Goal: Task Accomplishment & Management: Use online tool/utility

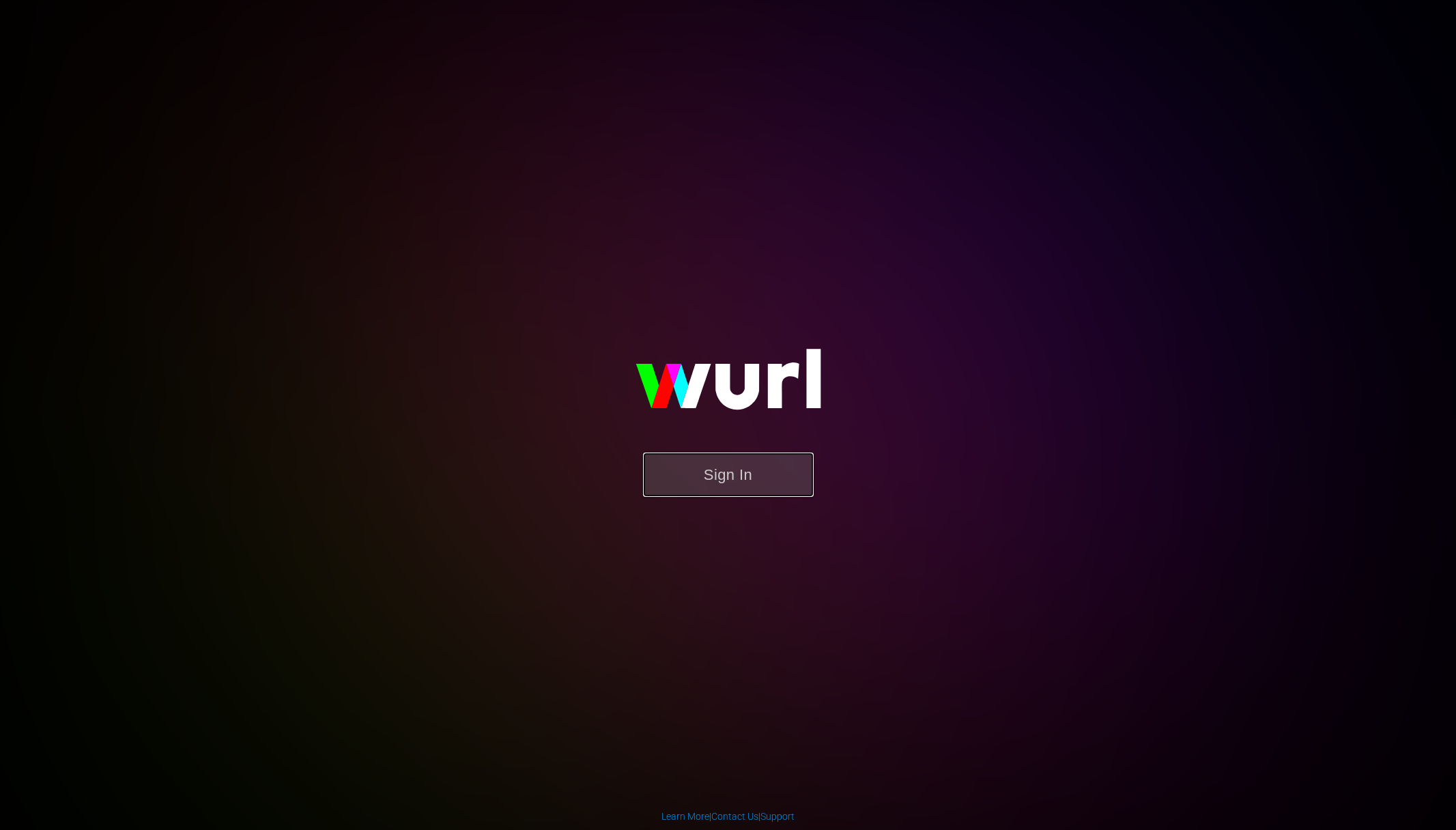
click at [742, 475] on button "Sign In" at bounding box center [728, 475] width 171 height 45
click at [737, 474] on button "Sign In" at bounding box center [728, 475] width 171 height 45
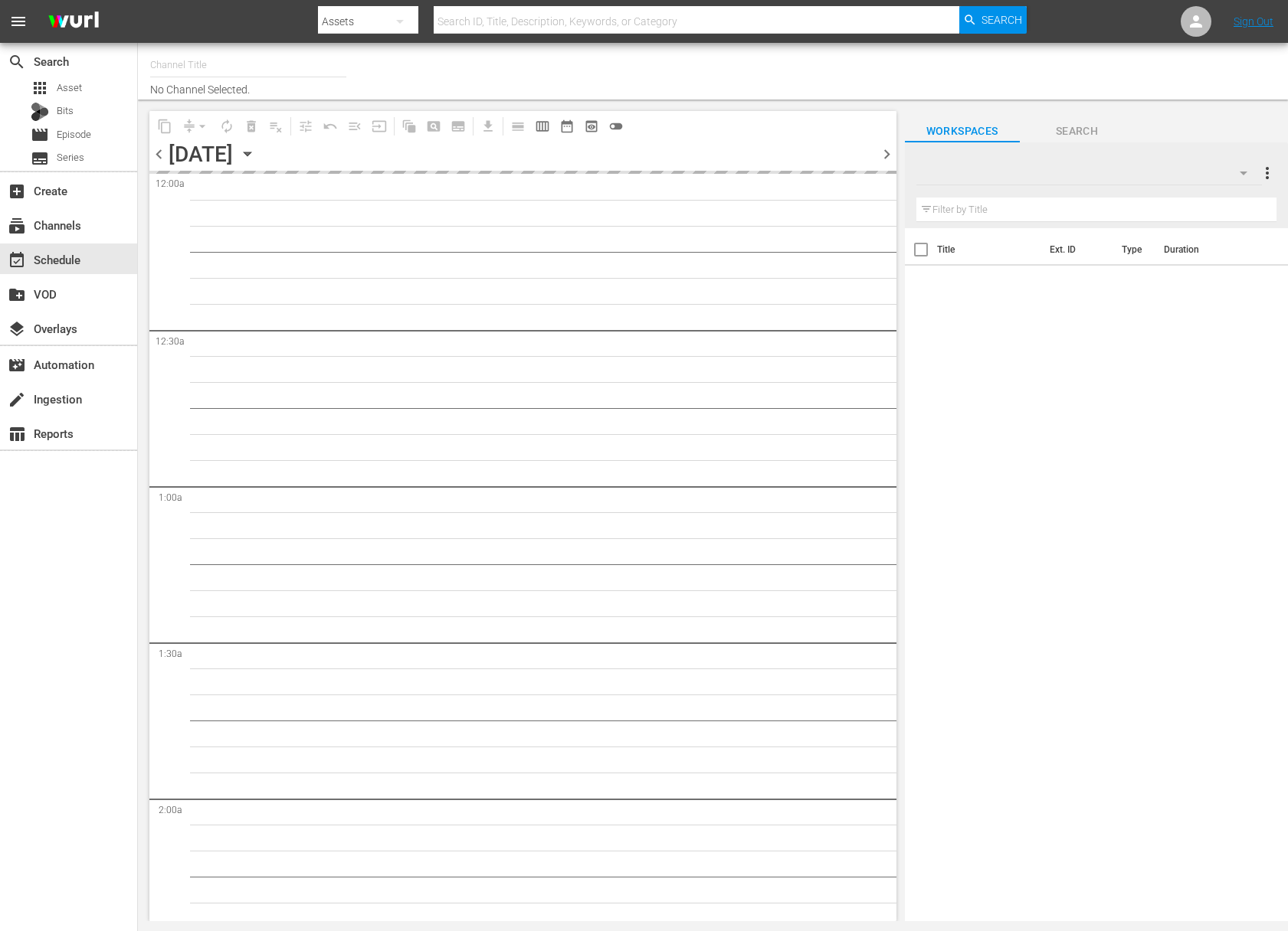
type input "Food (140)"
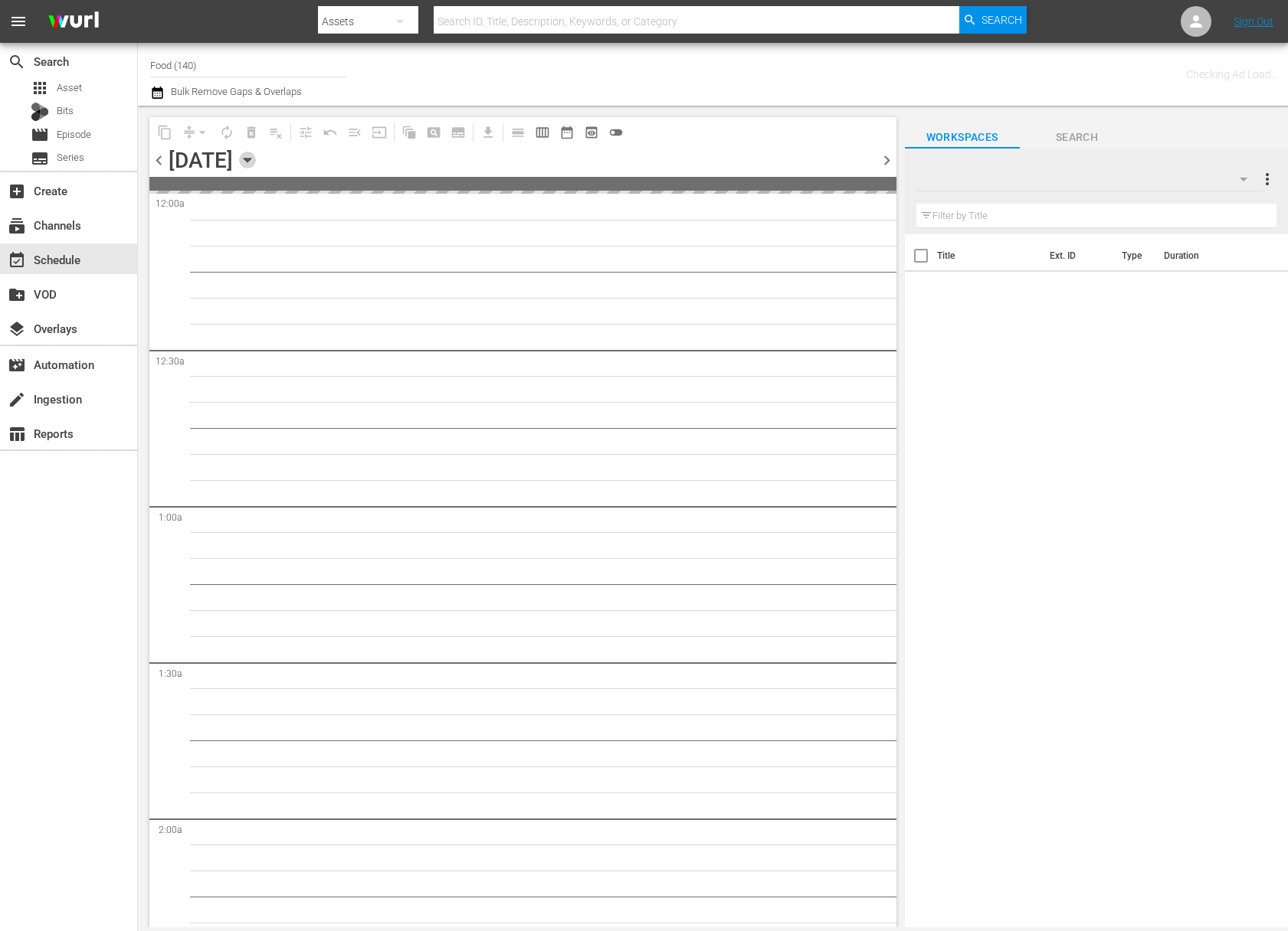
click at [255, 161] on icon "button" at bounding box center [247, 159] width 16 height 16
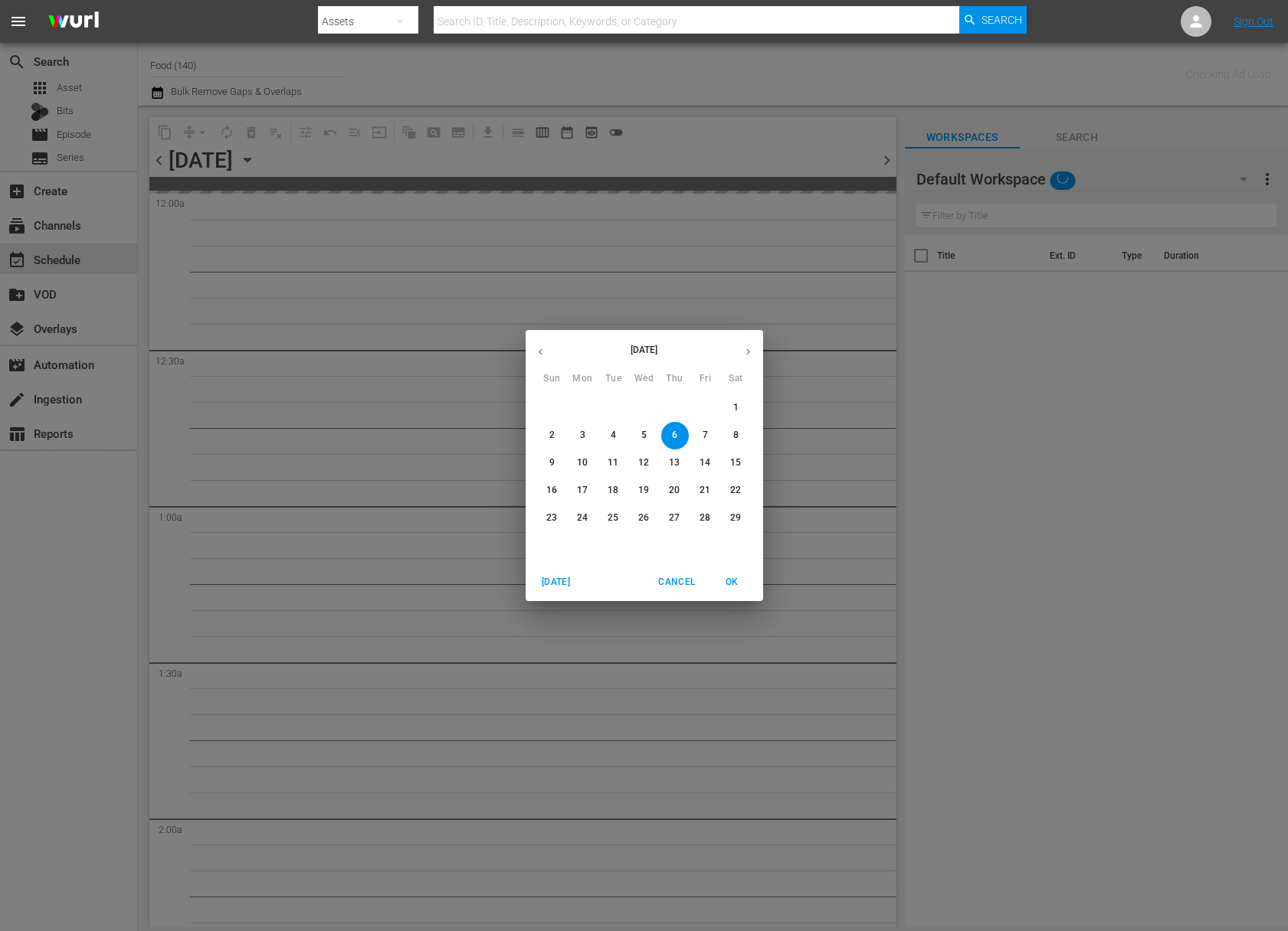
click at [745, 349] on icon "button" at bounding box center [748, 352] width 12 height 12
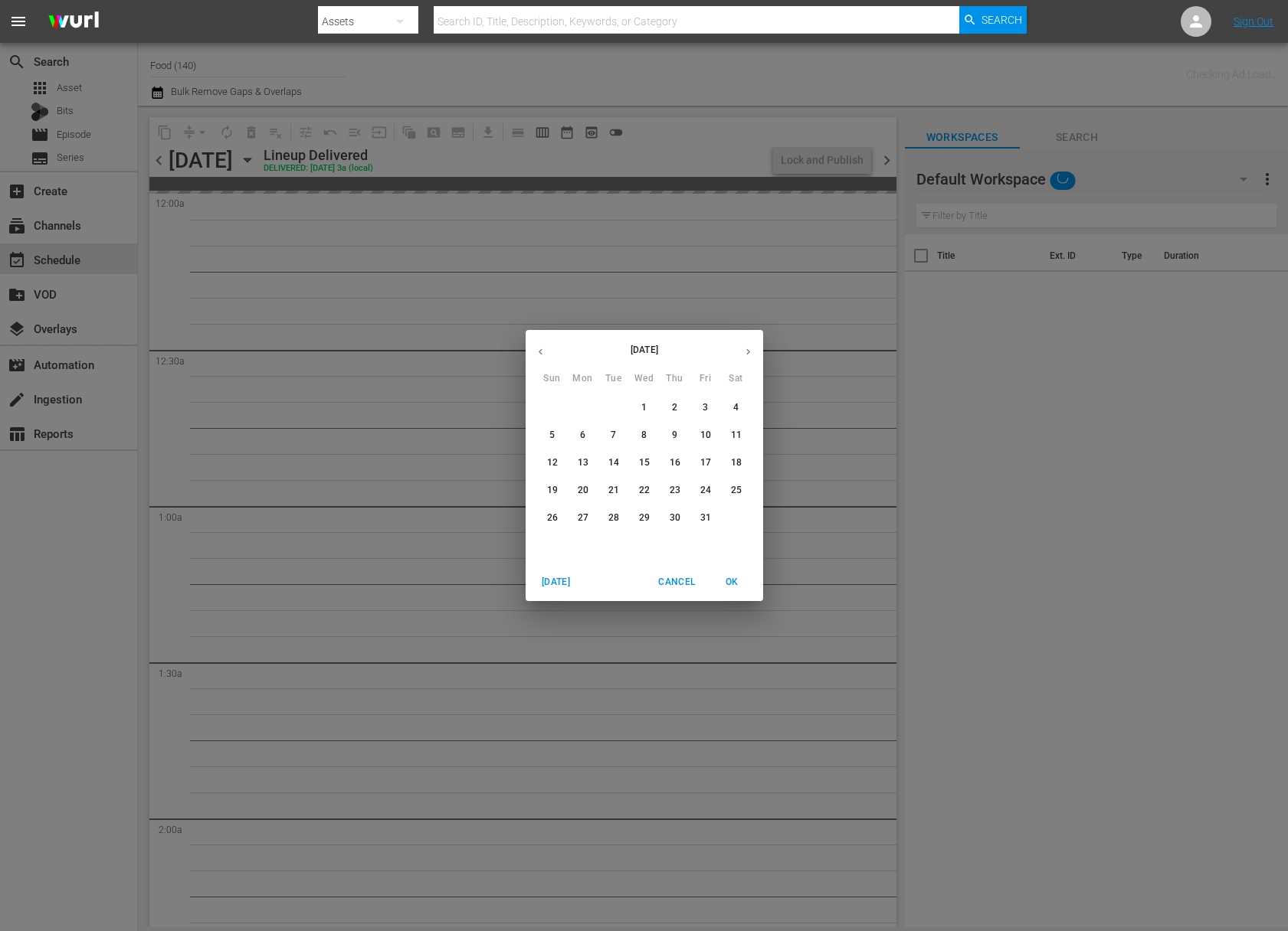
click at [745, 349] on icon "button" at bounding box center [748, 352] width 12 height 12
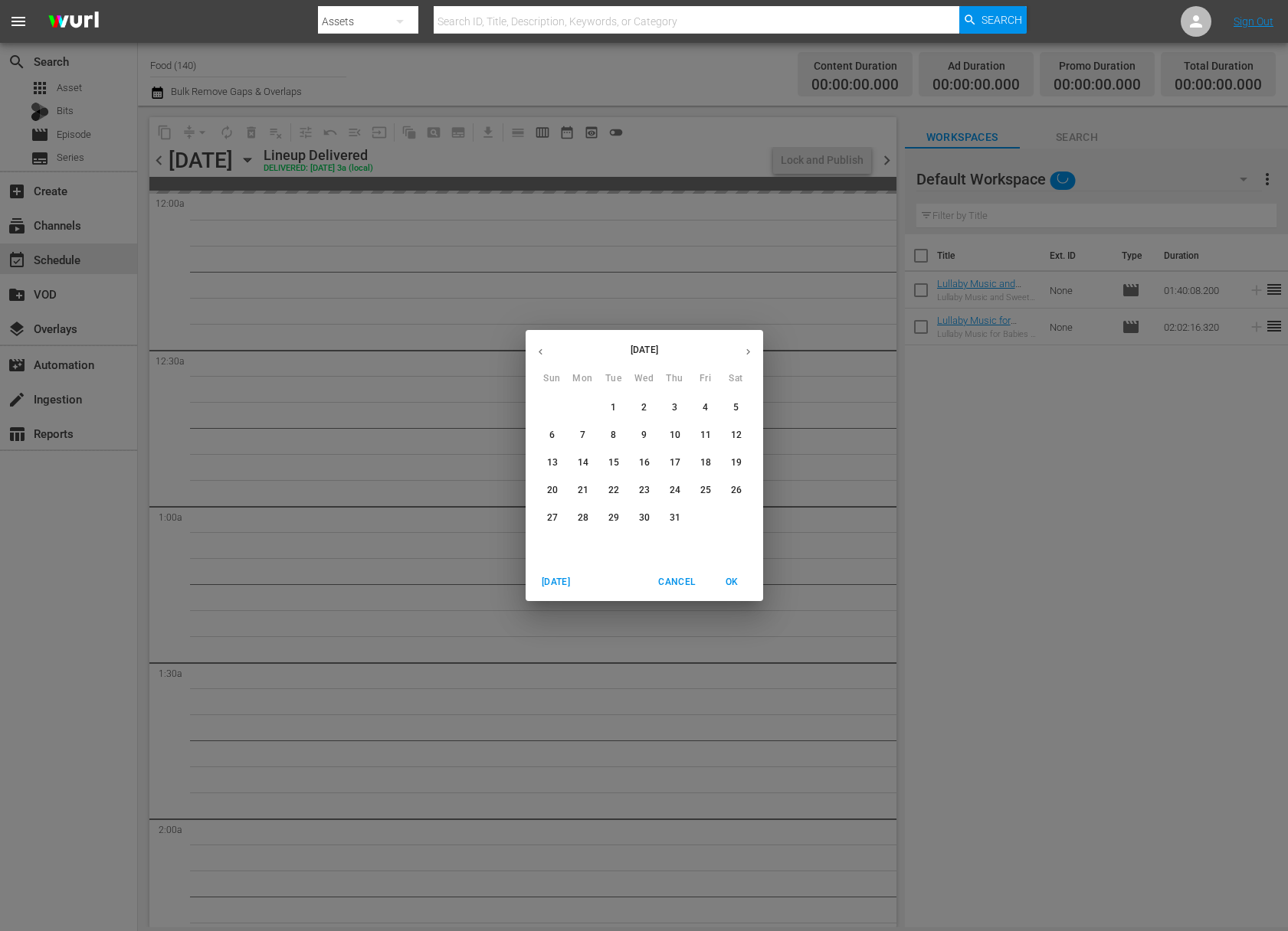
click at [745, 349] on icon "button" at bounding box center [748, 352] width 12 height 12
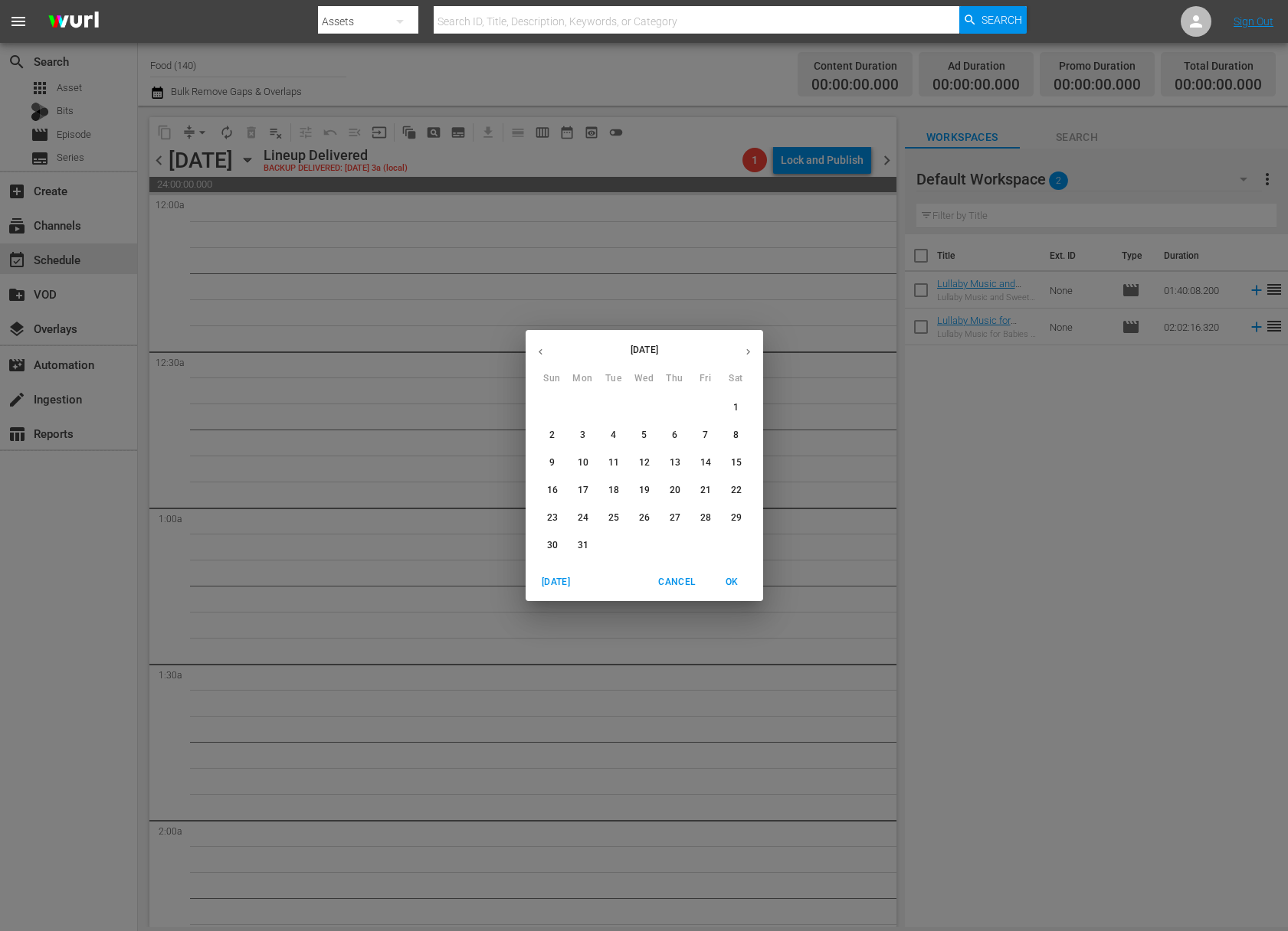
click at [745, 349] on icon "button" at bounding box center [748, 352] width 12 height 12
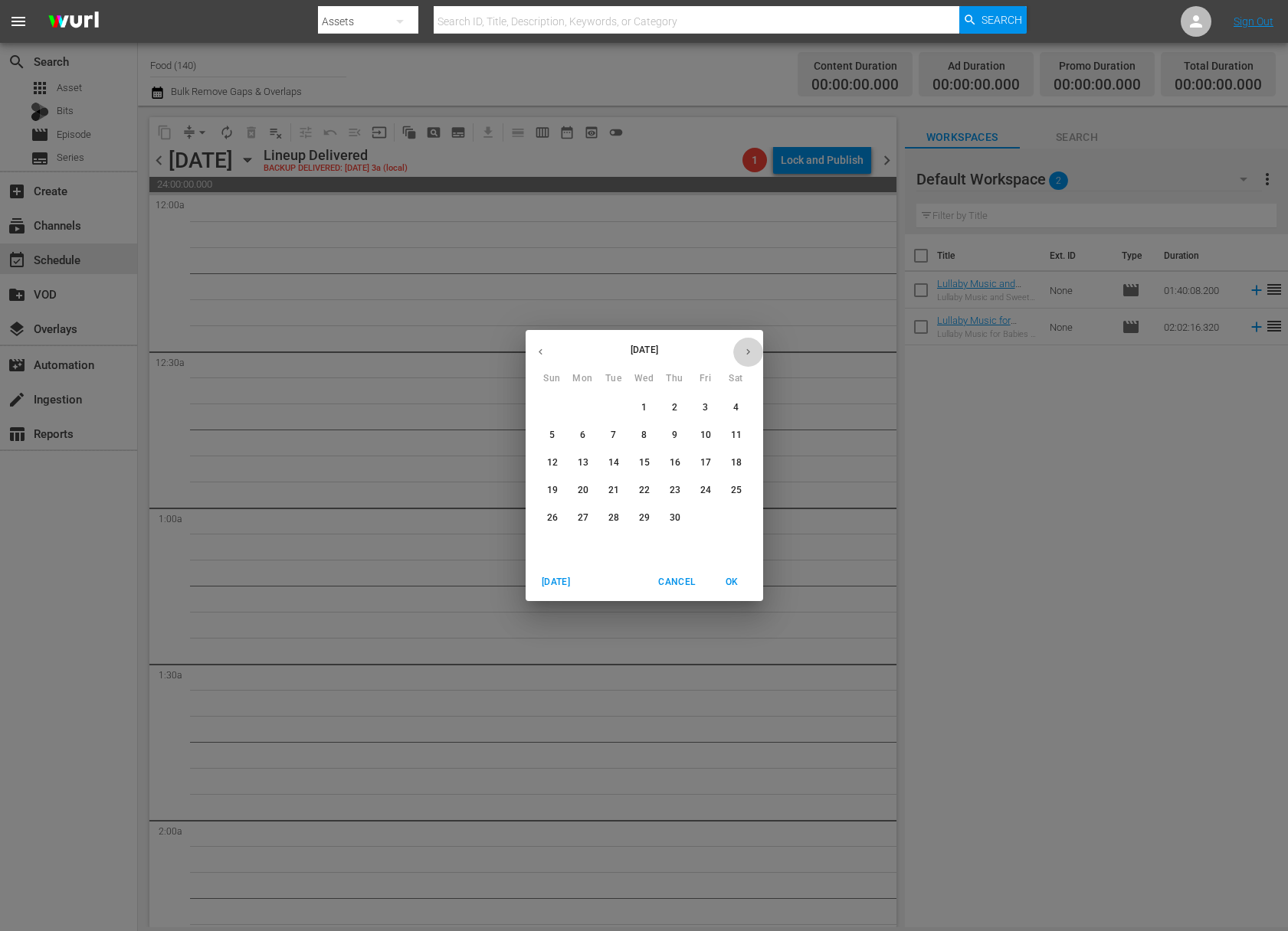
click at [745, 349] on icon "button" at bounding box center [748, 352] width 12 height 12
click at [748, 347] on icon "button" at bounding box center [748, 352] width 12 height 12
click at [743, 351] on icon "button" at bounding box center [748, 352] width 12 height 12
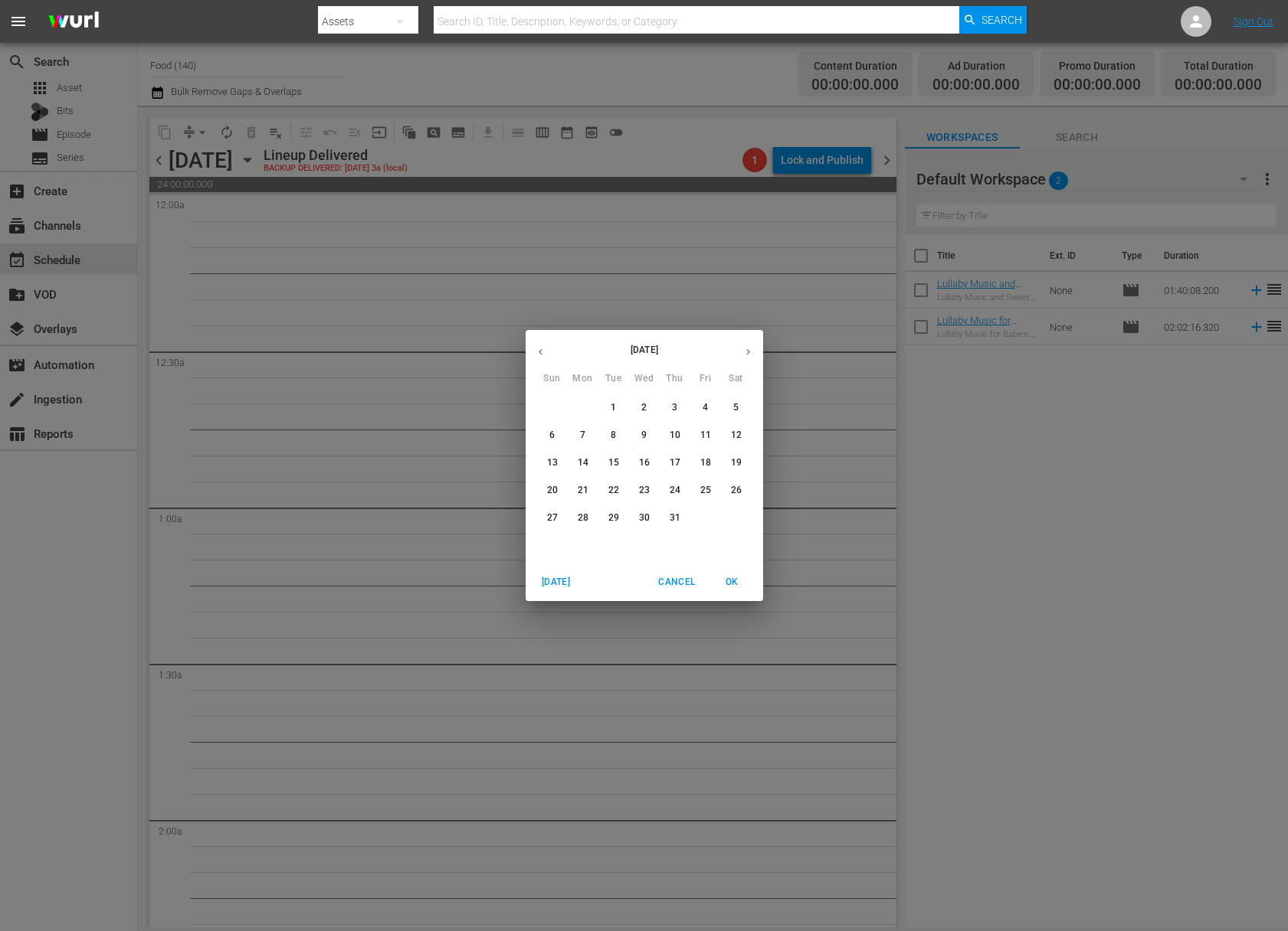
click at [743, 351] on icon "button" at bounding box center [748, 352] width 12 height 12
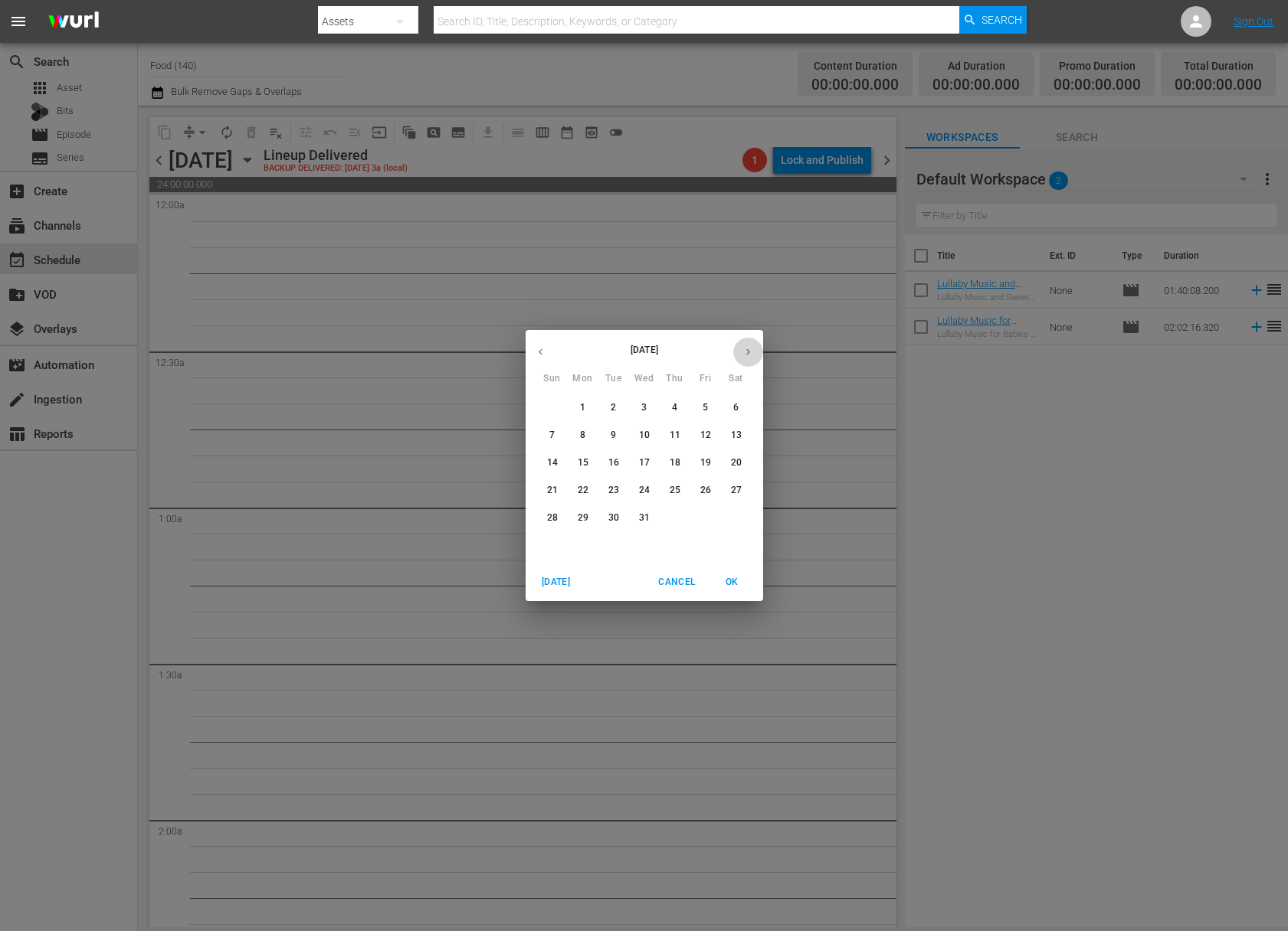
click at [743, 351] on icon "button" at bounding box center [748, 352] width 12 height 12
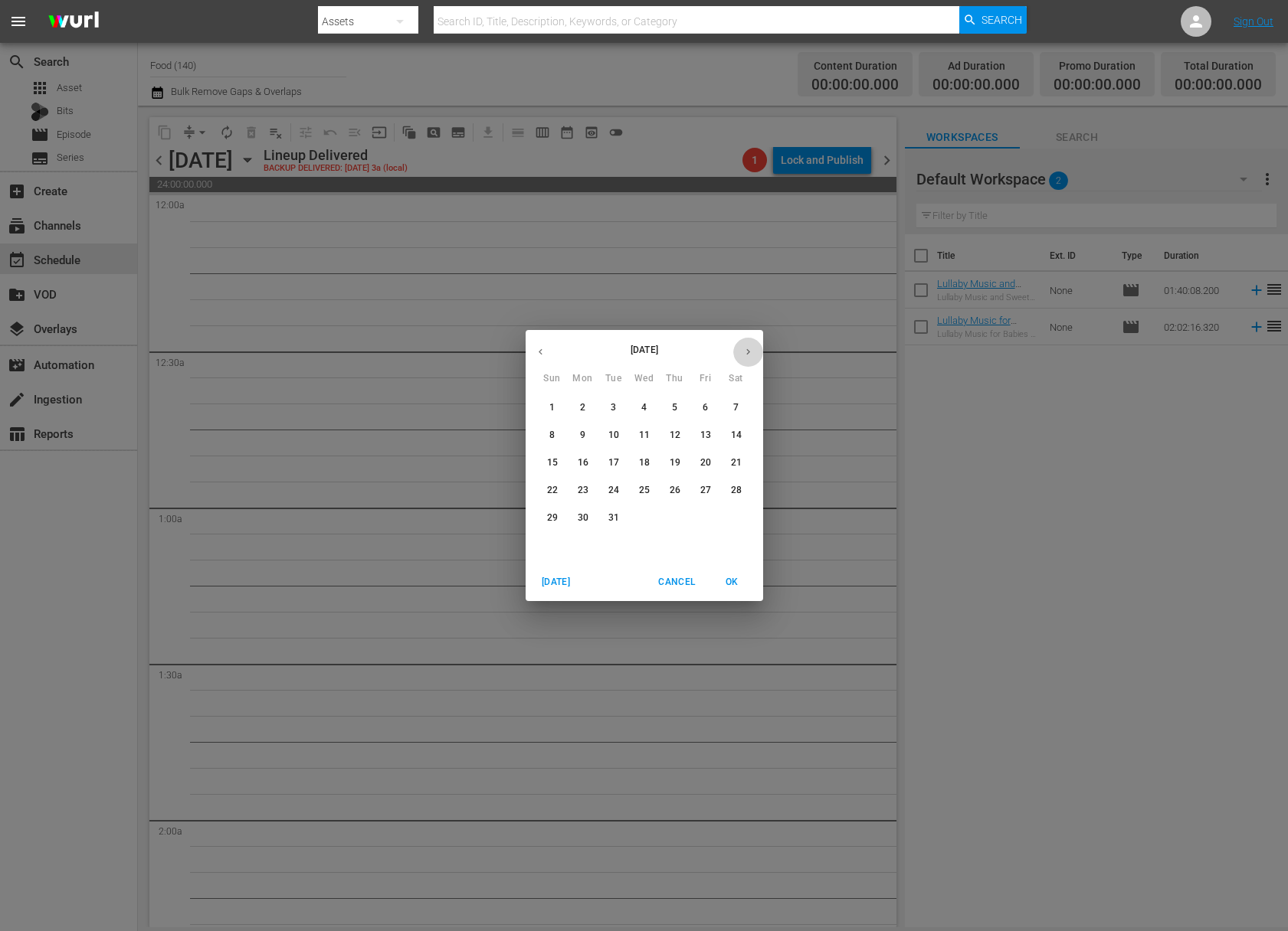
click at [743, 351] on icon "button" at bounding box center [748, 352] width 12 height 12
click at [742, 350] on icon "button" at bounding box center [748, 352] width 12 height 12
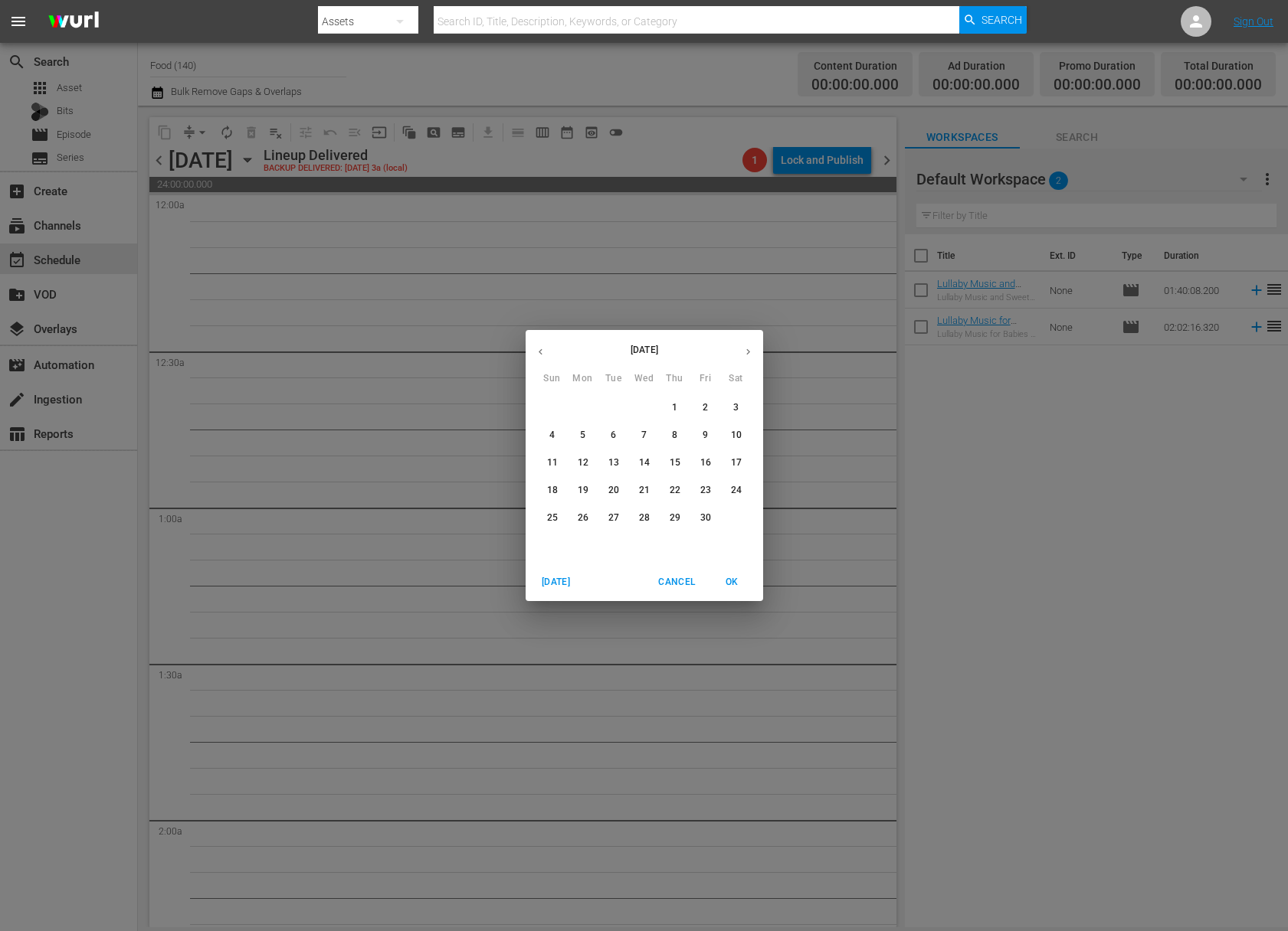
click at [742, 350] on icon "button" at bounding box center [748, 352] width 12 height 12
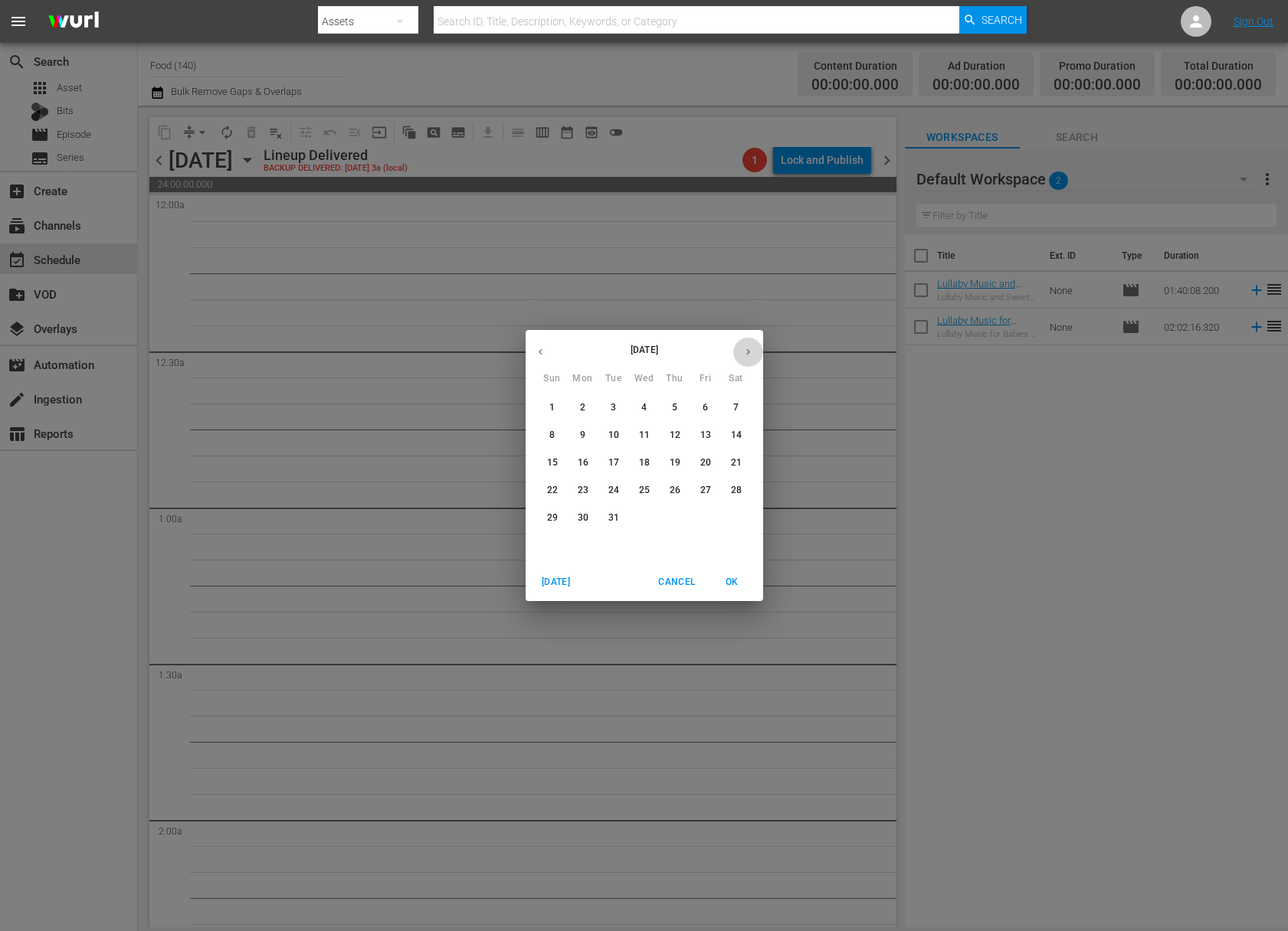
click at [742, 350] on icon "button" at bounding box center [748, 352] width 12 height 12
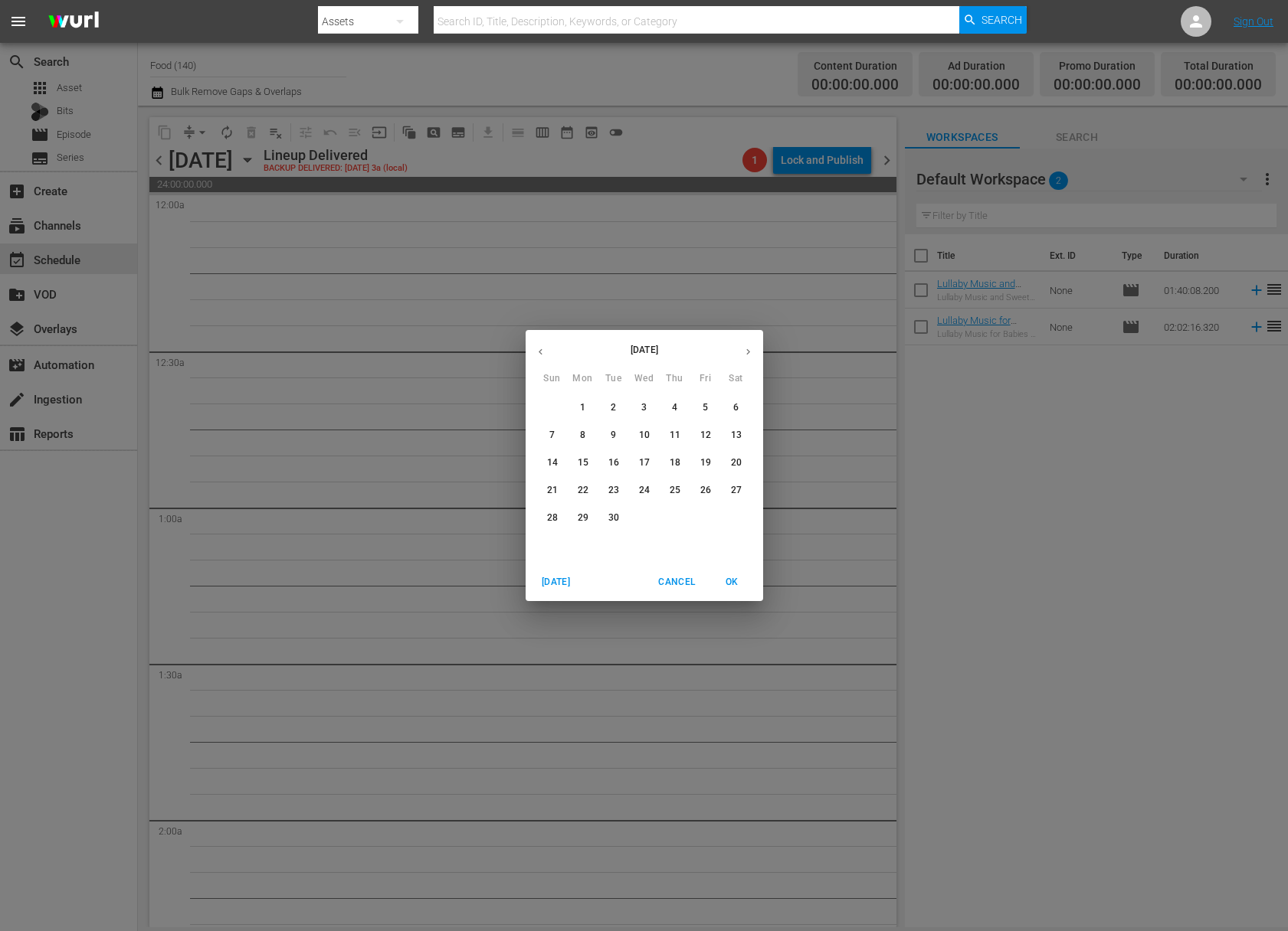
click at [742, 350] on icon "button" at bounding box center [748, 352] width 12 height 12
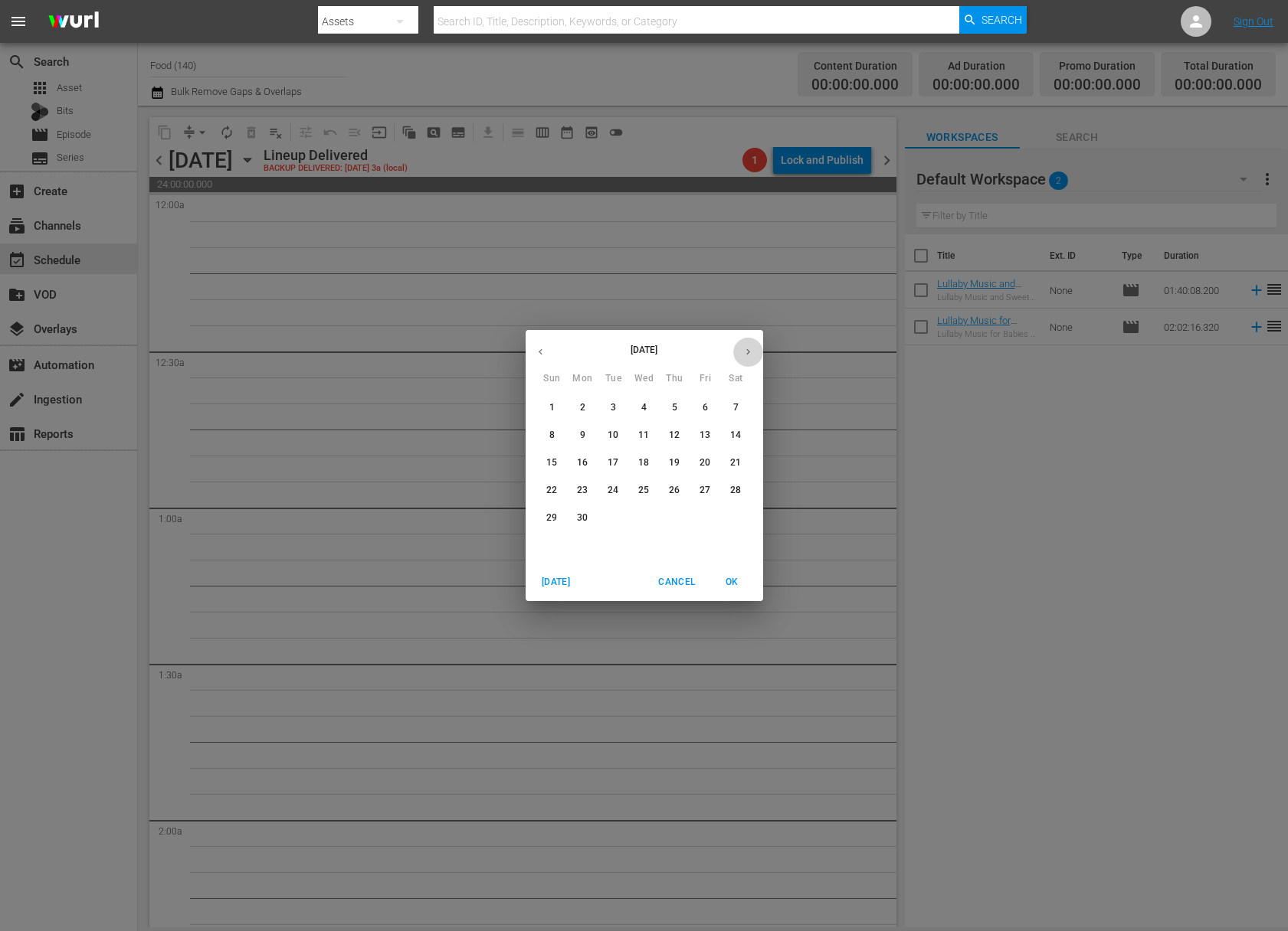
click at [742, 350] on icon "button" at bounding box center [748, 352] width 12 height 12
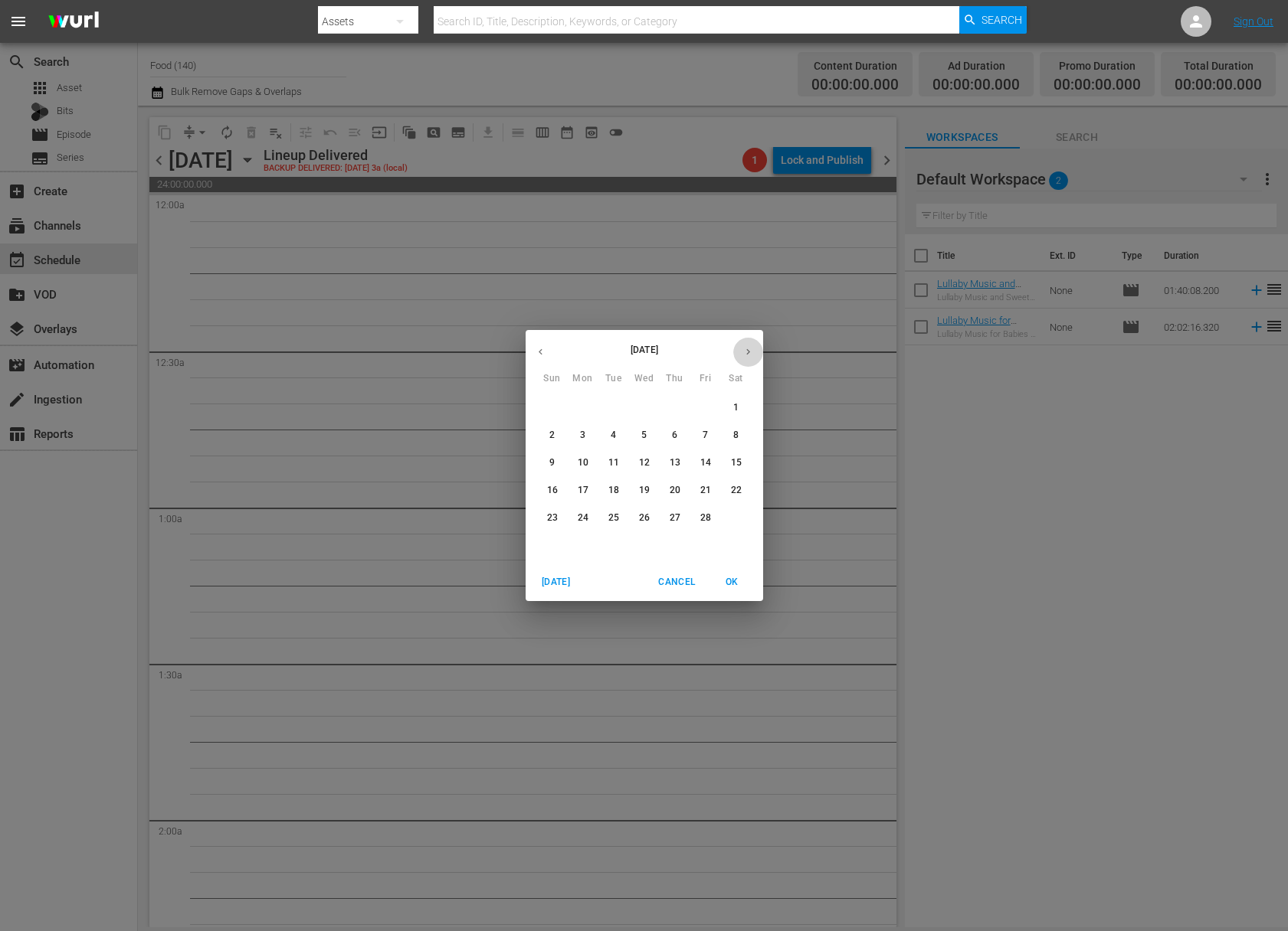
click at [742, 350] on icon "button" at bounding box center [748, 352] width 12 height 12
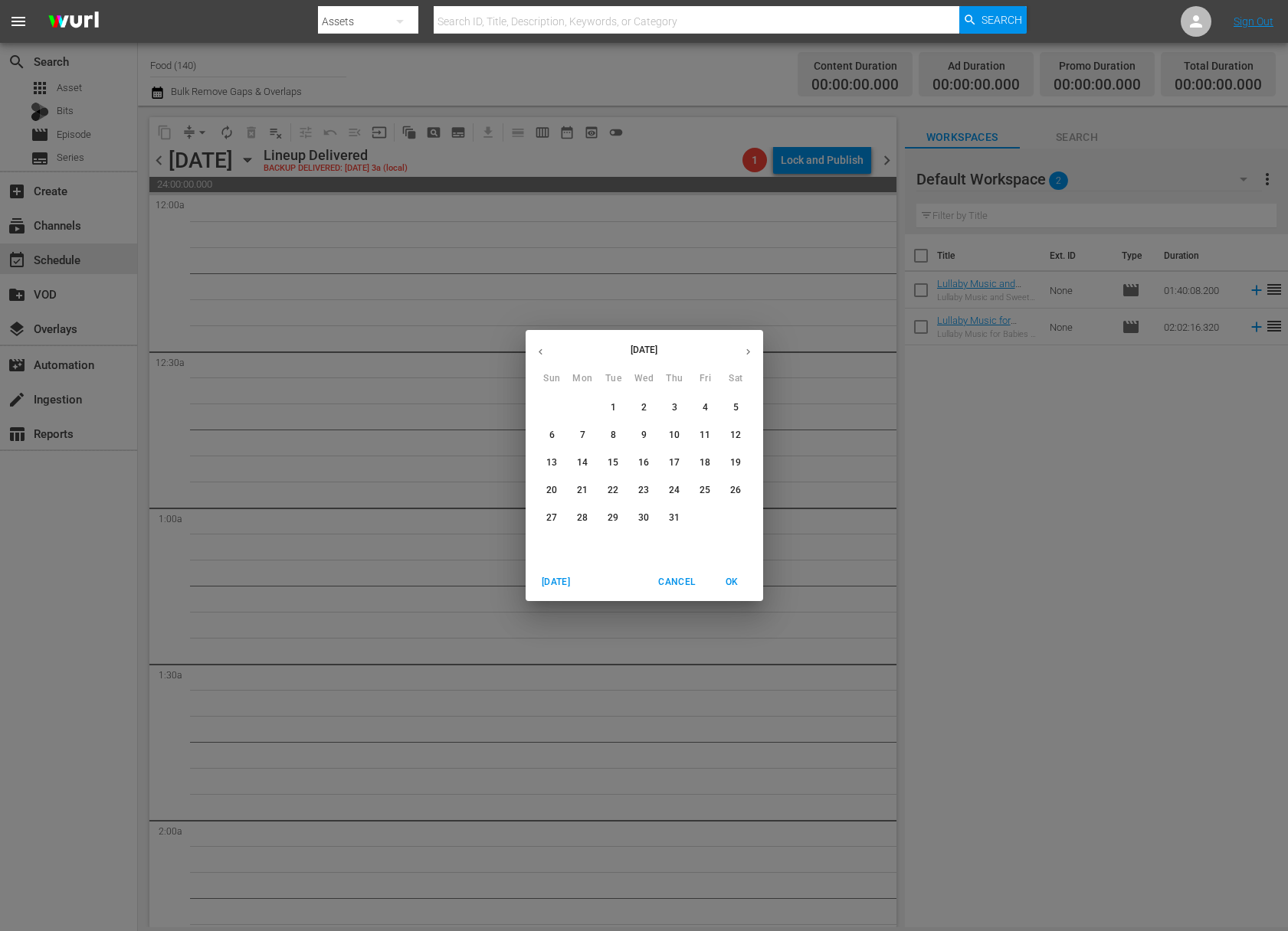
click at [742, 350] on icon "button" at bounding box center [748, 352] width 12 height 12
click at [675, 467] on p "18" at bounding box center [674, 464] width 11 height 13
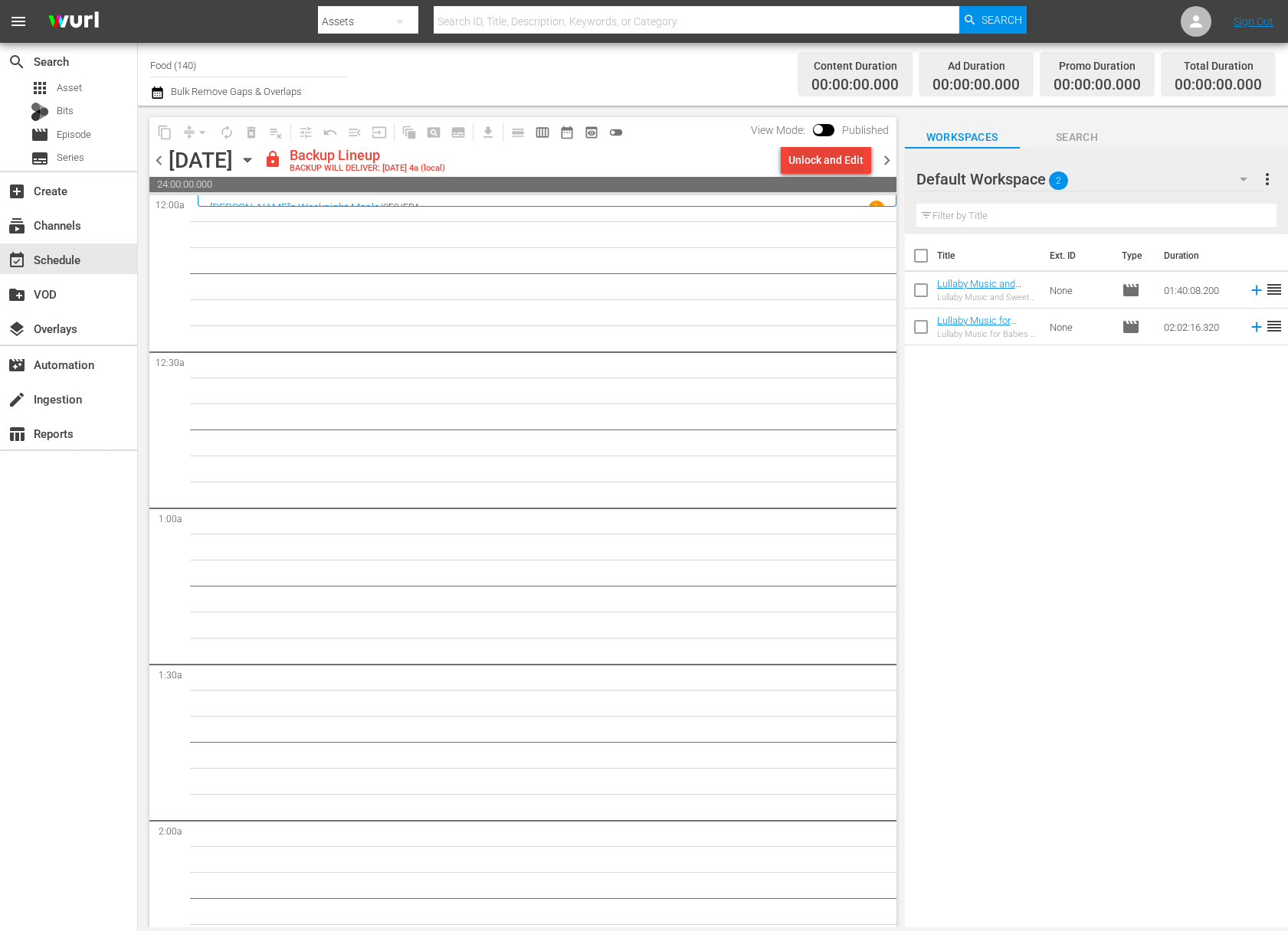
click at [838, 158] on div "Unlock and Edit" at bounding box center [826, 160] width 75 height 28
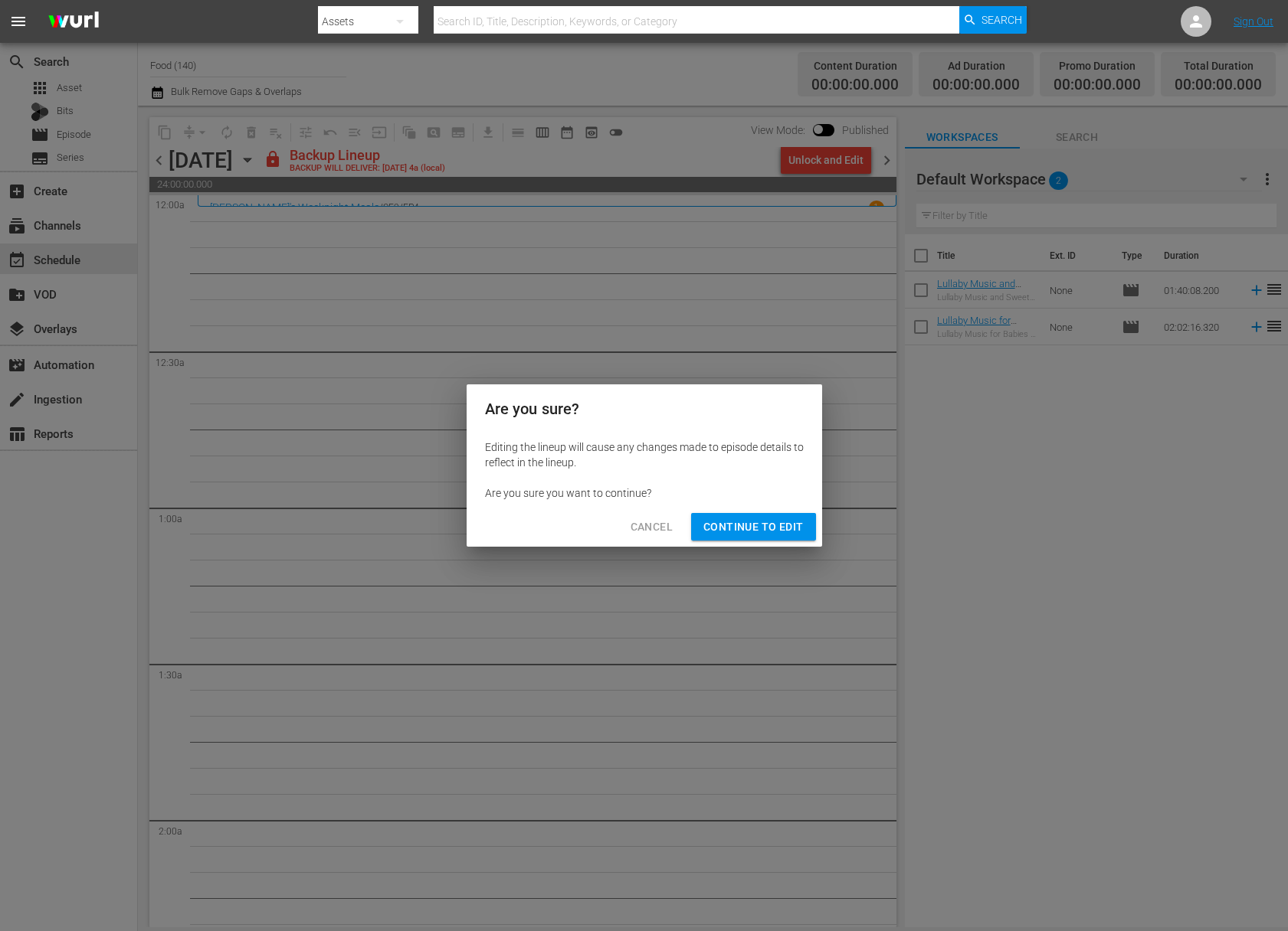
click at [789, 521] on span "Continue to Edit" at bounding box center [753, 527] width 99 height 19
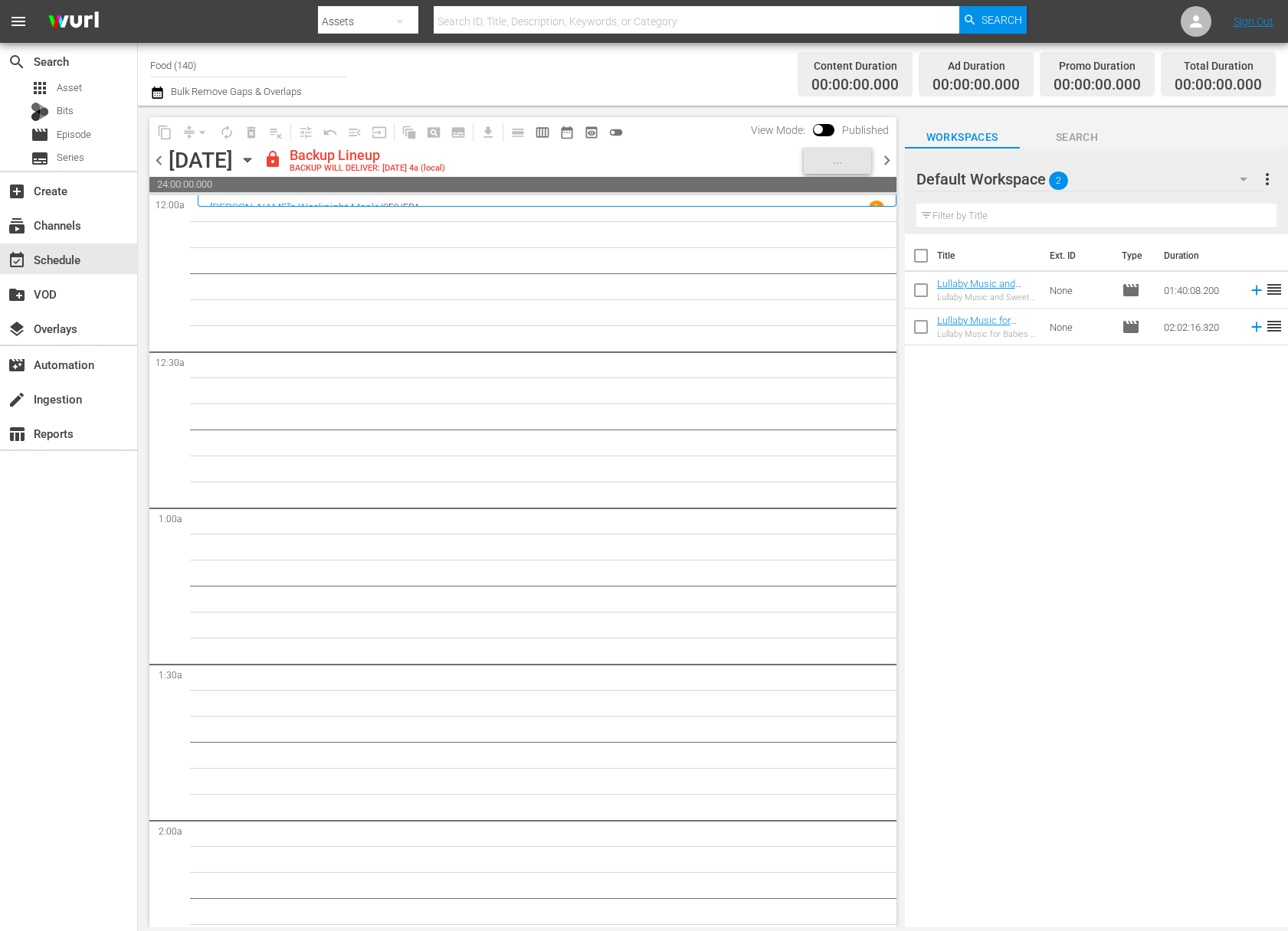
click at [1276, 177] on div "Default Workspace 2 Default more_vert Filter by Title" at bounding box center [1096, 191] width 383 height 86
click at [1263, 177] on span "more_vert" at bounding box center [1267, 178] width 18 height 18
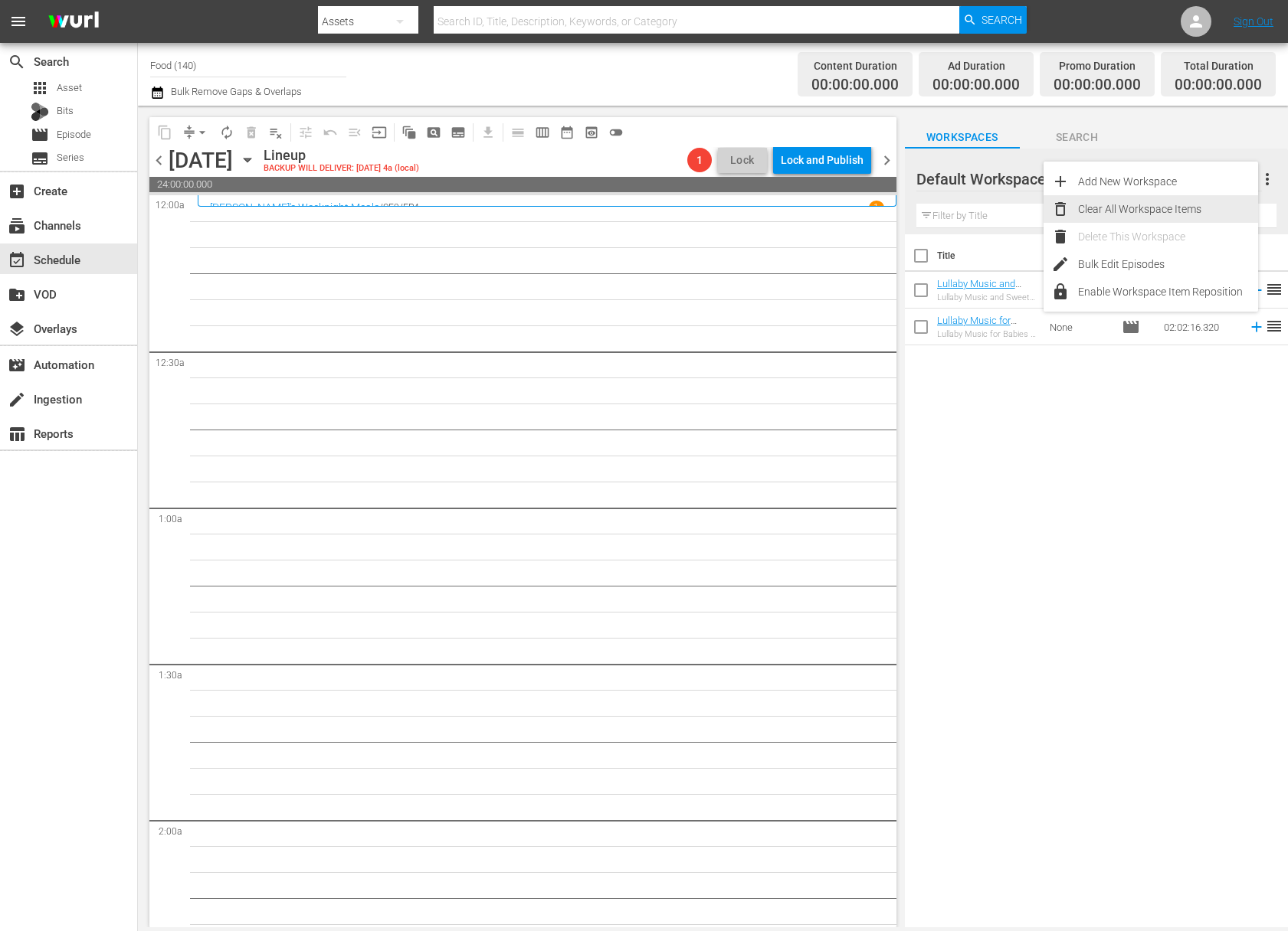
click at [1165, 207] on div "Clear All Workspace Items" at bounding box center [1167, 209] width 180 height 28
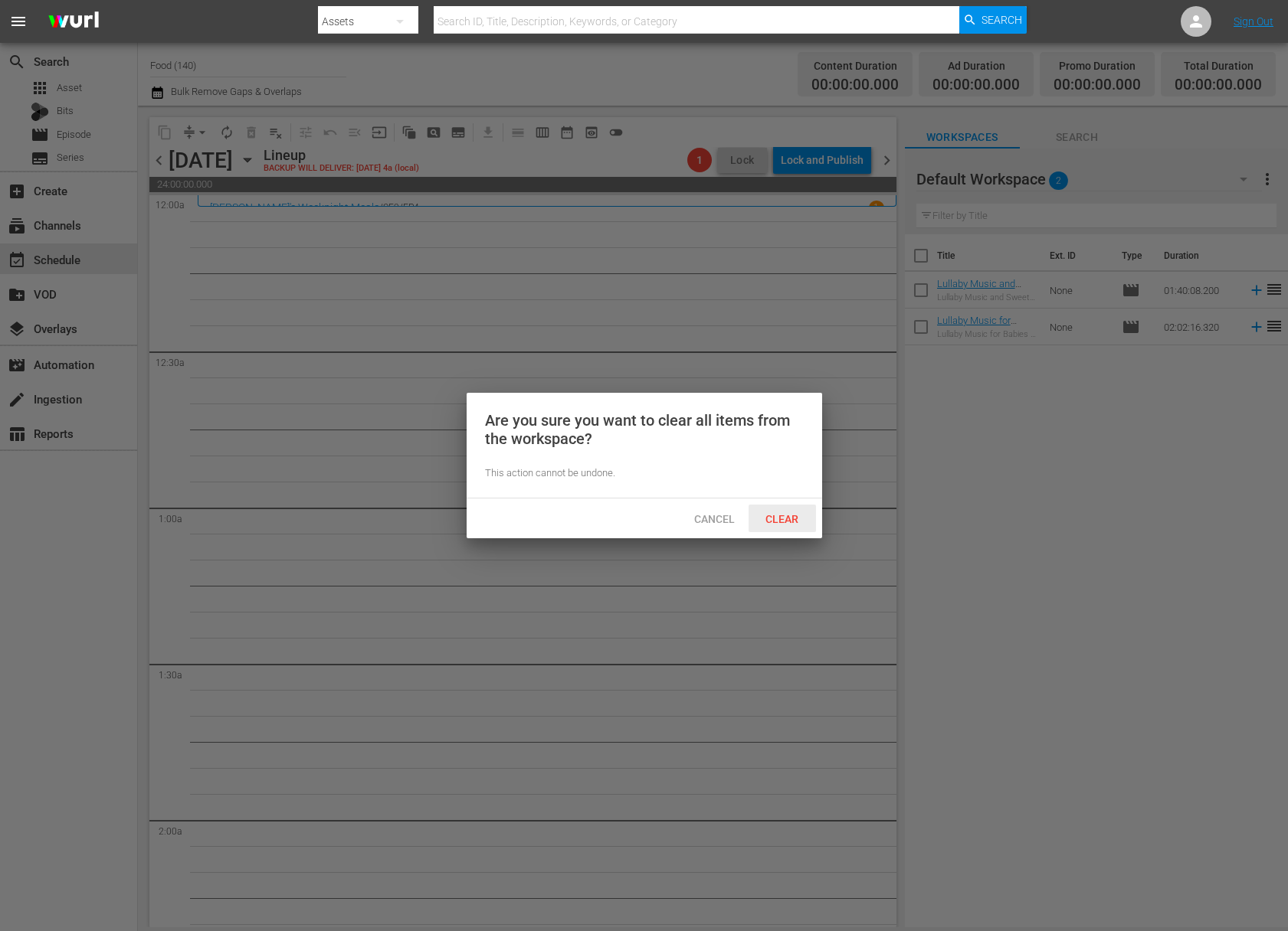
drag, startPoint x: 775, startPoint y: 517, endPoint x: 783, endPoint y: 511, distance: 10.0
click at [775, 517] on span "Clear" at bounding box center [782, 519] width 58 height 13
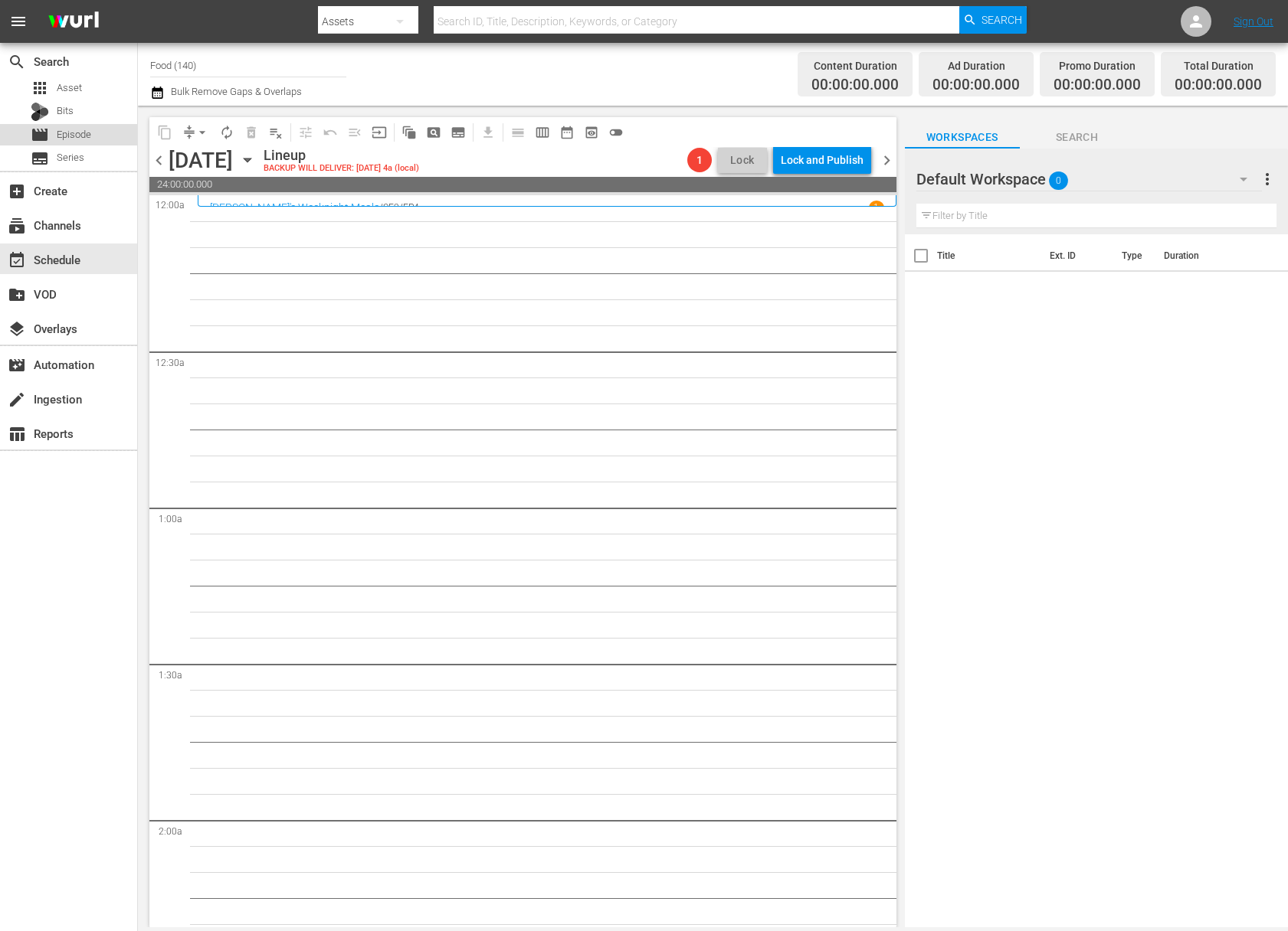
click at [92, 136] on div "movie Episode" at bounding box center [68, 135] width 137 height 21
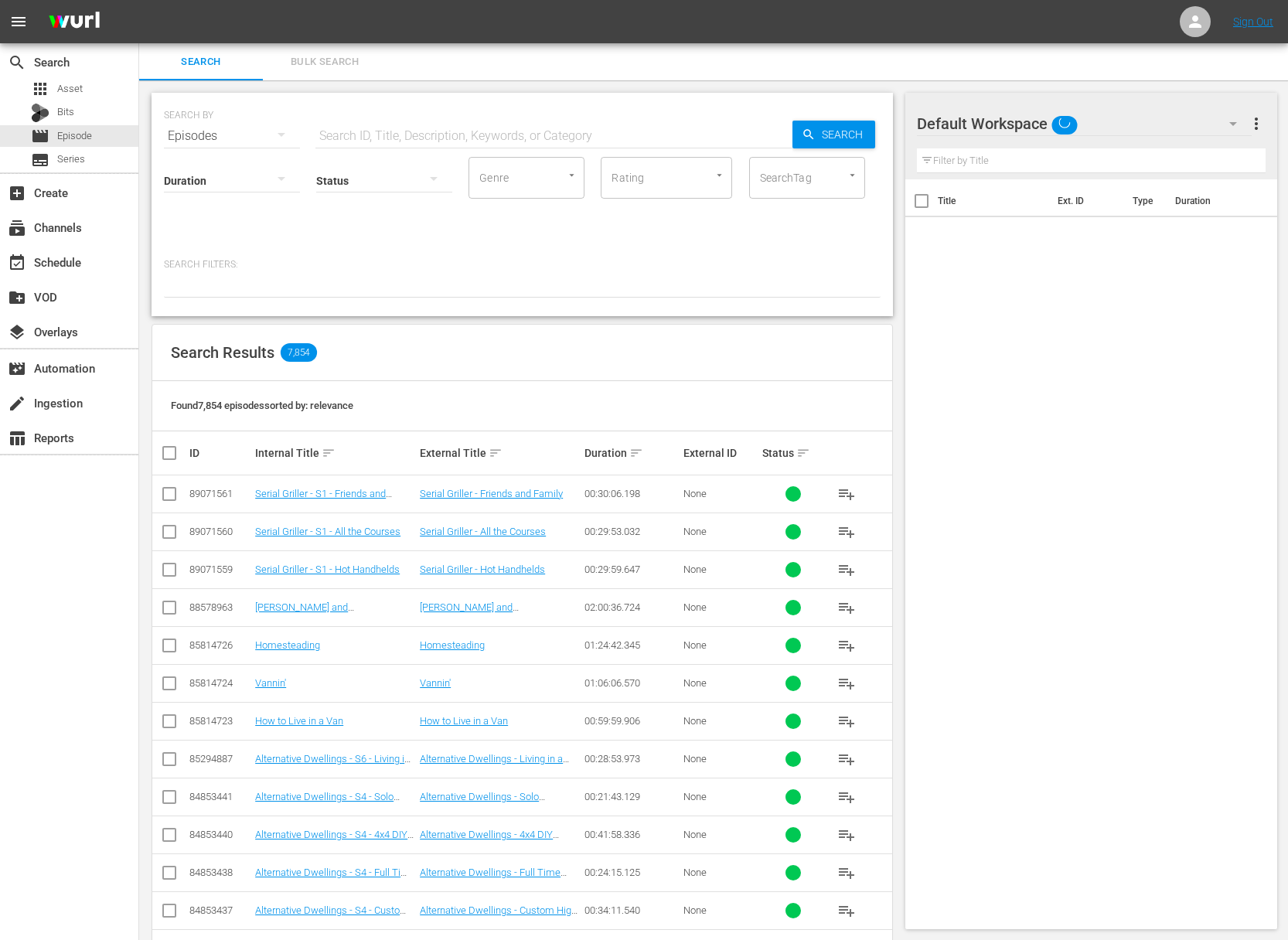
click at [375, 134] on input "text" at bounding box center [554, 136] width 477 height 37
paste input "[PERSON_NAME]'s Kitchen - Light Summery Meal"
drag, startPoint x: 752, startPoint y: 133, endPoint x: 829, endPoint y: 132, distance: 77.0
click at [767, 135] on input "[PERSON_NAME]'s Kitchen - Light Summery Meal" at bounding box center [554, 136] width 477 height 37
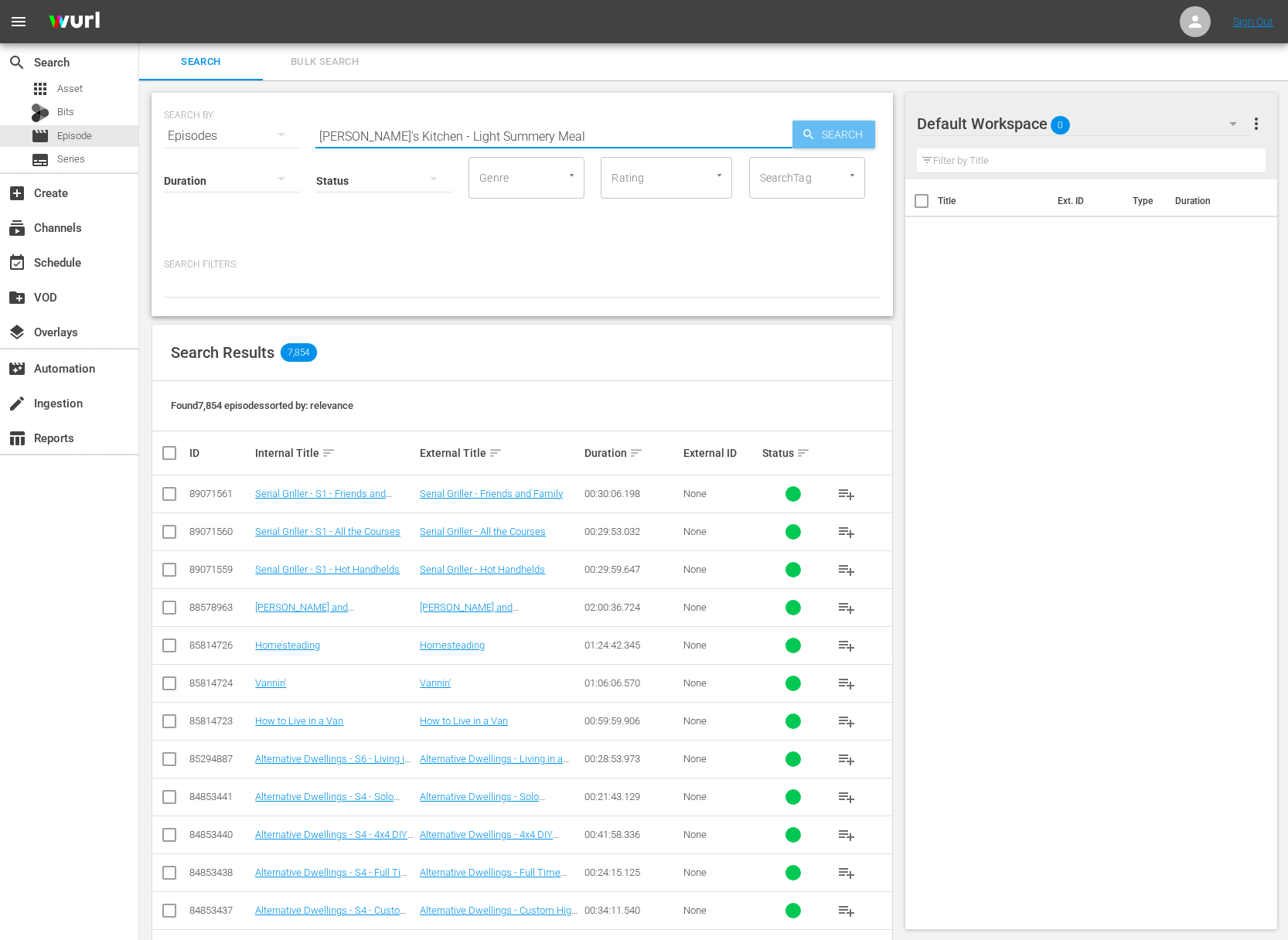
click at [829, 132] on span "Search" at bounding box center [844, 134] width 59 height 28
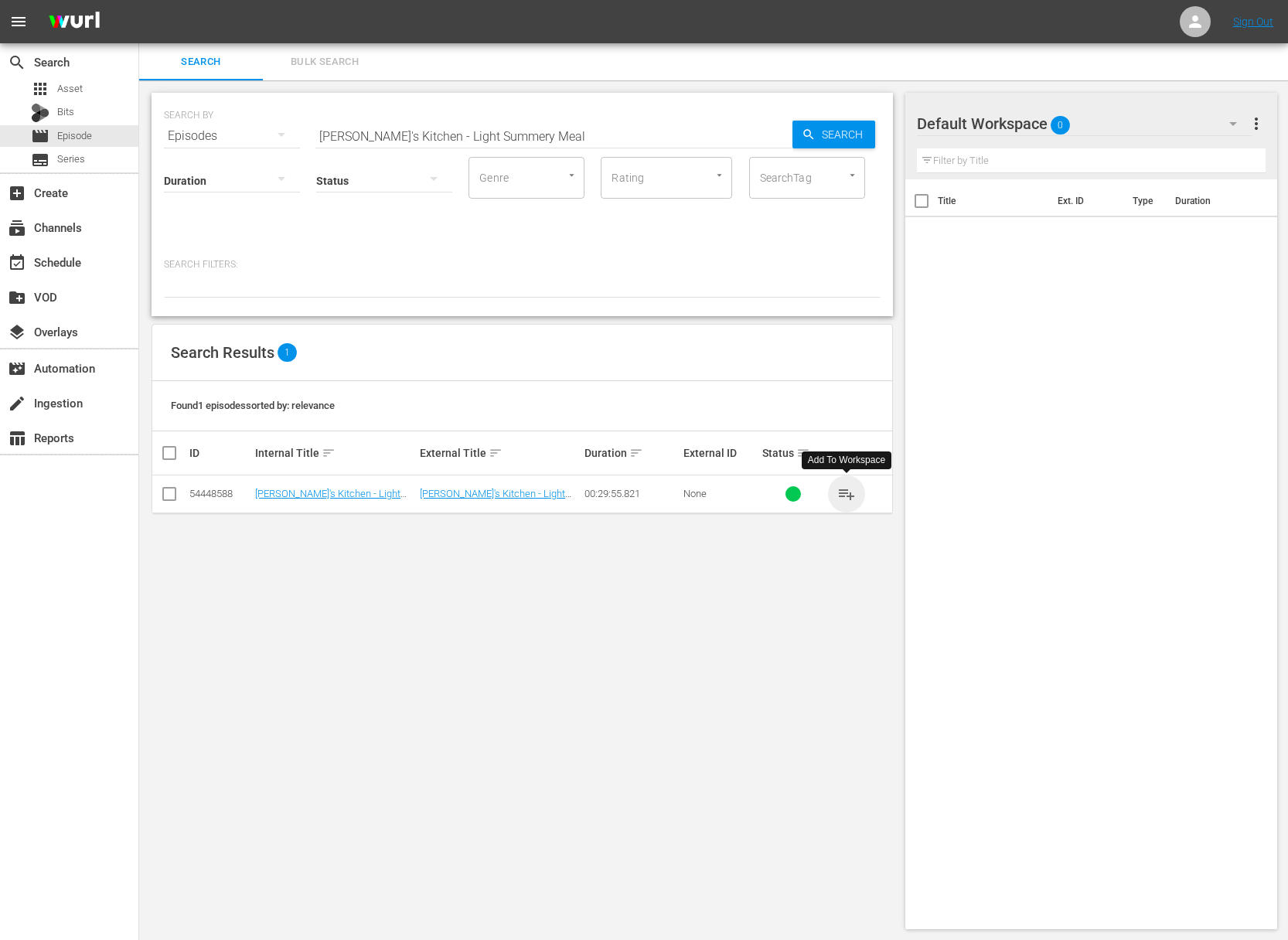
click at [849, 494] on span "playlist_add" at bounding box center [846, 493] width 18 height 18
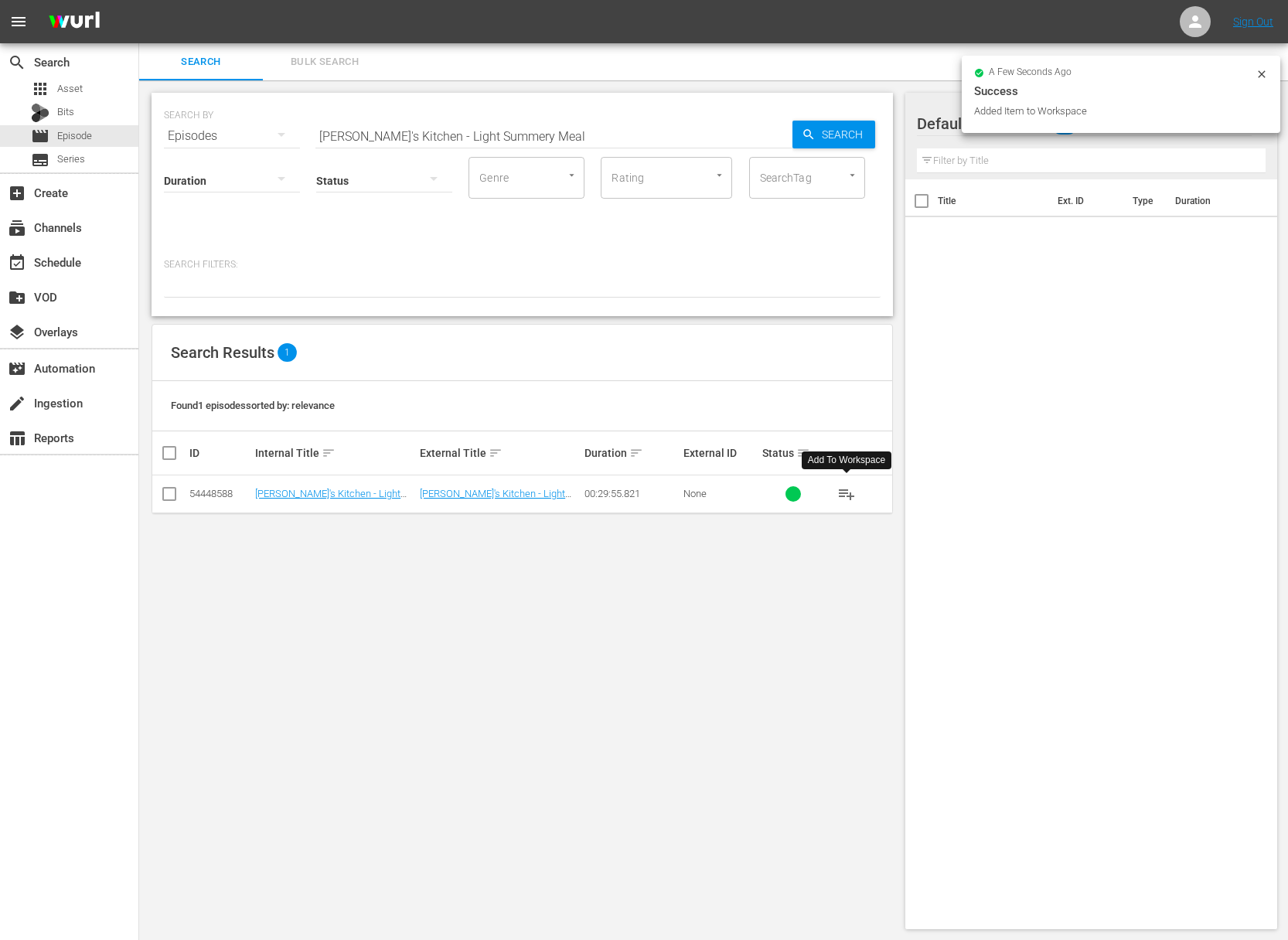
click at [552, 127] on input "[PERSON_NAME]'s Kitchen - Light Summery Meal" at bounding box center [554, 136] width 477 height 37
paste input "Garden of Goodness: [PERSON_NAME]"
click at [835, 130] on span "Search" at bounding box center [844, 134] width 59 height 28
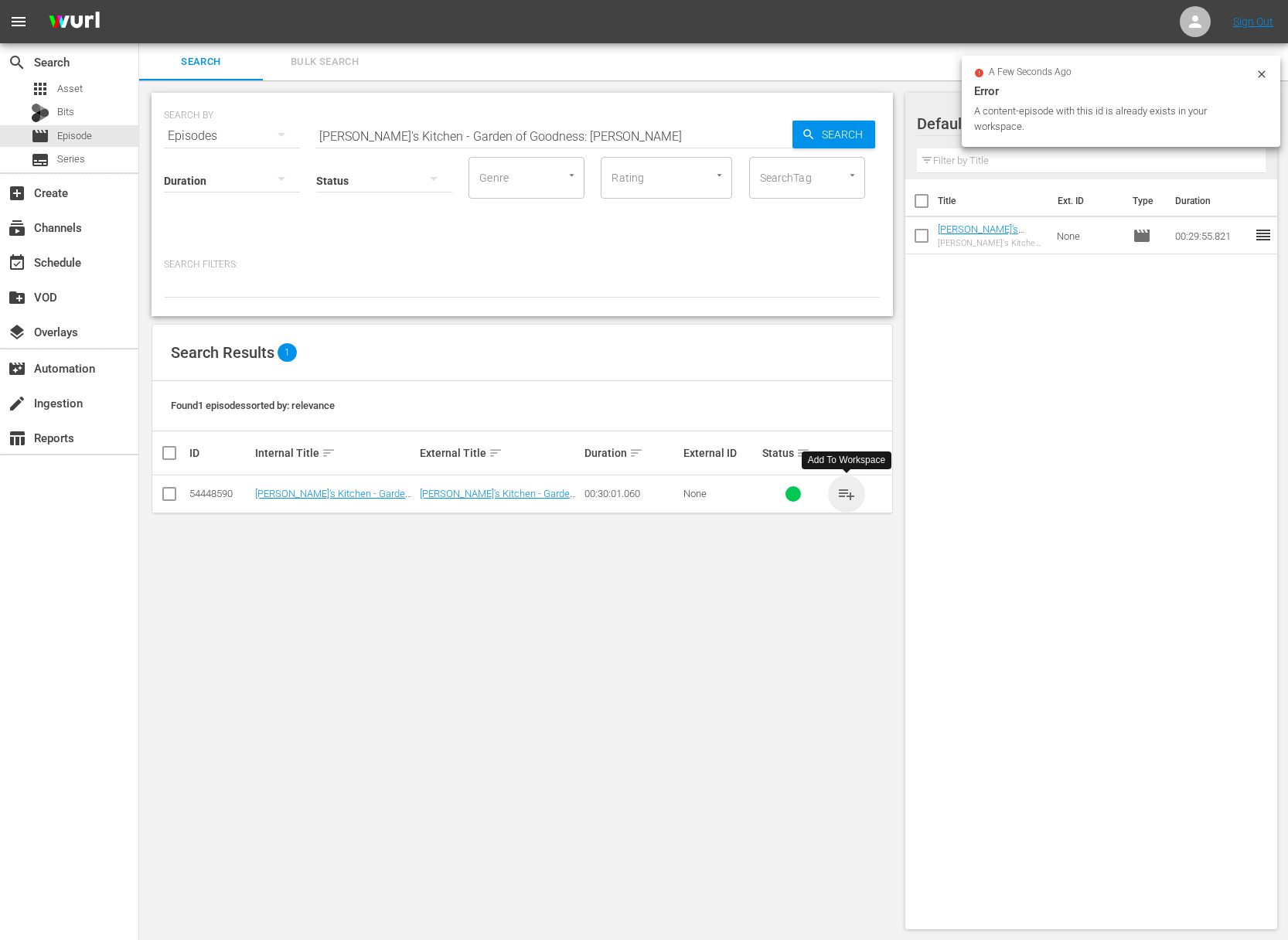
click at [843, 495] on span "playlist_add" at bounding box center [846, 493] width 18 height 18
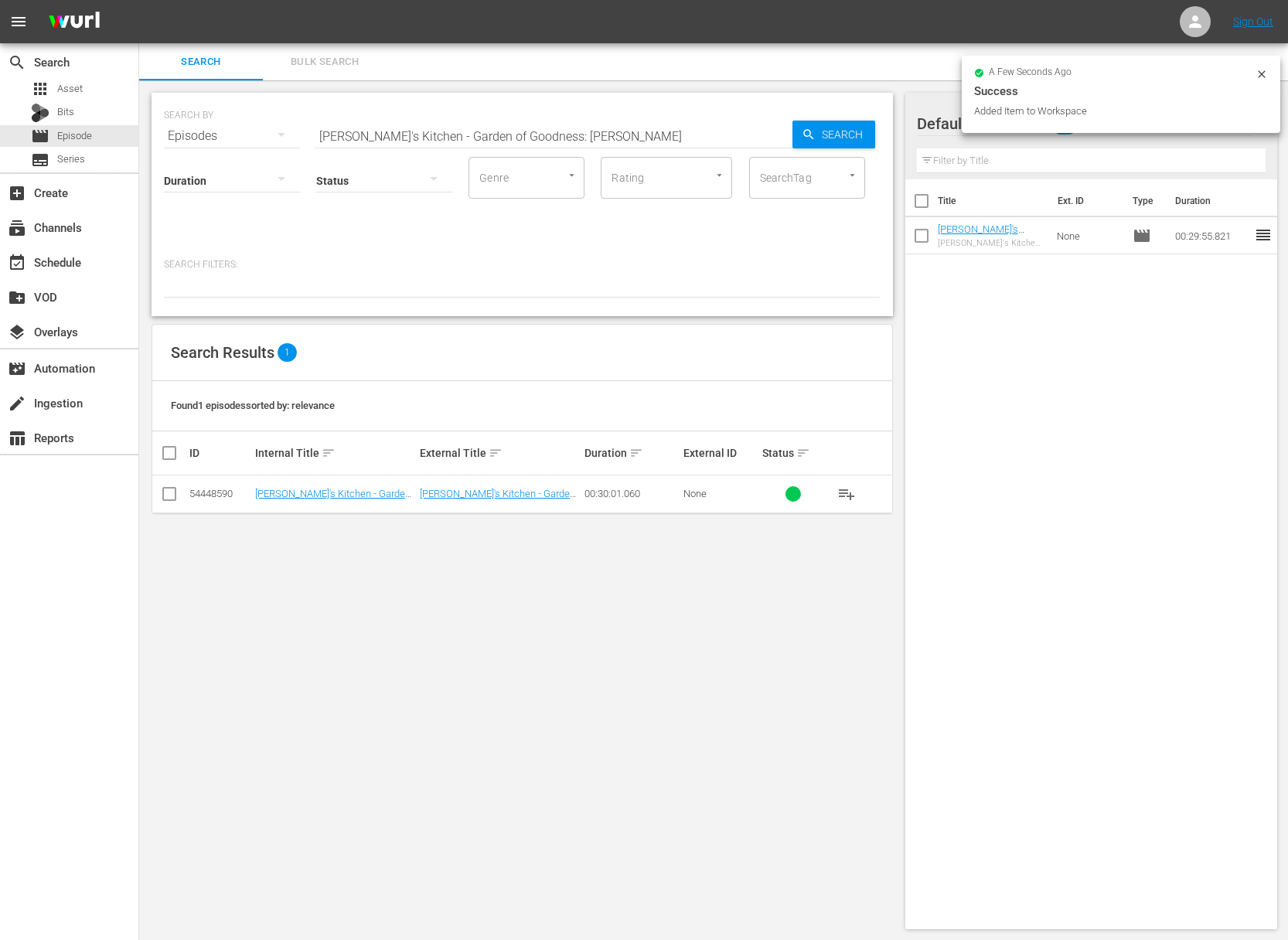
click at [712, 129] on input "[PERSON_NAME]'s Kitchen - Garden of Goodness: [PERSON_NAME]" at bounding box center [554, 136] width 477 height 37
paste input "Symphony of Pastas"
click at [887, 136] on div "SEARCH BY Search By Episodes Search ID, Title, Description, Keywords, or Catego…" at bounding box center [522, 204] width 741 height 224
click at [851, 135] on span "Search" at bounding box center [844, 134] width 59 height 28
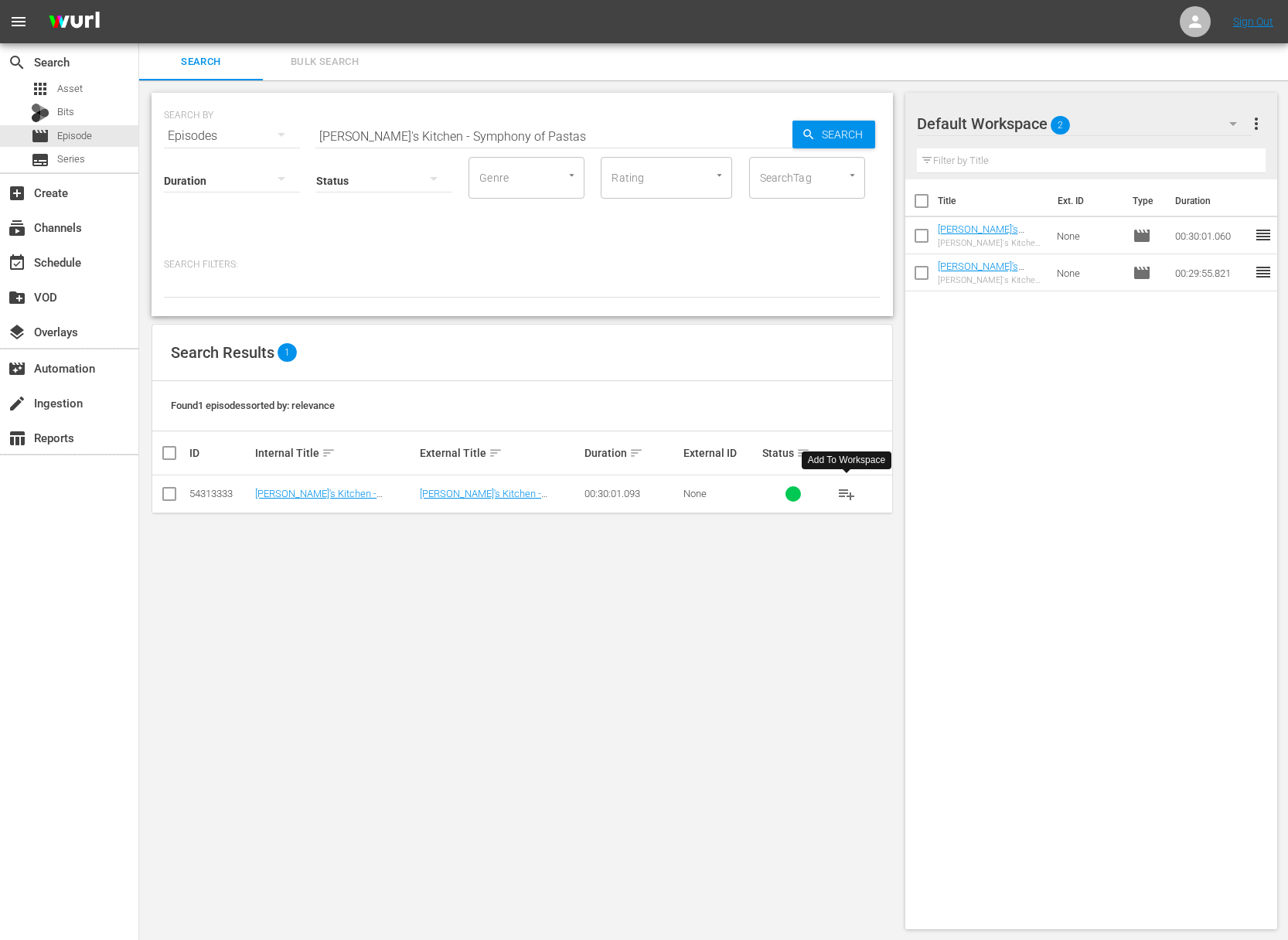
drag, startPoint x: 850, startPoint y: 484, endPoint x: 845, endPoint y: 490, distance: 7.8
click at [849, 485] on button "playlist_add" at bounding box center [846, 494] width 37 height 37
click at [845, 490] on span "playlist_add" at bounding box center [846, 493] width 18 height 18
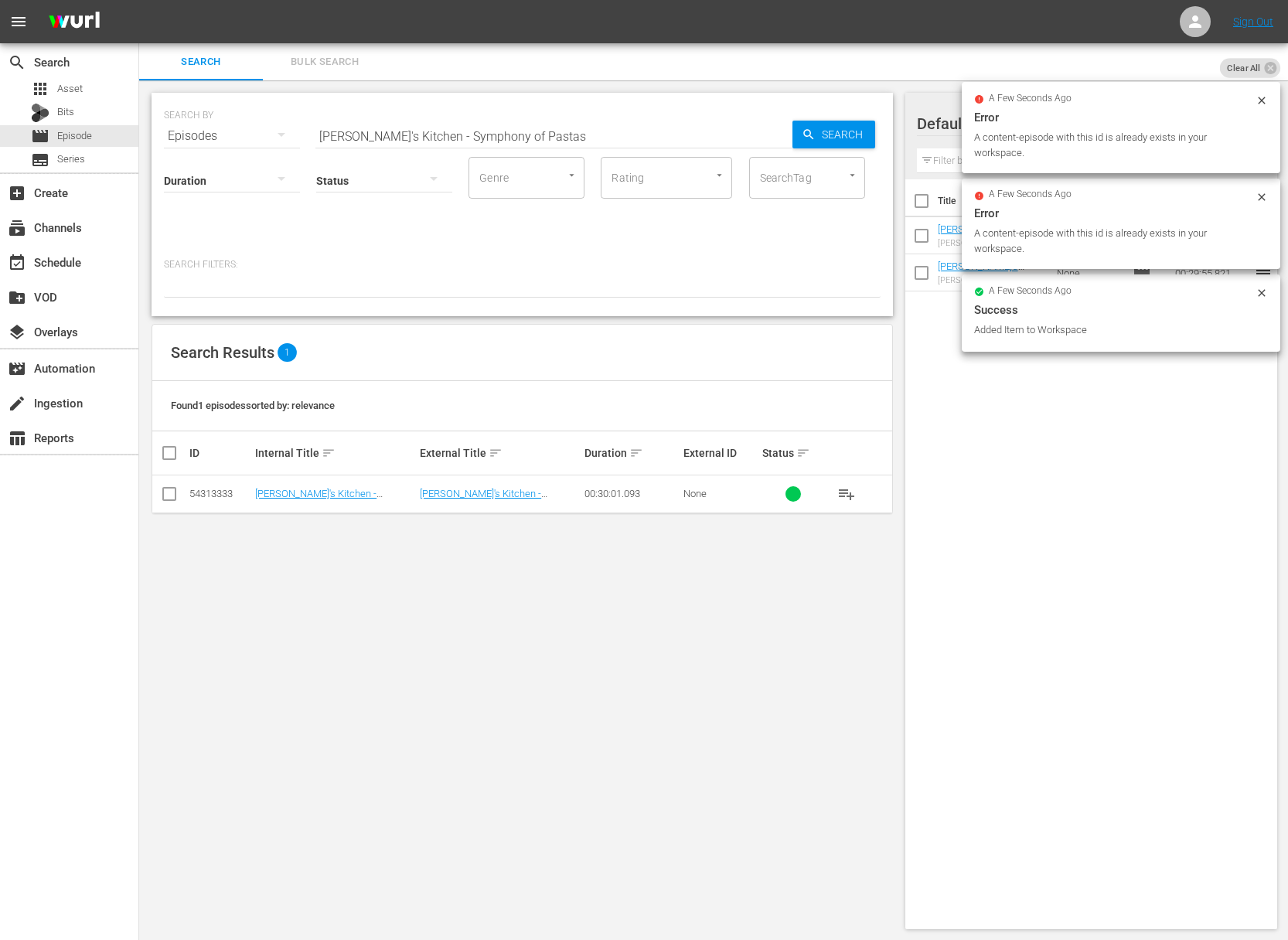
click at [591, 135] on input "[PERSON_NAME]'s Kitchen - Symphony of Pastas" at bounding box center [554, 136] width 477 height 37
paste input "Antipasti"
click at [827, 137] on span "Search" at bounding box center [844, 134] width 59 height 28
click at [845, 488] on span "playlist_add" at bounding box center [846, 493] width 18 height 18
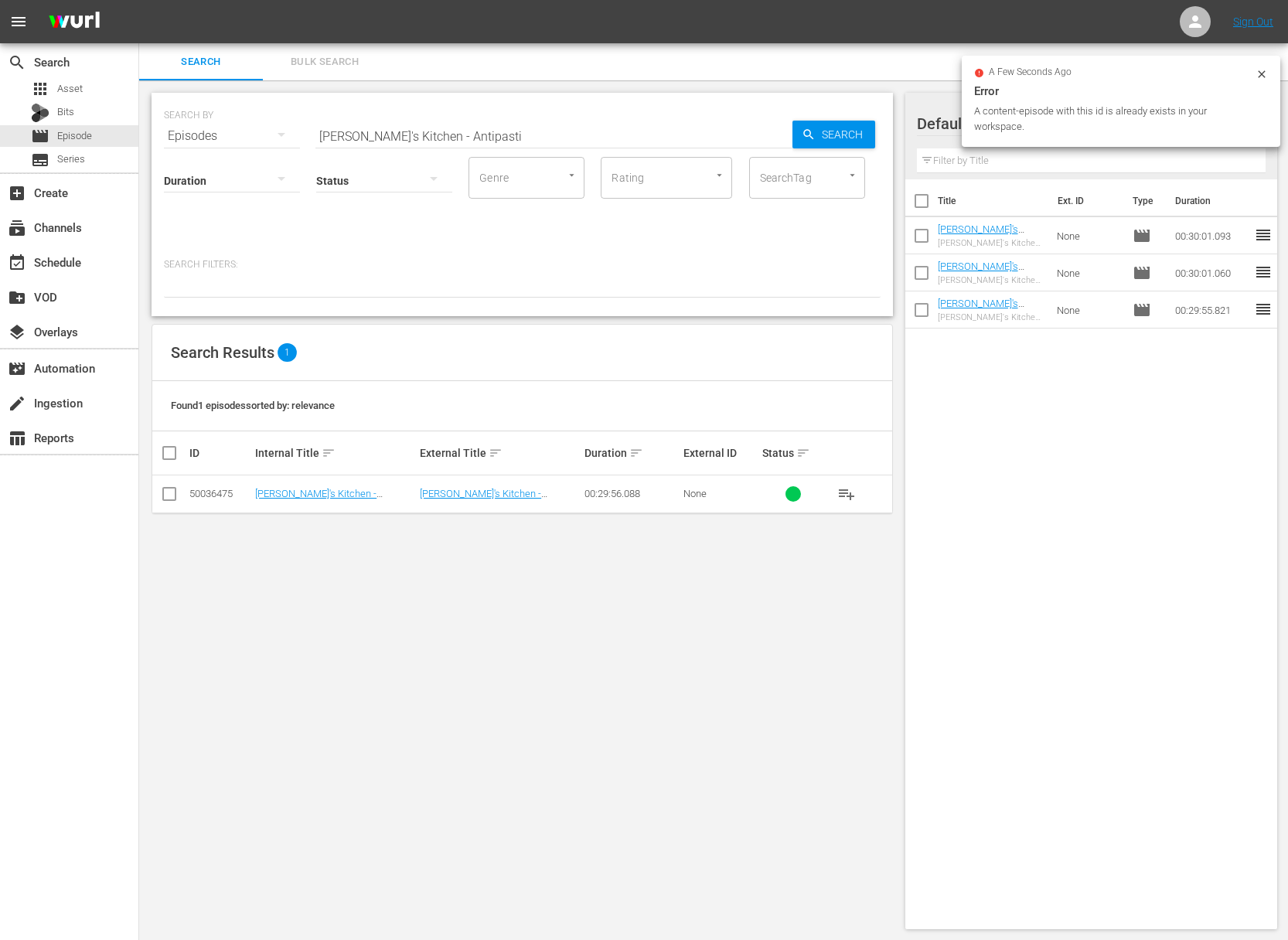
click at [845, 488] on span "playlist_add" at bounding box center [846, 493] width 18 height 18
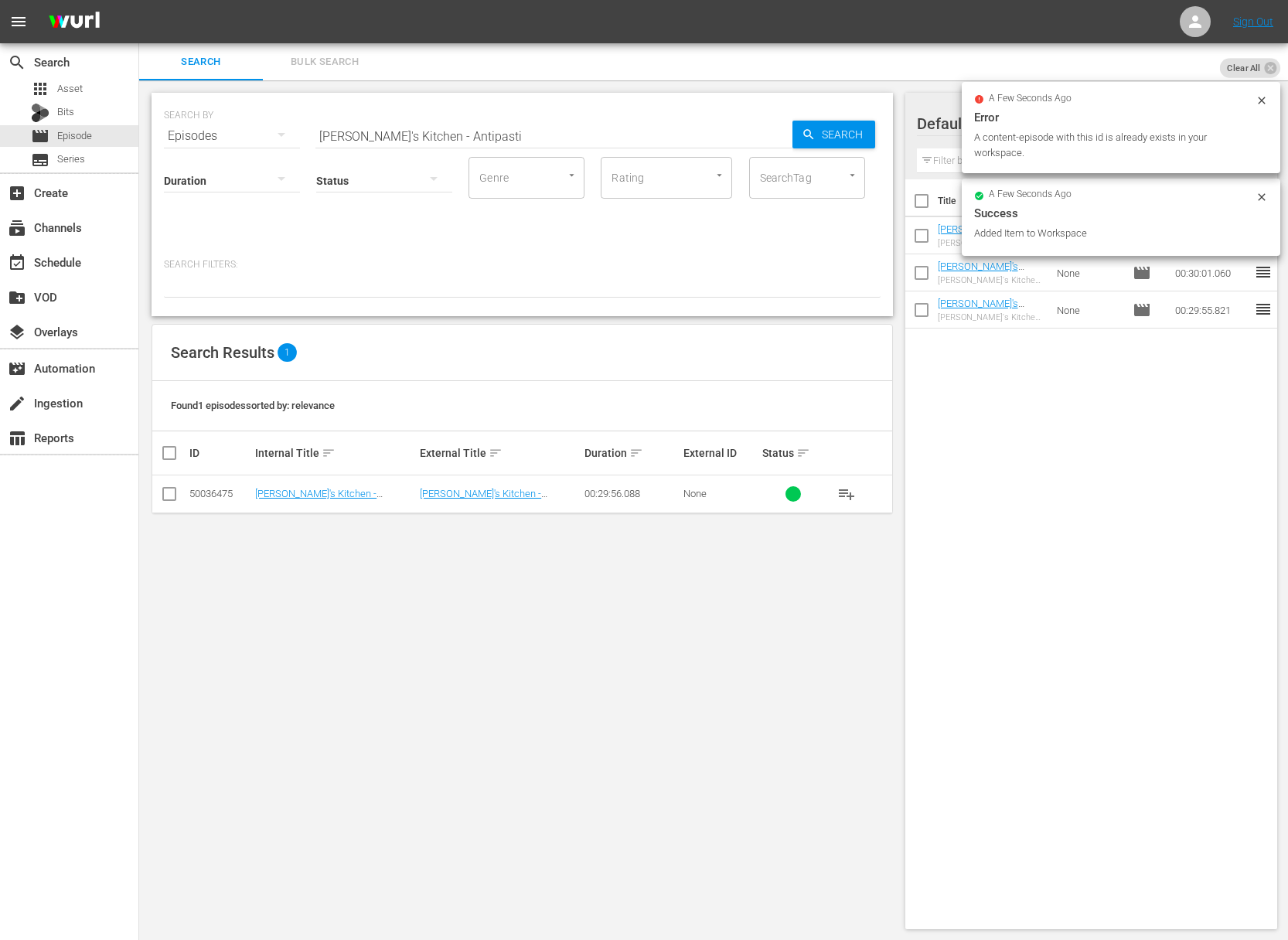
click at [503, 133] on input "[PERSON_NAME]'s Kitchen - Antipasti" at bounding box center [554, 136] width 477 height 37
paste input "Dough and Crusts"
click at [822, 124] on span "Search" at bounding box center [844, 134] width 59 height 28
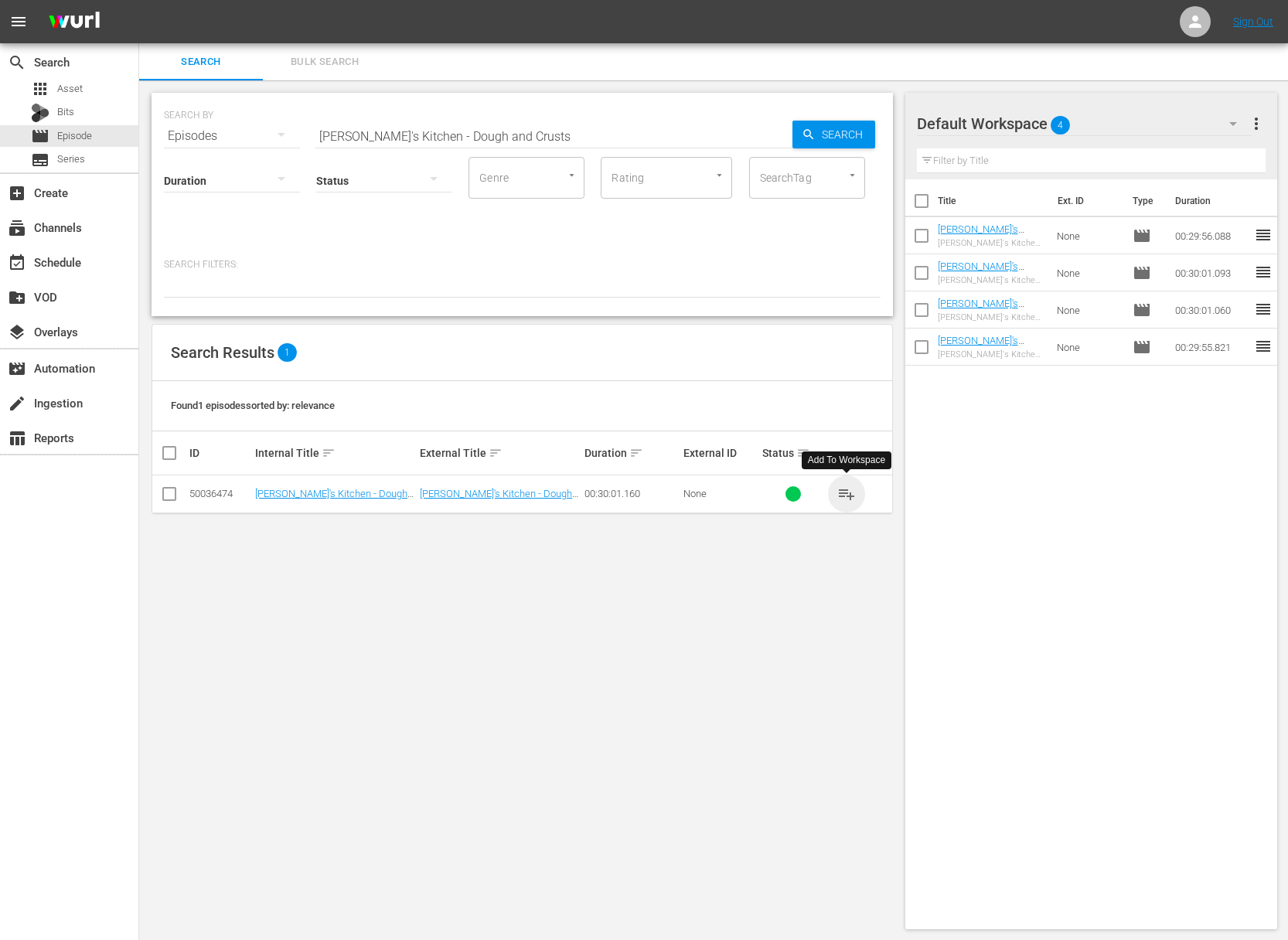
click at [844, 492] on span "playlist_add" at bounding box center [846, 493] width 18 height 18
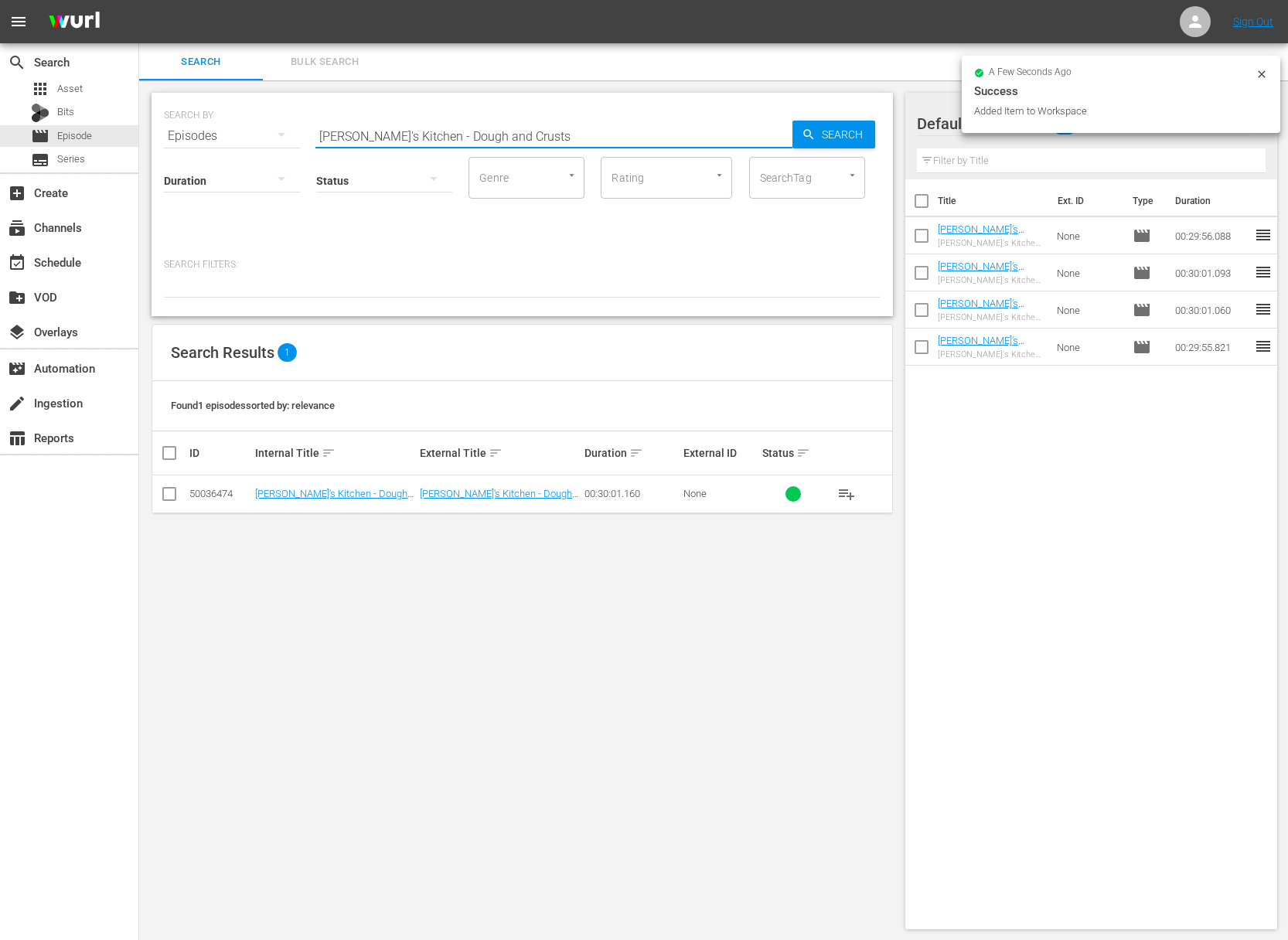
click at [495, 133] on input "[PERSON_NAME]'s Kitchen - Dough and Crusts" at bounding box center [554, 136] width 477 height 37
paste input "Vegetable"
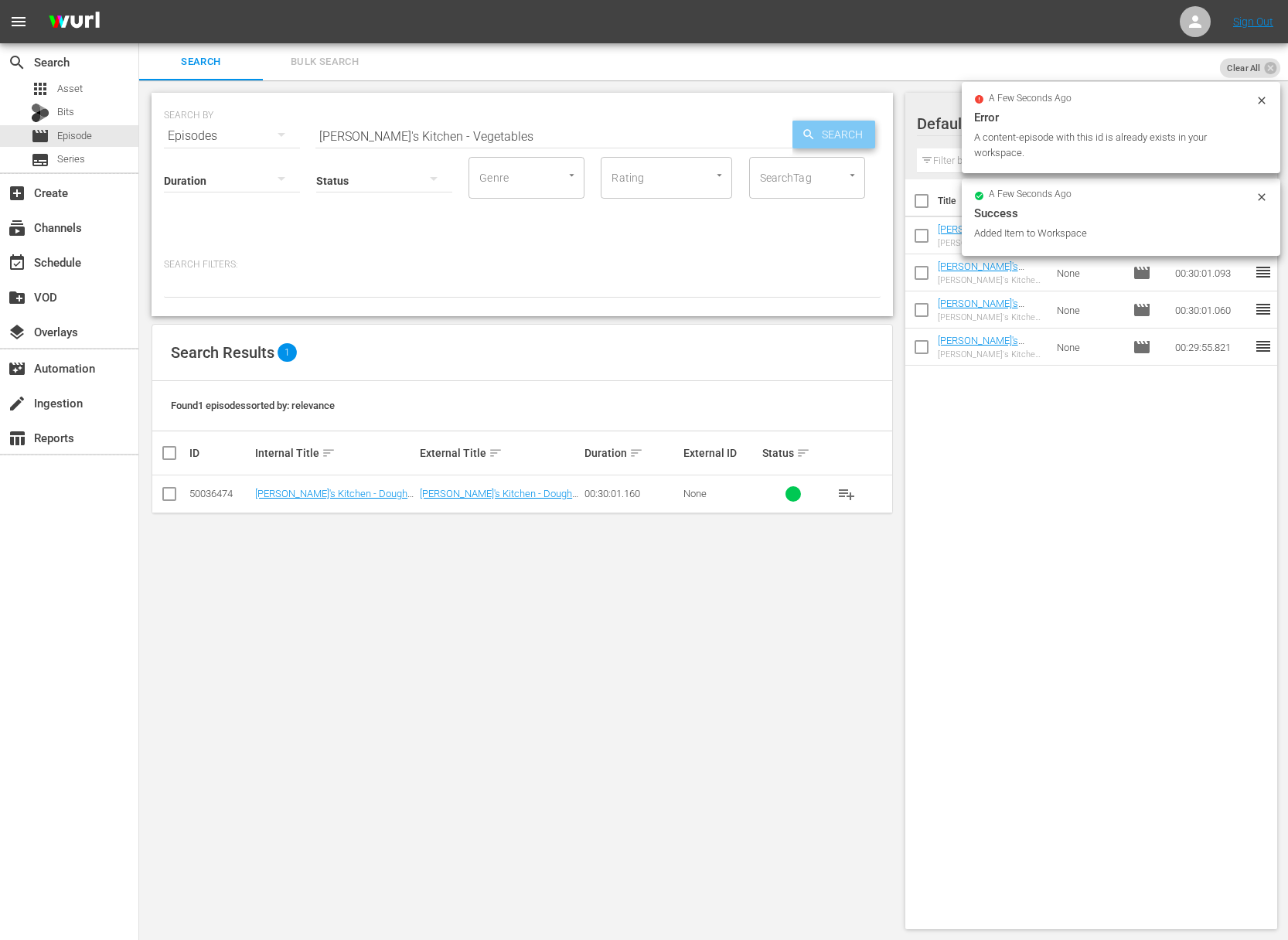
click at [869, 135] on span "Search" at bounding box center [844, 134] width 59 height 28
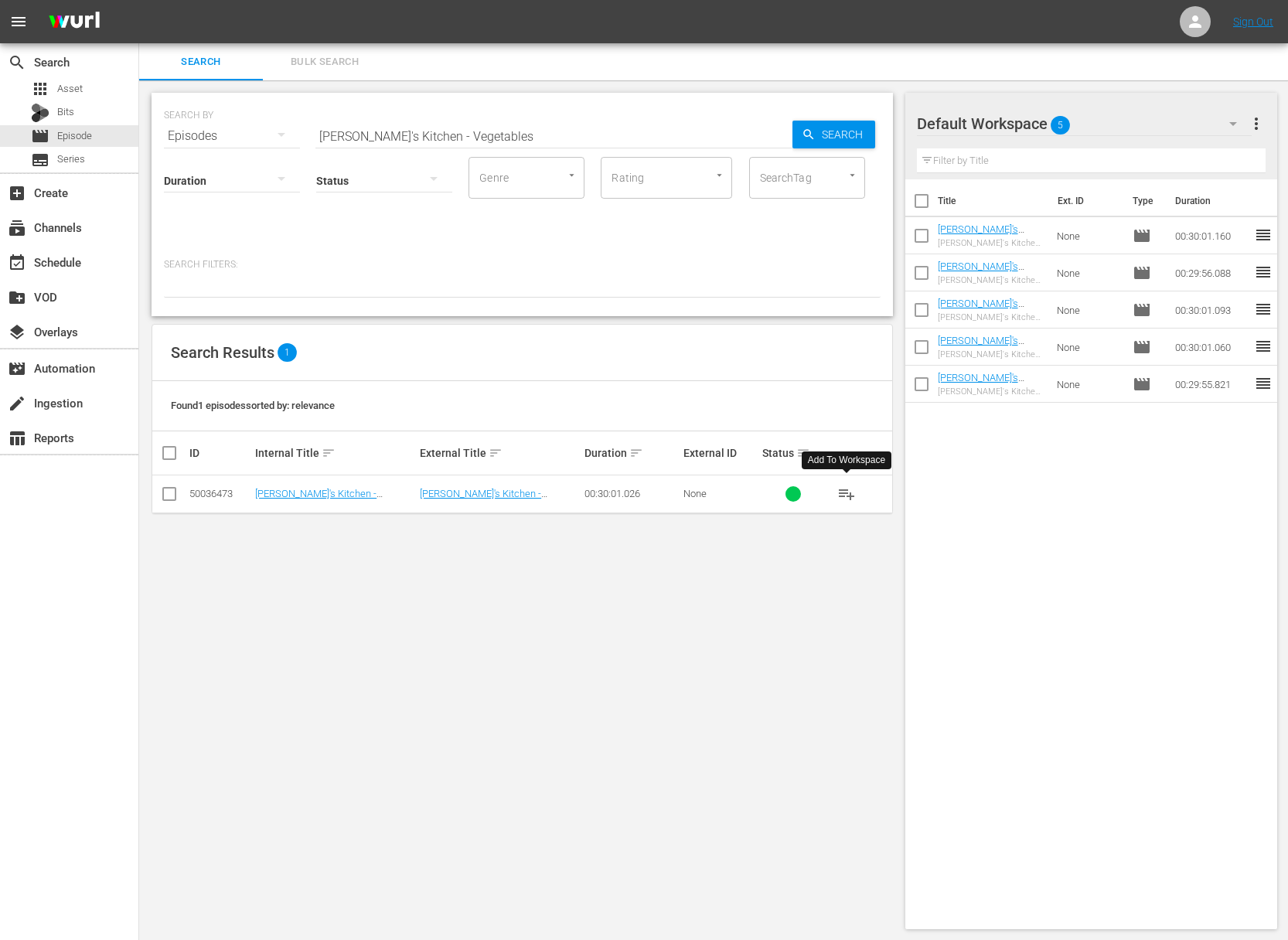
click at [845, 495] on span "playlist_add" at bounding box center [846, 493] width 18 height 18
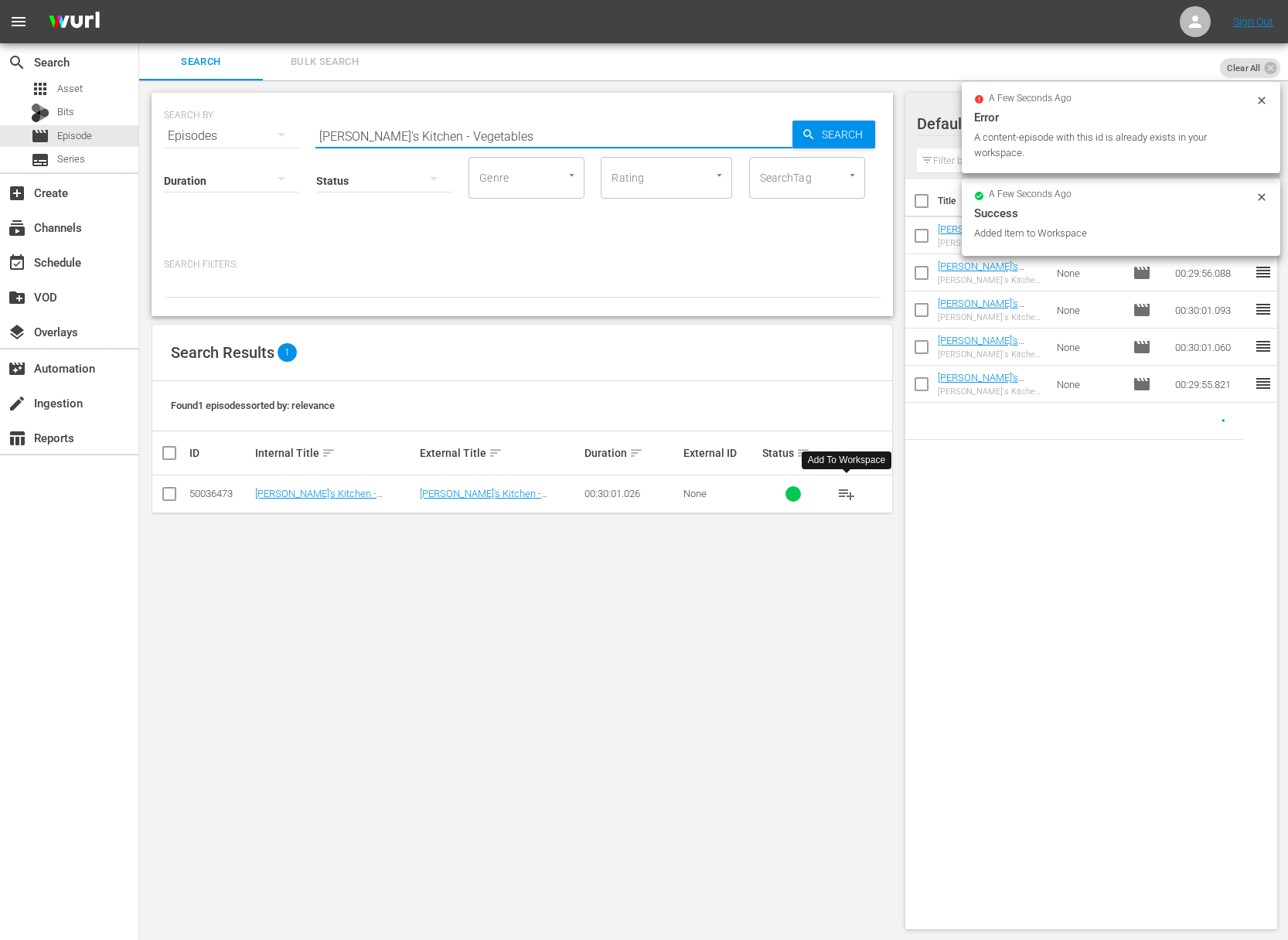
click at [419, 127] on input "[PERSON_NAME]'s Kitchen - Vegetables" at bounding box center [554, 136] width 477 height 37
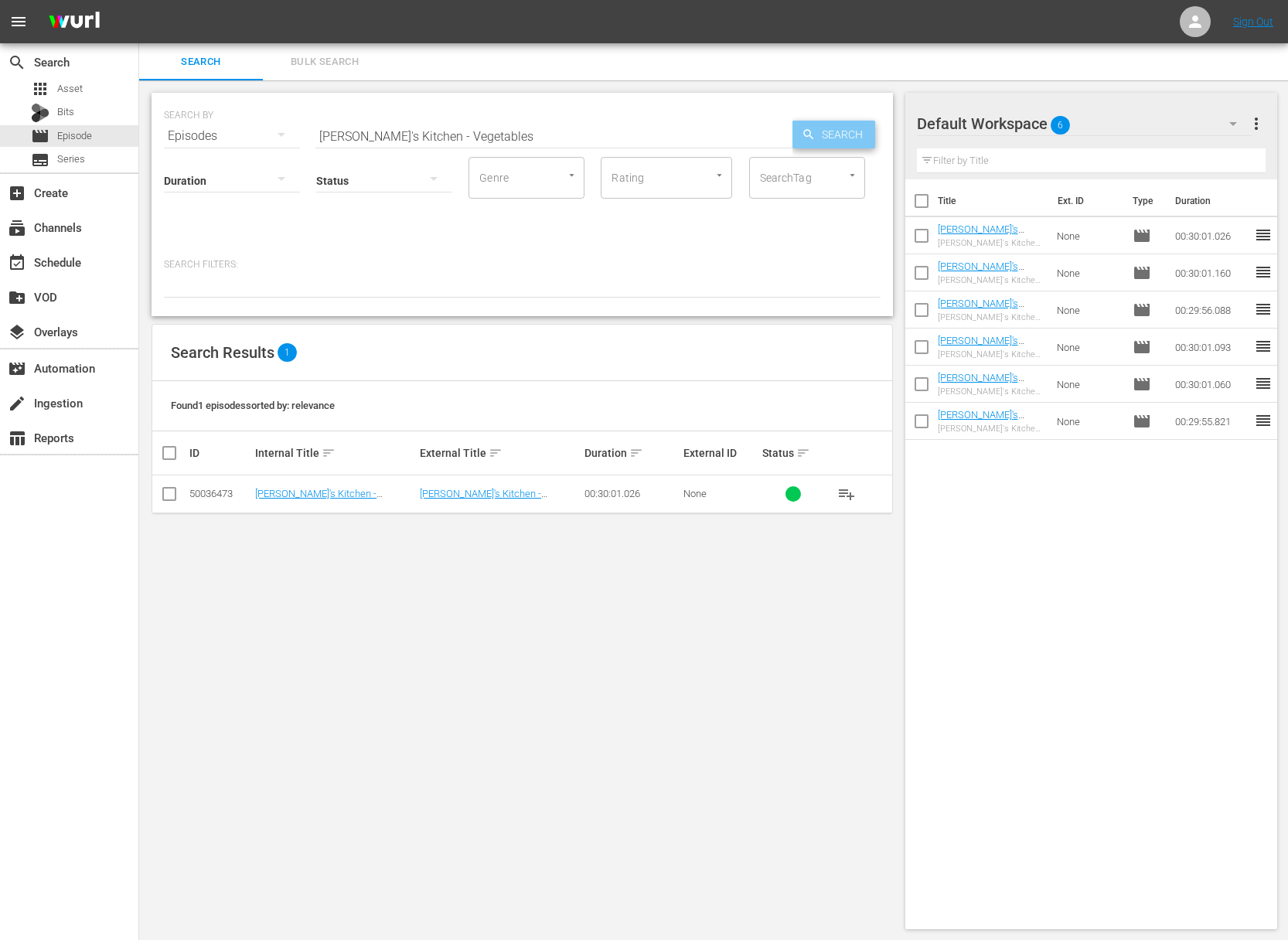
click at [836, 127] on span "Search" at bounding box center [844, 134] width 59 height 28
click at [854, 488] on span "playlist_add" at bounding box center [846, 493] width 18 height 18
click at [851, 492] on span "playlist_add" at bounding box center [846, 493] width 18 height 18
drag, startPoint x: 851, startPoint y: 492, endPoint x: 775, endPoint y: 414, distance: 108.9
click at [851, 491] on span "playlist_add" at bounding box center [846, 493] width 18 height 18
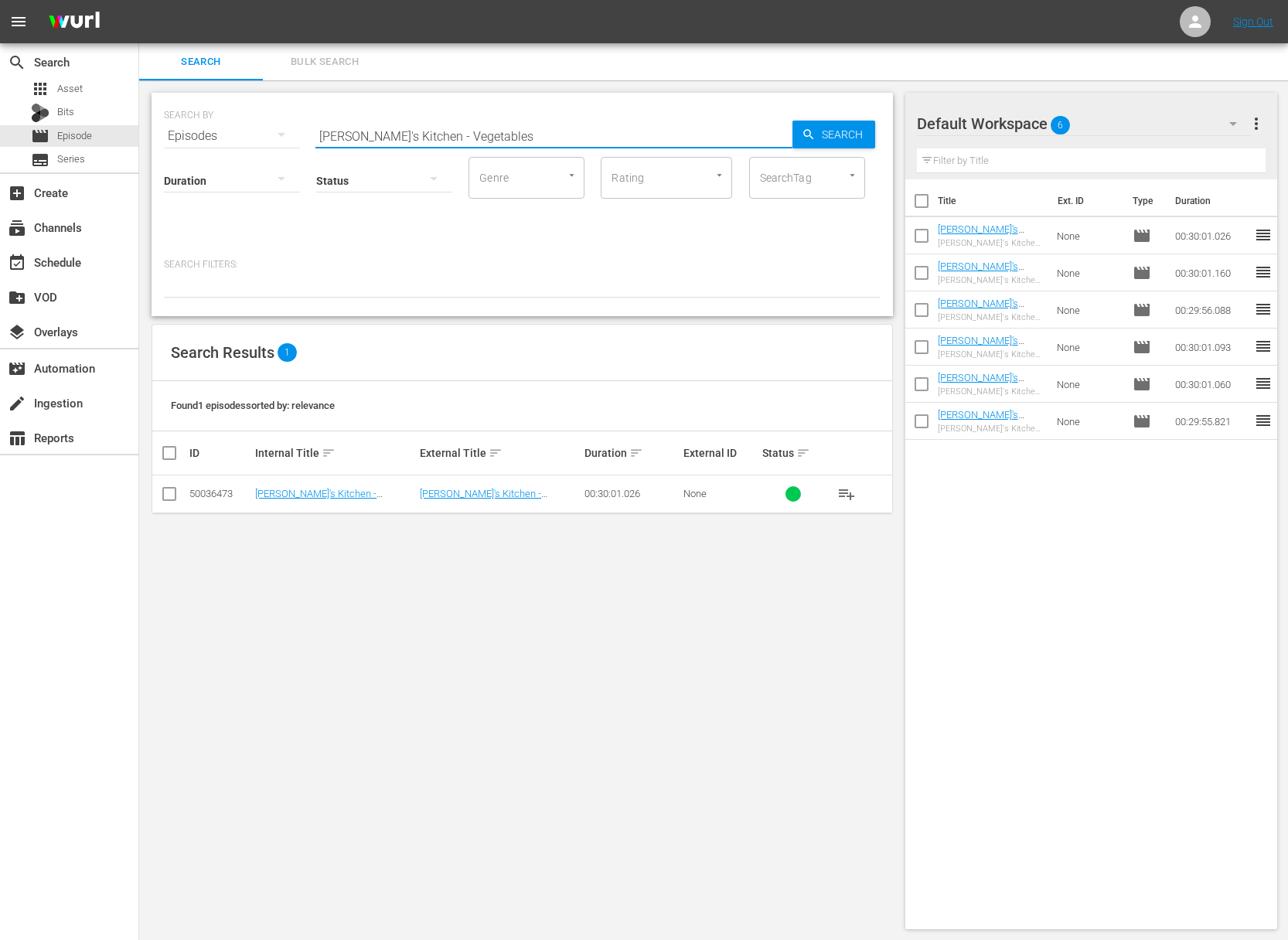
click at [498, 133] on input "[PERSON_NAME]'s Kitchen - Vegetables" at bounding box center [554, 136] width 477 height 37
paste input "Baked Pasta"
click at [823, 134] on span "Search" at bounding box center [844, 134] width 59 height 28
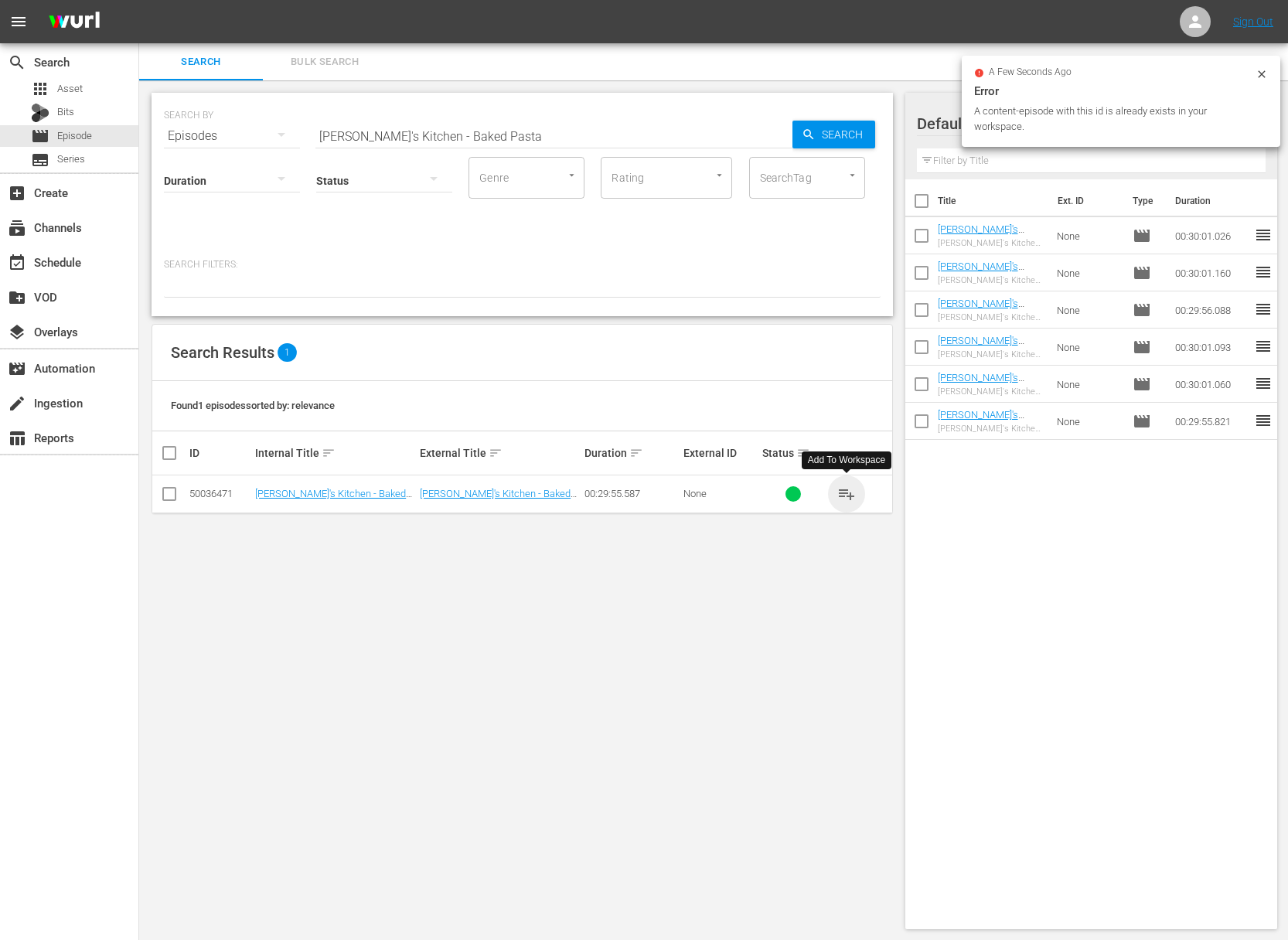
click at [848, 494] on span "playlist_add" at bounding box center [846, 493] width 18 height 18
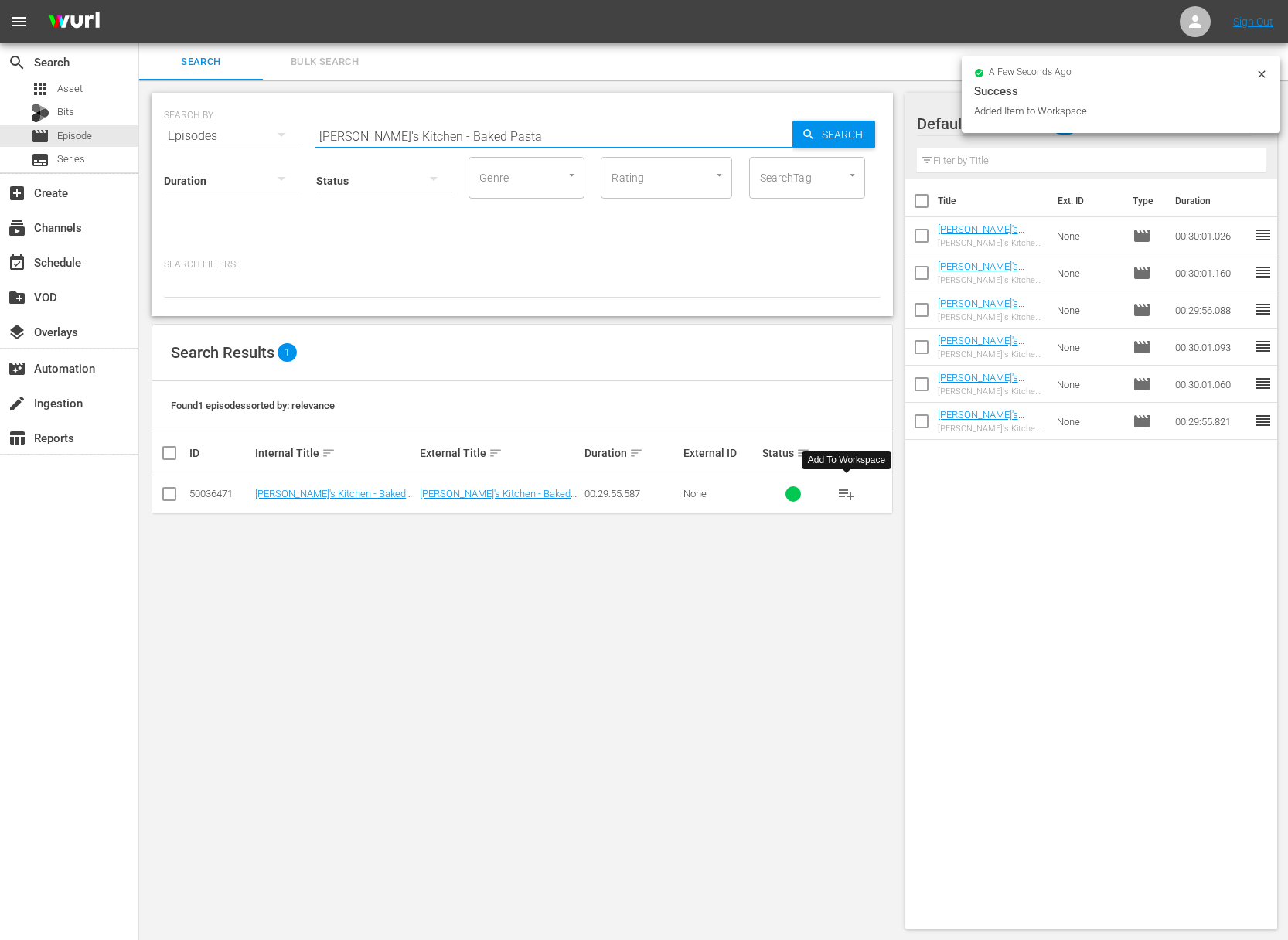
click at [433, 118] on input "[PERSON_NAME]'s Kitchen - Baked Pasta" at bounding box center [554, 136] width 477 height 37
paste input "rodetto"
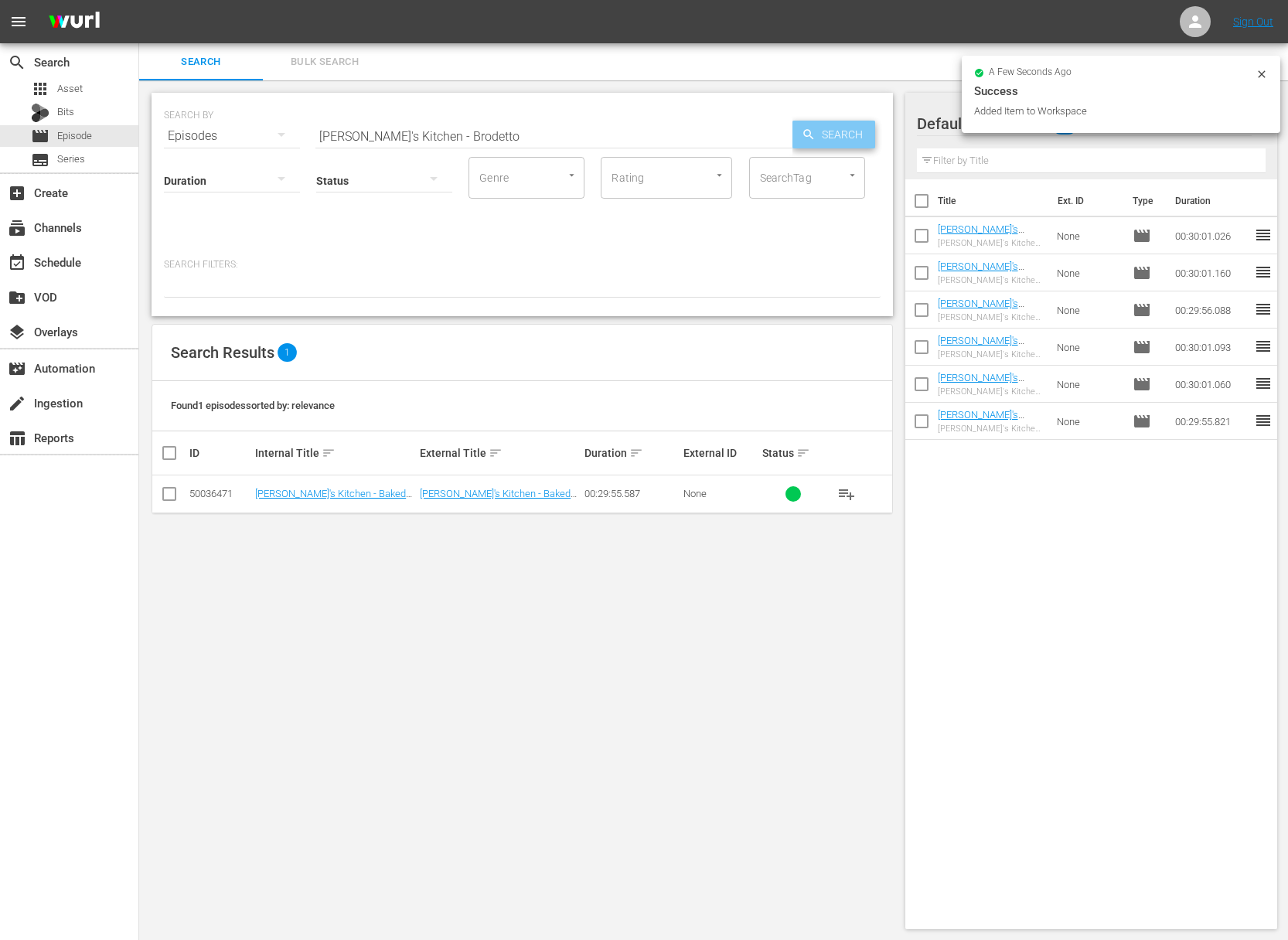
click at [827, 123] on span "Search" at bounding box center [844, 134] width 59 height 28
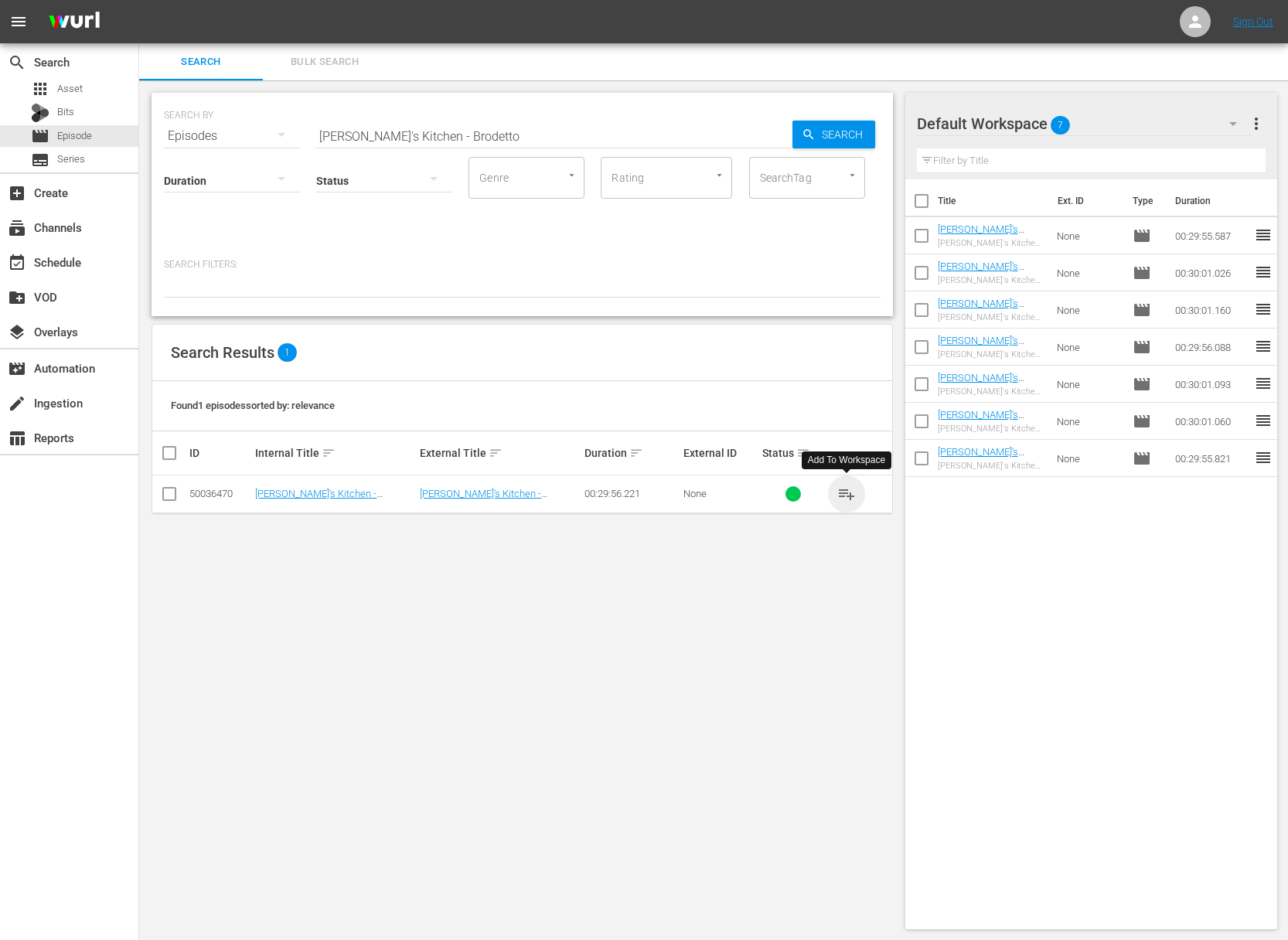
click at [849, 492] on span "playlist_add" at bounding box center [846, 493] width 18 height 18
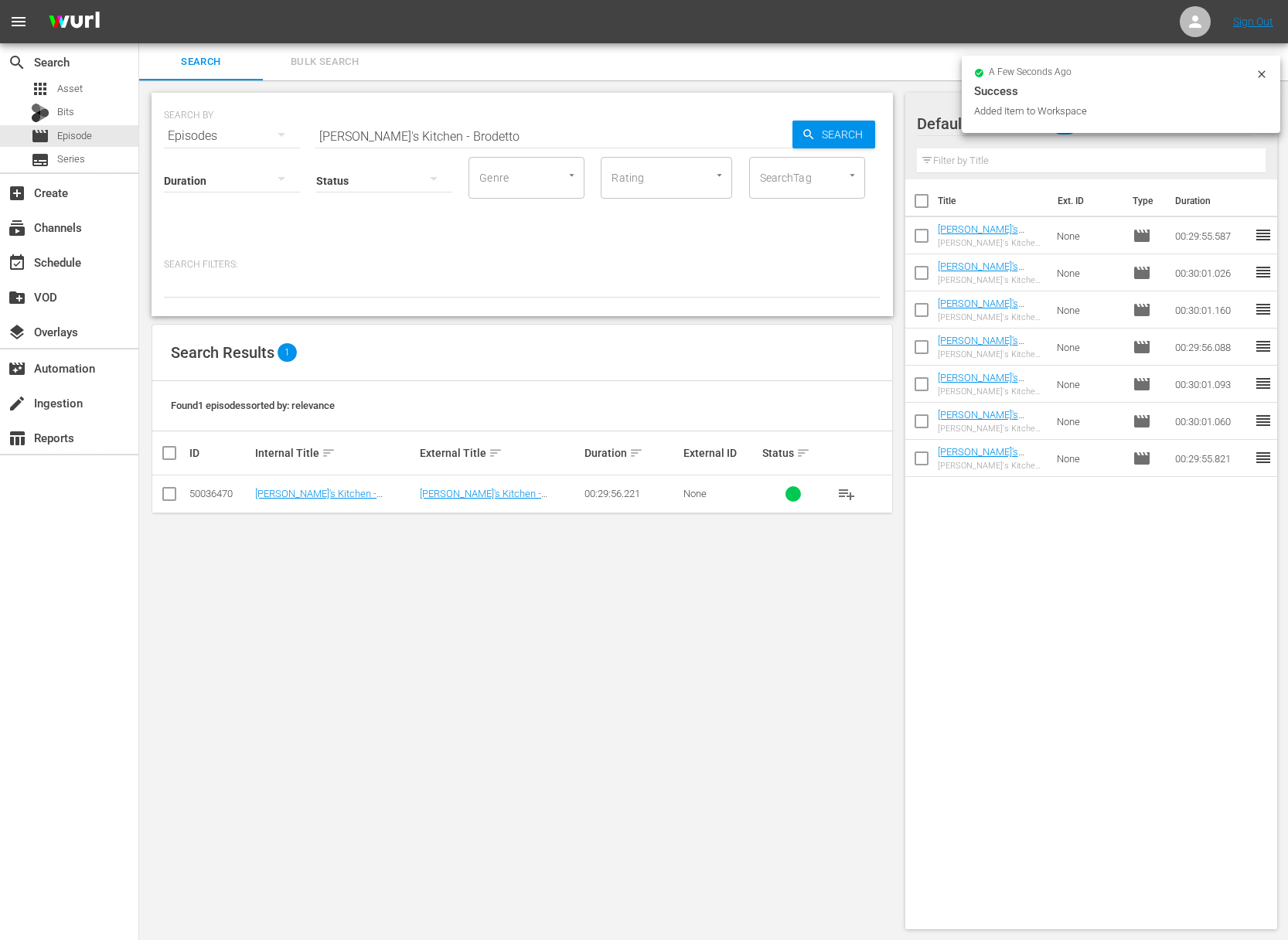
click at [525, 148] on hr at bounding box center [554, 148] width 477 height 1
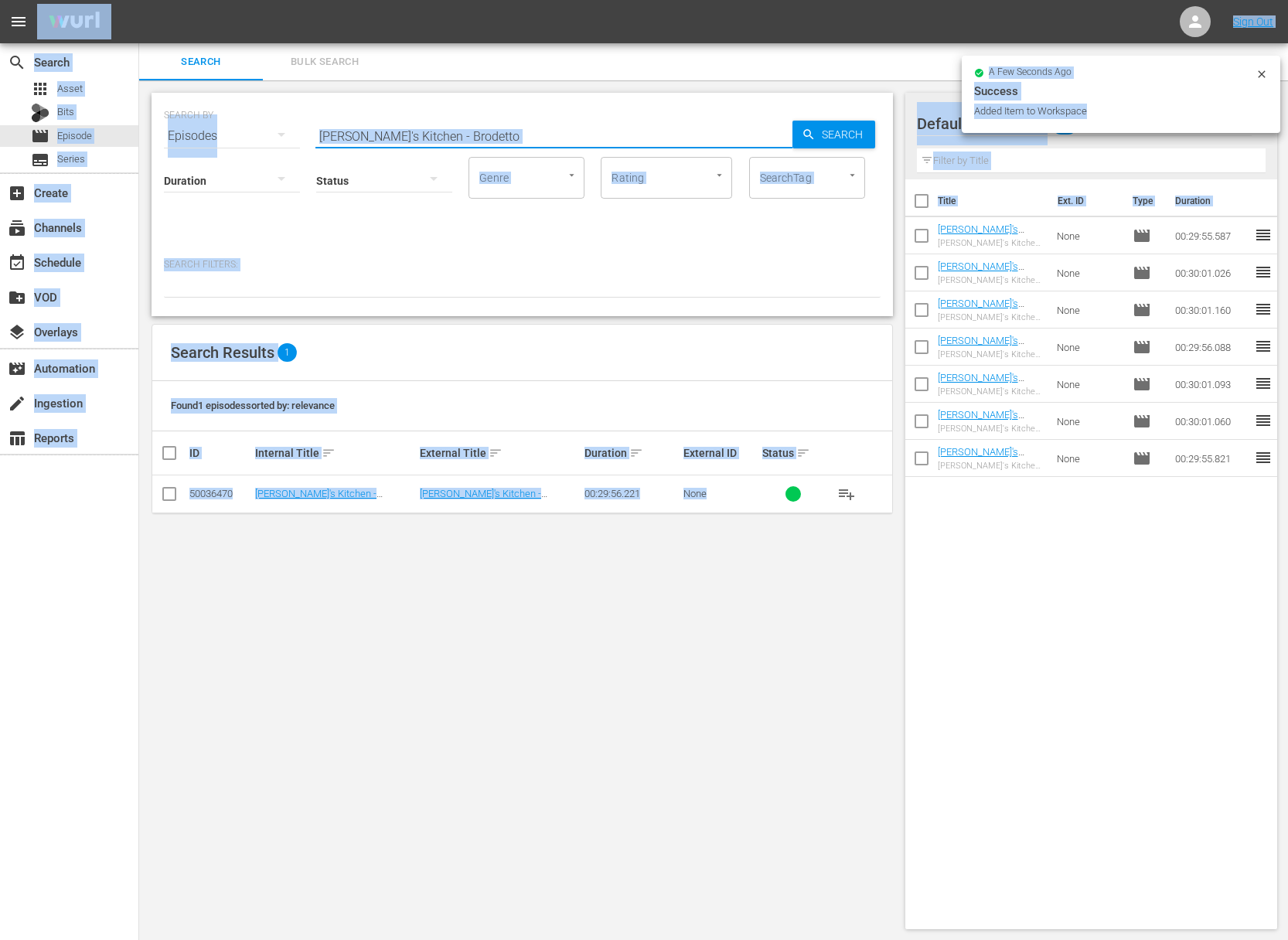
click at [515, 134] on input "[PERSON_NAME]'s Kitchen - Brodetto" at bounding box center [554, 136] width 477 height 37
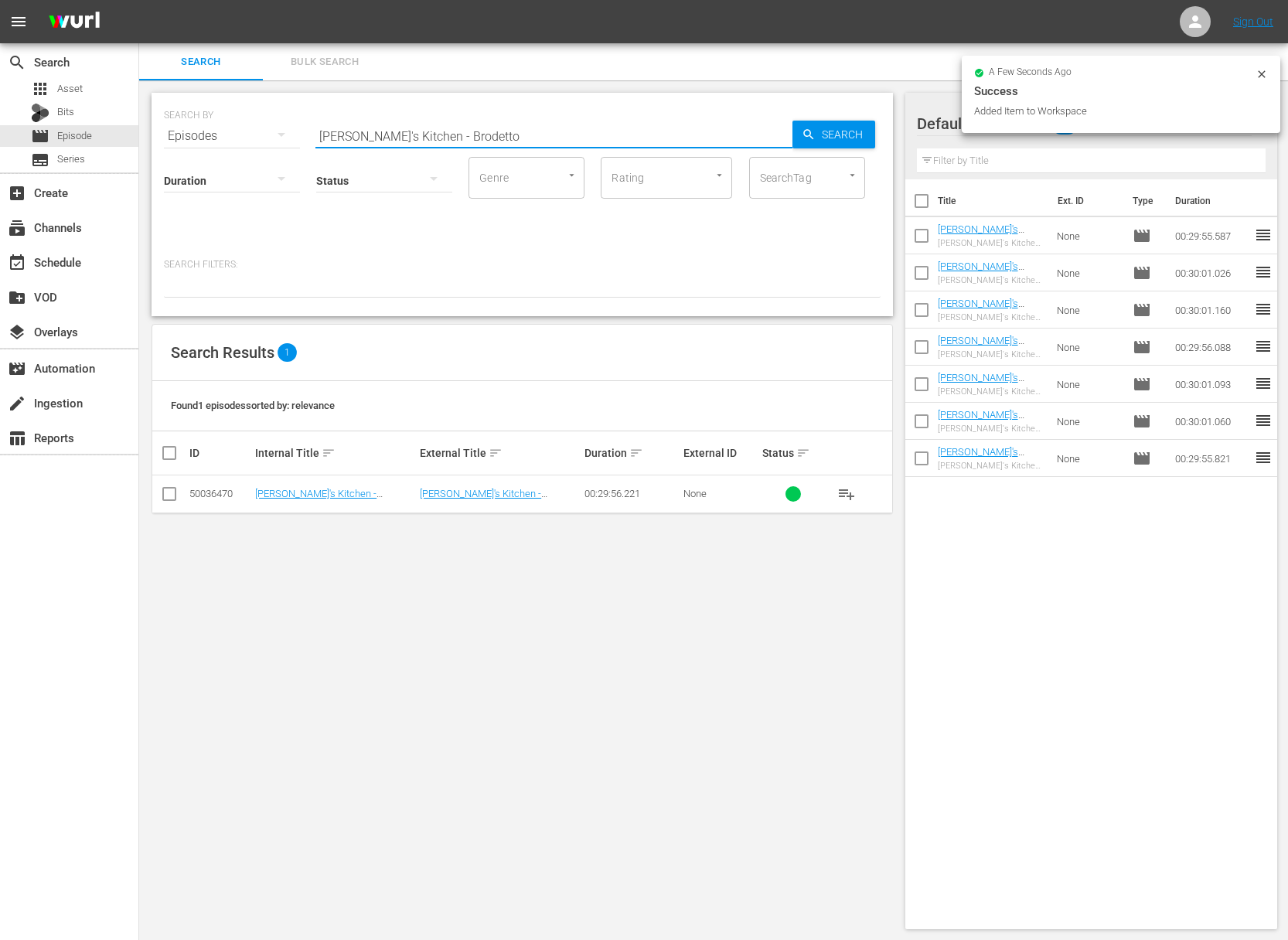
paste input "Gnocchi Time Memories with the Grandchildren"
drag, startPoint x: 917, startPoint y: 131, endPoint x: 857, endPoint y: 127, distance: 60.1
click at [915, 131] on div "Default Workspace Default more_vert Filter by Title" at bounding box center [1091, 135] width 373 height 87
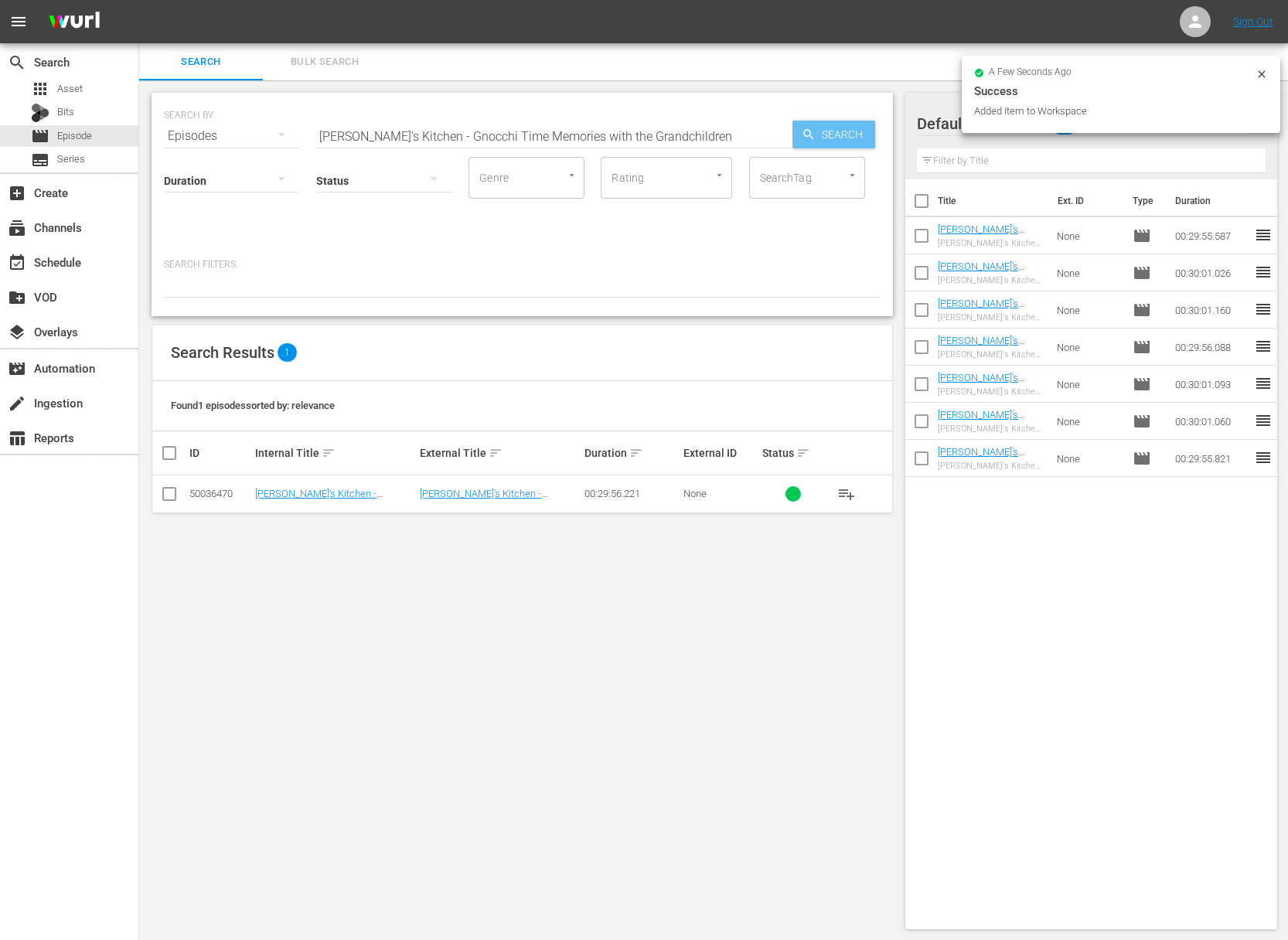
click at [857, 128] on span "Search" at bounding box center [844, 134] width 59 height 28
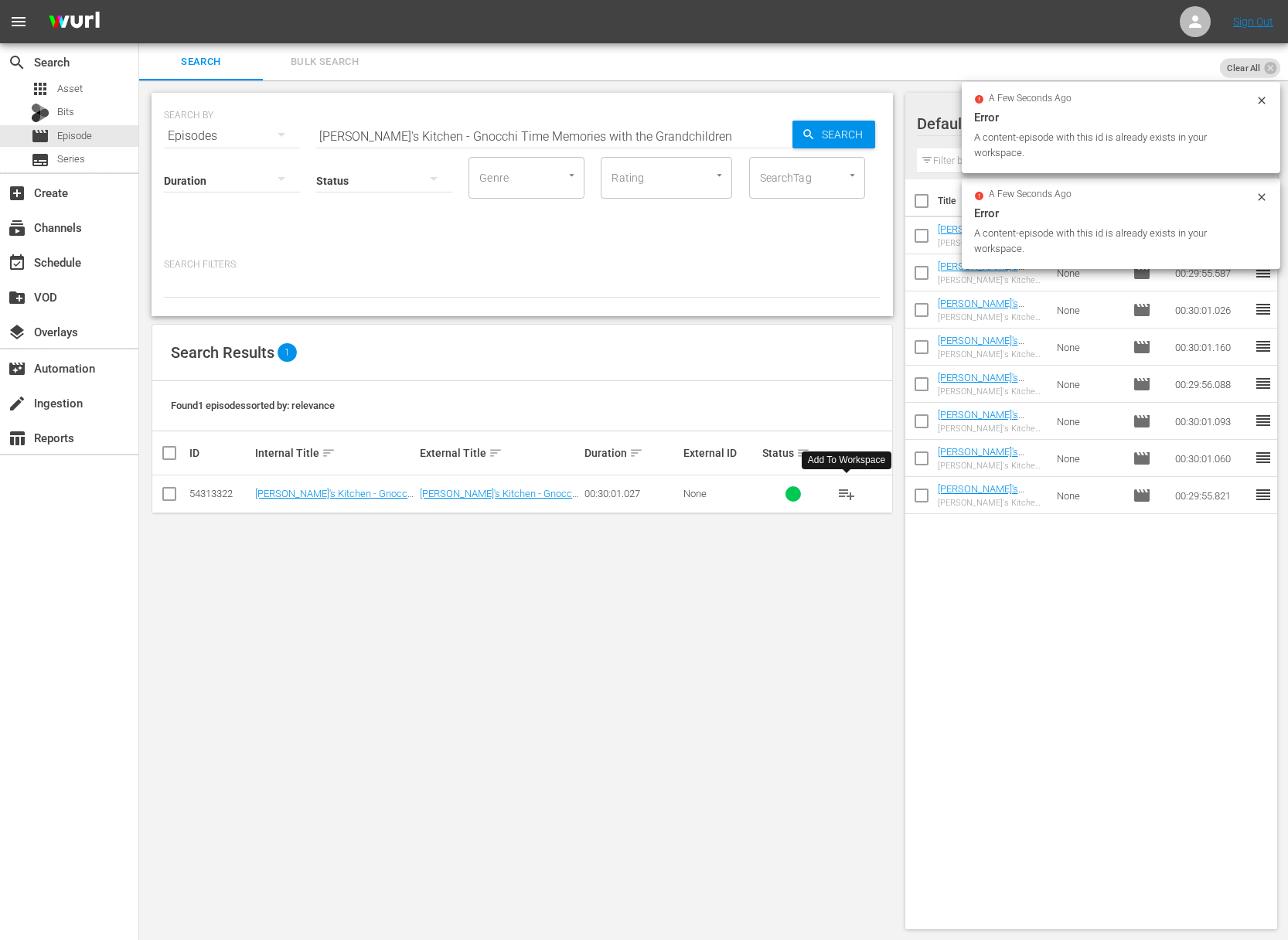
click at [842, 488] on span "playlist_add" at bounding box center [846, 493] width 18 height 18
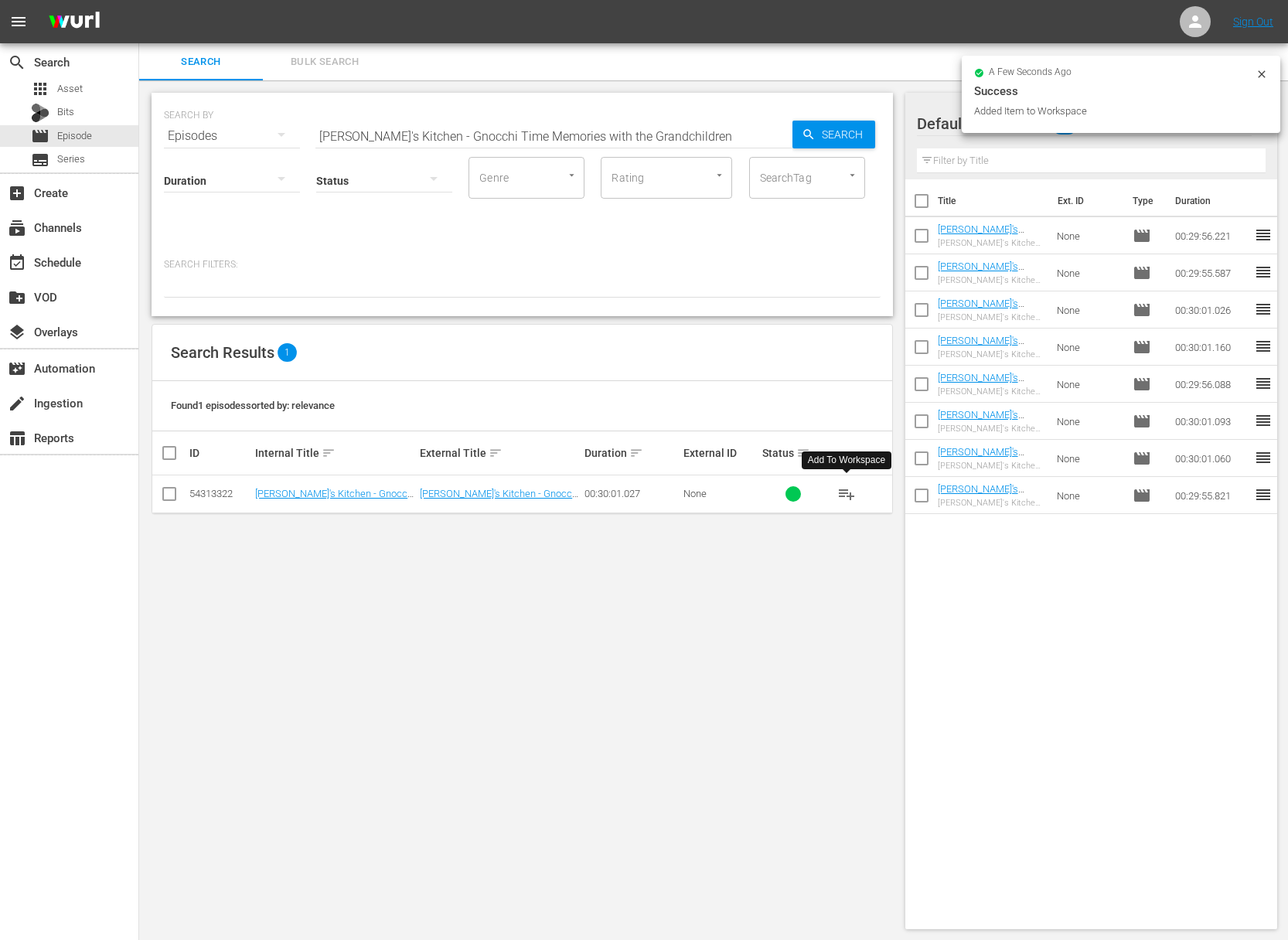
click at [563, 139] on input "[PERSON_NAME]'s Kitchen - Gnocchi Time Memories with the Grandchildren" at bounding box center [554, 136] width 477 height 37
paste input "[PERSON_NAME]'s Kitchen - Savory Baking"
click at [555, 140] on input "[PERSON_NAME]'s Kitchen - Gnocchi Time Memories withaLidia's Kitchen - Savory B…" at bounding box center [554, 136] width 477 height 37
paste input "Savory Baking"
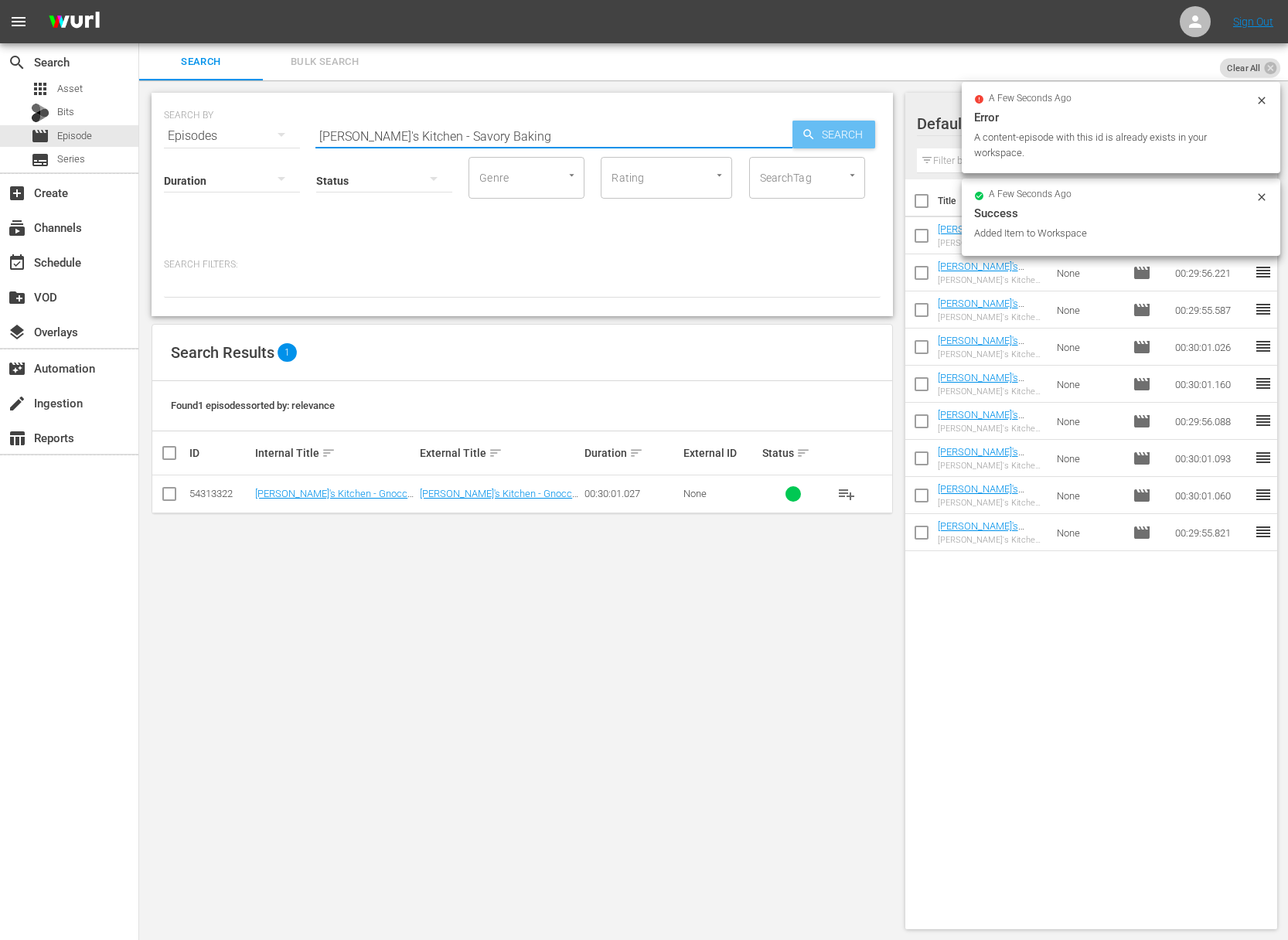
click at [842, 134] on span "Search" at bounding box center [844, 134] width 59 height 28
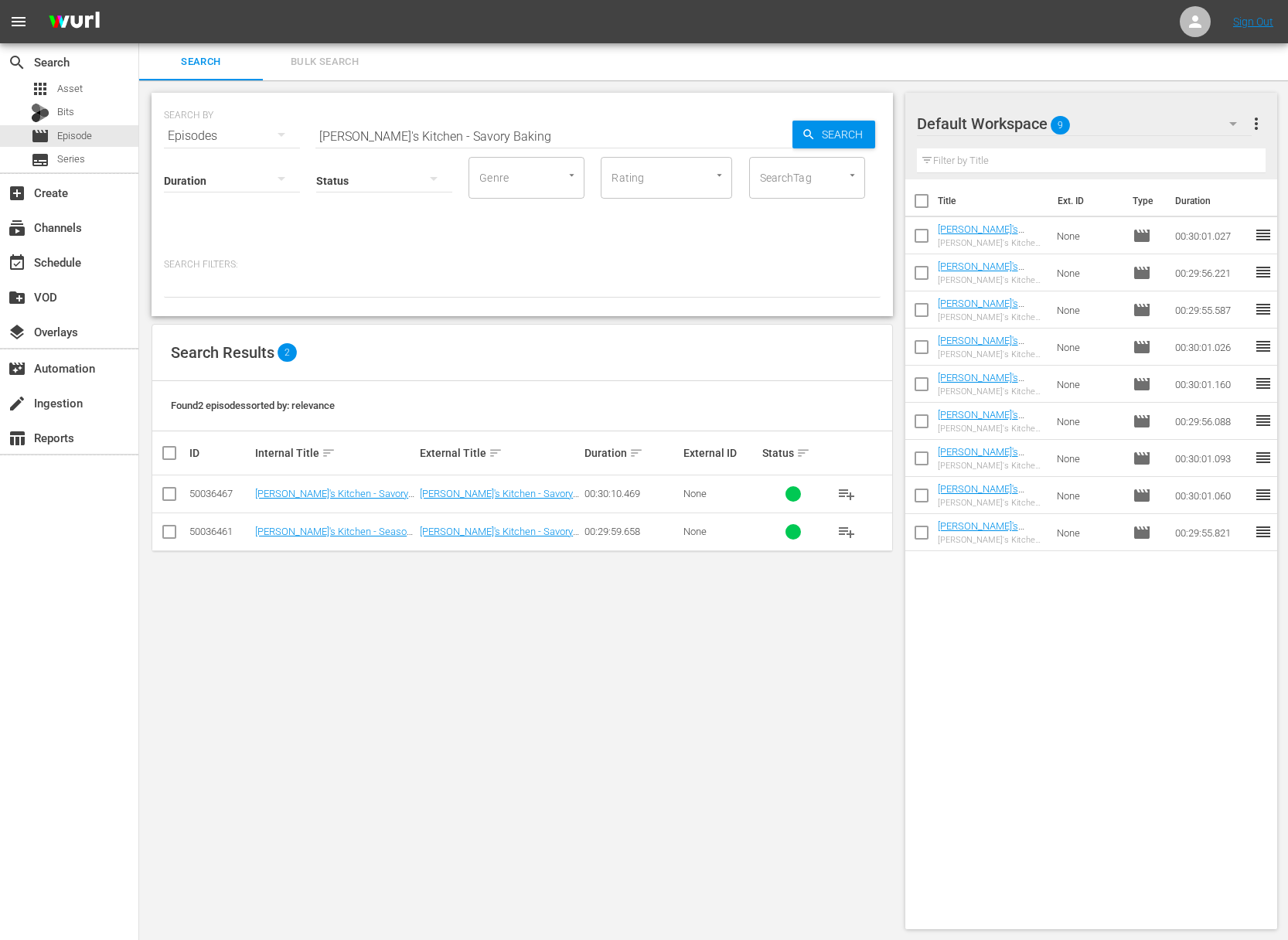
click at [851, 495] on span "playlist_add" at bounding box center [846, 493] width 18 height 18
click at [851, 494] on span "playlist_add" at bounding box center [846, 493] width 18 height 18
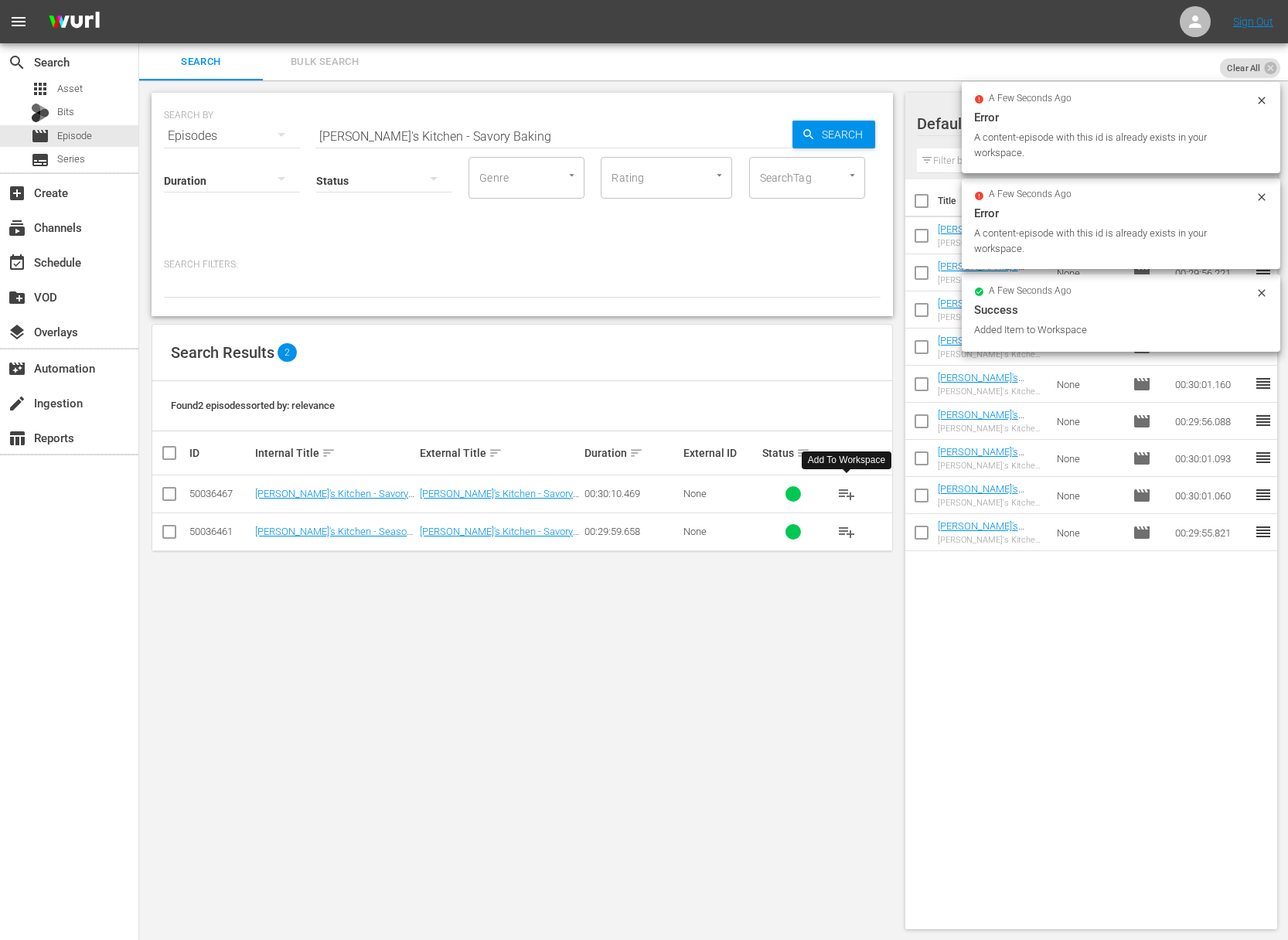
click at [511, 130] on input "[PERSON_NAME]'s Kitchen - Savory Baking" at bounding box center [554, 136] width 477 height 37
paste input "Focaccia"
click at [832, 141] on span "Search" at bounding box center [844, 134] width 59 height 28
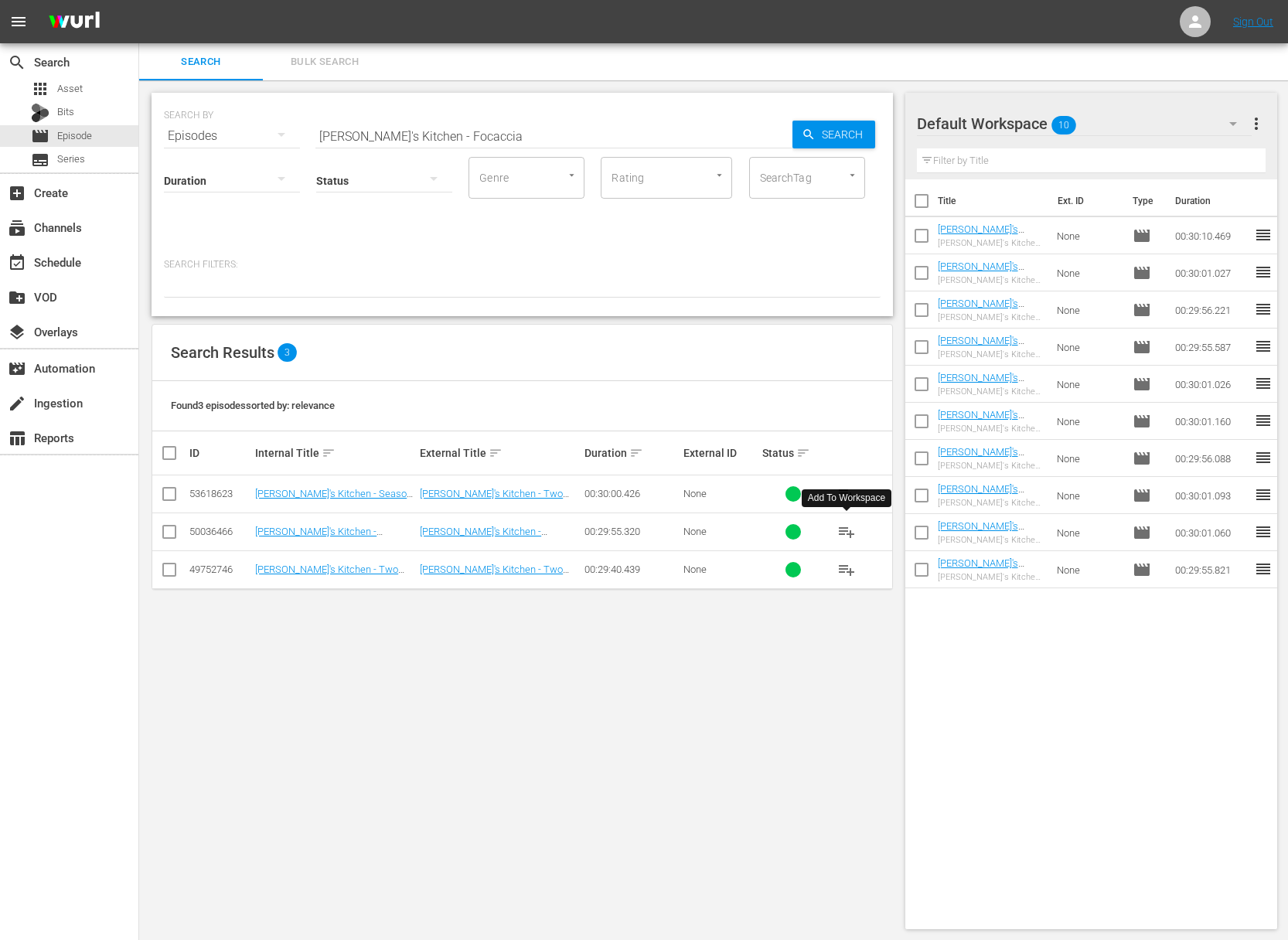
click at [849, 530] on span "playlist_add" at bounding box center [846, 531] width 18 height 18
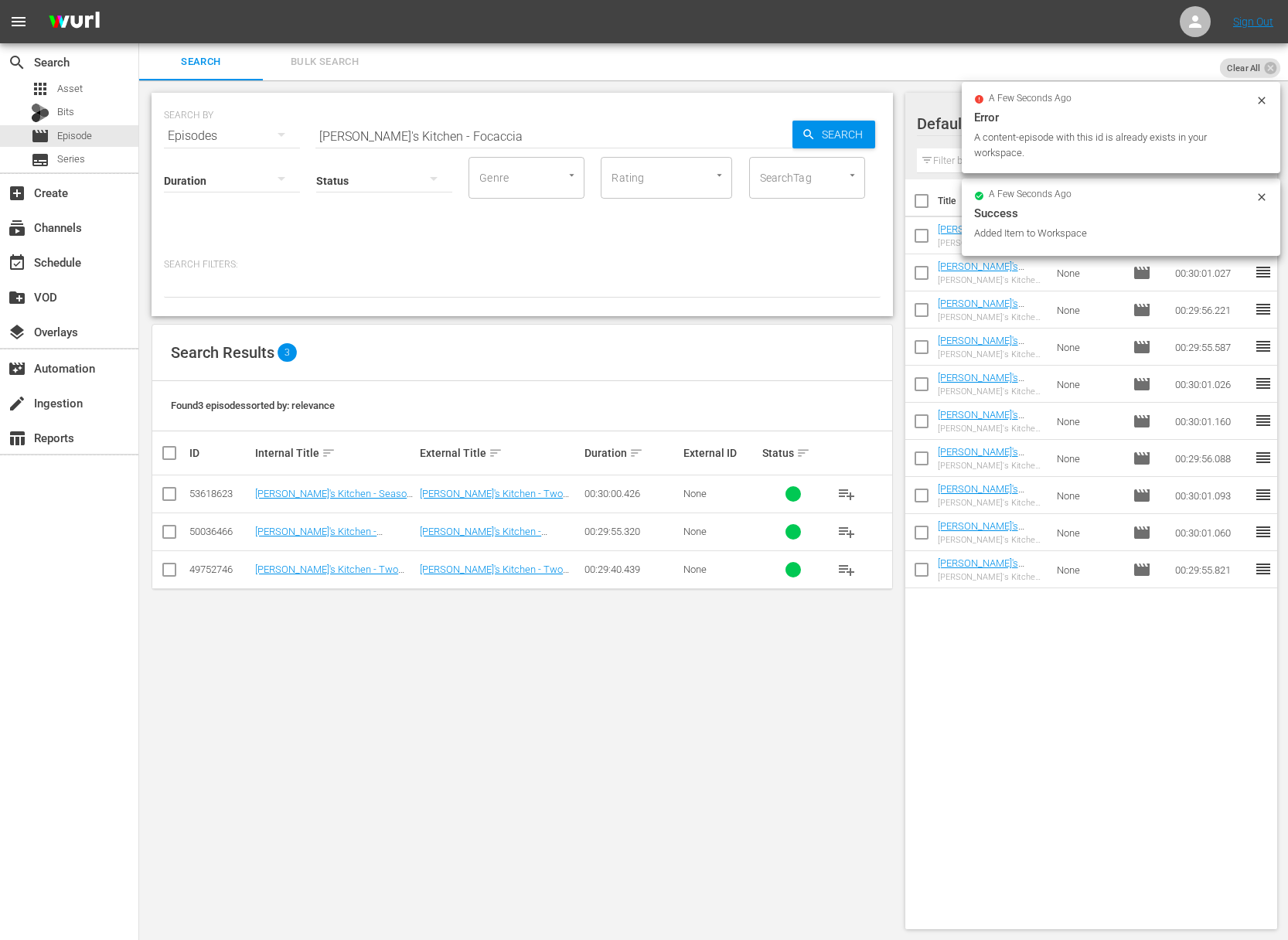
click at [451, 132] on input "[PERSON_NAME]'s Kitchen - Focaccia" at bounding box center [554, 136] width 477 height 37
paste input "Chicken Stock"
click at [807, 130] on icon "button" at bounding box center [808, 134] width 14 height 14
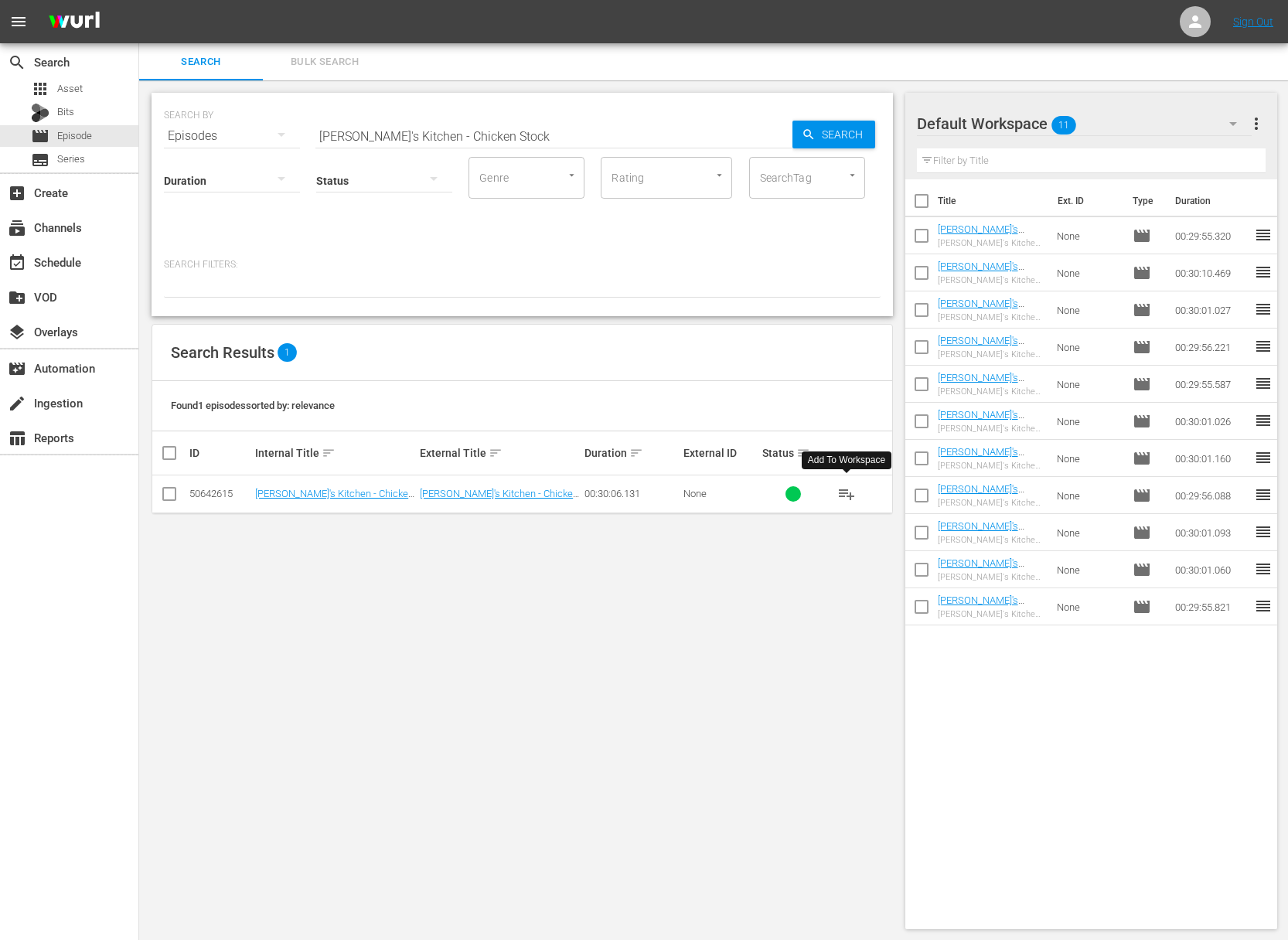
click at [849, 495] on span "playlist_add" at bounding box center [846, 493] width 18 height 18
drag, startPoint x: 533, startPoint y: 108, endPoint x: 511, endPoint y: 135, distance: 34.8
click at [531, 111] on div "SEARCH BY Search By Episodes Search ID, Title, Description, Keywords, or Catego…" at bounding box center [521, 127] width 717 height 55
click at [507, 137] on input "[PERSON_NAME]'s Kitchen - Chicken Stock" at bounding box center [554, 136] width 477 height 37
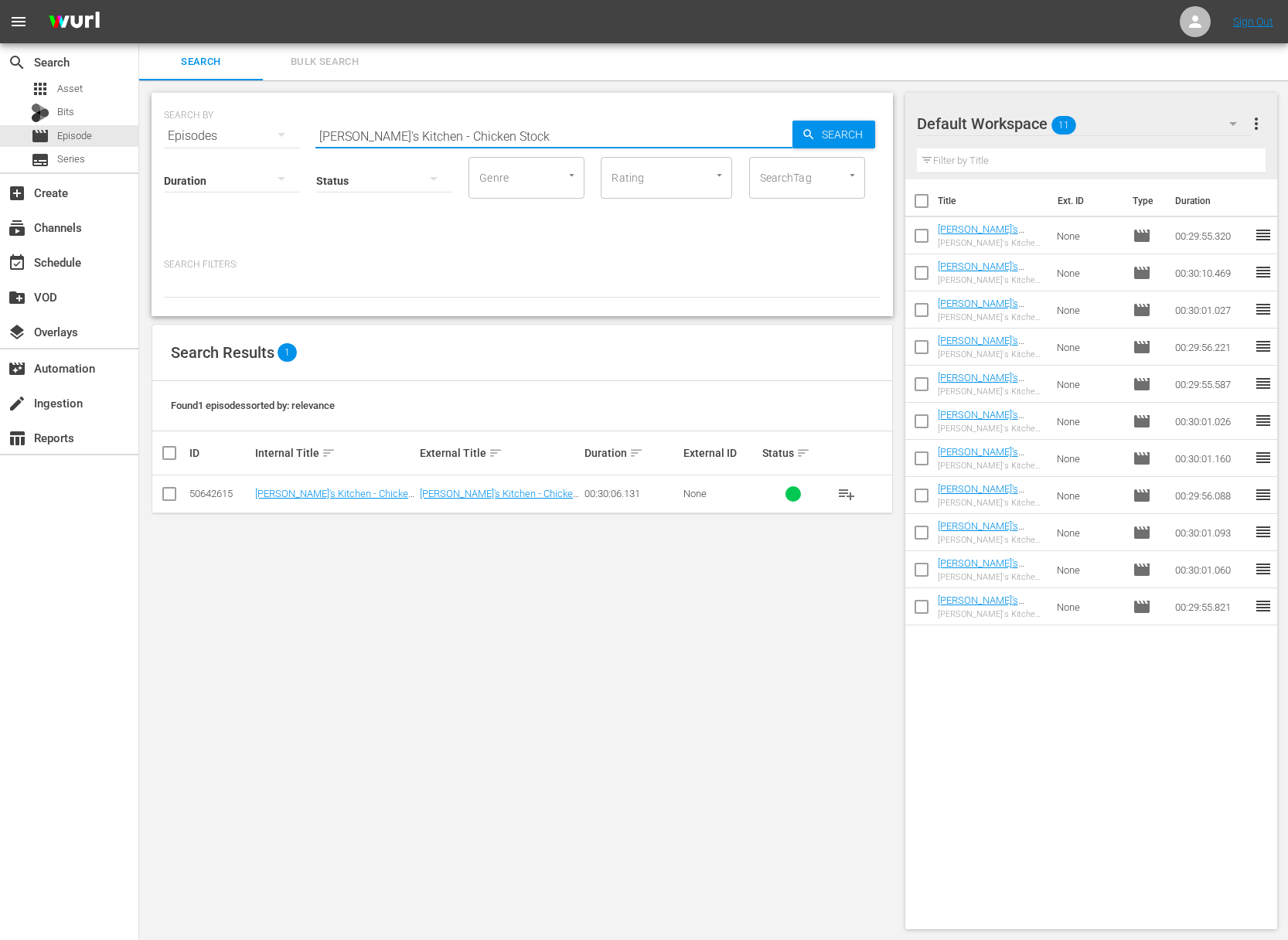
paste input "Risotto"
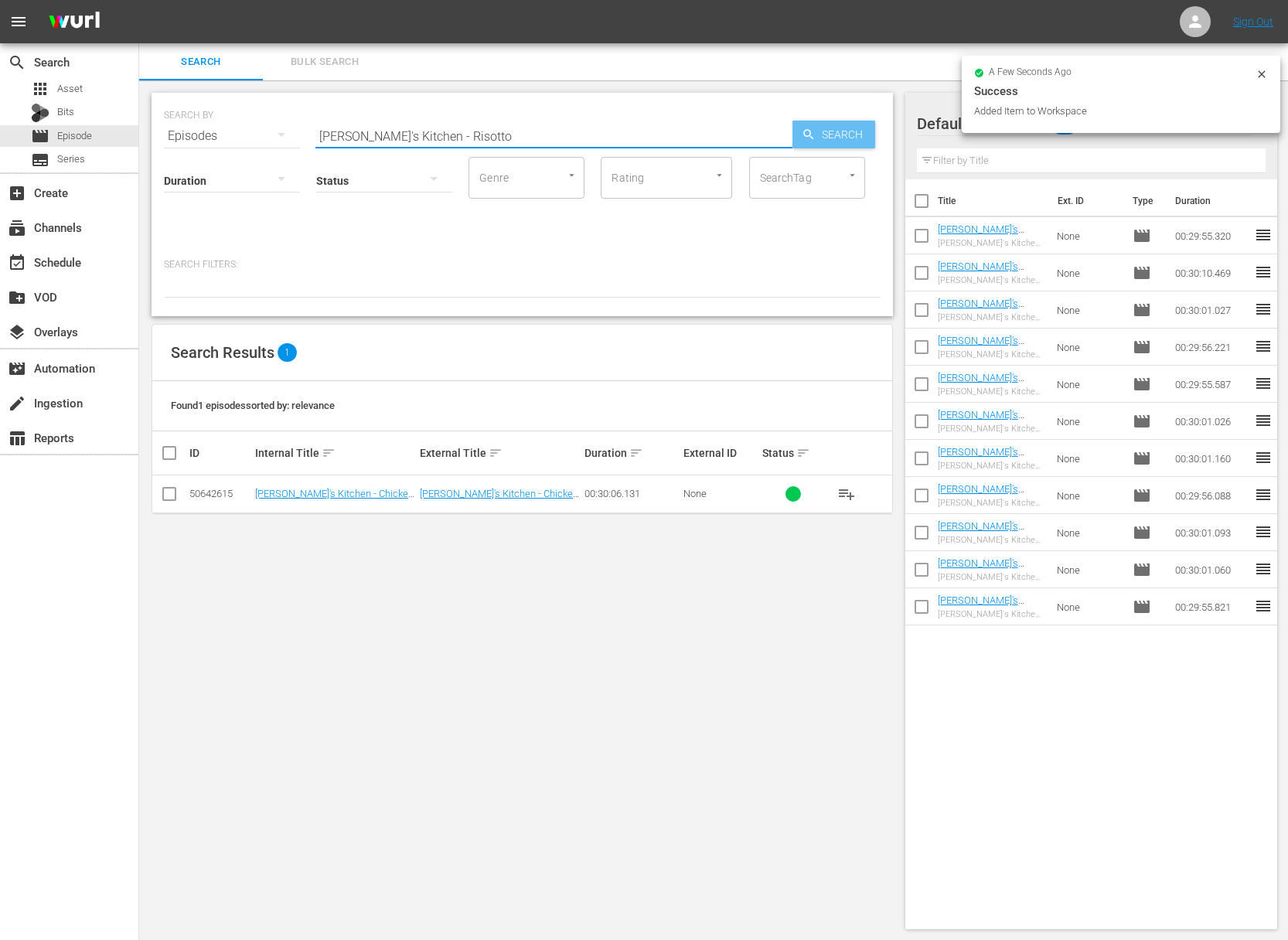
click at [845, 140] on span "Search" at bounding box center [844, 134] width 59 height 28
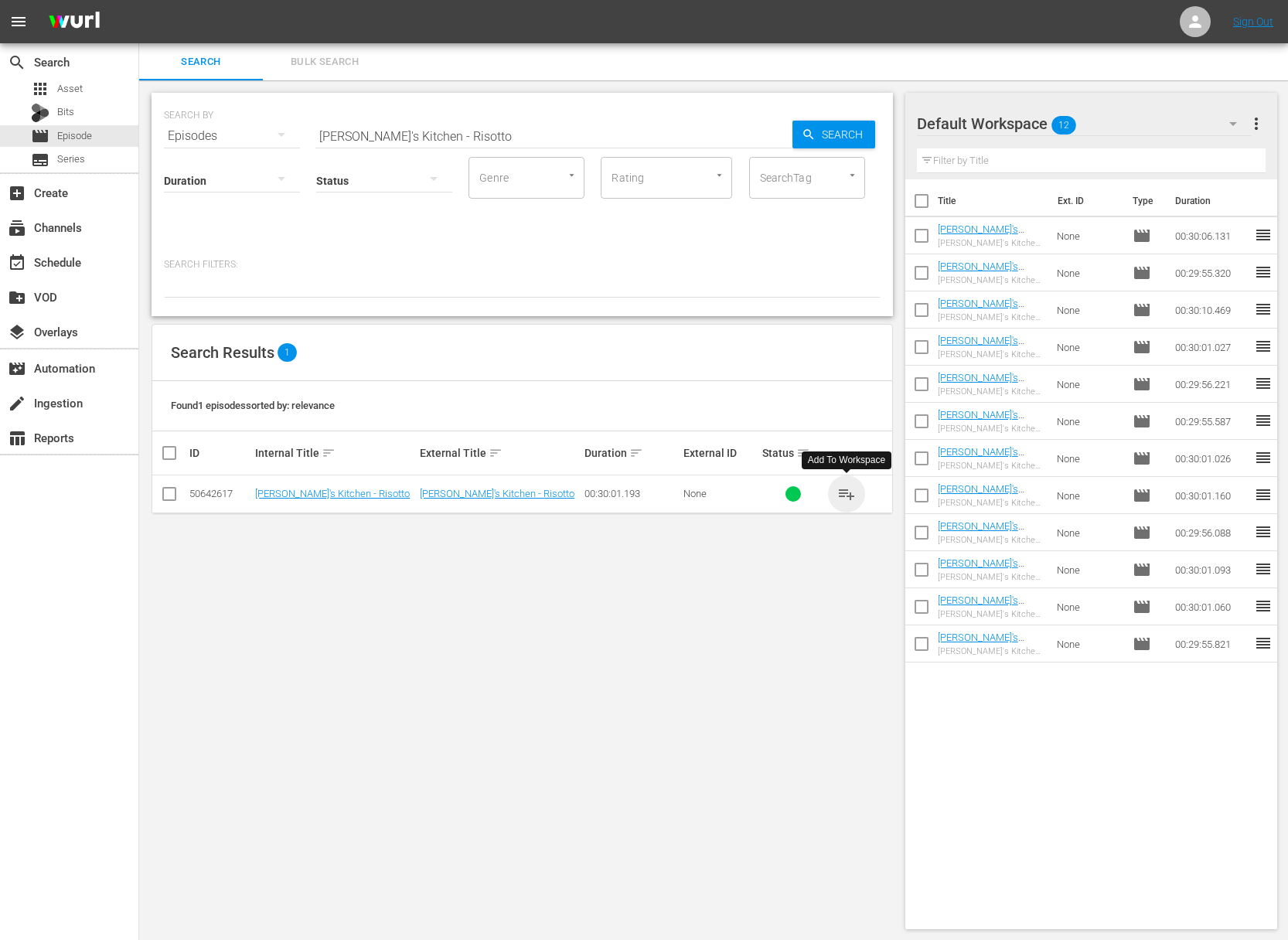
click at [847, 492] on span "playlist_add" at bounding box center [846, 493] width 18 height 18
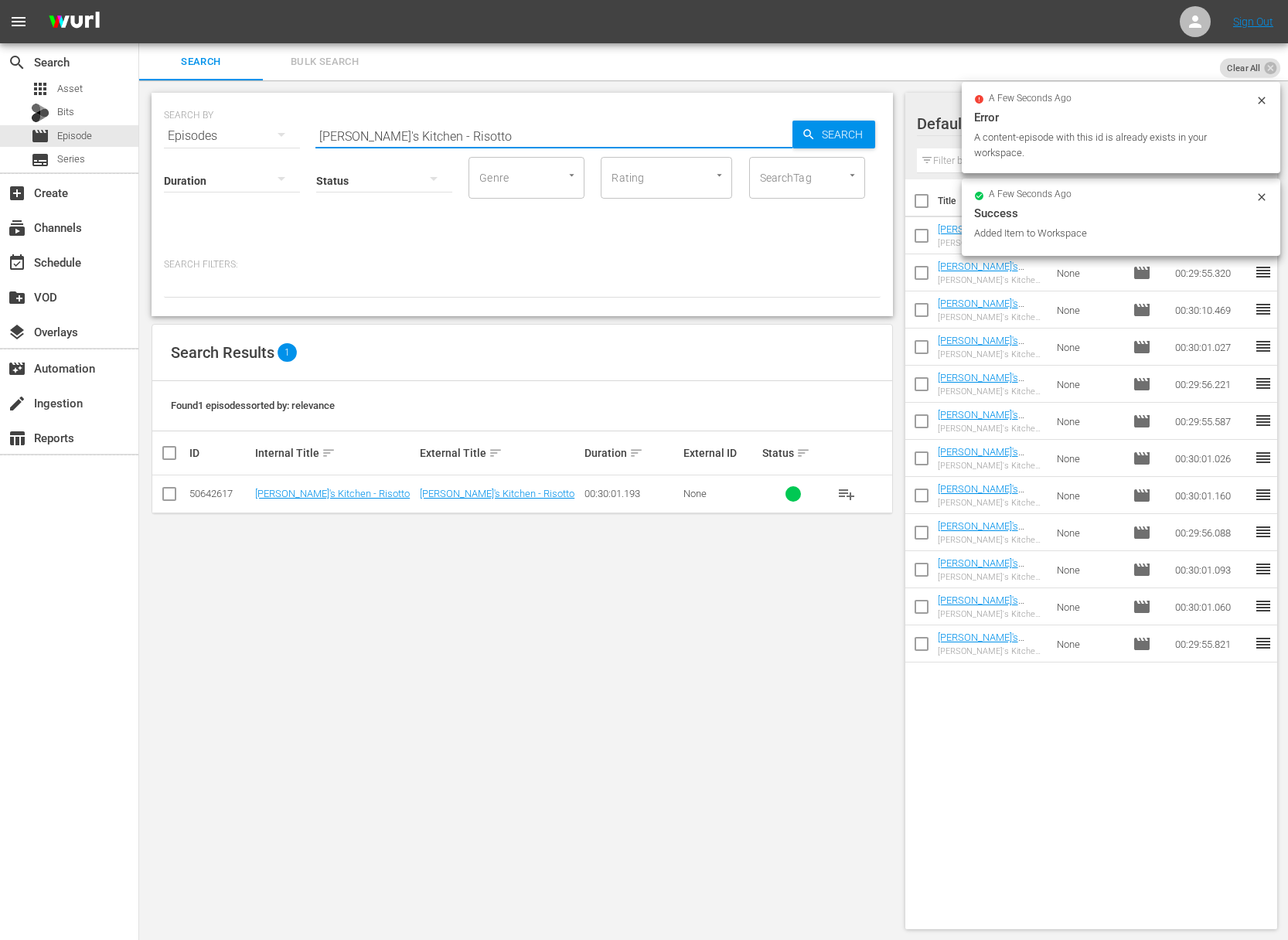
drag, startPoint x: 473, startPoint y: 145, endPoint x: 462, endPoint y: 141, distance: 11.7
click at [473, 145] on input "[PERSON_NAME]'s Kitchen - Risotto" at bounding box center [554, 136] width 477 height 37
paste input "Seared Steak"
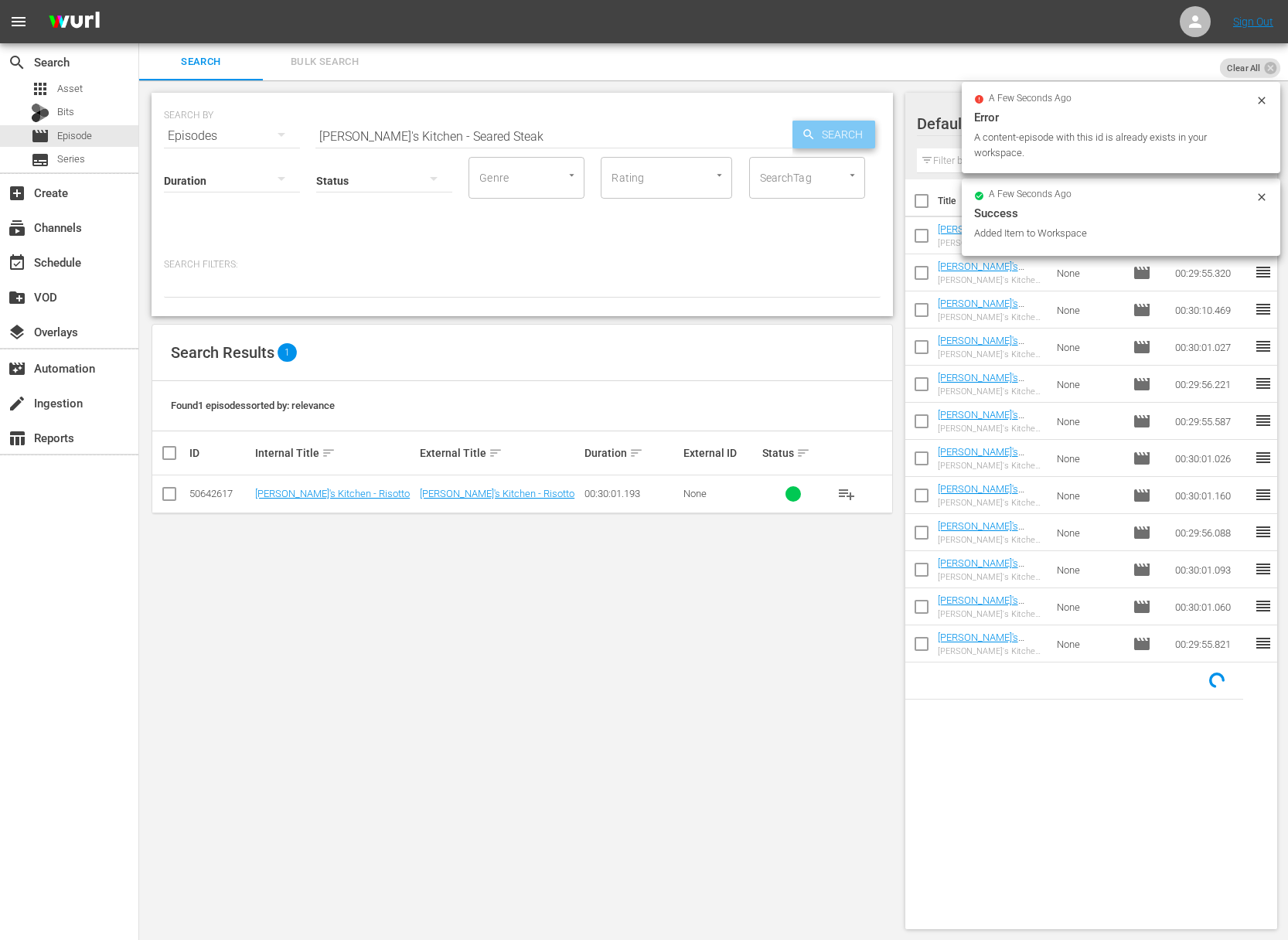
click at [831, 133] on span "Search" at bounding box center [844, 134] width 59 height 28
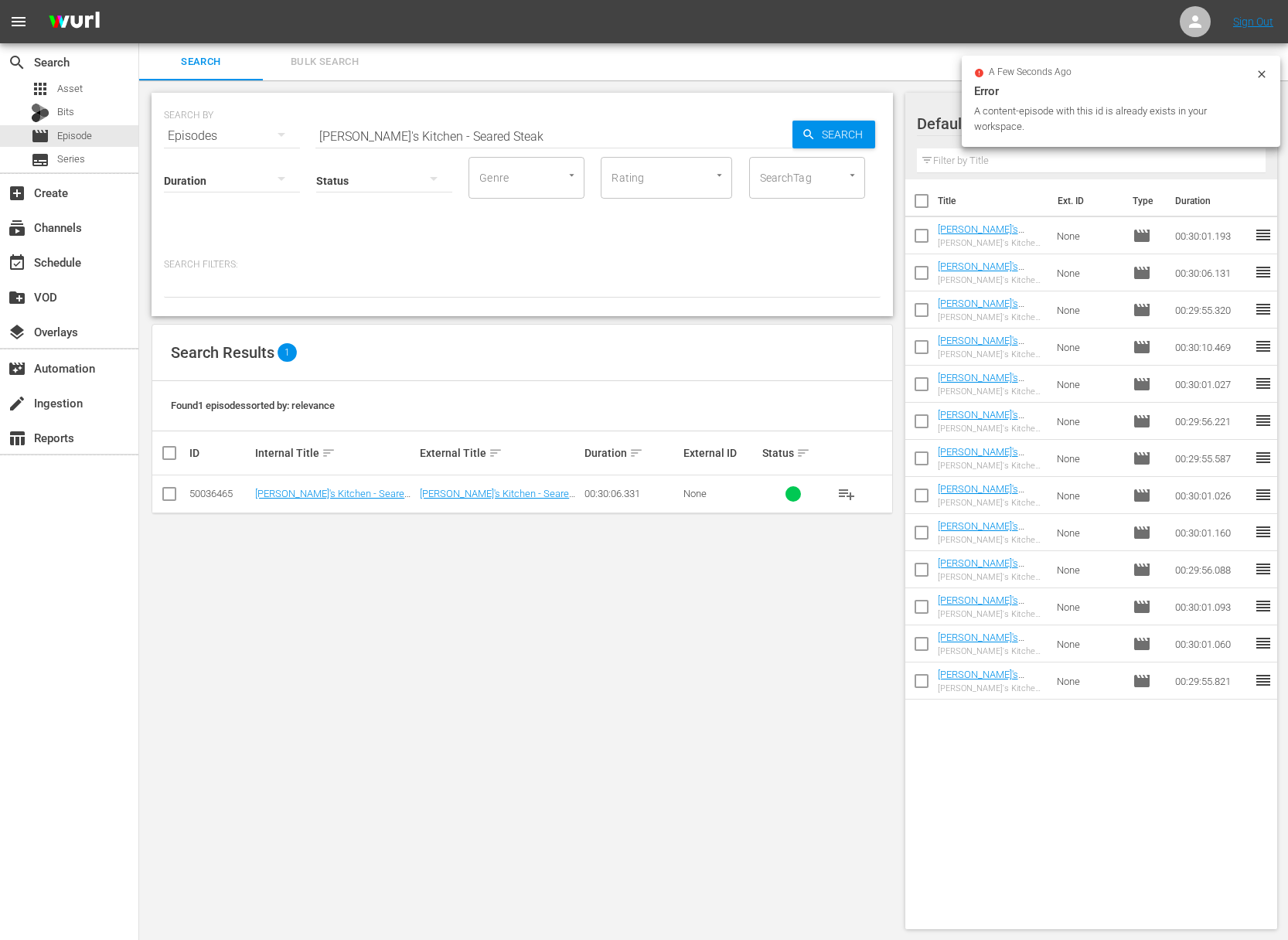
click at [845, 489] on span "playlist_add" at bounding box center [846, 493] width 18 height 18
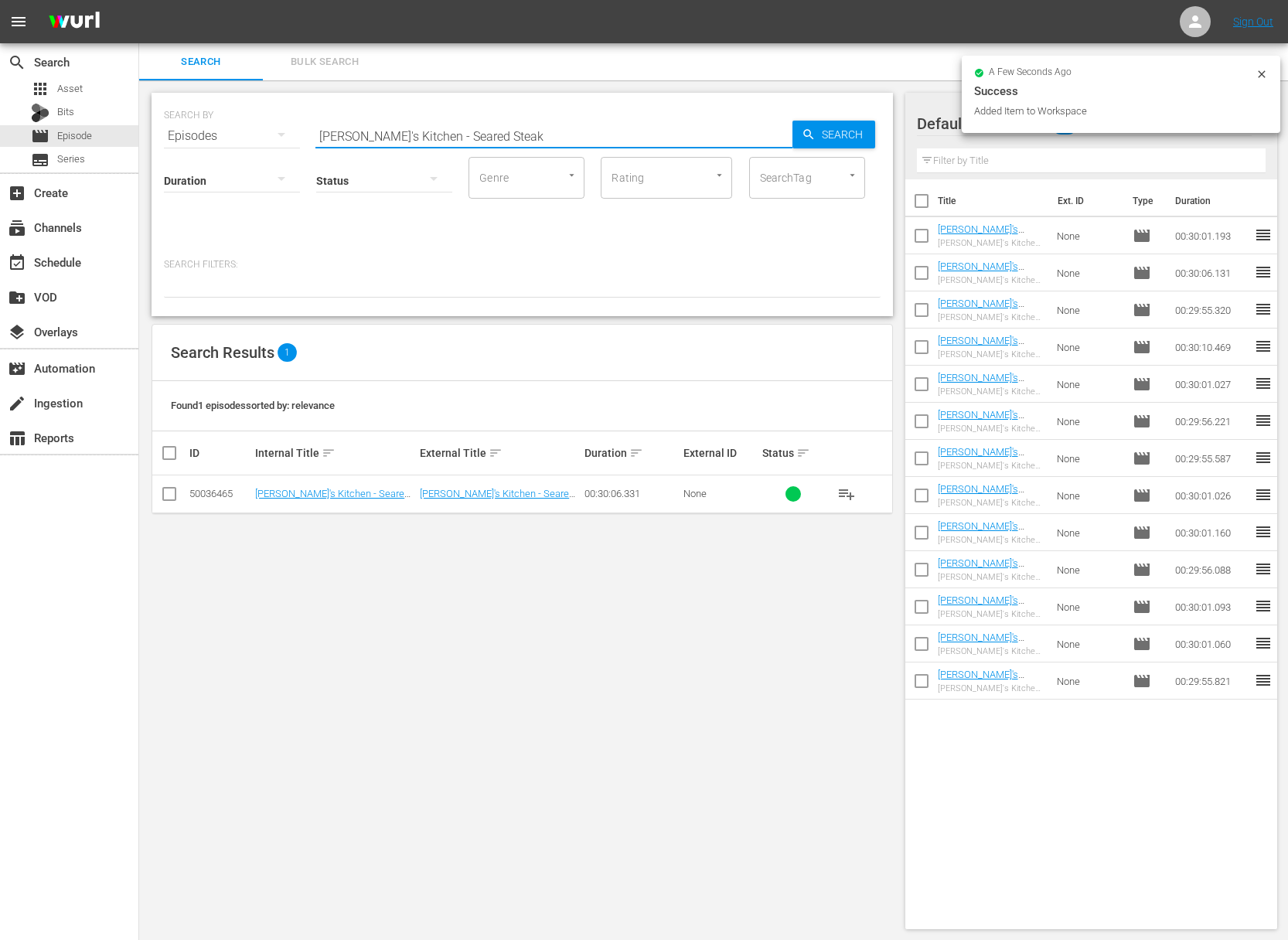
click at [457, 129] on input "[PERSON_NAME]'s Kitchen - Seared Steak" at bounding box center [554, 136] width 477 height 37
paste input "Fresh Pasta"
click at [823, 127] on span "Search" at bounding box center [844, 134] width 59 height 28
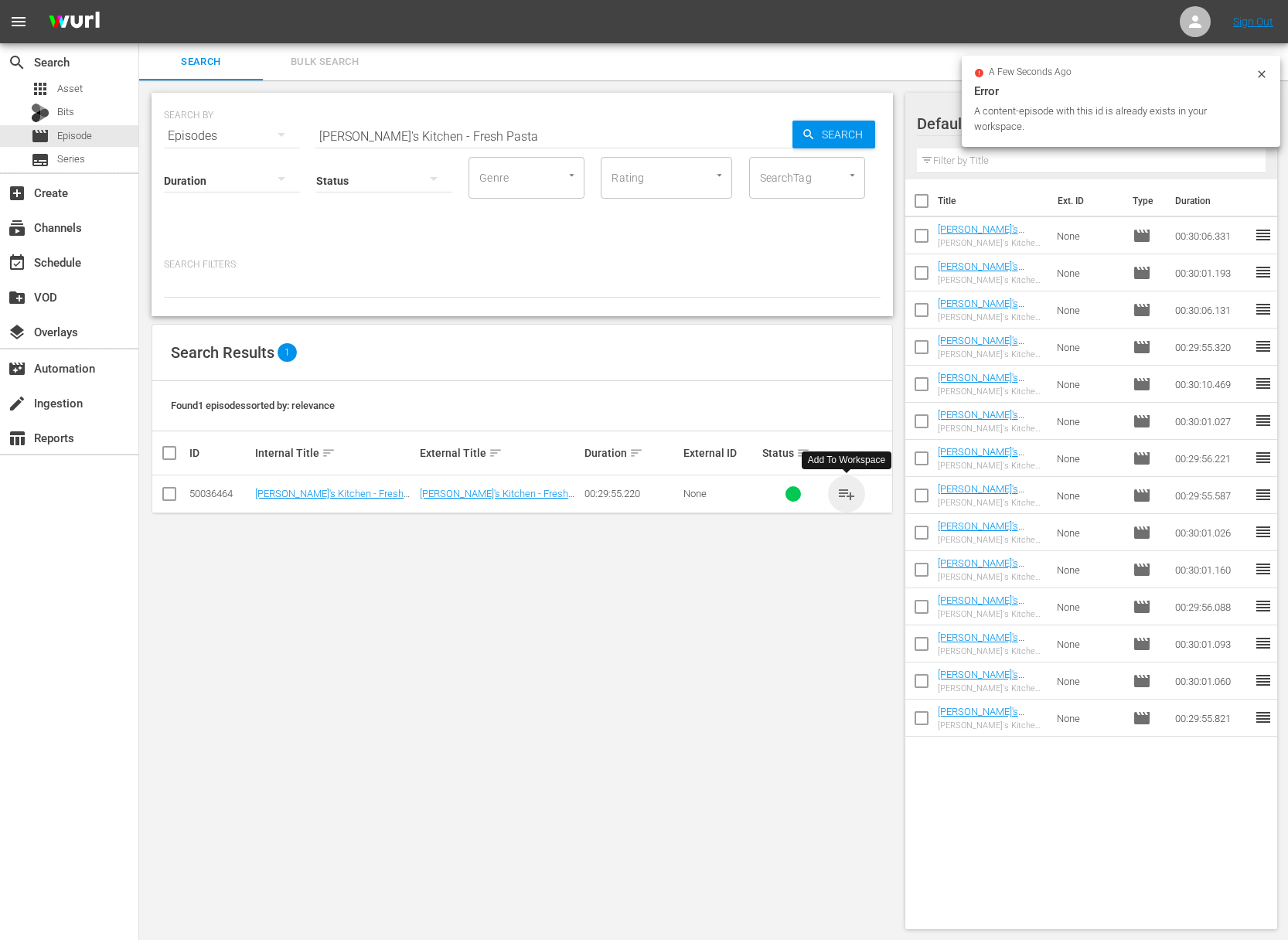
click at [851, 495] on span "playlist_add" at bounding box center [846, 493] width 18 height 18
click at [851, 494] on span "playlist_add" at bounding box center [846, 493] width 18 height 18
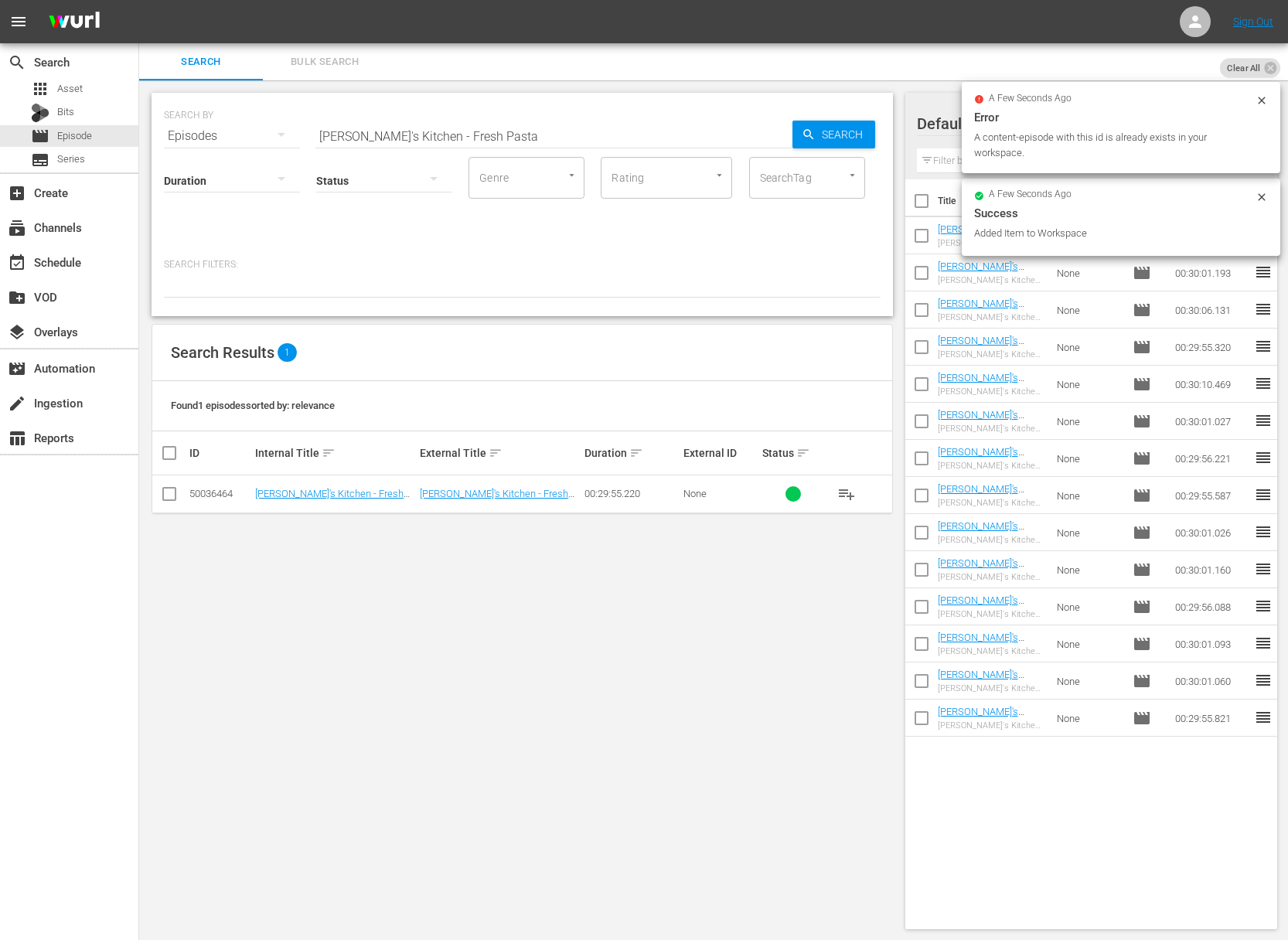
click at [487, 141] on input "[PERSON_NAME]'s Kitchen - Fresh Pasta" at bounding box center [554, 136] width 477 height 37
paste input "More"
click at [789, 138] on input "[PERSON_NAME]'s Kitchen - More Pasta" at bounding box center [554, 136] width 477 height 37
click at [825, 128] on span "Search" at bounding box center [844, 134] width 59 height 28
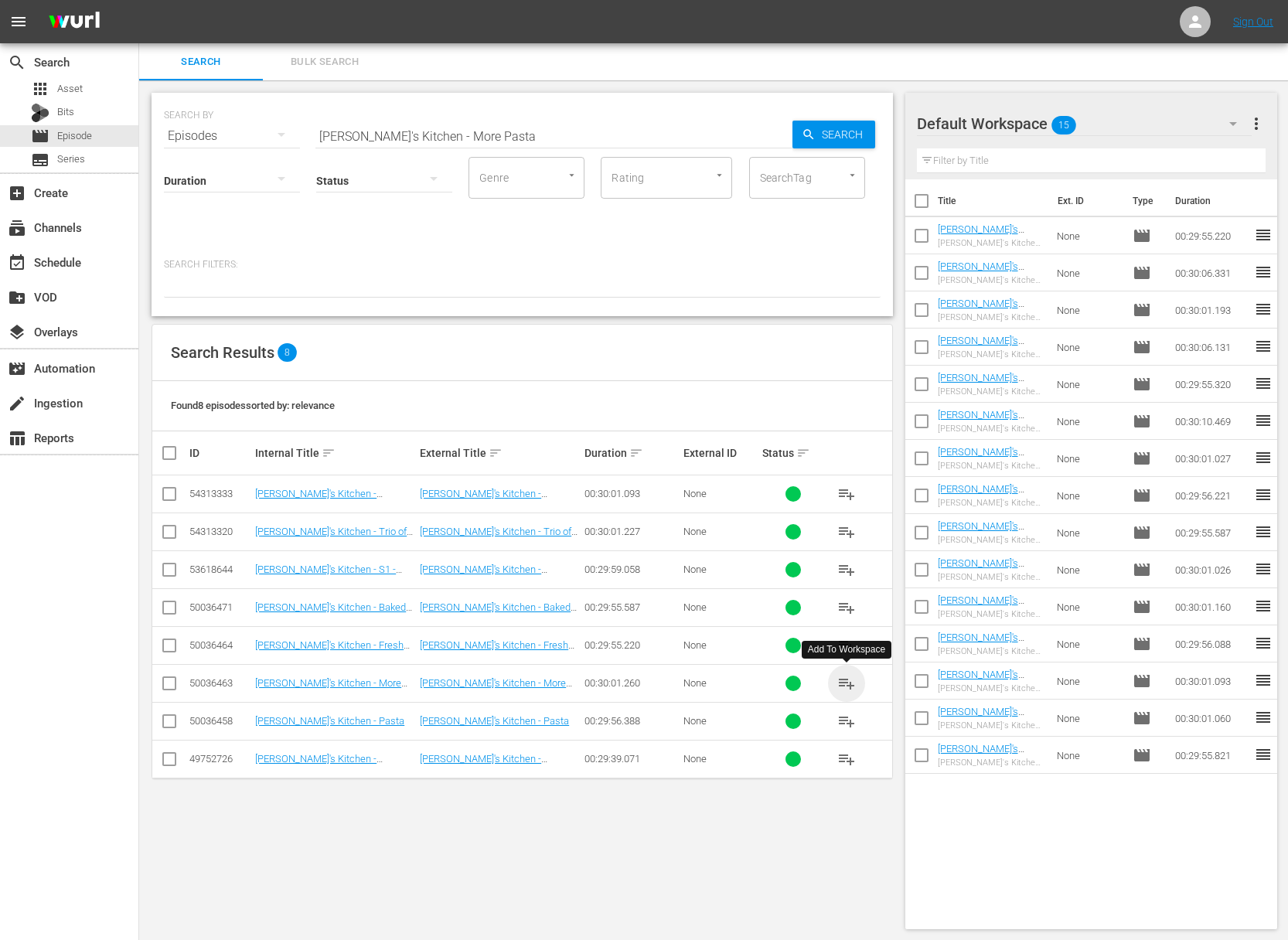
click at [845, 680] on span "playlist_add" at bounding box center [846, 683] width 18 height 18
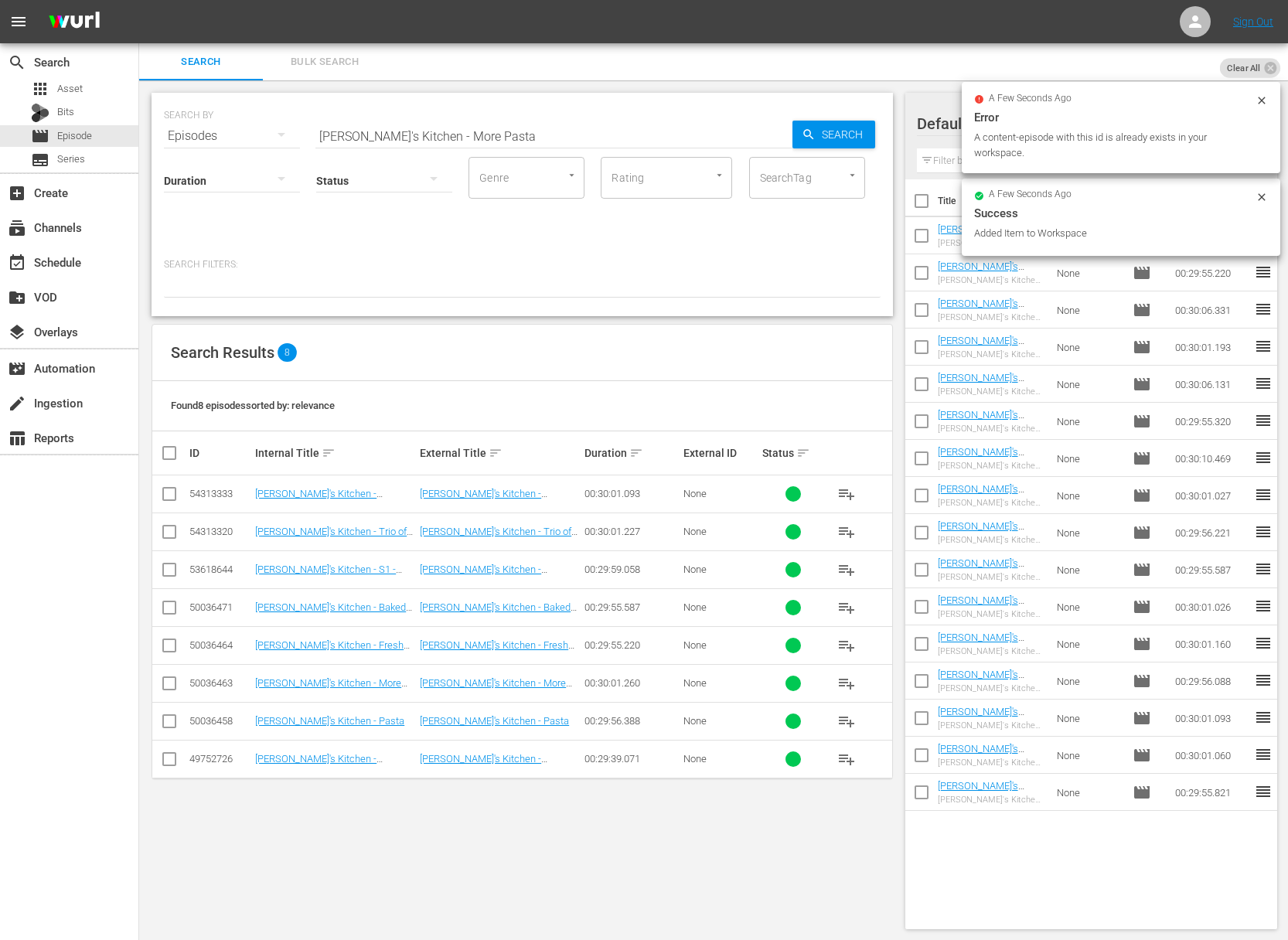
click at [505, 122] on input "[PERSON_NAME]'s Kitchen - More Pasta" at bounding box center [554, 136] width 477 height 37
paste input "Roasting and Baking"
click at [814, 128] on icon "button" at bounding box center [808, 134] width 14 height 14
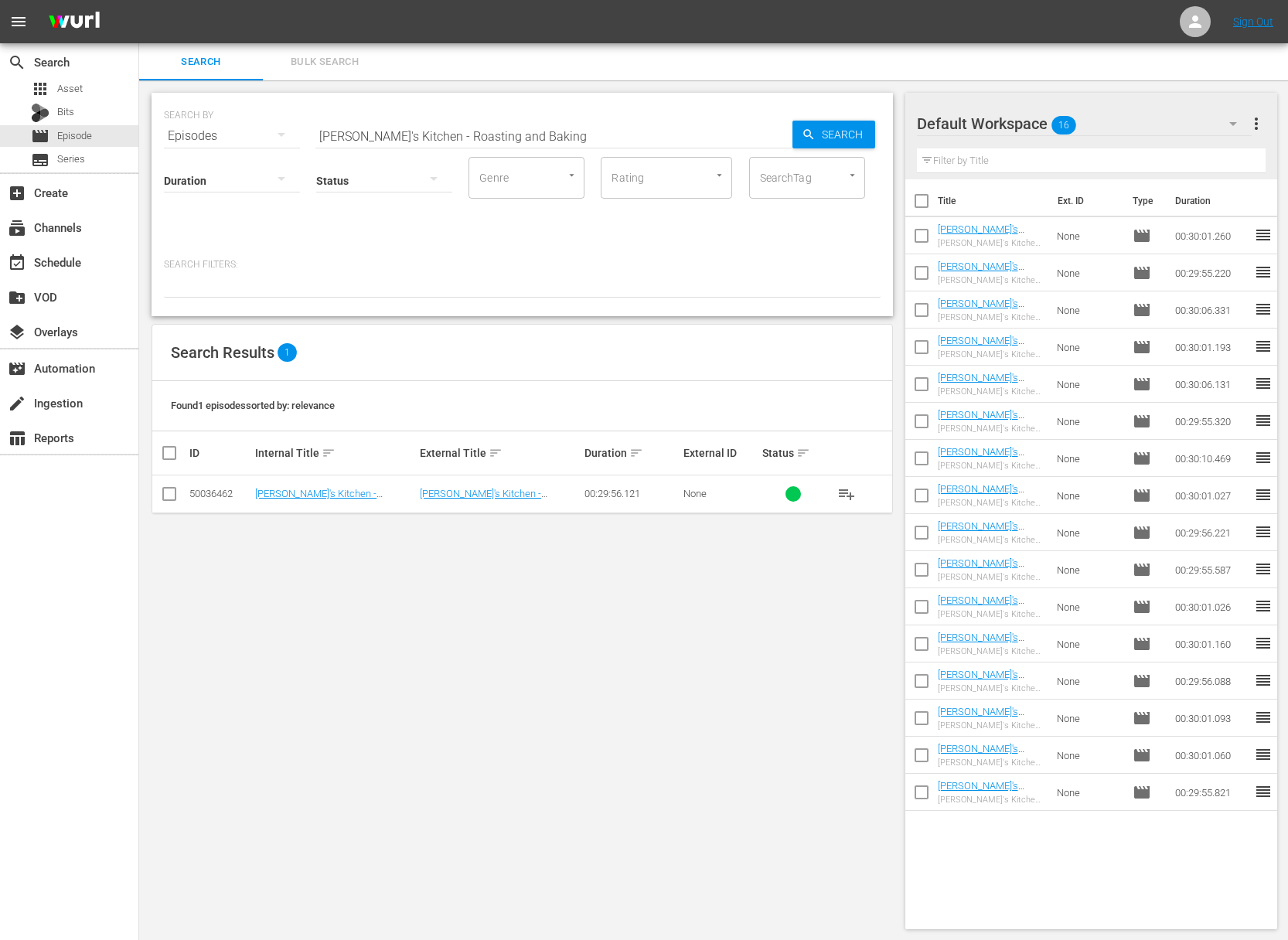
click at [844, 488] on span "playlist_add" at bounding box center [846, 493] width 18 height 18
click at [844, 490] on span "playlist_add" at bounding box center [846, 493] width 18 height 18
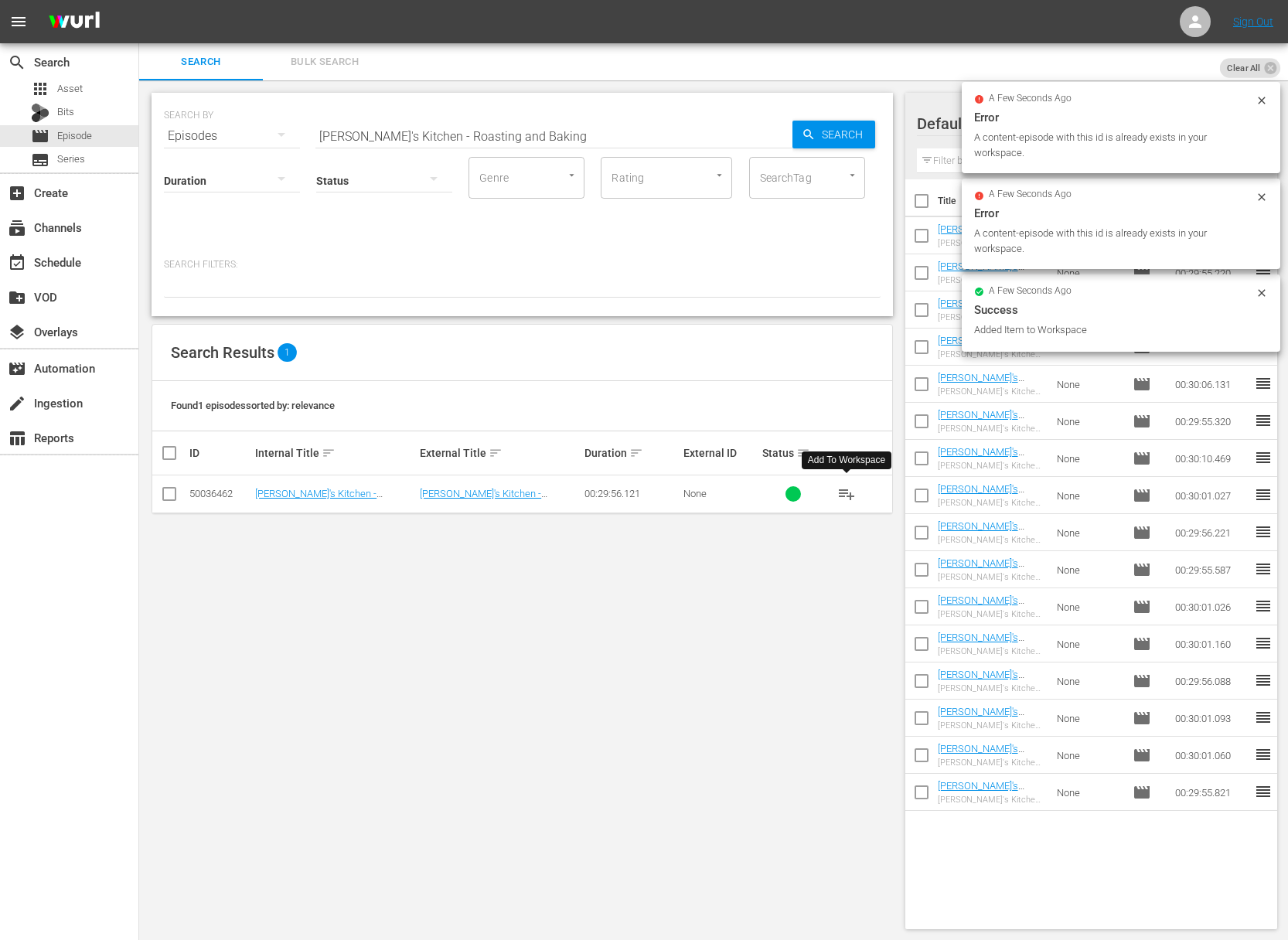
click at [588, 123] on input "[PERSON_NAME]'s Kitchen - Roasting and Baking" at bounding box center [554, 136] width 477 height 37
paste input "Savory"
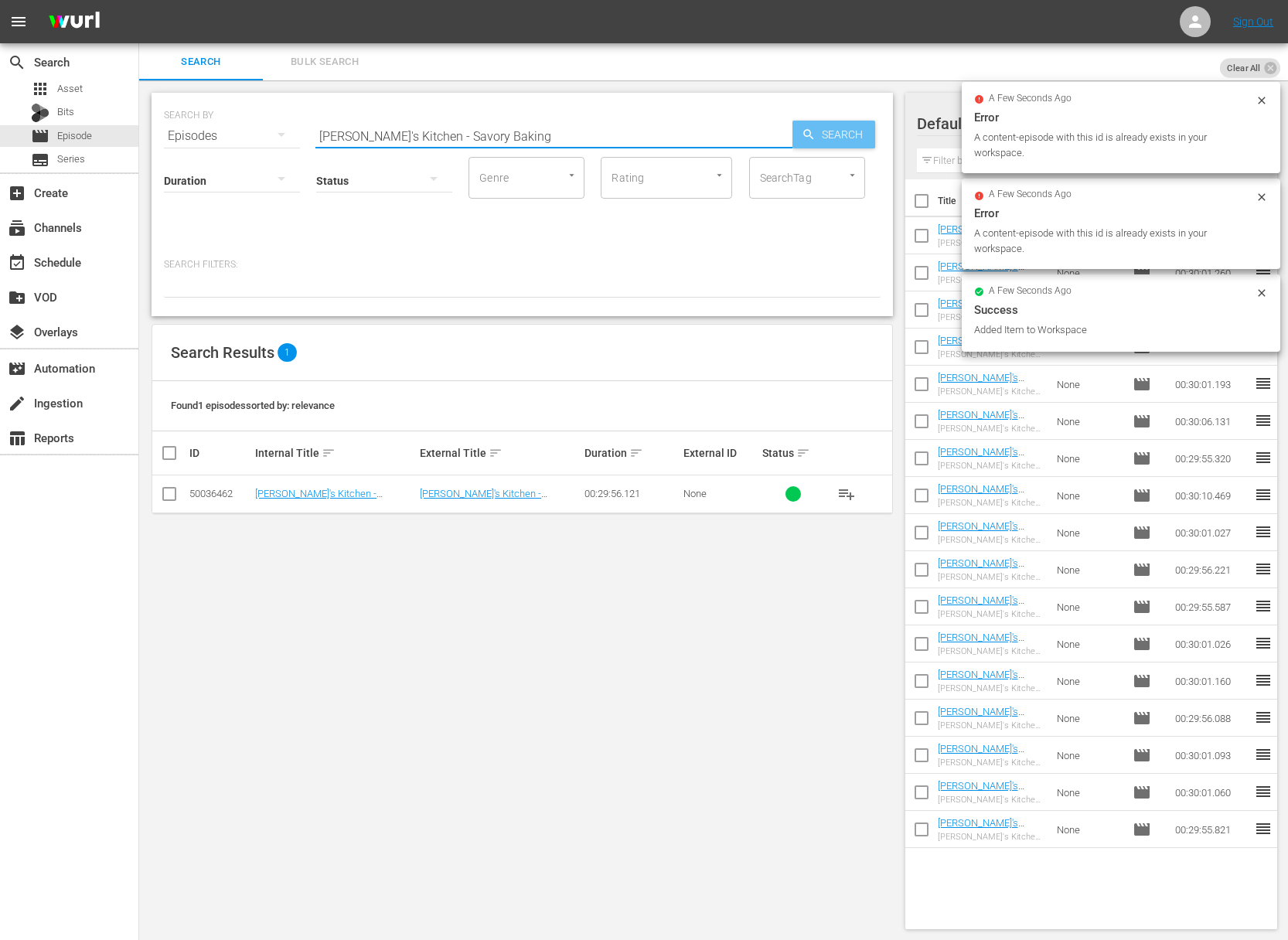
click at [808, 131] on icon "button" at bounding box center [808, 134] width 10 height 10
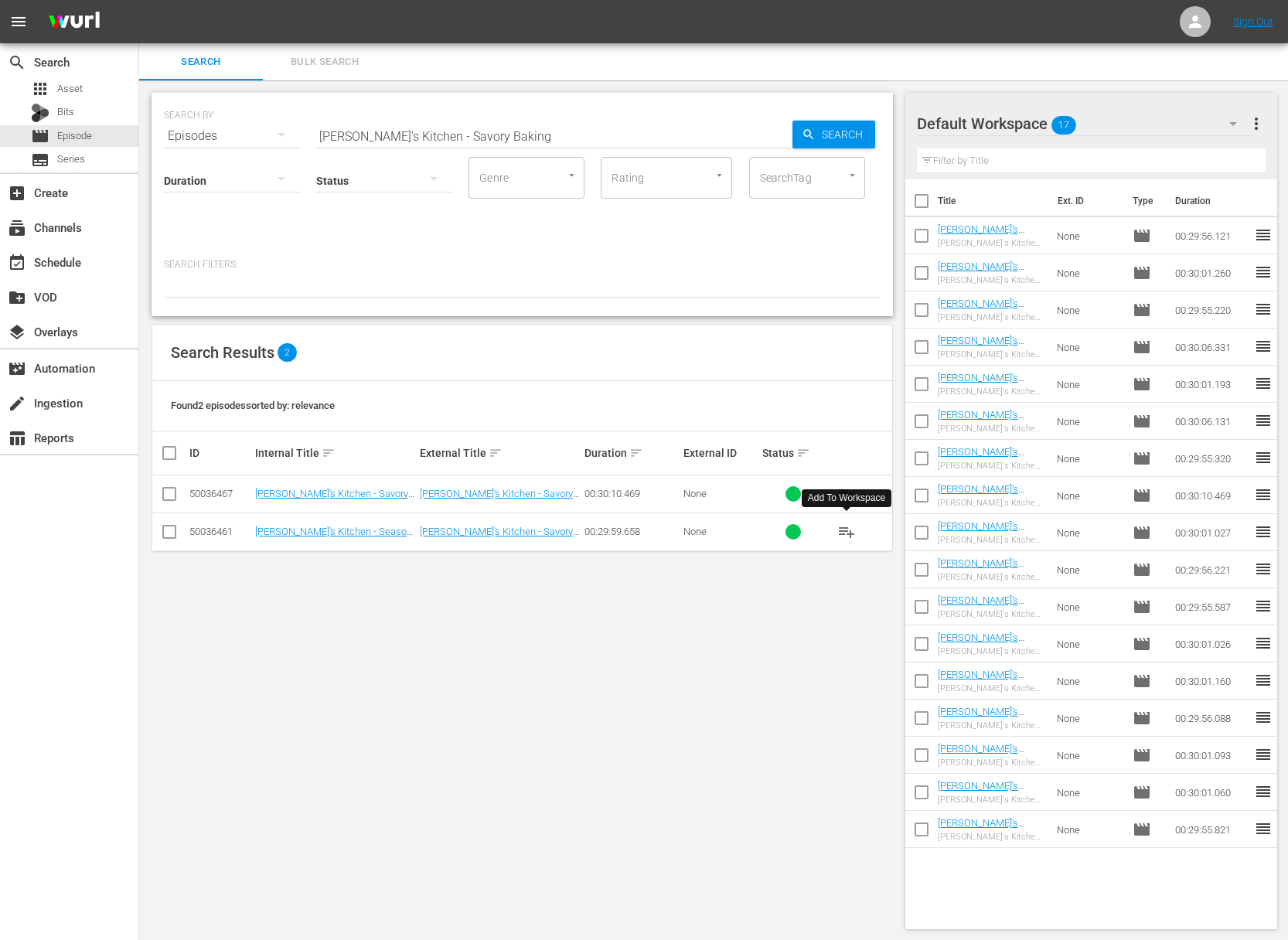
click at [851, 529] on span "playlist_add" at bounding box center [846, 531] width 18 height 18
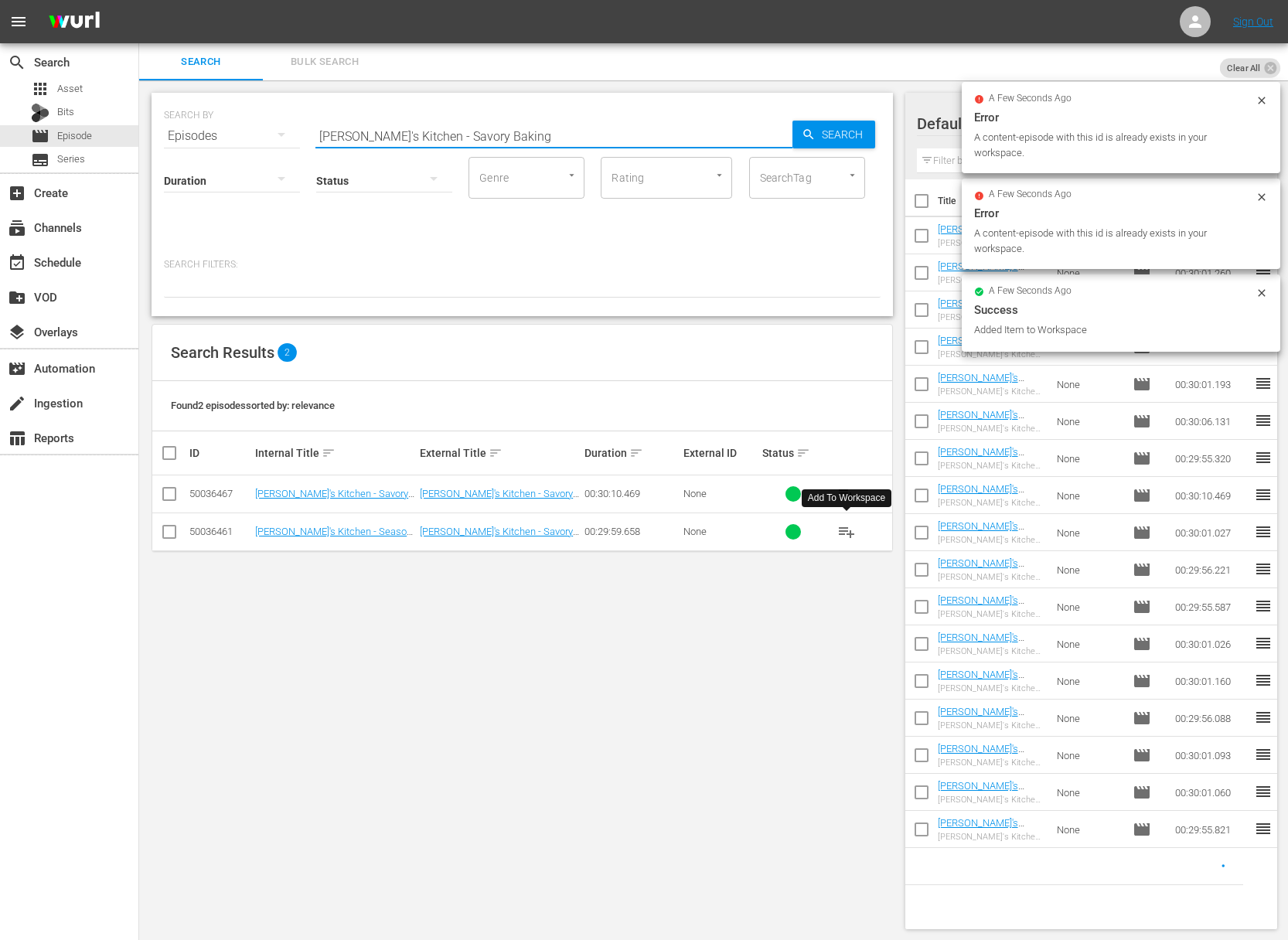
click at [533, 133] on input "[PERSON_NAME]'s Kitchen - Savory Baking" at bounding box center [554, 136] width 477 height 37
paste input "Pasta"
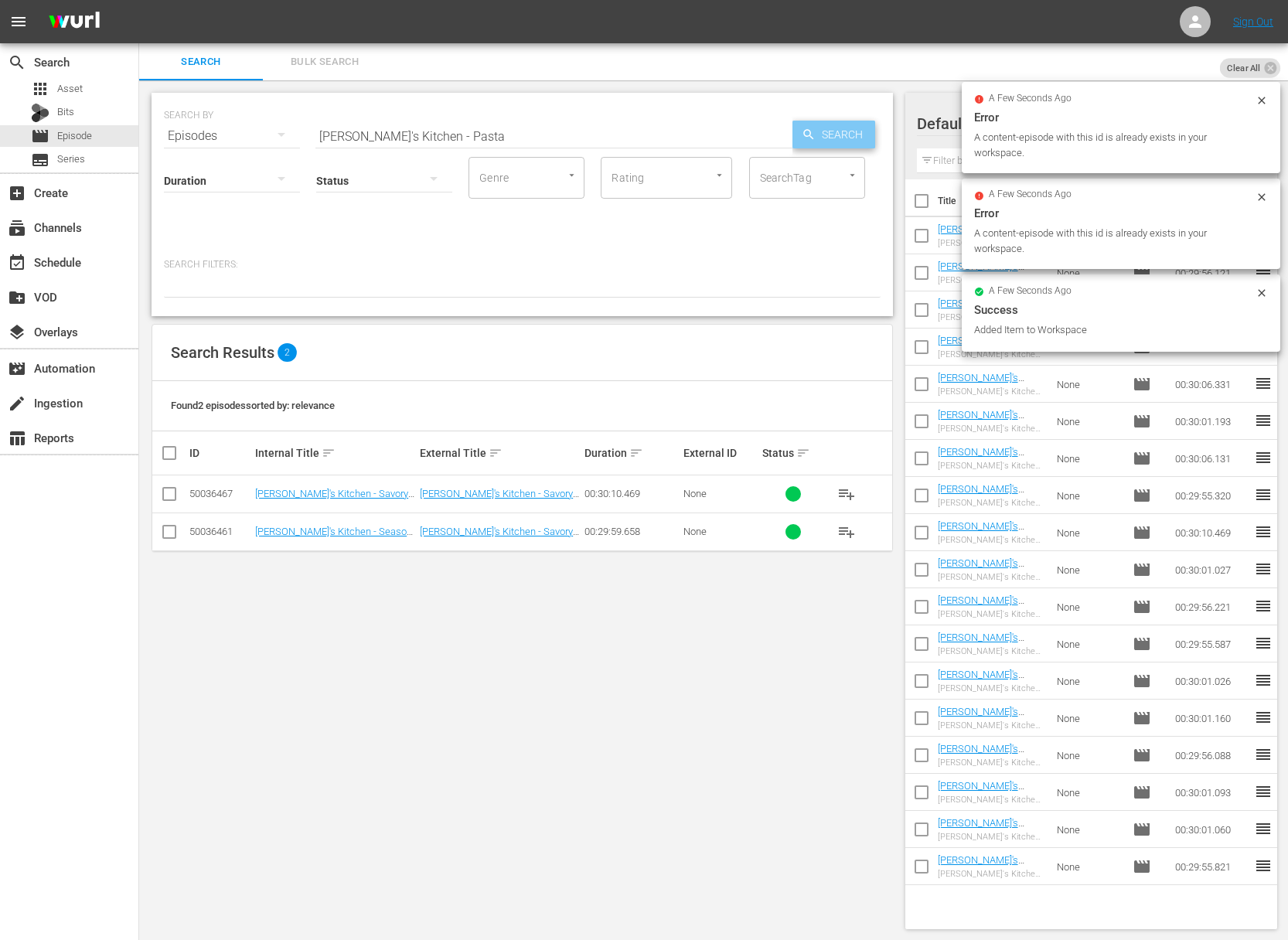
click at [824, 133] on span "Search" at bounding box center [844, 134] width 59 height 28
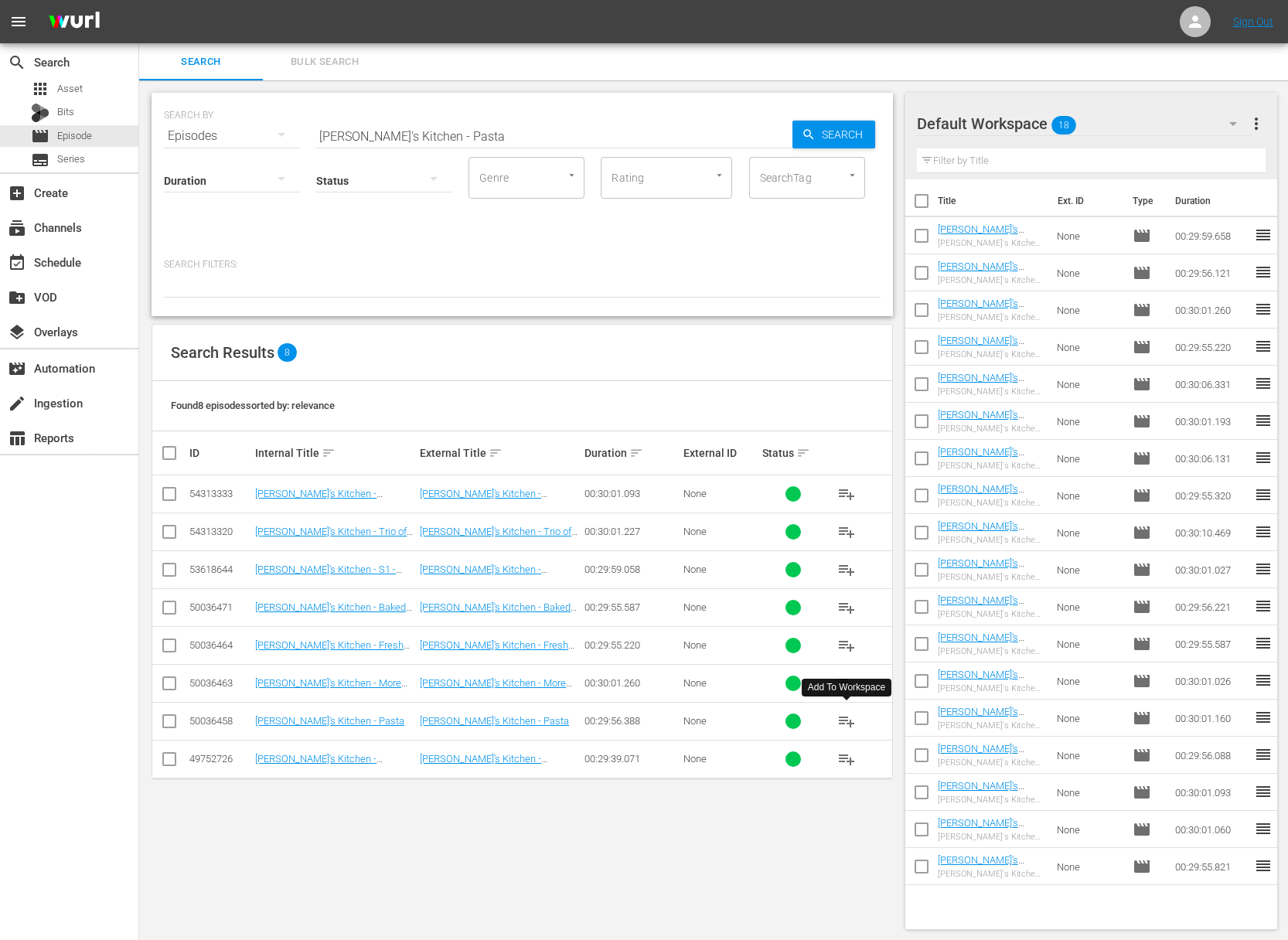
click at [852, 721] on span "playlist_add" at bounding box center [846, 721] width 18 height 18
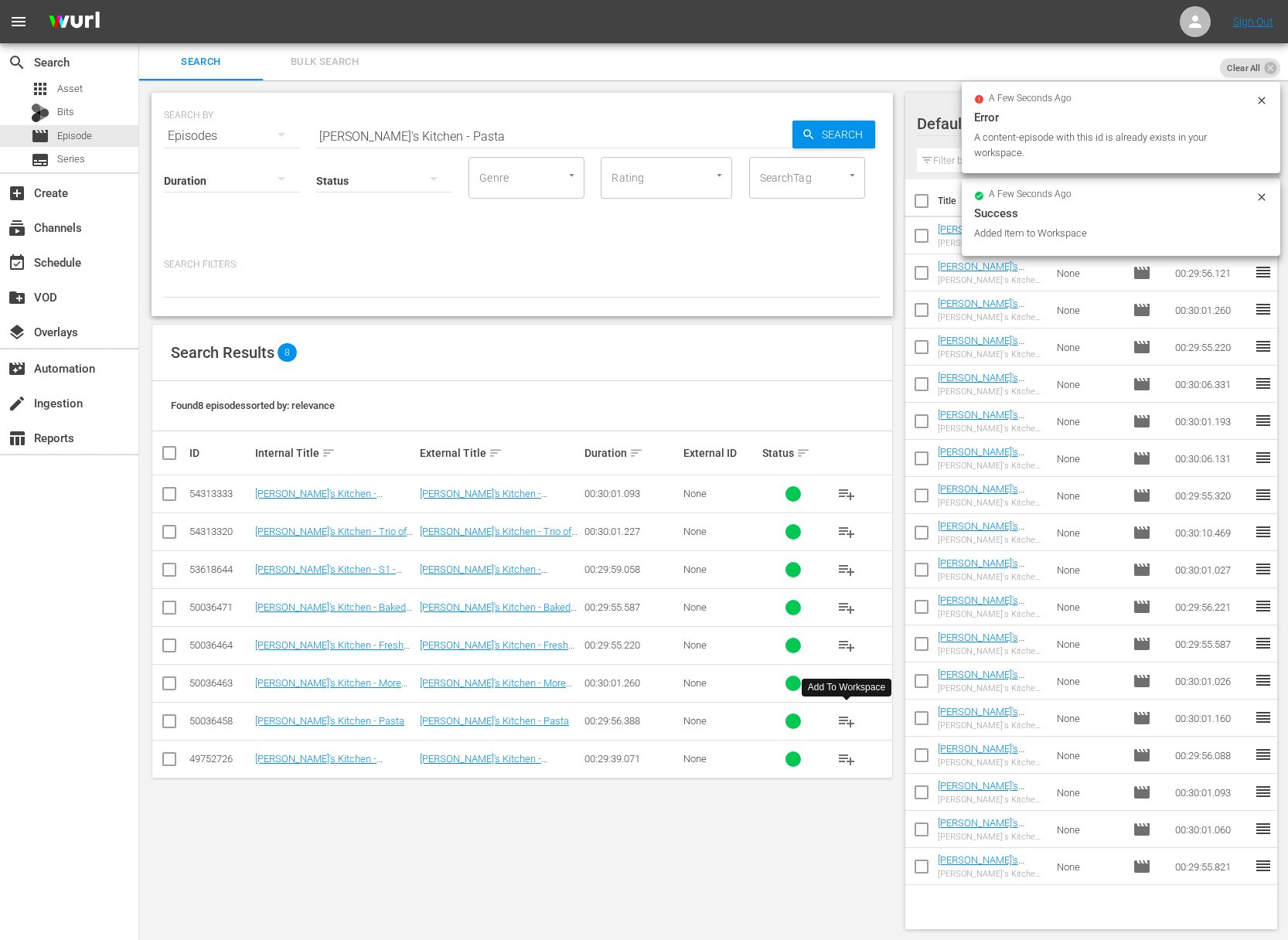
drag, startPoint x: 557, startPoint y: 129, endPoint x: 544, endPoint y: 133, distance: 13.6
click at [557, 129] on input "[PERSON_NAME]'s Kitchen - Pasta" at bounding box center [554, 136] width 477 height 37
paste input "Fish and Seafood"
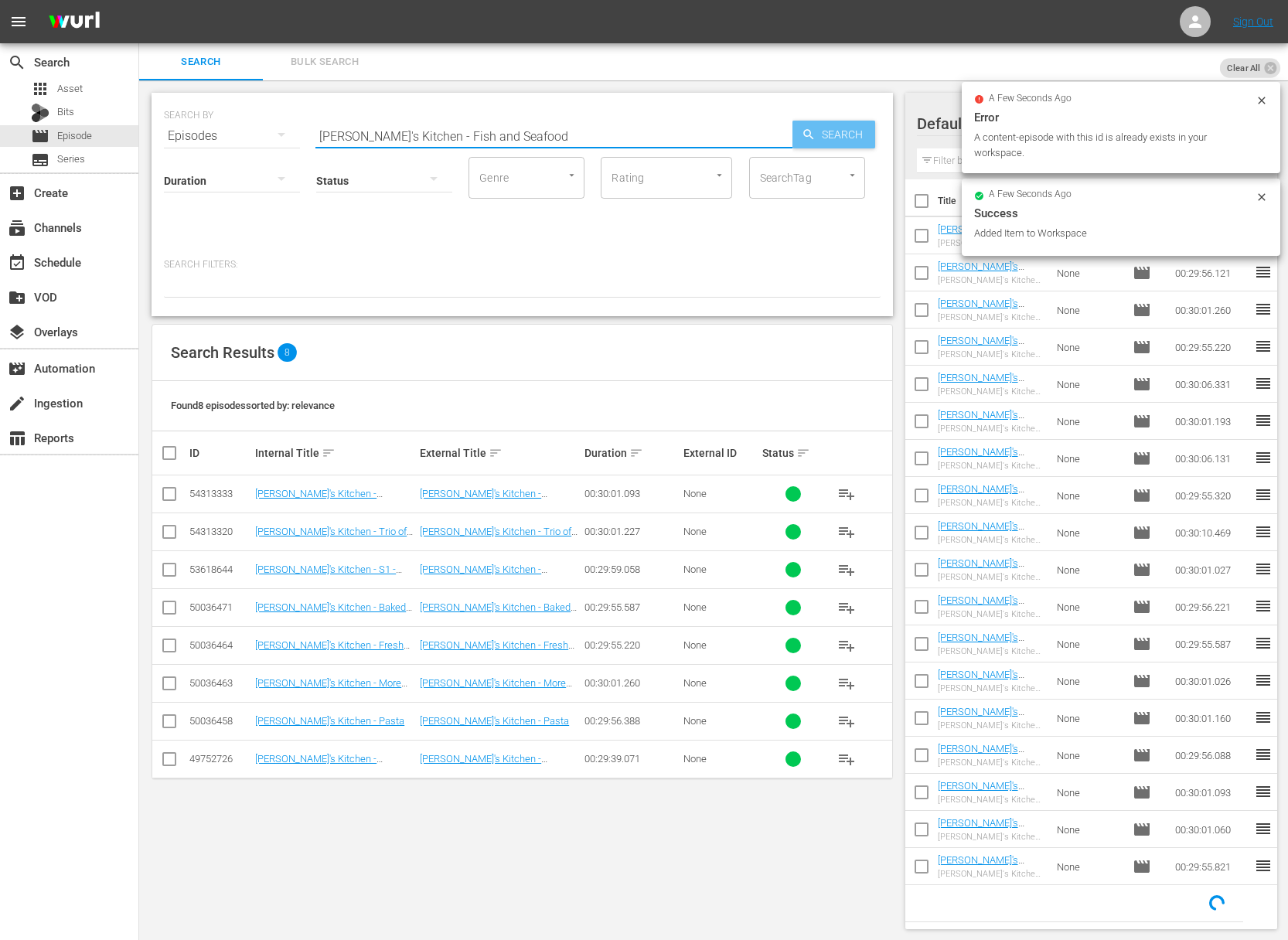
click at [839, 131] on span "Search" at bounding box center [844, 134] width 59 height 28
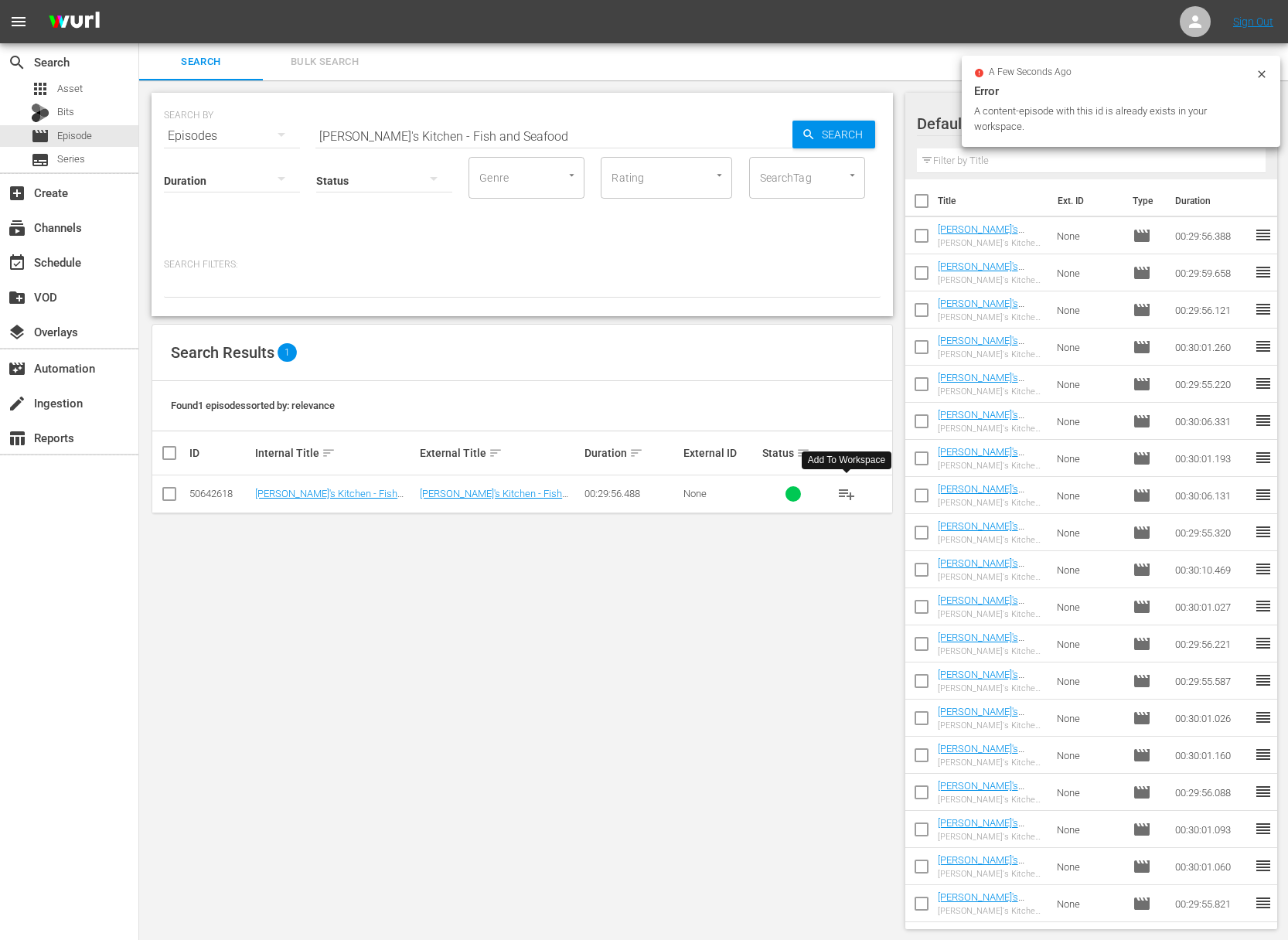
click at [845, 495] on span "playlist_add" at bounding box center [846, 493] width 18 height 18
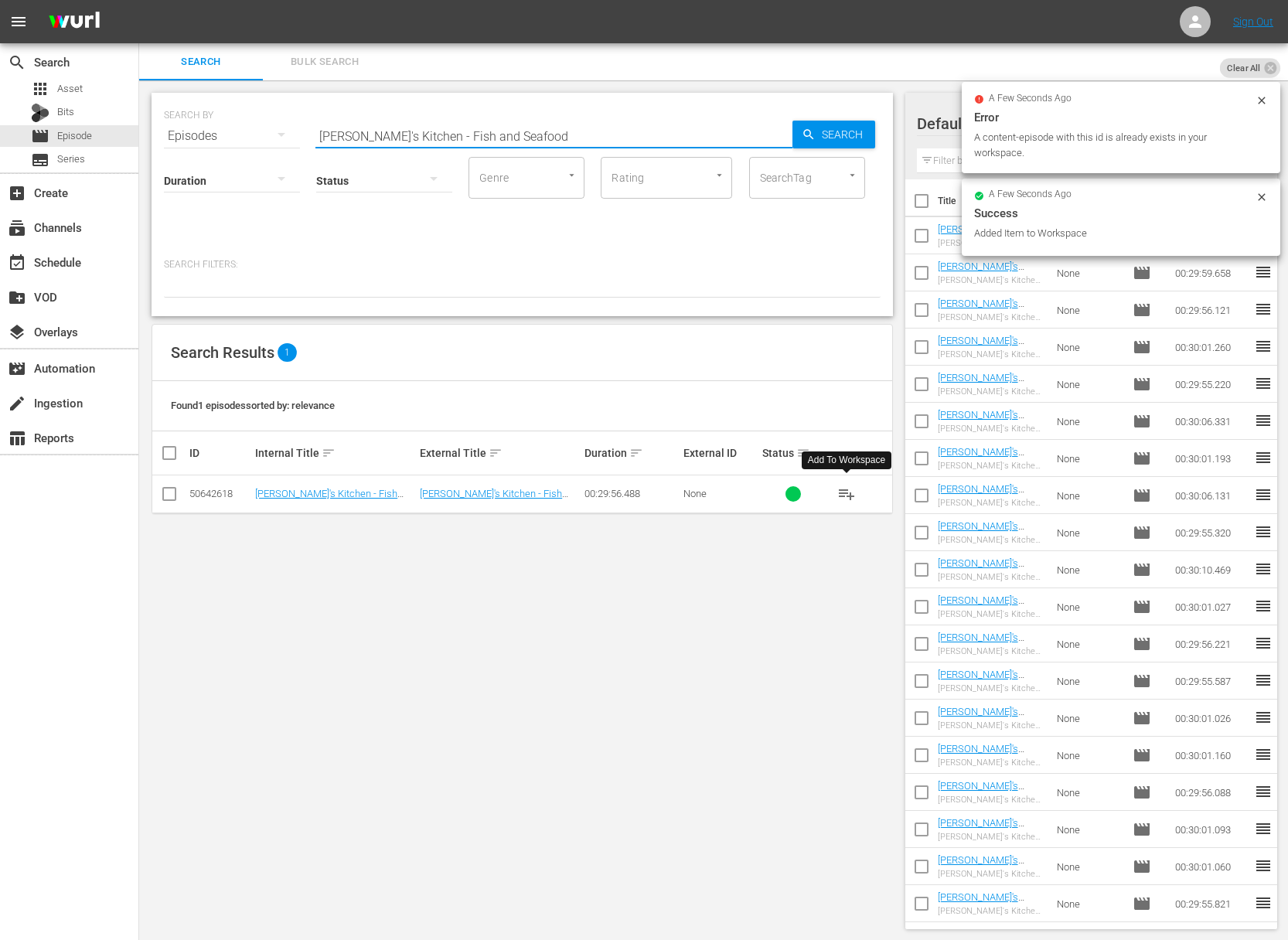
click at [546, 127] on input "[PERSON_NAME]'s Kitchen - Fish and Seafood" at bounding box center [554, 136] width 477 height 37
paste input "Quick and Delicious Braises"
click at [814, 134] on icon "button" at bounding box center [808, 134] width 14 height 14
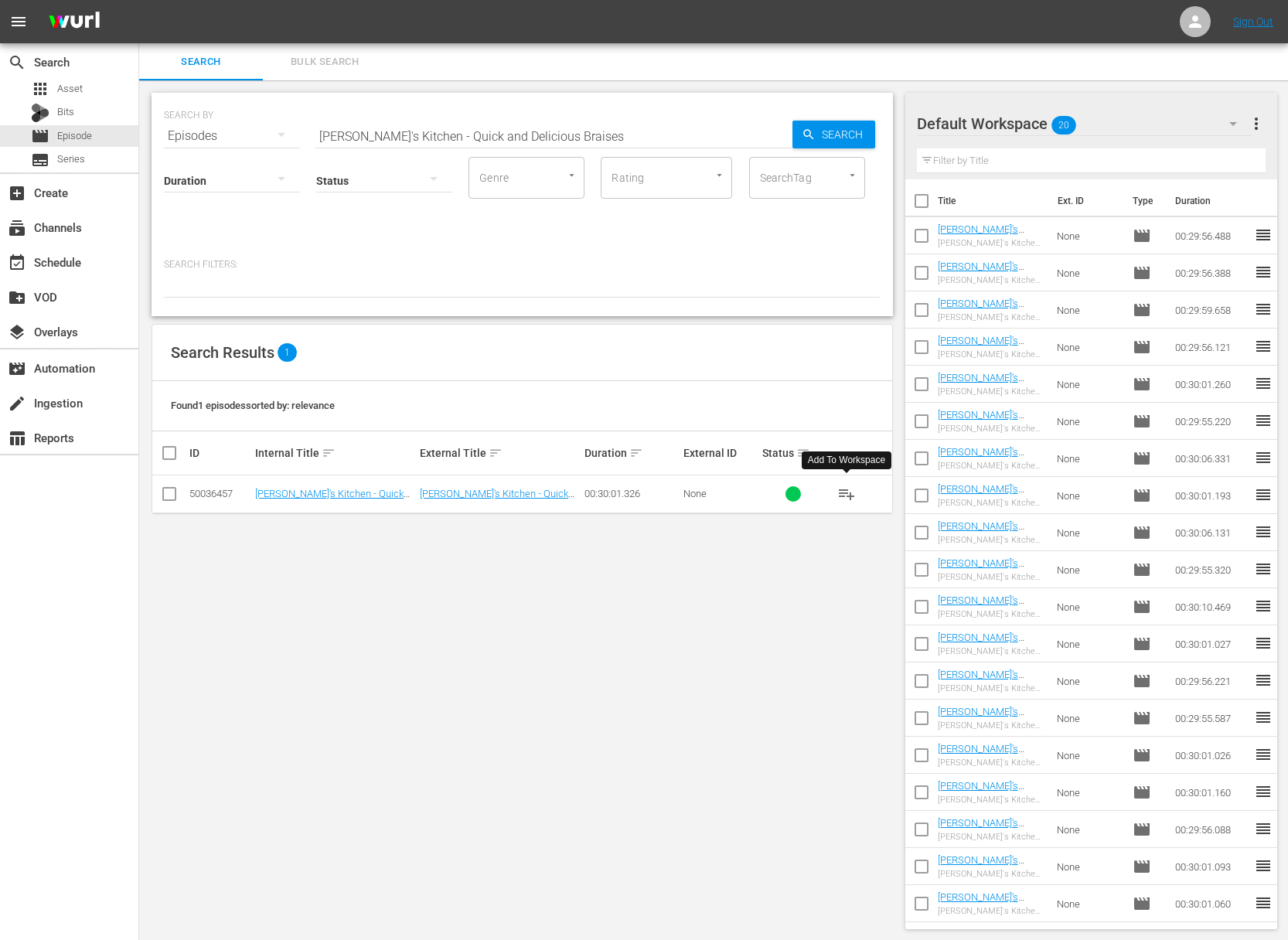
click at [845, 488] on span "playlist_add" at bounding box center [846, 493] width 18 height 18
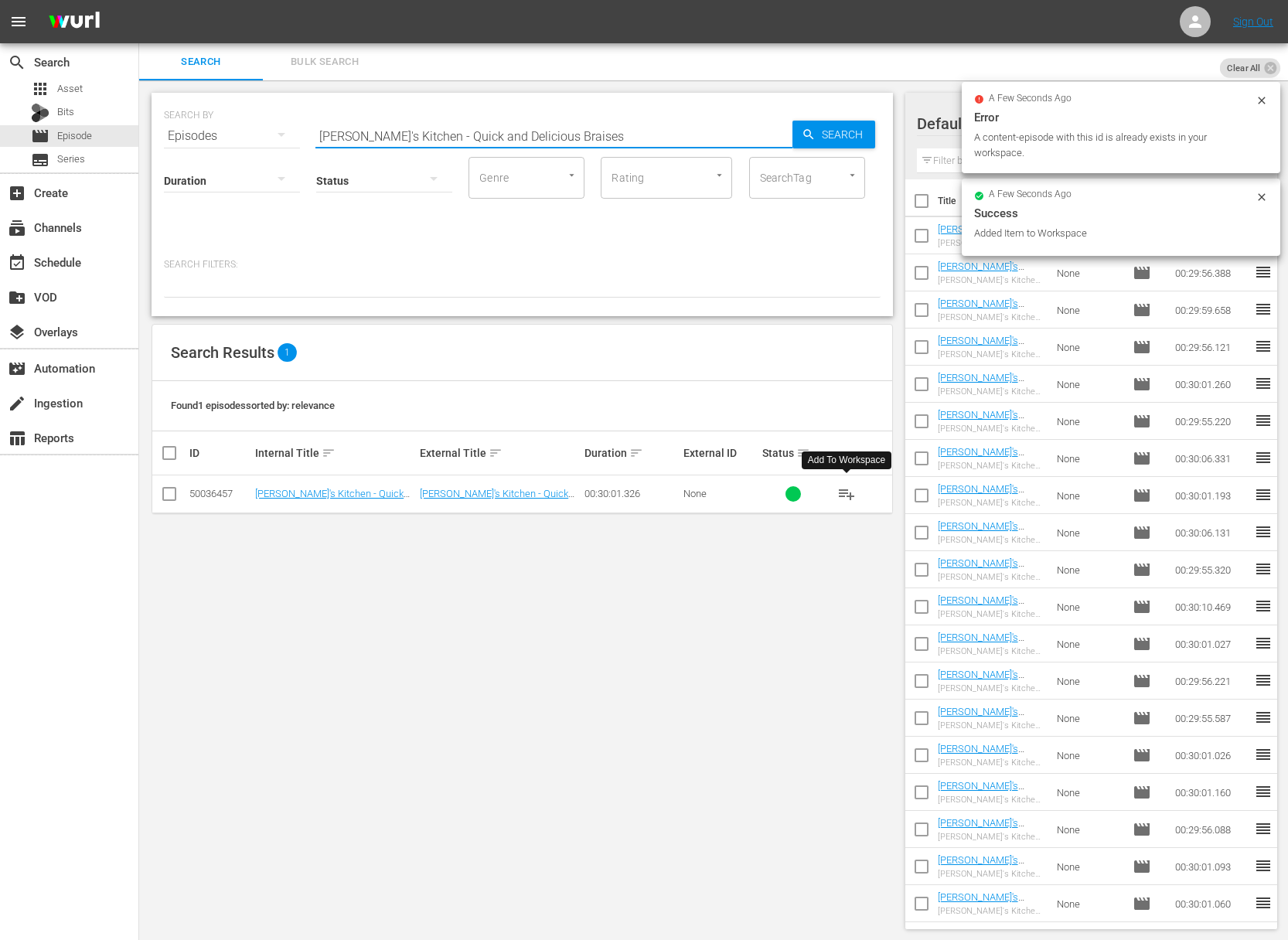
click at [499, 127] on input "[PERSON_NAME]'s Kitchen - Quick and Delicious Braises" at bounding box center [554, 136] width 477 height 37
paste input "Italian Table - Dinner In [GEOGRAPHIC_DATA]"
click at [791, 137] on input "[PERSON_NAME]'s Italian Table - Dinner In [GEOGRAPHIC_DATA]" at bounding box center [554, 136] width 477 height 37
click at [821, 139] on span "Search" at bounding box center [844, 134] width 59 height 28
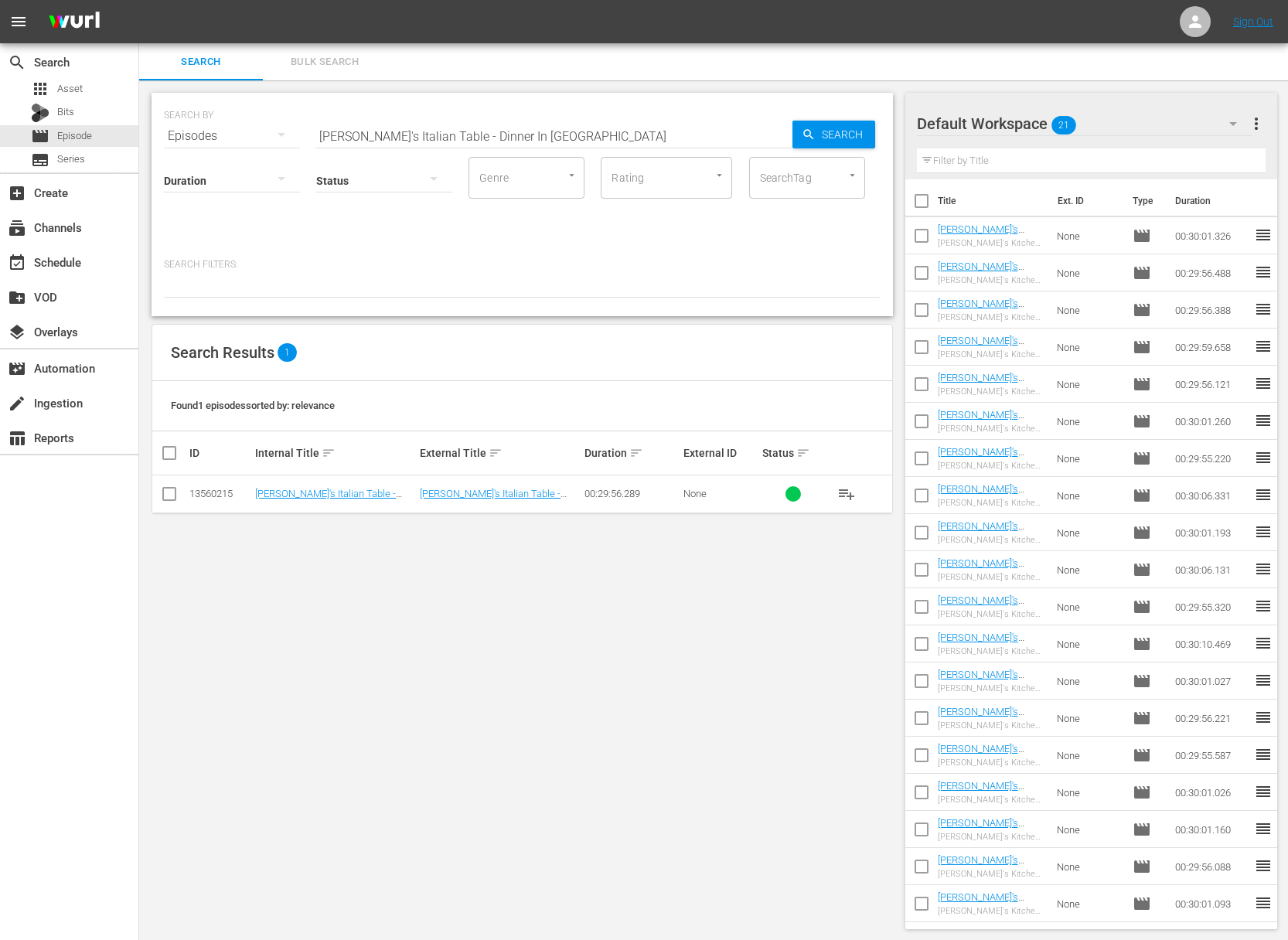
click at [845, 495] on span "playlist_add" at bounding box center [846, 493] width 18 height 18
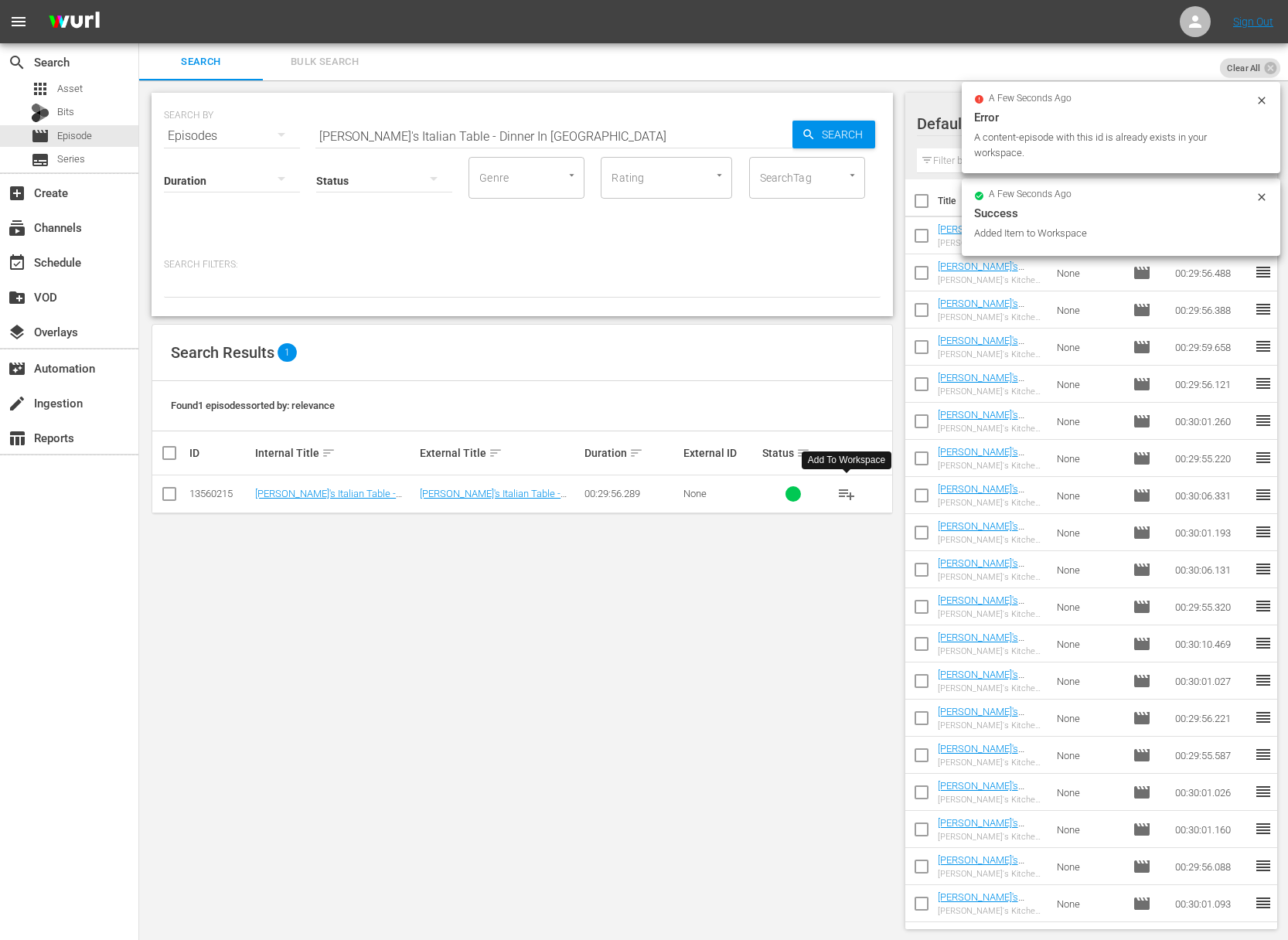
click at [517, 116] on div "SEARCH BY Search By Episodes Search ID, Title, Description, Keywords, or Catego…" at bounding box center [521, 127] width 717 height 55
click at [507, 127] on input "[PERSON_NAME]'s Italian Table - Dinner In [GEOGRAPHIC_DATA]" at bounding box center [554, 136] width 477 height 37
paste input "Minutes"
drag, startPoint x: 775, startPoint y: 130, endPoint x: 822, endPoint y: 126, distance: 47.2
click at [778, 130] on input "[PERSON_NAME]'s Italian Table - Dinner In Minutes" at bounding box center [554, 136] width 477 height 37
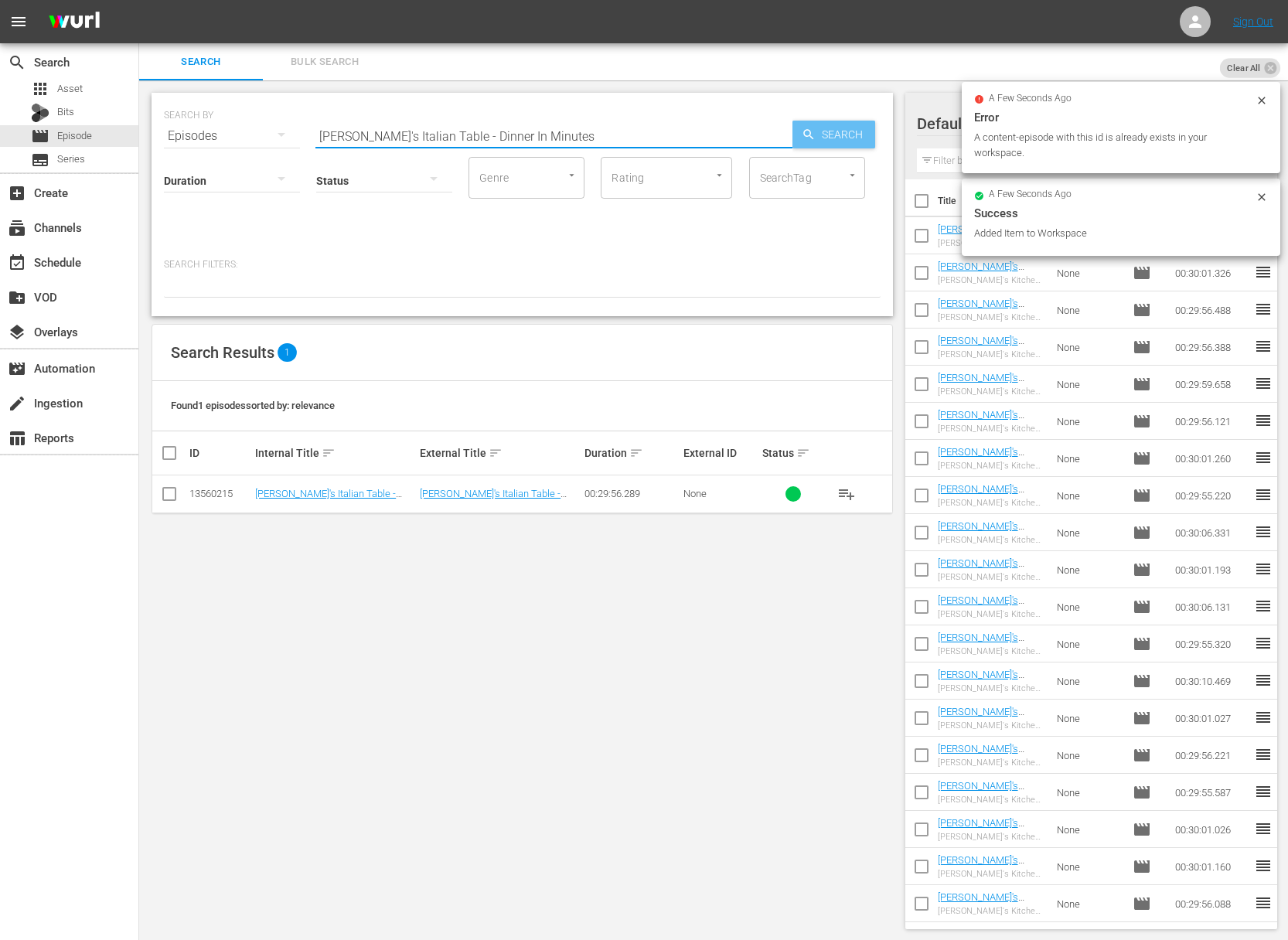
click at [827, 126] on span "Search" at bounding box center [844, 134] width 59 height 28
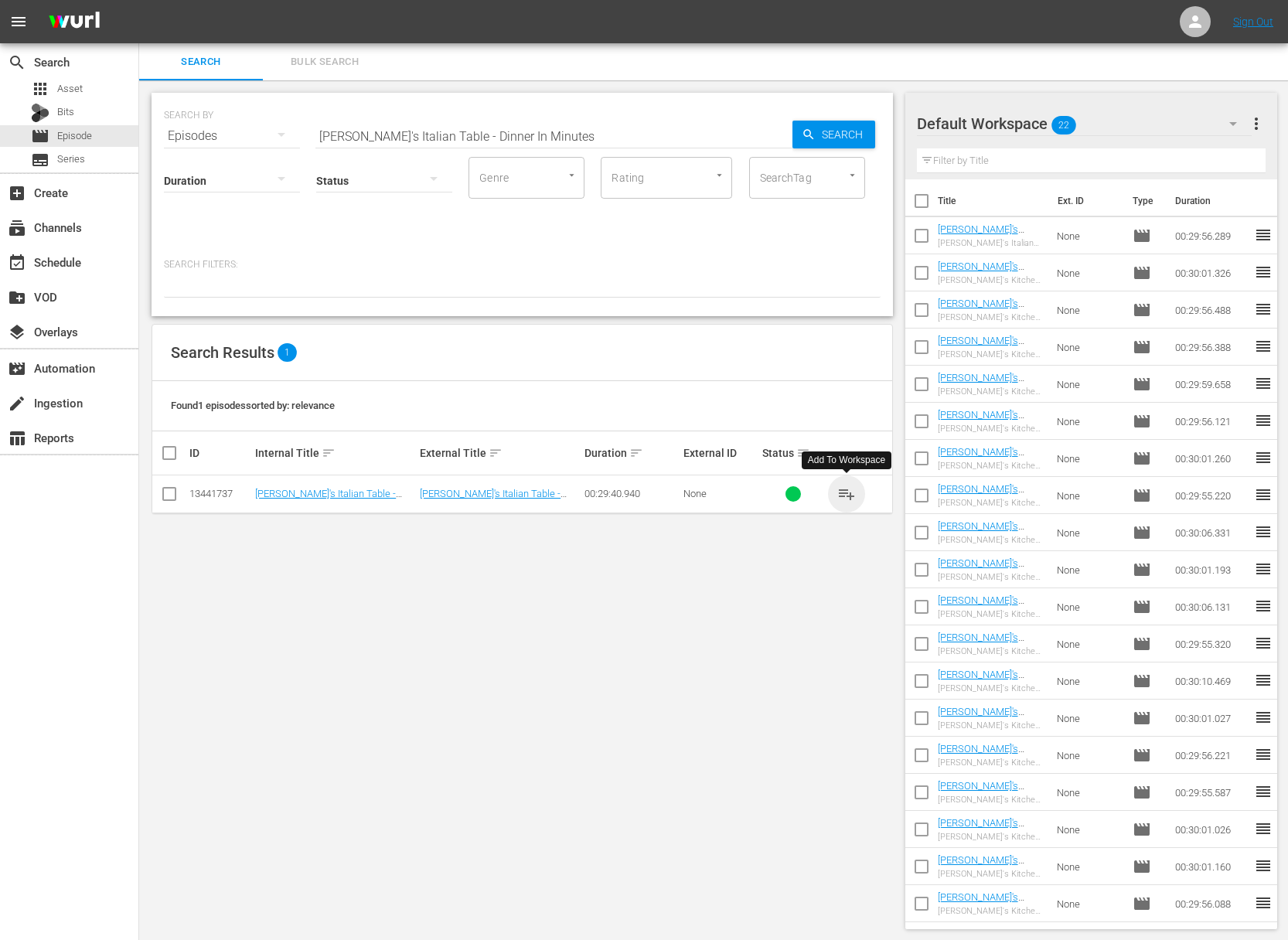
click at [850, 495] on span "playlist_add" at bounding box center [846, 493] width 18 height 18
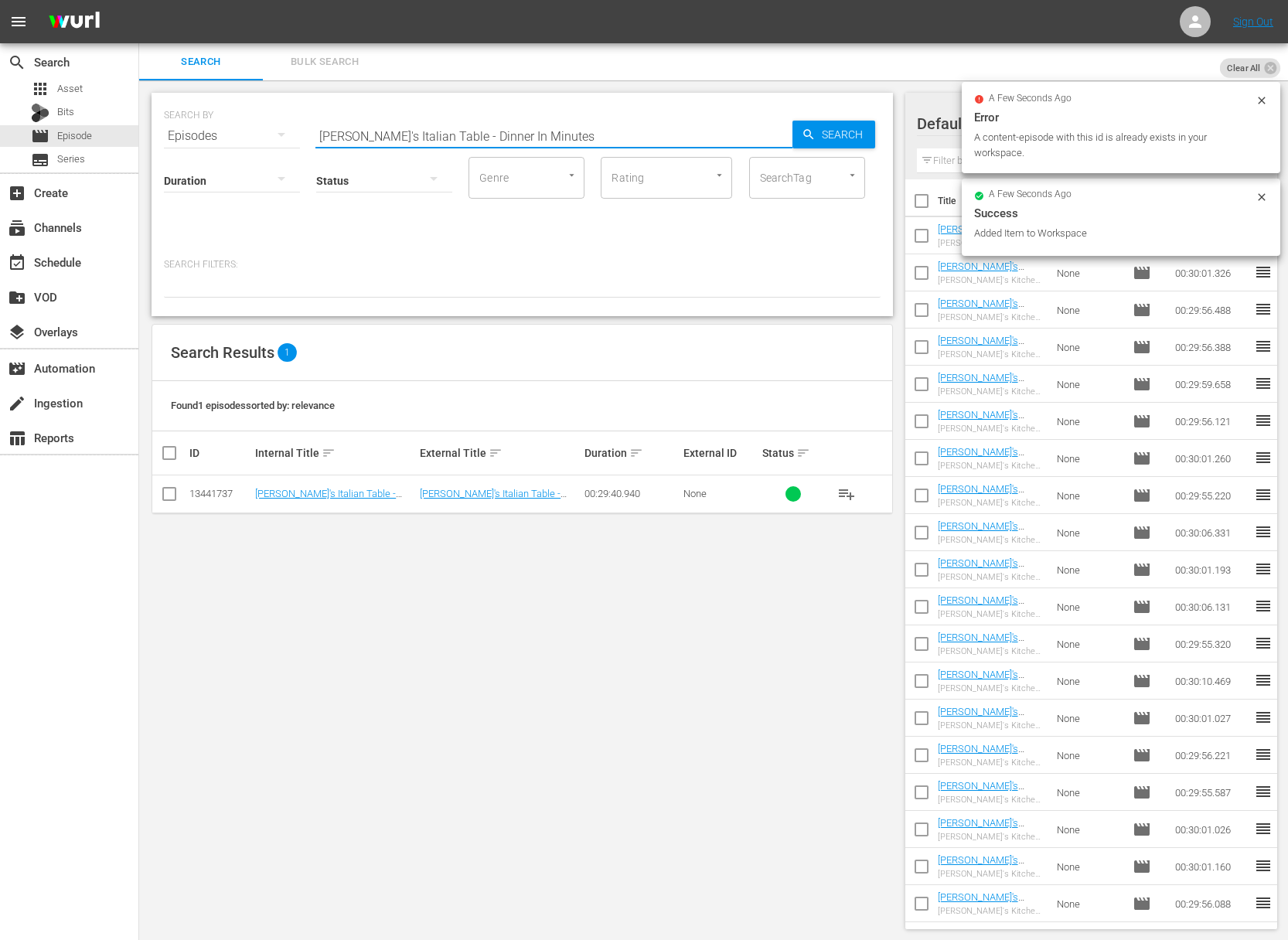
click at [518, 128] on input "[PERSON_NAME]'s Italian Table - Dinner In Minutes" at bounding box center [554, 136] width 477 height 37
paste input "Two Italian-American Classic"
click at [823, 130] on span "Search" at bounding box center [844, 134] width 59 height 28
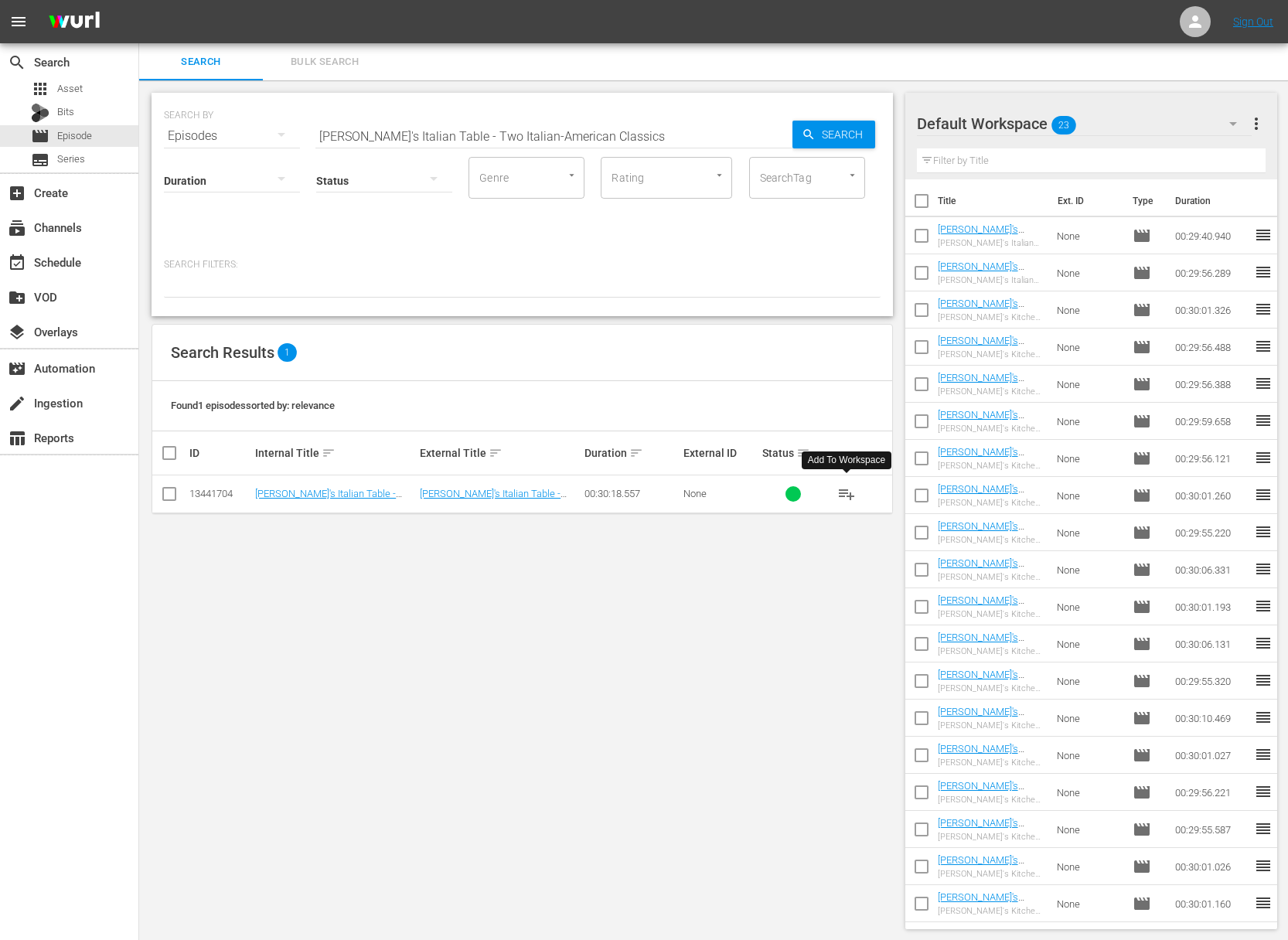
click at [847, 493] on span "playlist_add" at bounding box center [846, 493] width 18 height 18
drag, startPoint x: 847, startPoint y: 493, endPoint x: 793, endPoint y: 488, distance: 54.2
click at [846, 493] on span "playlist_add" at bounding box center [846, 493] width 18 height 18
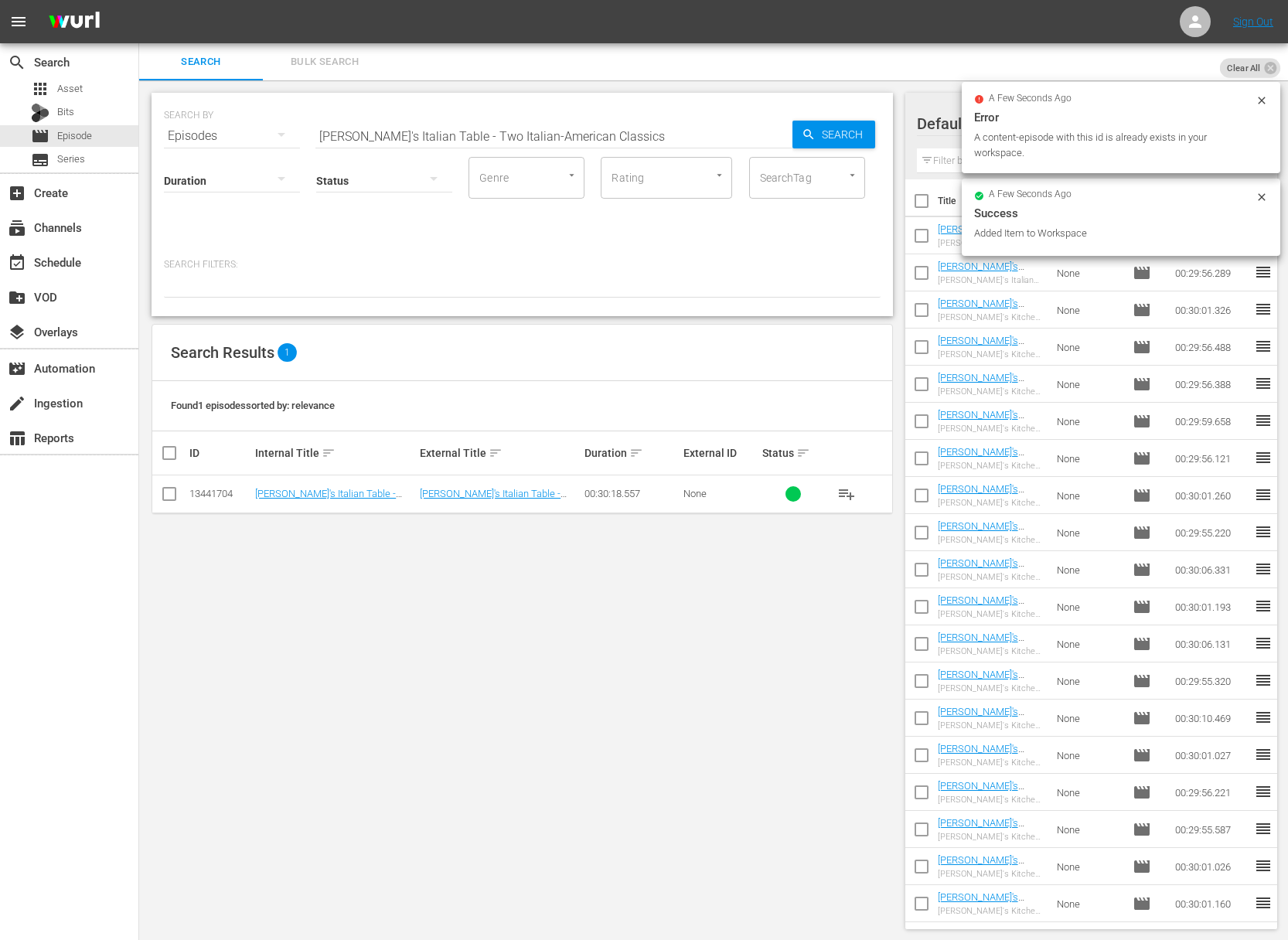
click at [567, 133] on input "[PERSON_NAME]'s Italian Table - Two Italian-American Classics" at bounding box center [554, 136] width 477 height 37
paste input "Half-Hour Chicken Dinners"
click at [811, 133] on icon "button" at bounding box center [808, 134] width 14 height 14
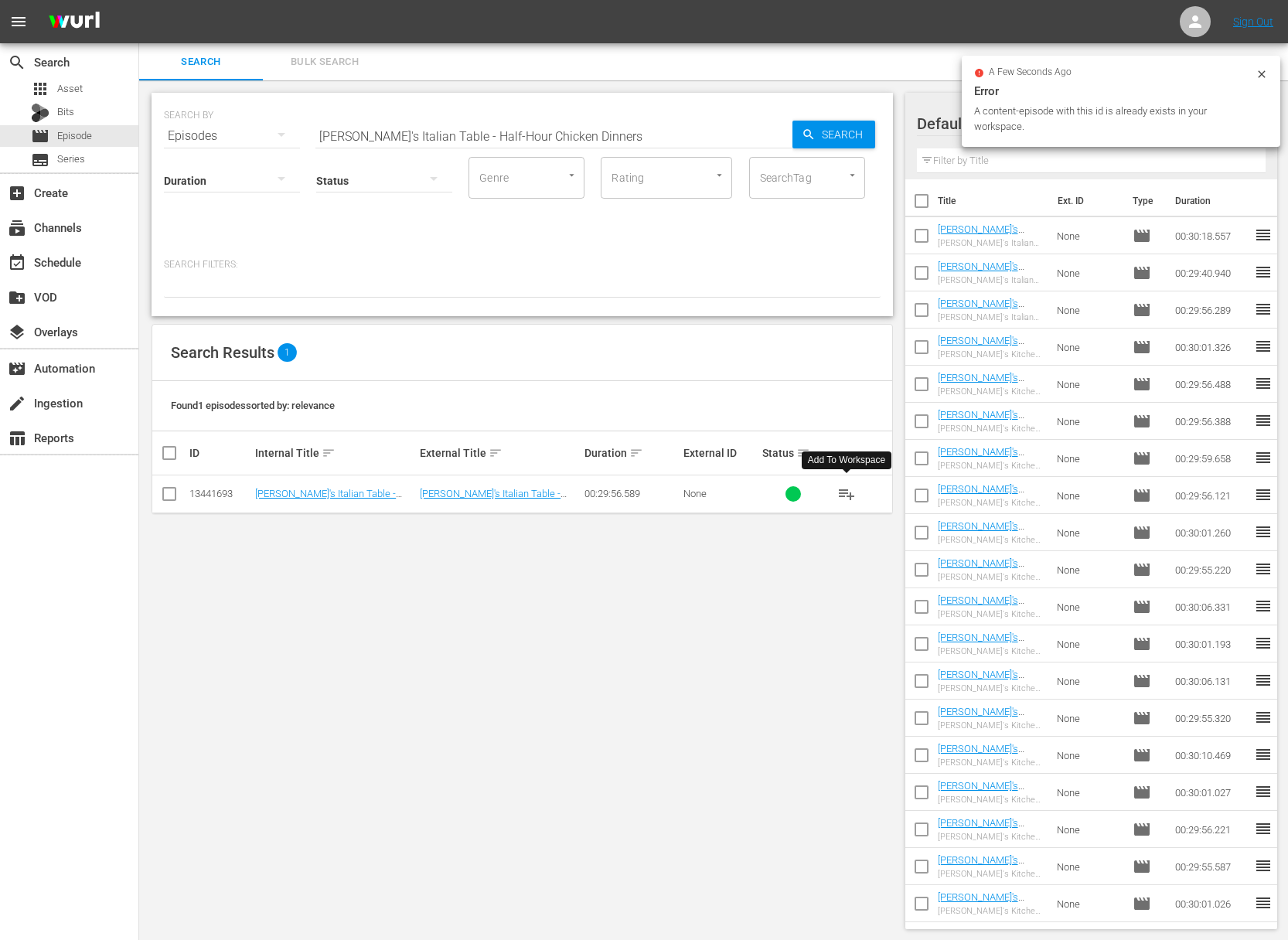
click at [849, 491] on span "playlist_add" at bounding box center [846, 493] width 18 height 18
drag, startPoint x: 849, startPoint y: 491, endPoint x: 304, endPoint y: 487, distance: 545.0
click at [846, 491] on span "playlist_add" at bounding box center [846, 493] width 18 height 18
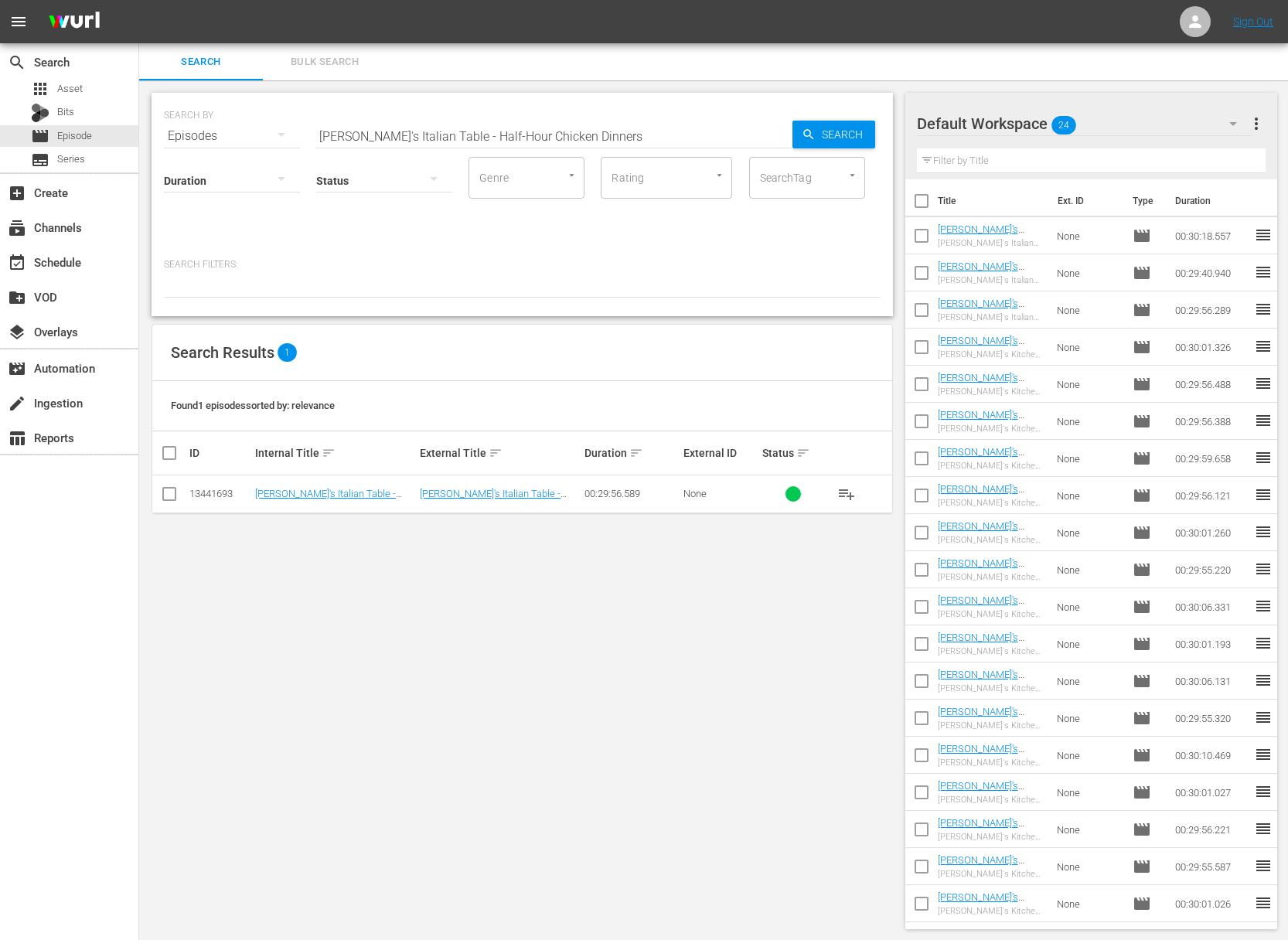
click at [586, 130] on input "[PERSON_NAME]'s Italian Table - Half-Hour Chicken Dinners" at bounding box center [554, 136] width 477 height 37
paste input "Eggplant & Eggplant Parmigiana"
click at [861, 130] on span "Search" at bounding box center [844, 134] width 59 height 28
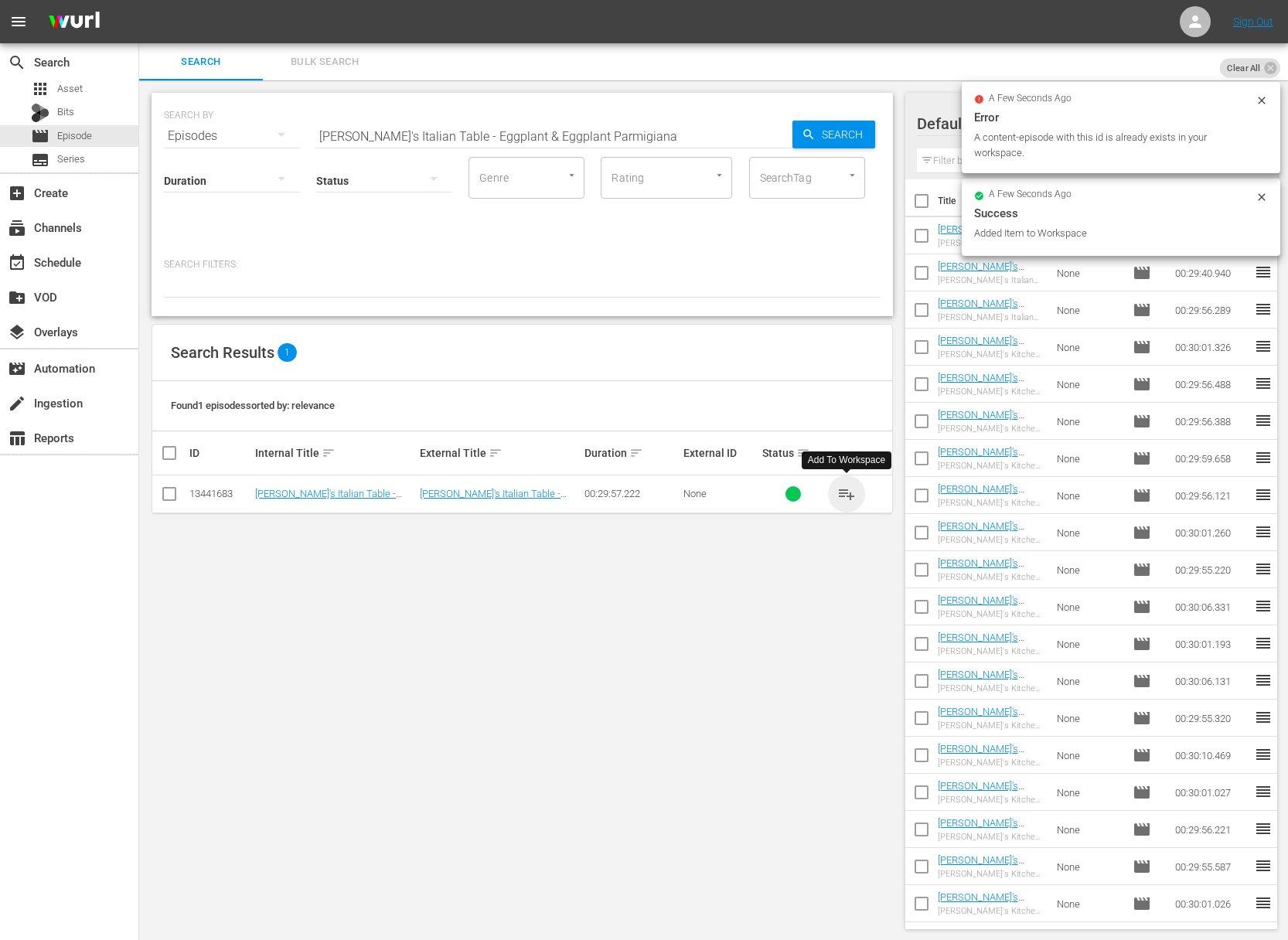
click at [849, 493] on span "playlist_add" at bounding box center [846, 493] width 18 height 18
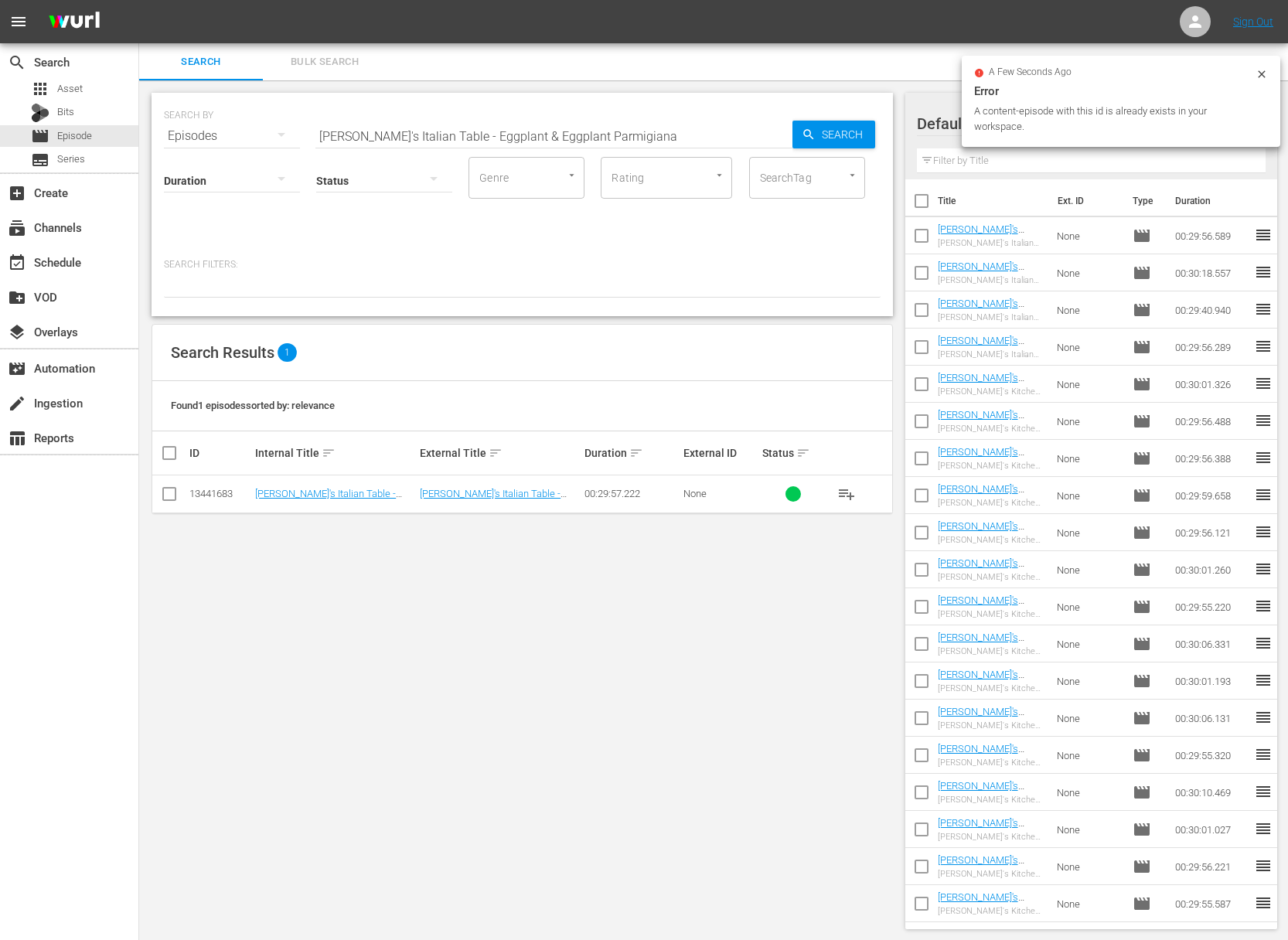
click at [555, 133] on input "[PERSON_NAME]'s Italian Table - Eggplant & Eggplant Parmigiana" at bounding box center [554, 136] width 477 height 37
paste input "[PERSON_NAME]'s Italian Table - Mangiafagioli"
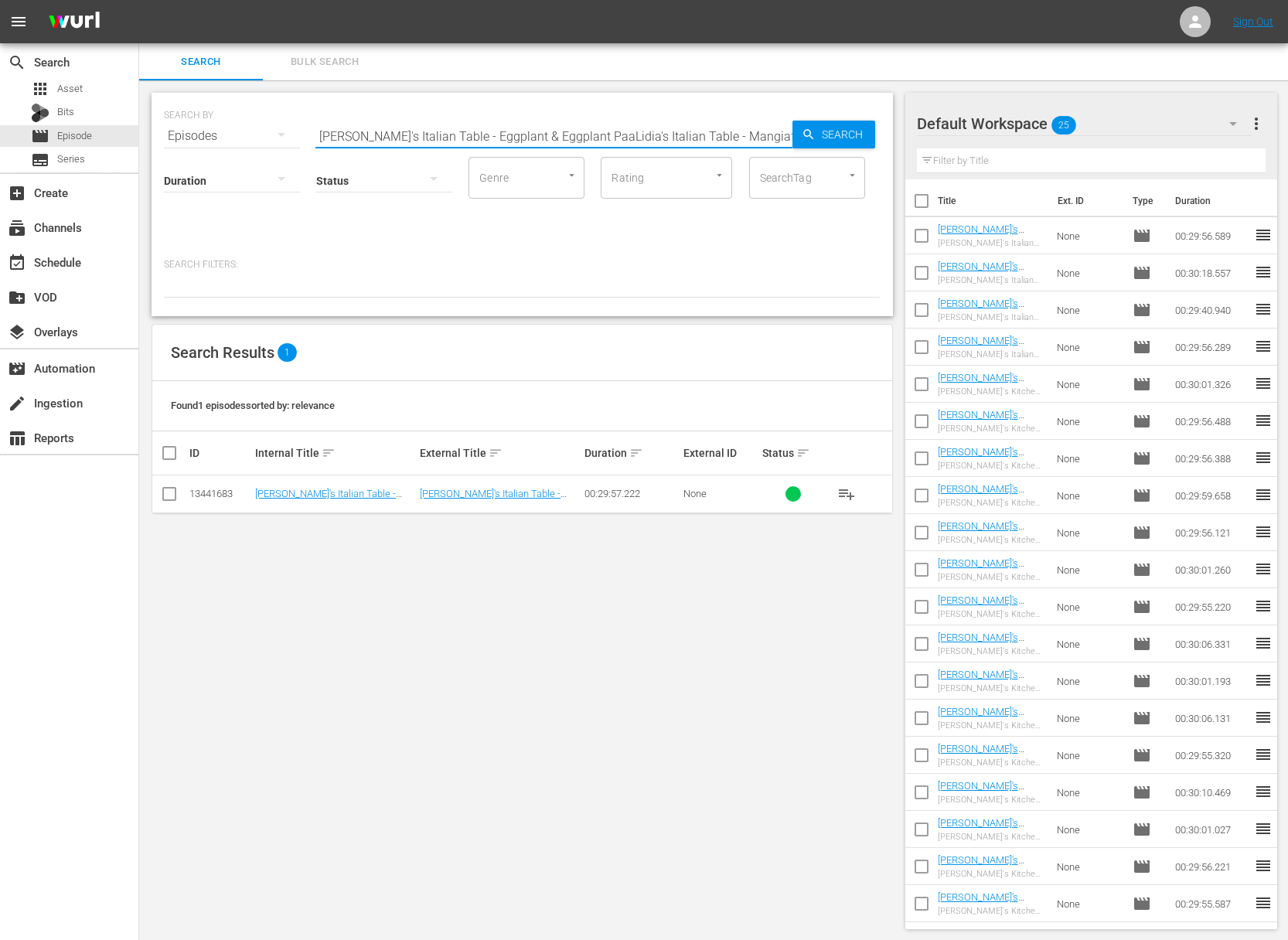
click at [607, 133] on input "[PERSON_NAME]'s Italian Table - Eggplant & Eggplant PaaLidia's Italian Table - …" at bounding box center [554, 136] width 477 height 37
paste input "[PERSON_NAME]'s Italian Table - Mangiafagioli"
click at [605, 133] on input "Lidia's Italian Table - Eggplant & Eggplant PaaLidia's ItaLidia's Italian Table…" at bounding box center [554, 136] width 477 height 37
paste input "Mangiafagioli"
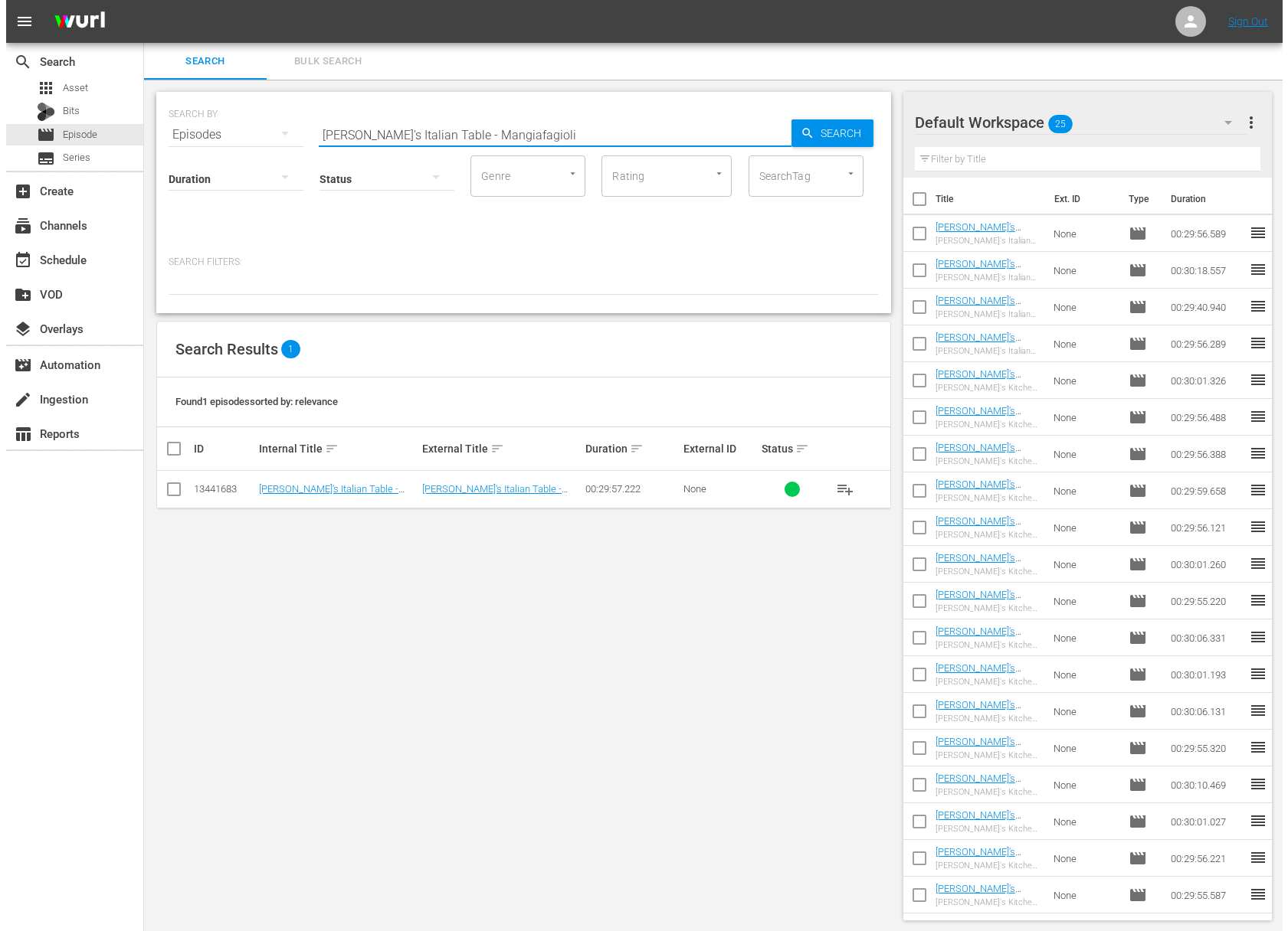
scroll to position [0, 0]
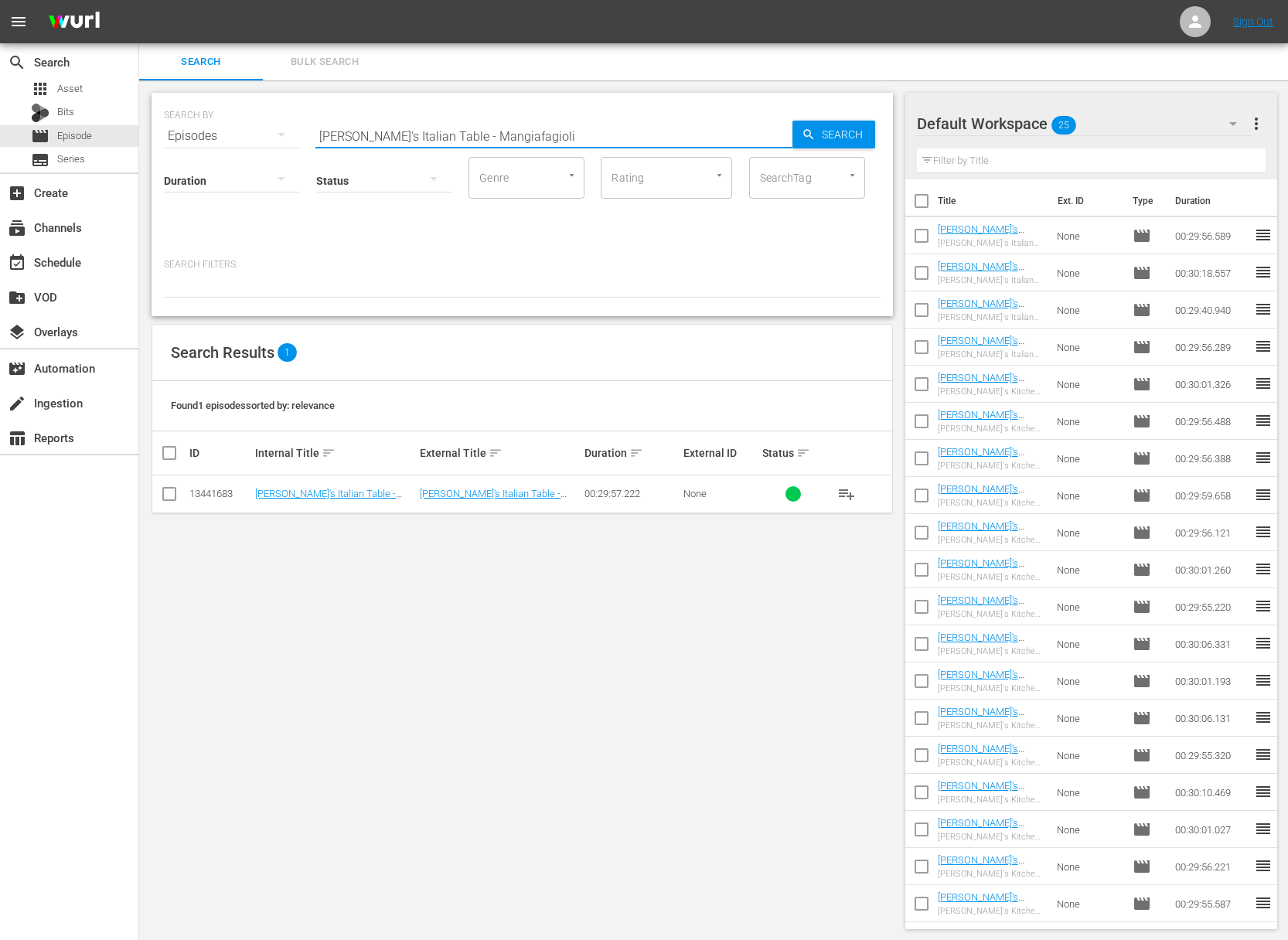
click at [832, 132] on span "Search" at bounding box center [844, 134] width 59 height 28
click at [846, 491] on span "playlist_add" at bounding box center [846, 493] width 18 height 18
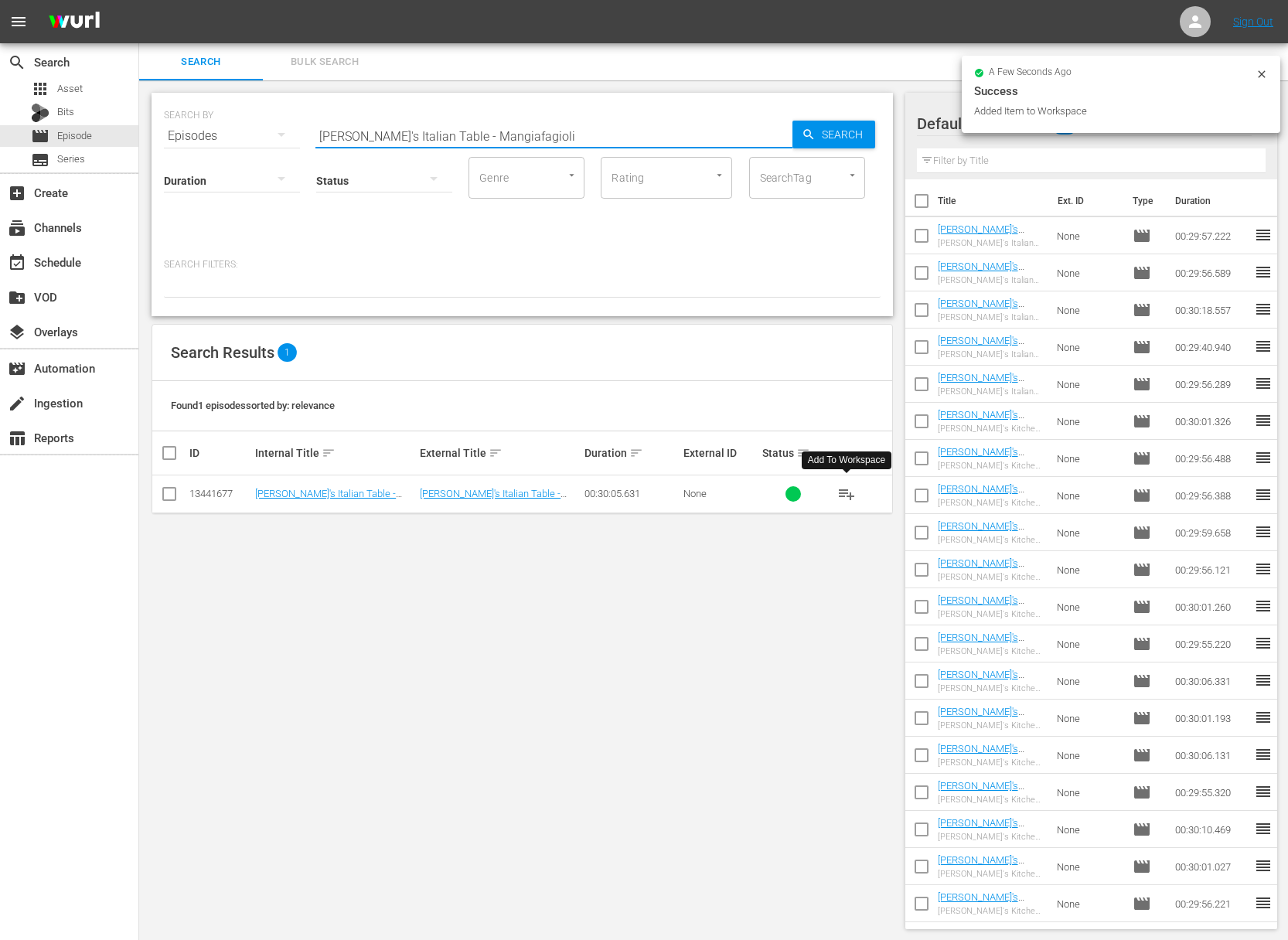
click at [497, 130] on input "[PERSON_NAME]'s Italian Table - Mangiafagioli" at bounding box center [554, 136] width 477 height 37
paste input "ilanese Favorites"
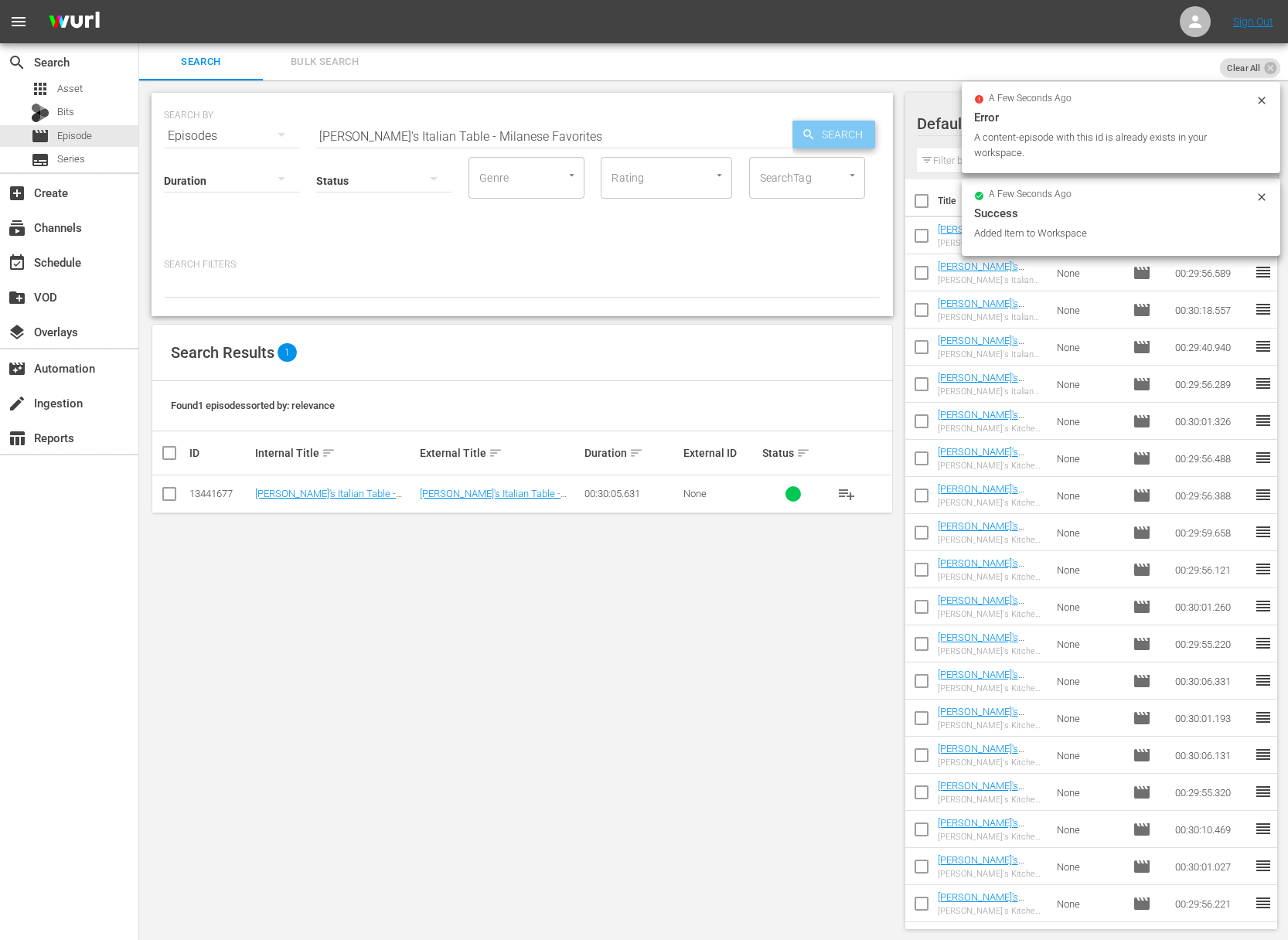
click at [847, 133] on span "Search" at bounding box center [844, 134] width 59 height 28
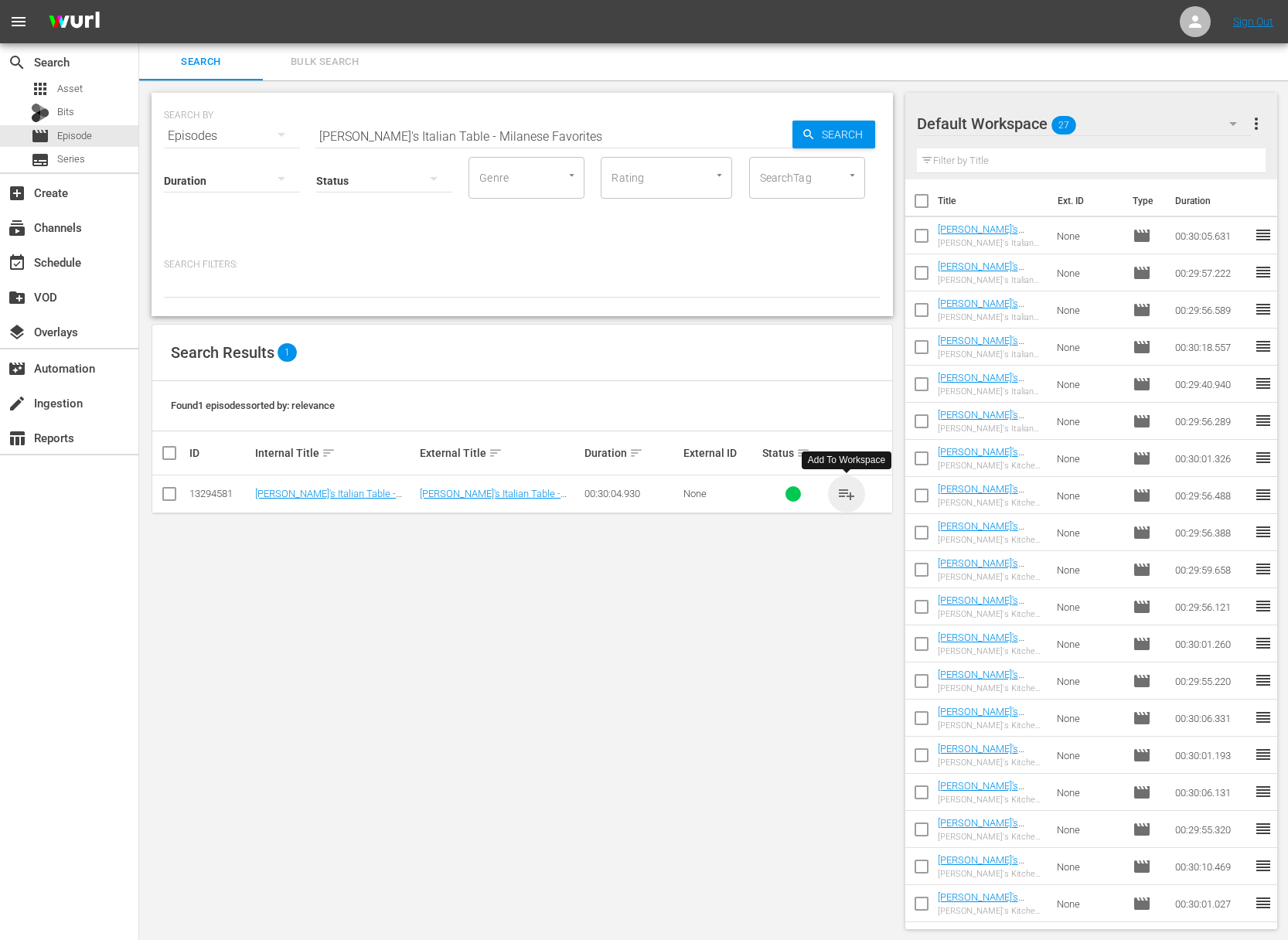
click at [848, 490] on span "playlist_add" at bounding box center [846, 493] width 18 height 18
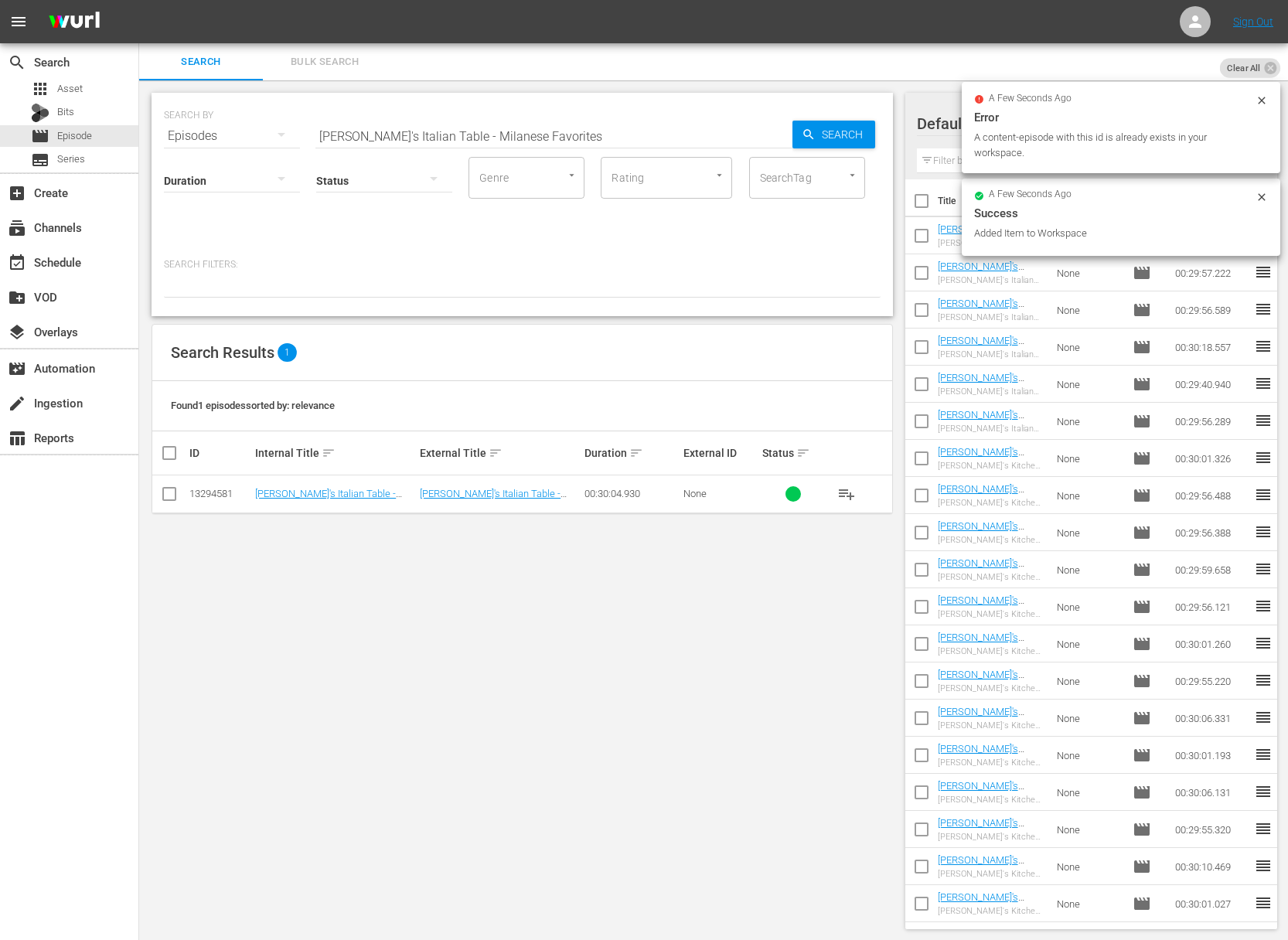
click at [519, 146] on div "Search ID, Title, Description, Keywords, or Category Lidia's Italian Table - Mi…" at bounding box center [554, 136] width 477 height 37
paste input "anicotti & [PERSON_NAME]"
click at [828, 137] on span "Search" at bounding box center [844, 134] width 59 height 28
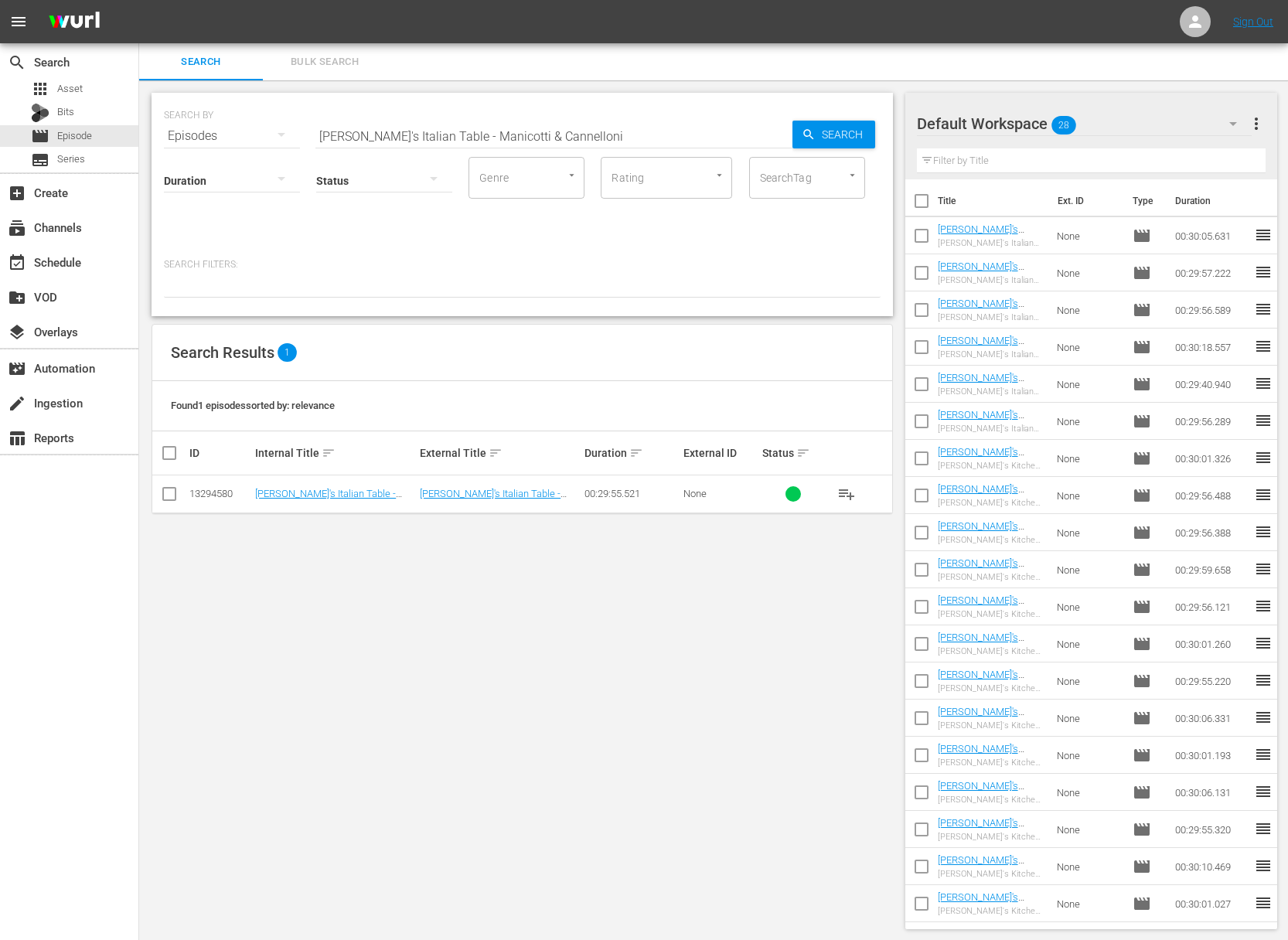
click at [844, 491] on span "playlist_add" at bounding box center [846, 493] width 18 height 18
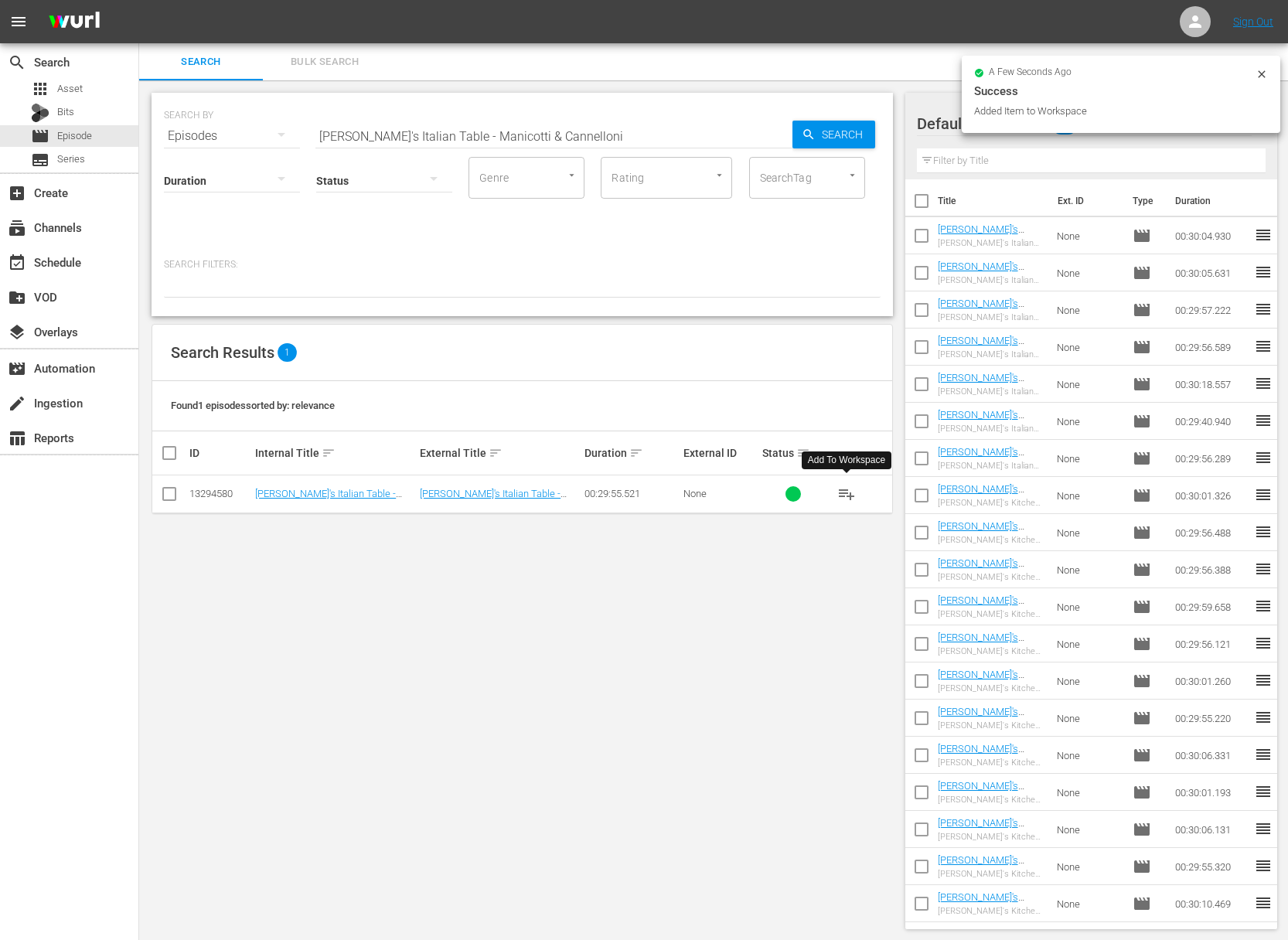
click at [503, 133] on input "[PERSON_NAME]'s Italian Table - Manicotti & Cannelloni" at bounding box center [554, 136] width 477 height 37
paste input "[DATE] Ragu & Broccoli [PERSON_NAME]"
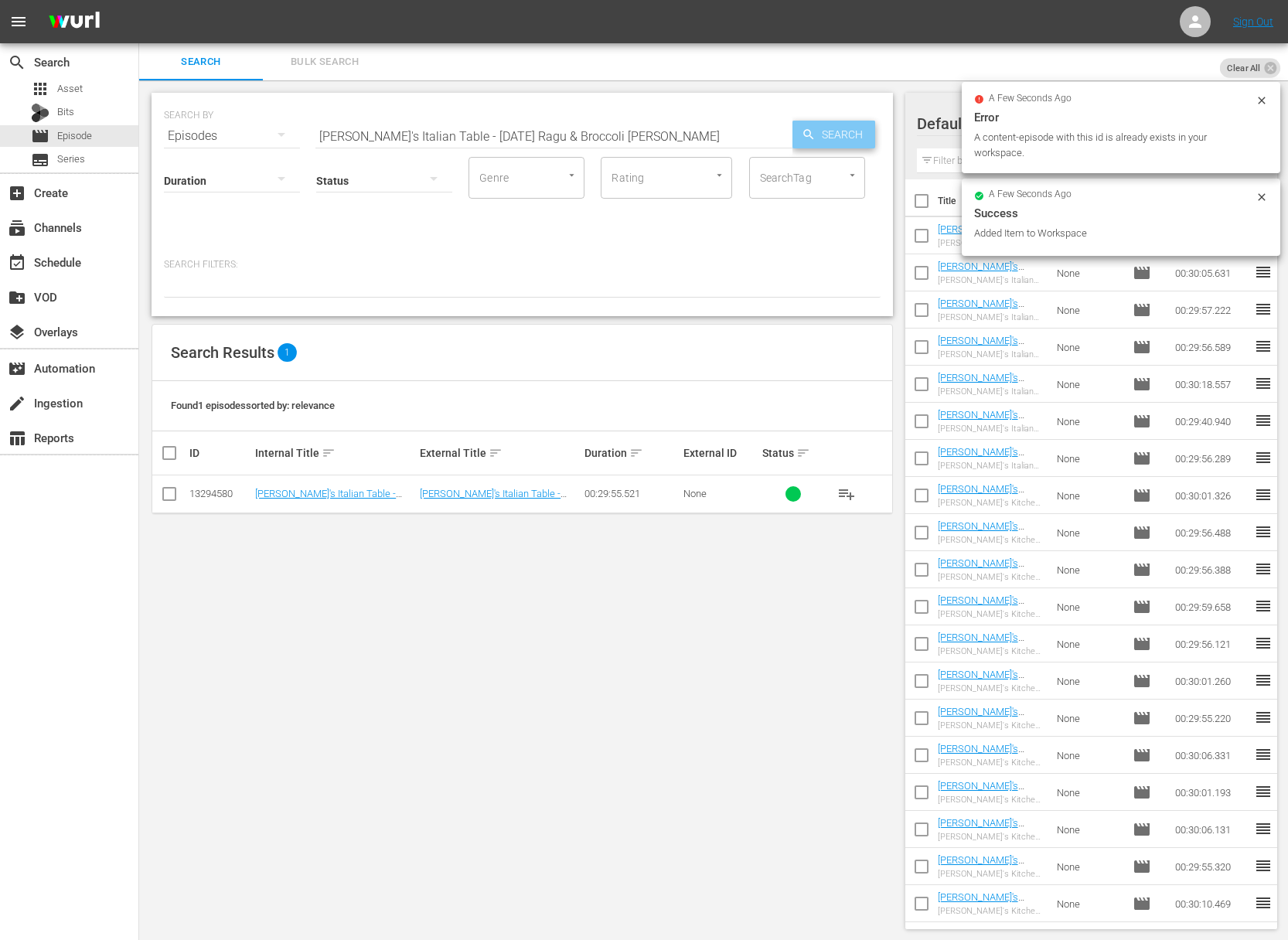
click at [819, 135] on span "Search" at bounding box center [844, 134] width 59 height 28
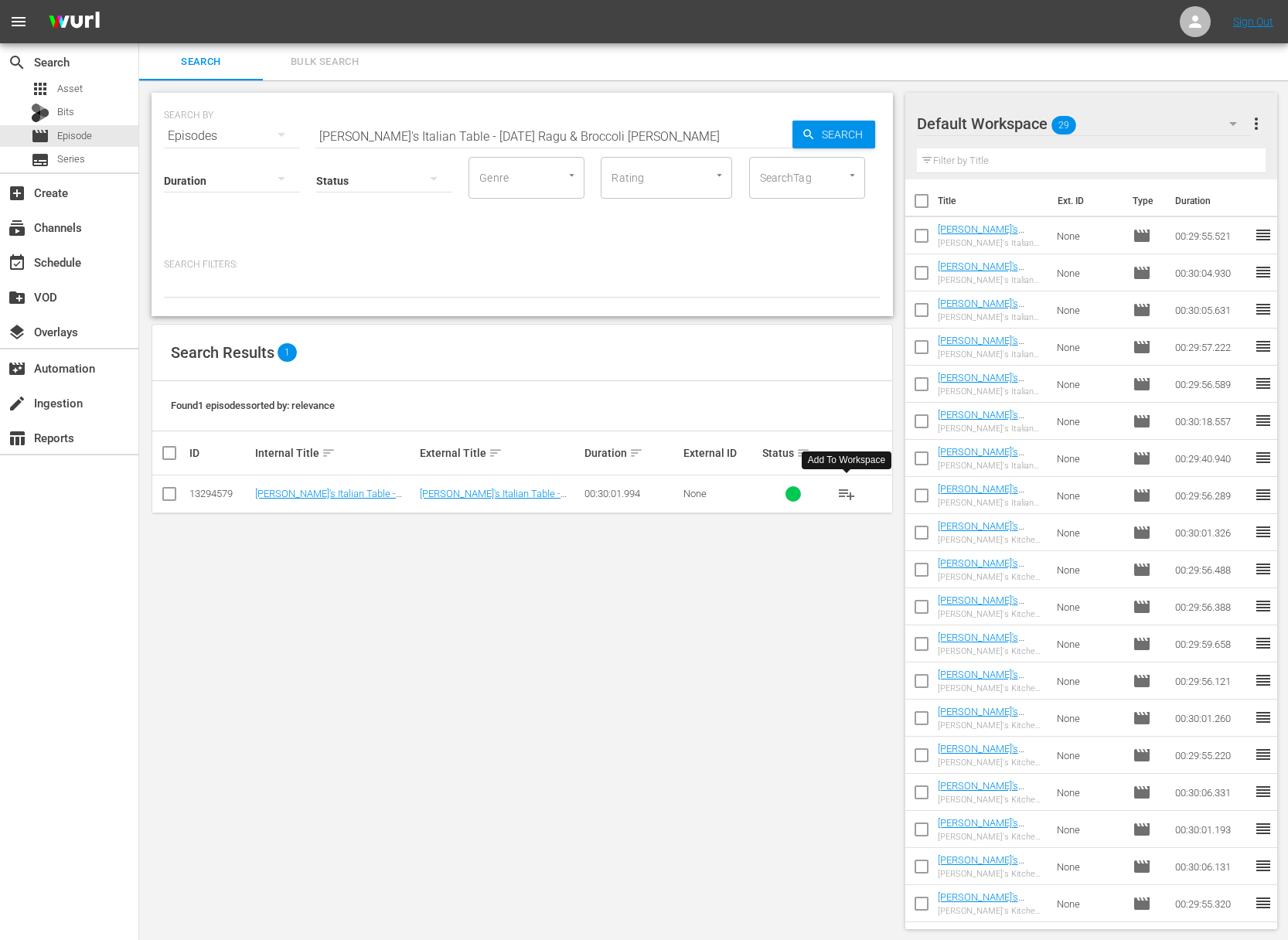
click at [847, 496] on span "playlist_add" at bounding box center [846, 493] width 18 height 18
drag, startPoint x: 847, startPoint y: 496, endPoint x: 315, endPoint y: 494, distance: 532.0
click at [846, 496] on span "playlist_add" at bounding box center [846, 493] width 18 height 18
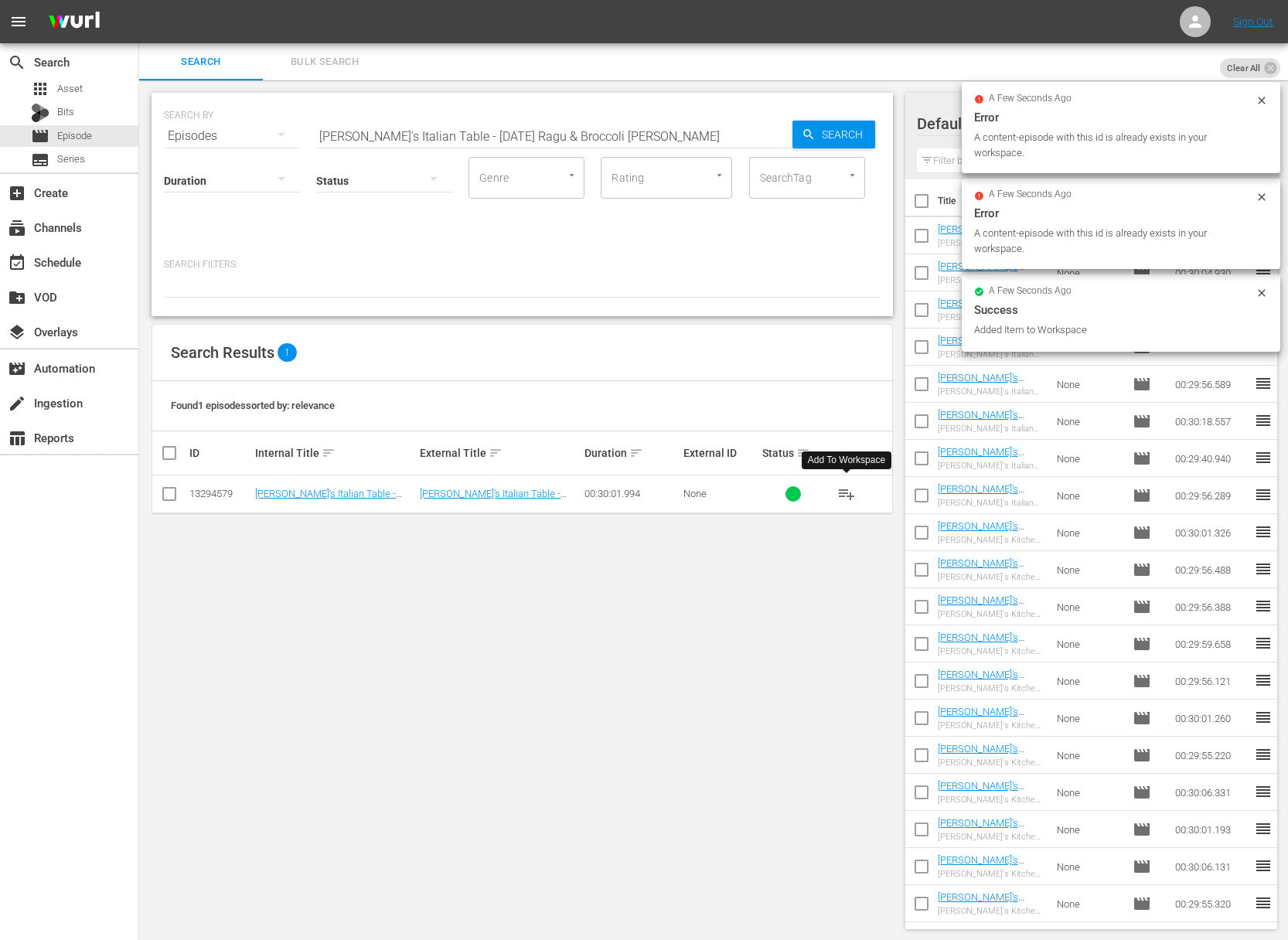
click at [598, 133] on input "[PERSON_NAME]'s Italian Table - [DATE] Ragu & Broccoli [PERSON_NAME]" at bounding box center [554, 136] width 477 height 37
paste input "Lasagna & Caesar Salad"
click at [828, 127] on span "Search" at bounding box center [844, 134] width 59 height 28
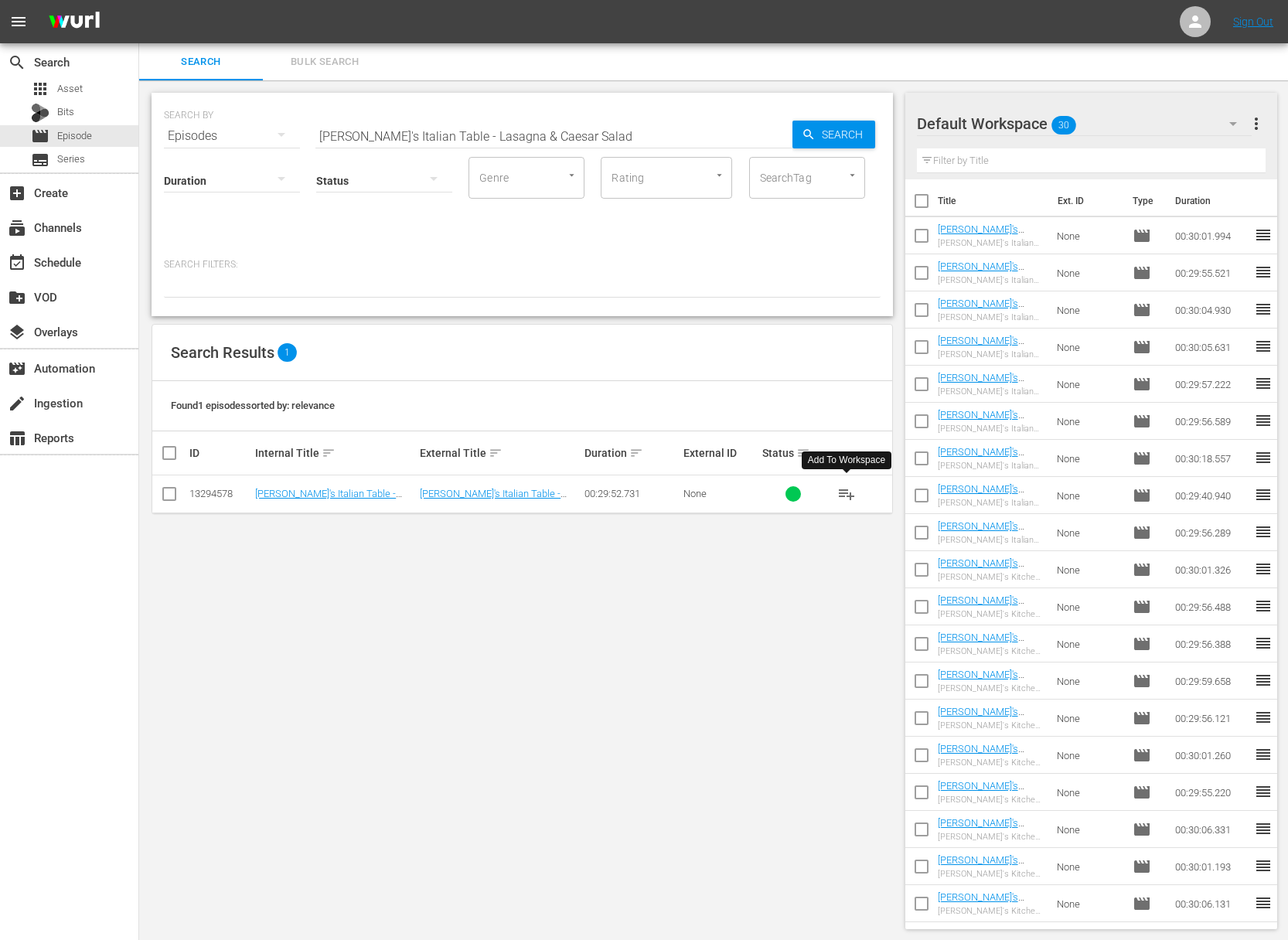
click at [845, 496] on span "playlist_add" at bounding box center [846, 493] width 18 height 18
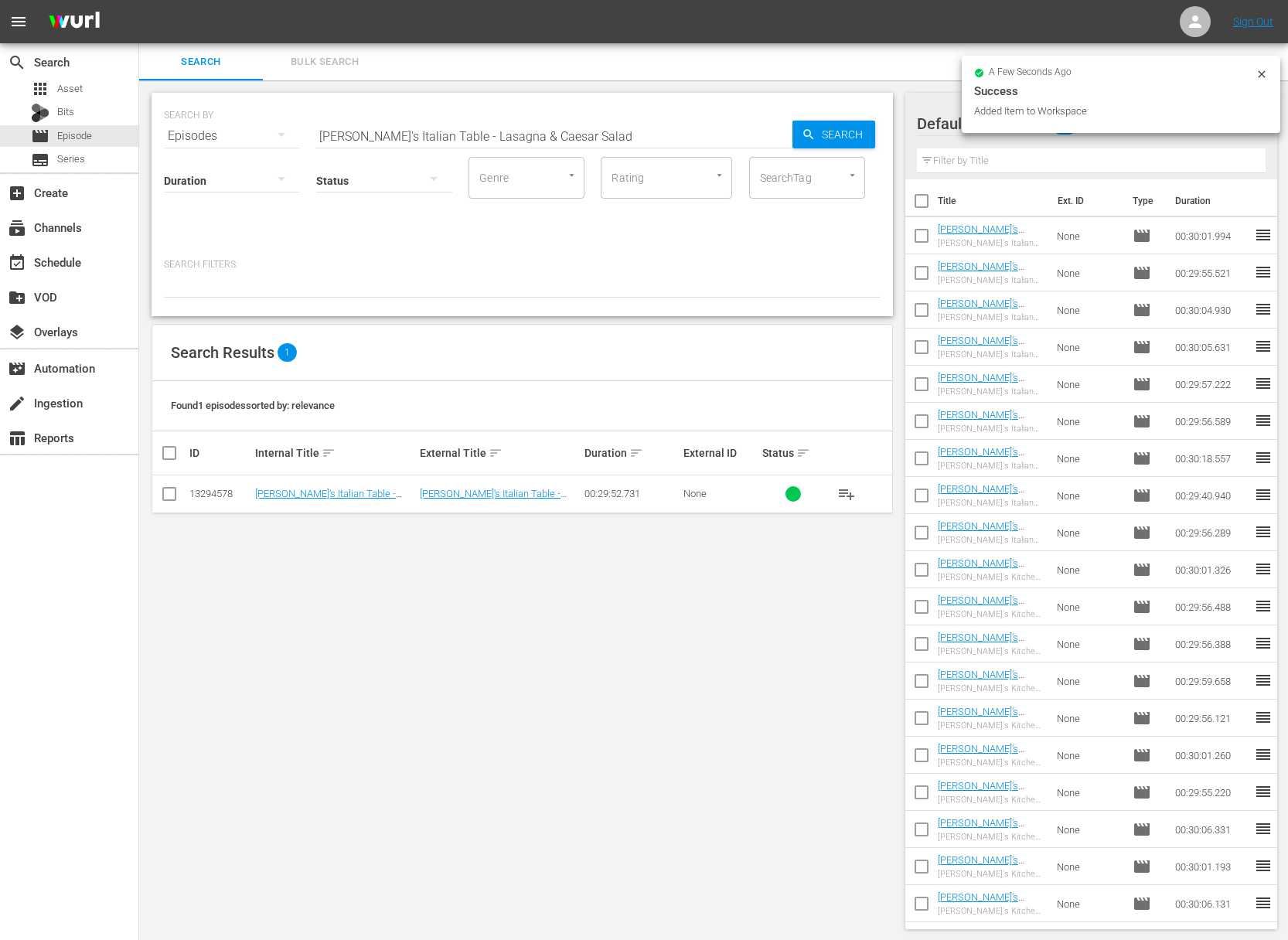
click at [521, 139] on input "[PERSON_NAME]'s Italian Table - Lasagna & Caesar Salad" at bounding box center [554, 136] width 477 height 37
paste input "Bistecca Fiorentina"
click at [819, 131] on span "Search" at bounding box center [844, 134] width 59 height 28
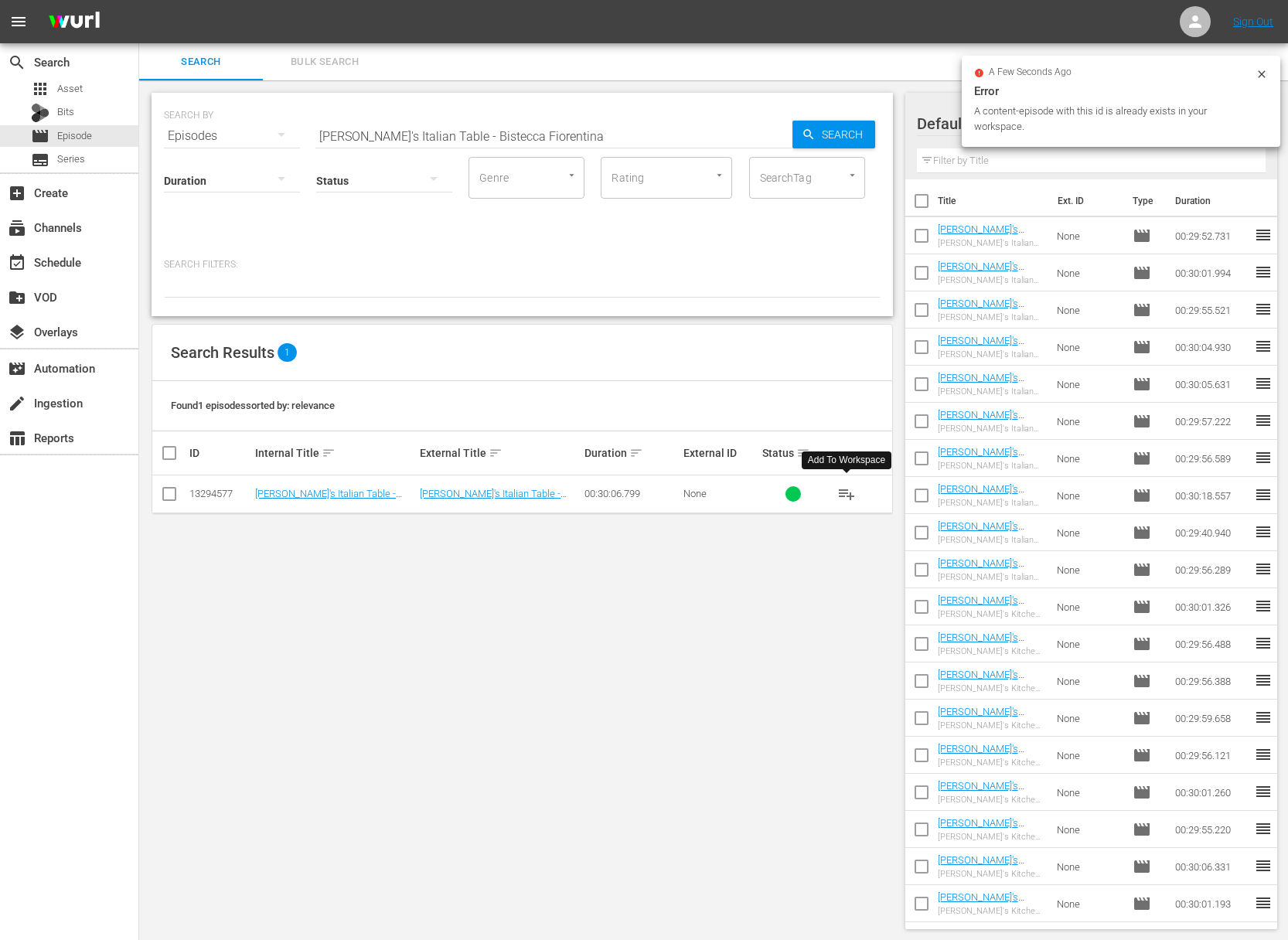
click at [848, 492] on span "playlist_add" at bounding box center [846, 493] width 18 height 18
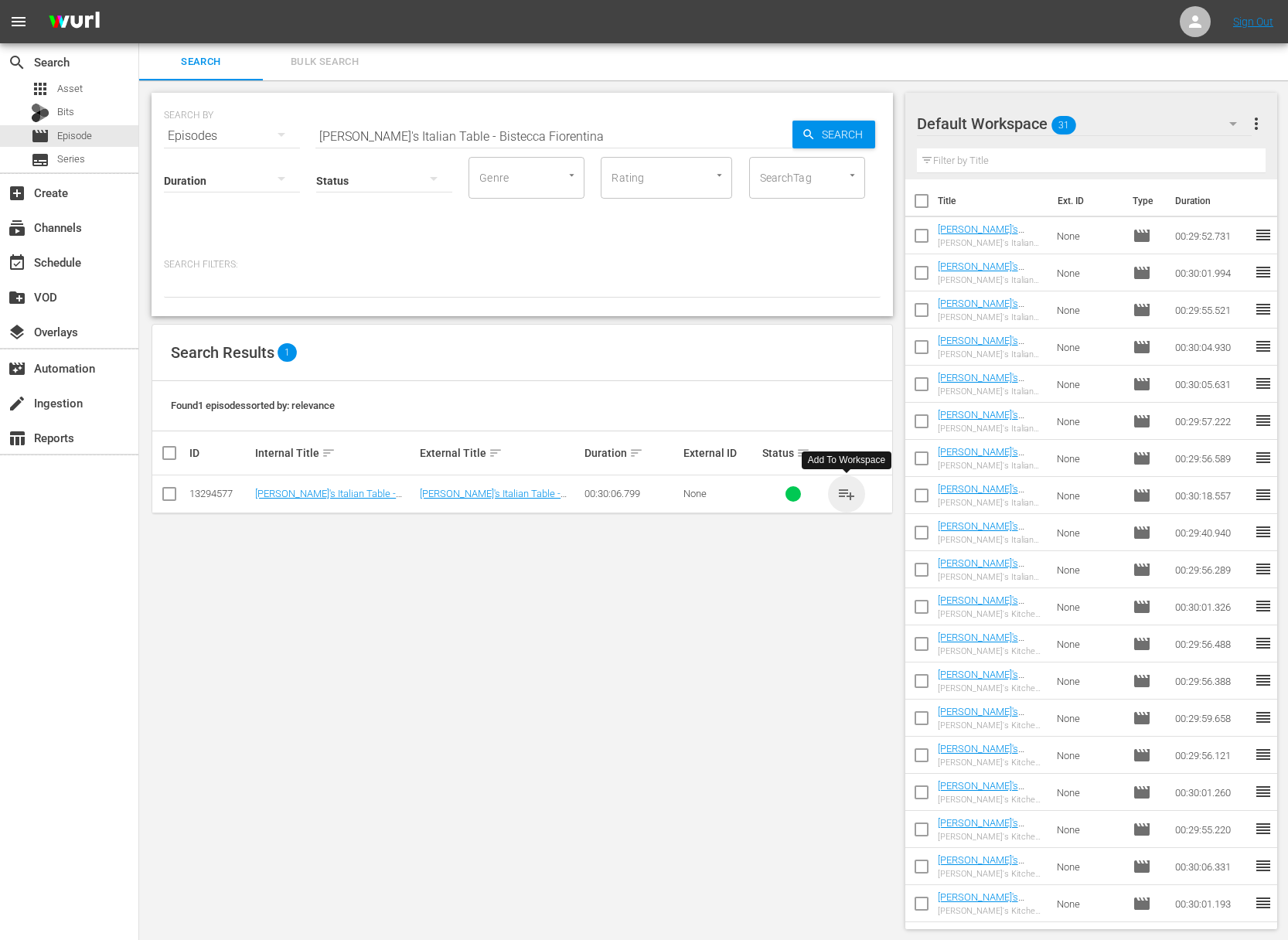
click at [848, 492] on span "playlist_add" at bounding box center [846, 493] width 18 height 18
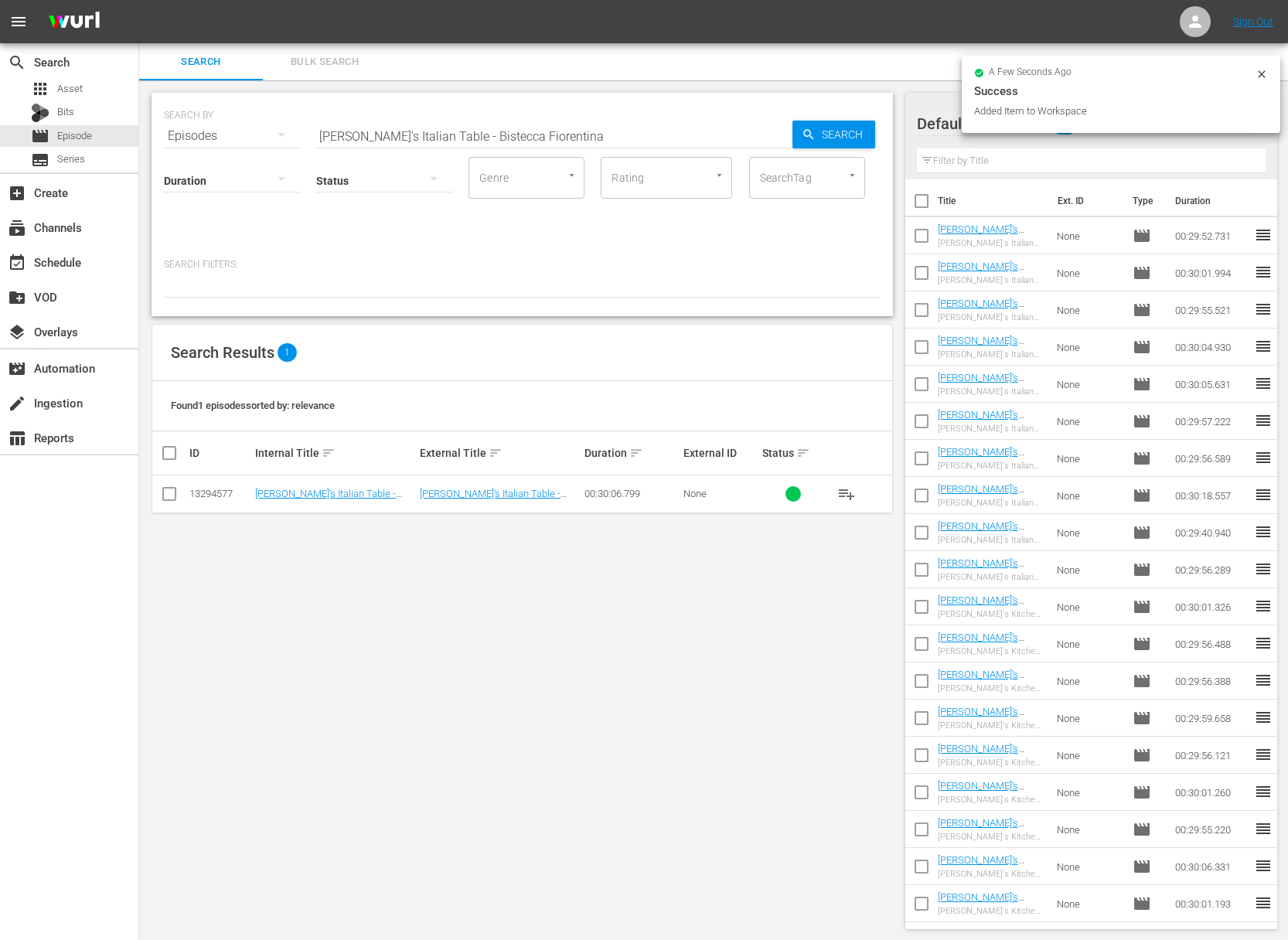
click at [563, 141] on input "[PERSON_NAME]'s Italian Table - Bistecca Fiorentina" at bounding box center [554, 136] width 477 height 37
paste input "Chicken Valdostana & Pork Pizzaiol"
click at [836, 130] on span "Search" at bounding box center [844, 134] width 59 height 28
click at [850, 492] on span "playlist_add" at bounding box center [846, 493] width 18 height 18
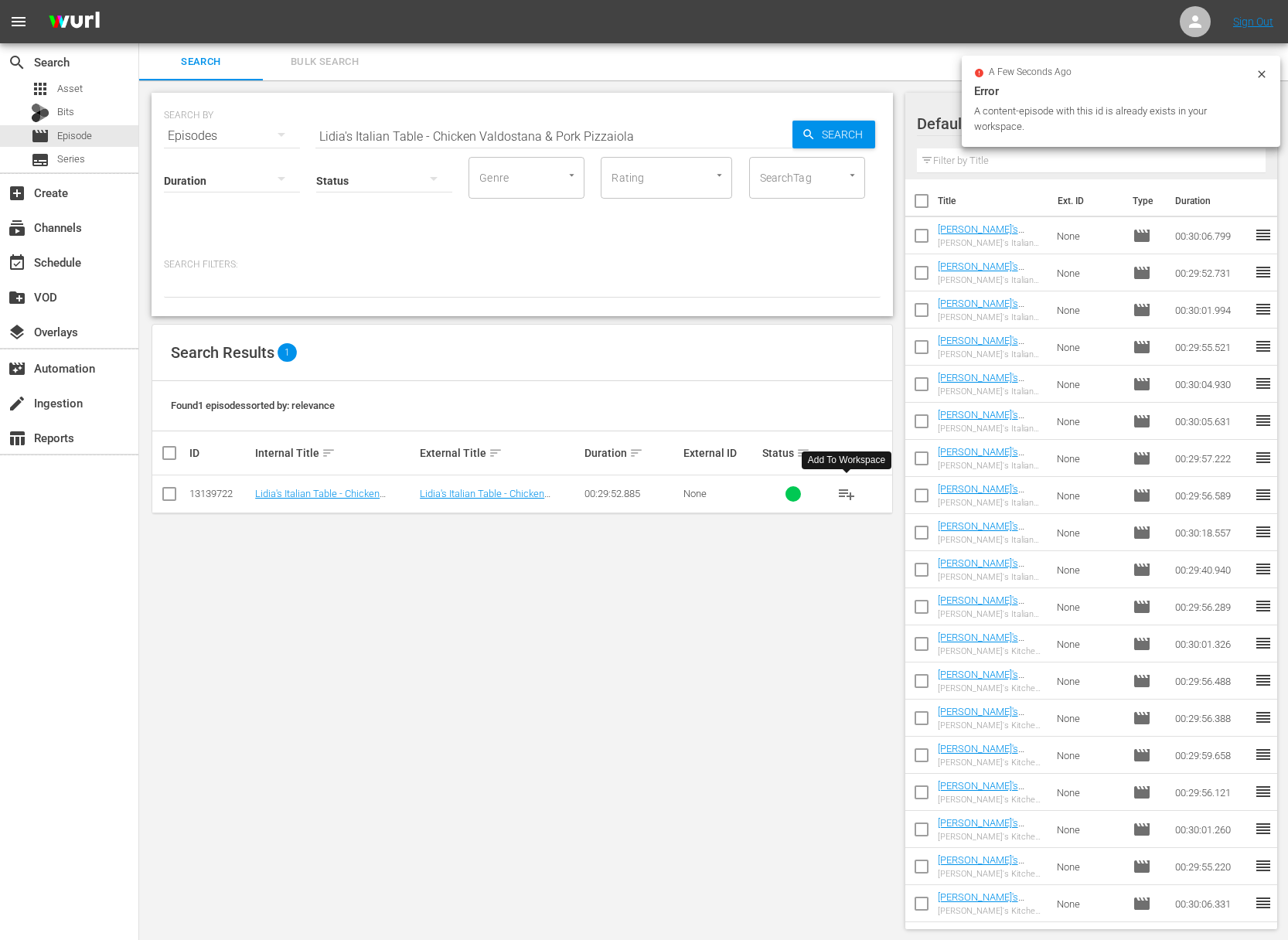
click at [850, 492] on span "playlist_add" at bounding box center [846, 493] width 18 height 18
drag, startPoint x: 850, startPoint y: 492, endPoint x: 237, endPoint y: 491, distance: 613.0
click at [849, 492] on span "playlist_add" at bounding box center [846, 493] width 18 height 18
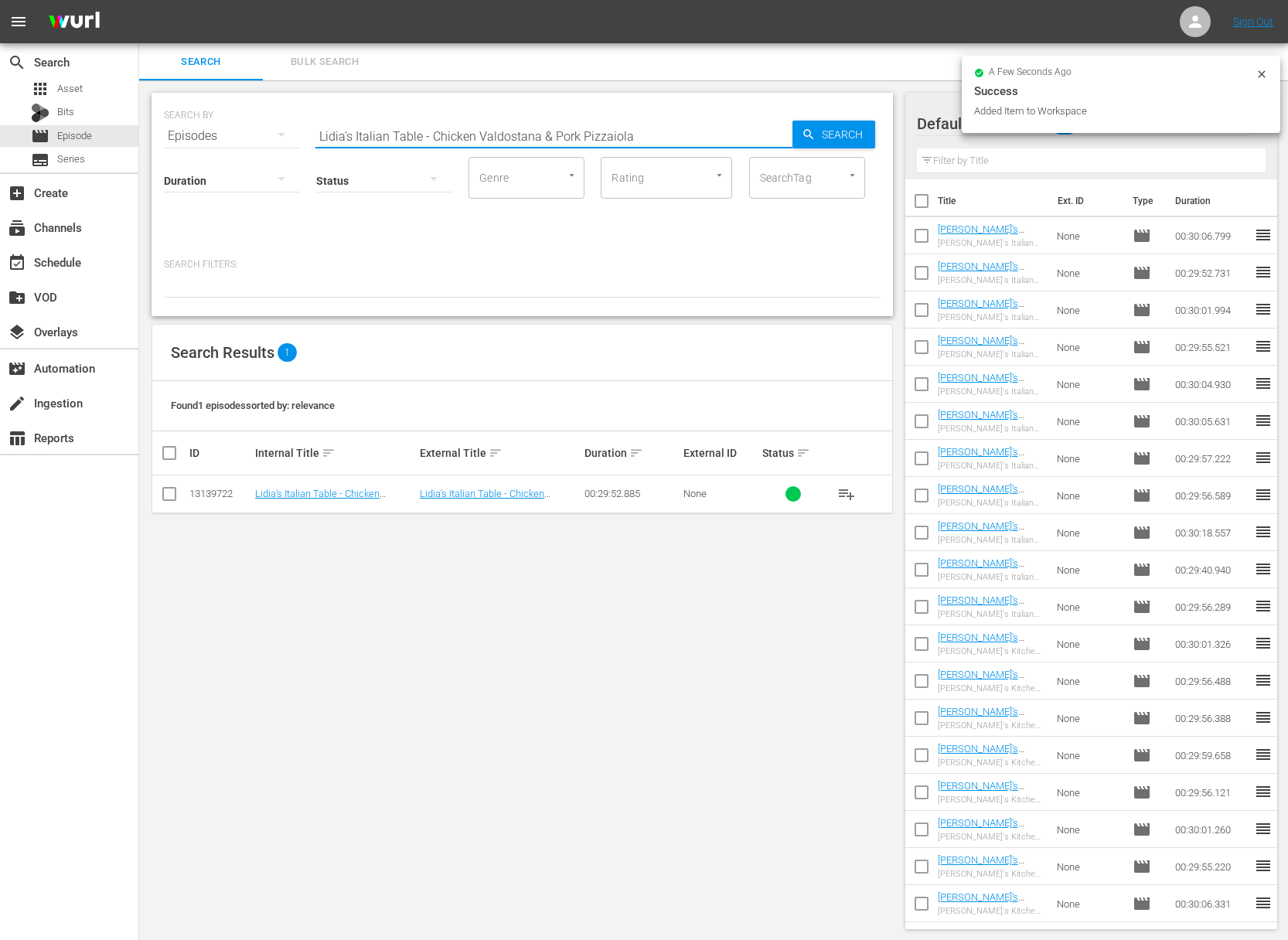
click at [567, 147] on div "Search ID, Title, Description, Keywords, or Category Lidia's Italian Table - Ch…" at bounding box center [554, 136] width 477 height 37
paste input "Ricotta Gnocchi & Cheesecake"
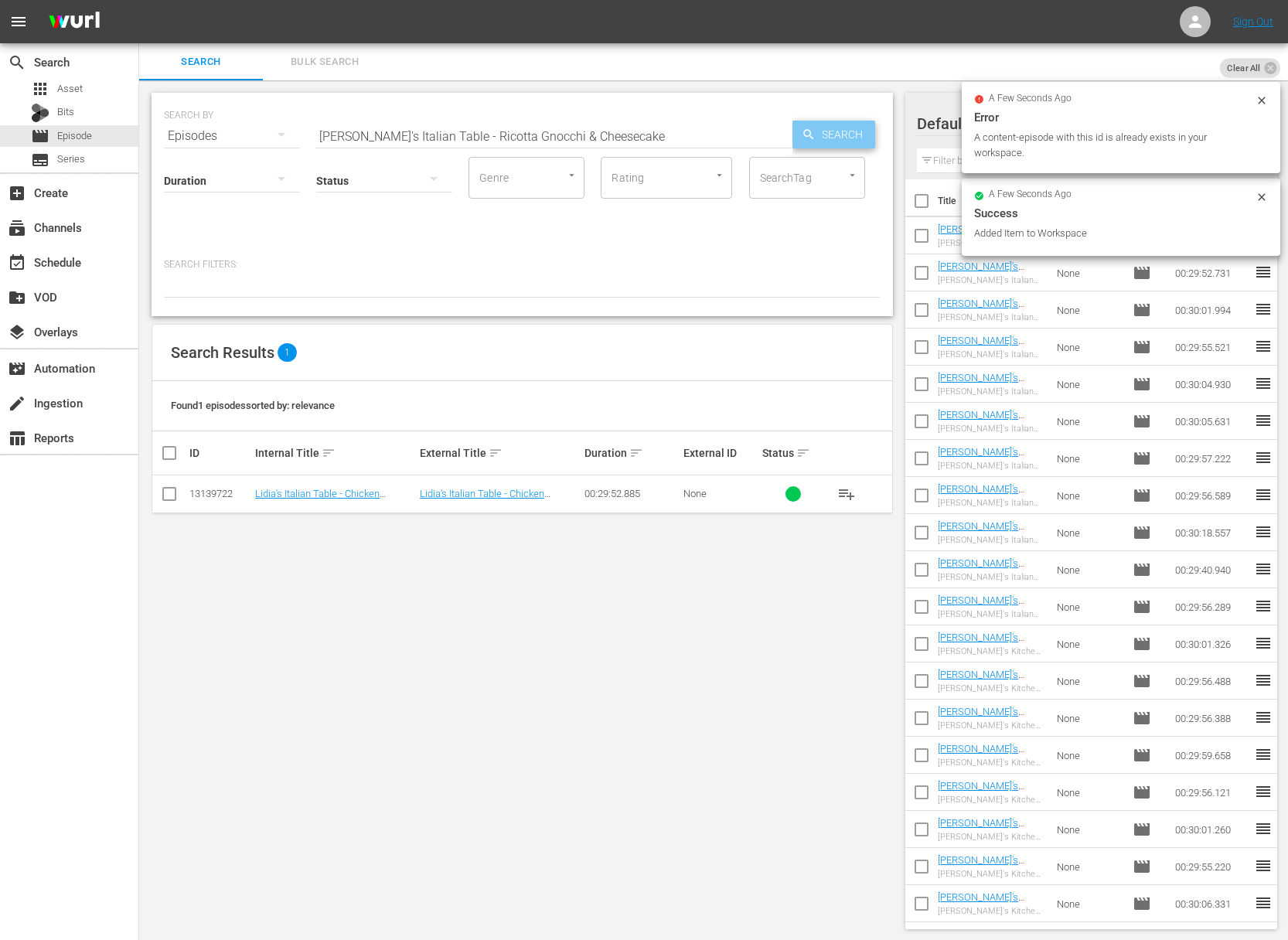
click at [825, 141] on span "Search" at bounding box center [844, 134] width 59 height 28
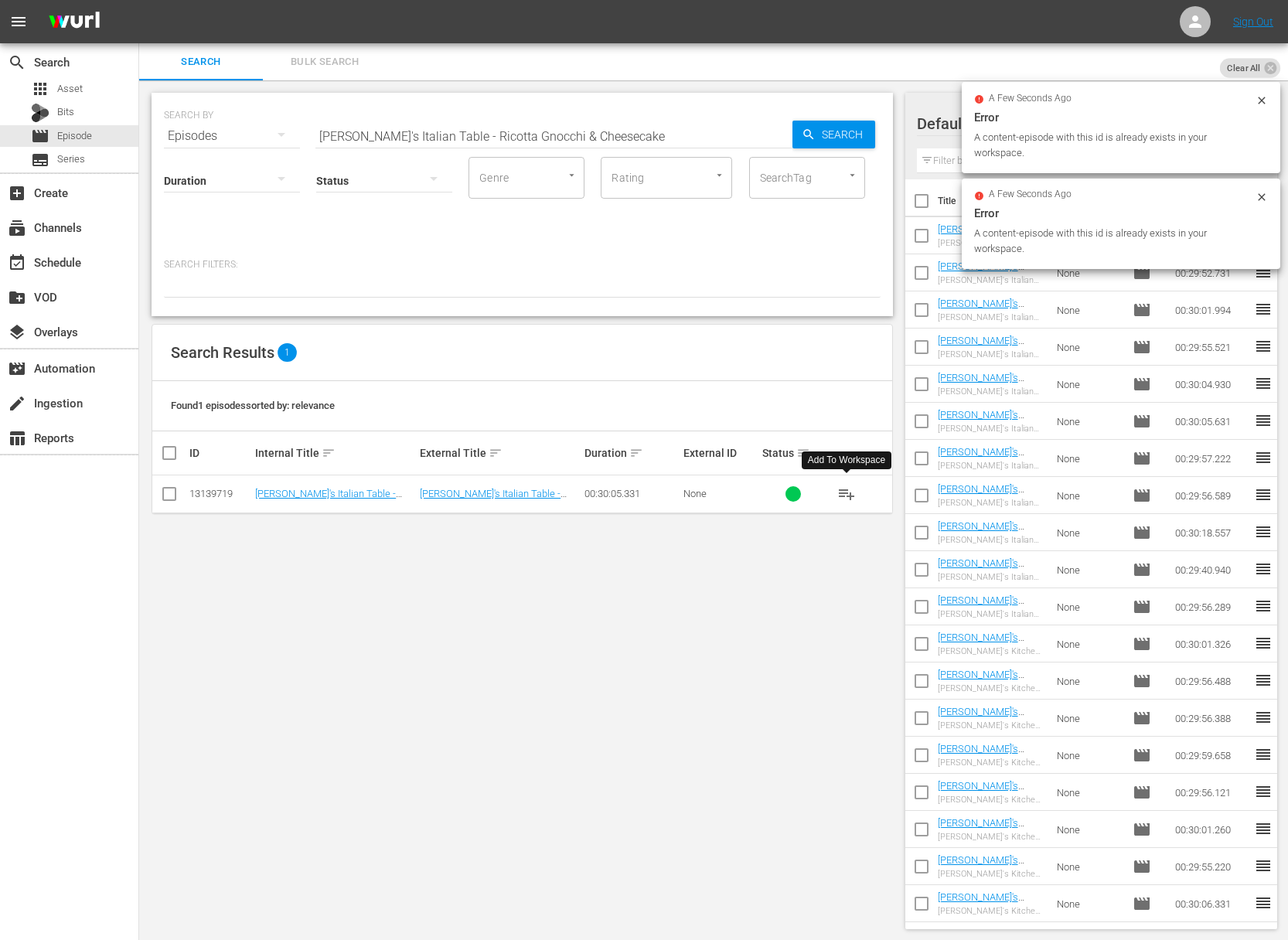
click at [846, 495] on span "playlist_add" at bounding box center [846, 493] width 18 height 18
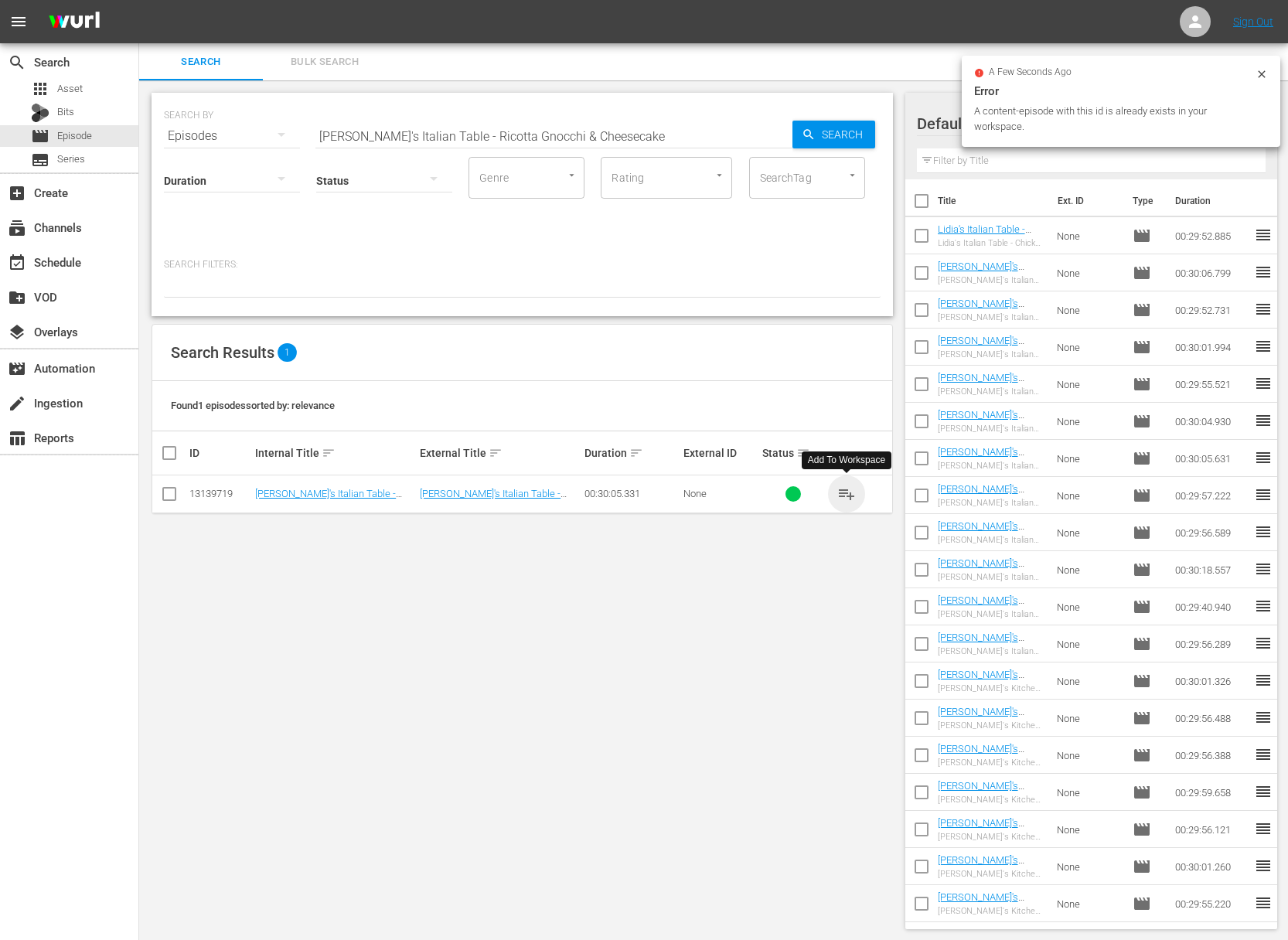
click at [846, 495] on span "playlist_add" at bounding box center [846, 493] width 18 height 18
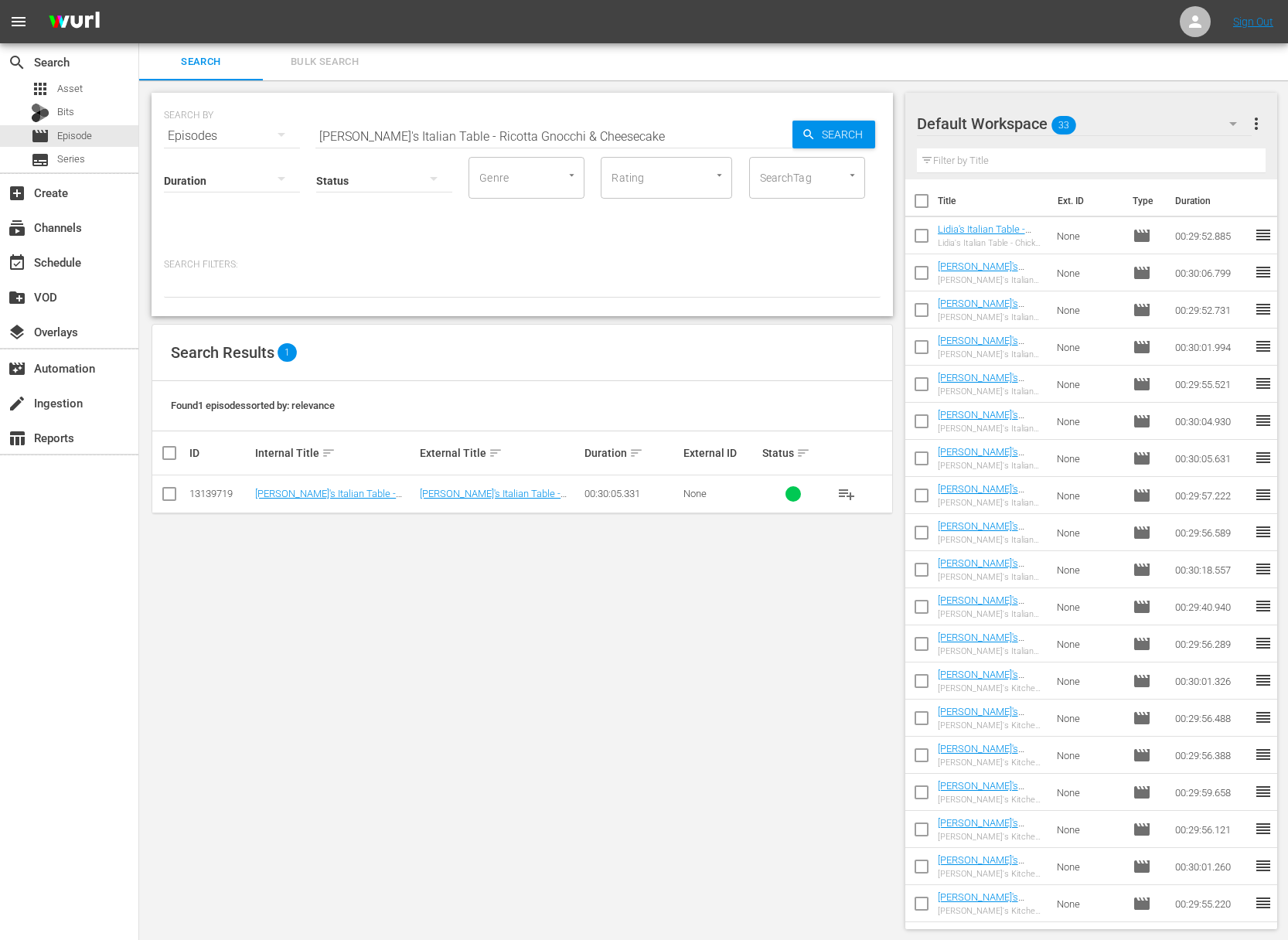
click at [848, 492] on span "playlist_add" at bounding box center [846, 493] width 18 height 18
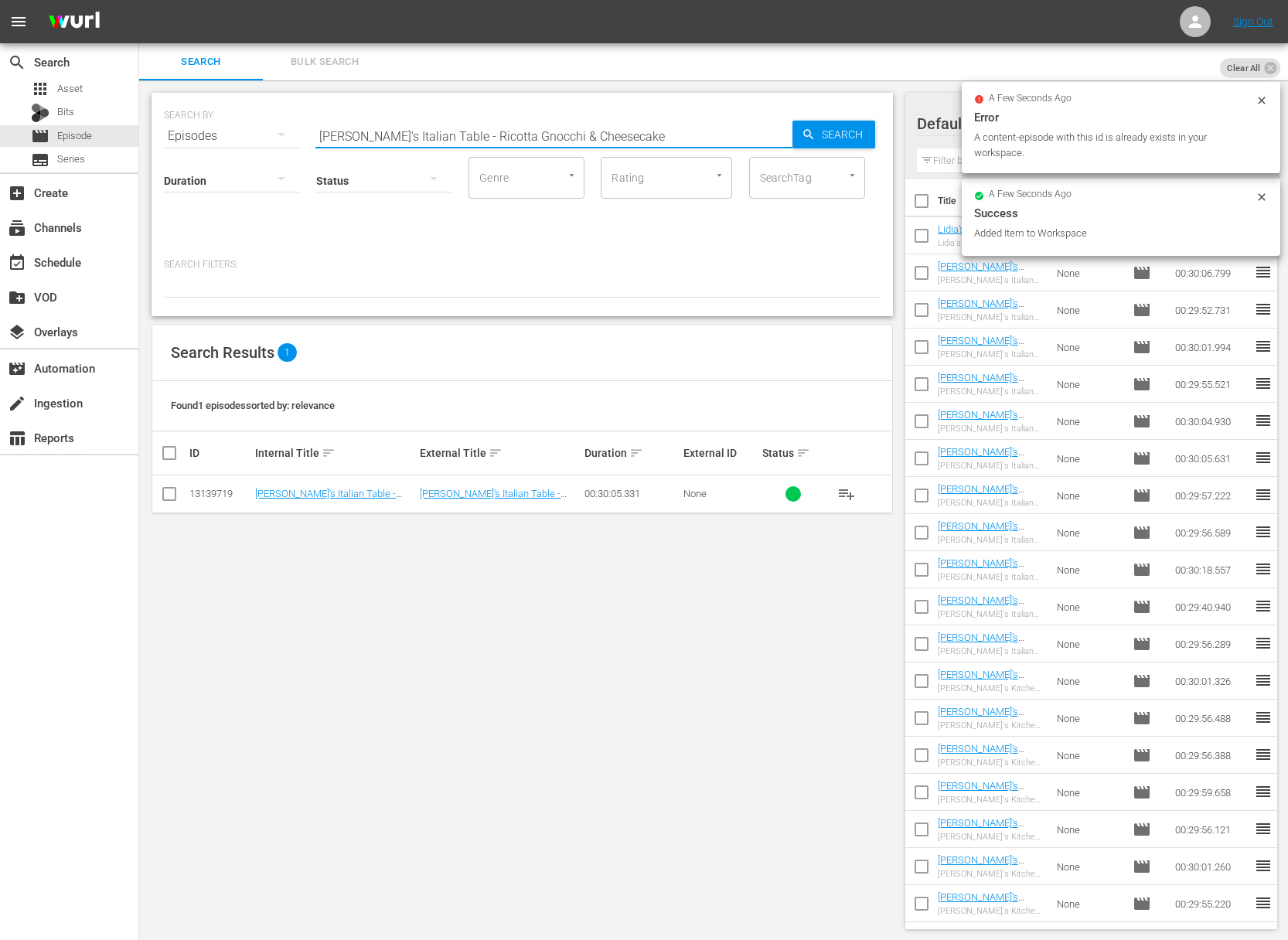
click at [590, 123] on input "[PERSON_NAME]'s Italian Table - Ricotta Gnocchi & Cheesecake" at bounding box center [554, 136] width 477 height 37
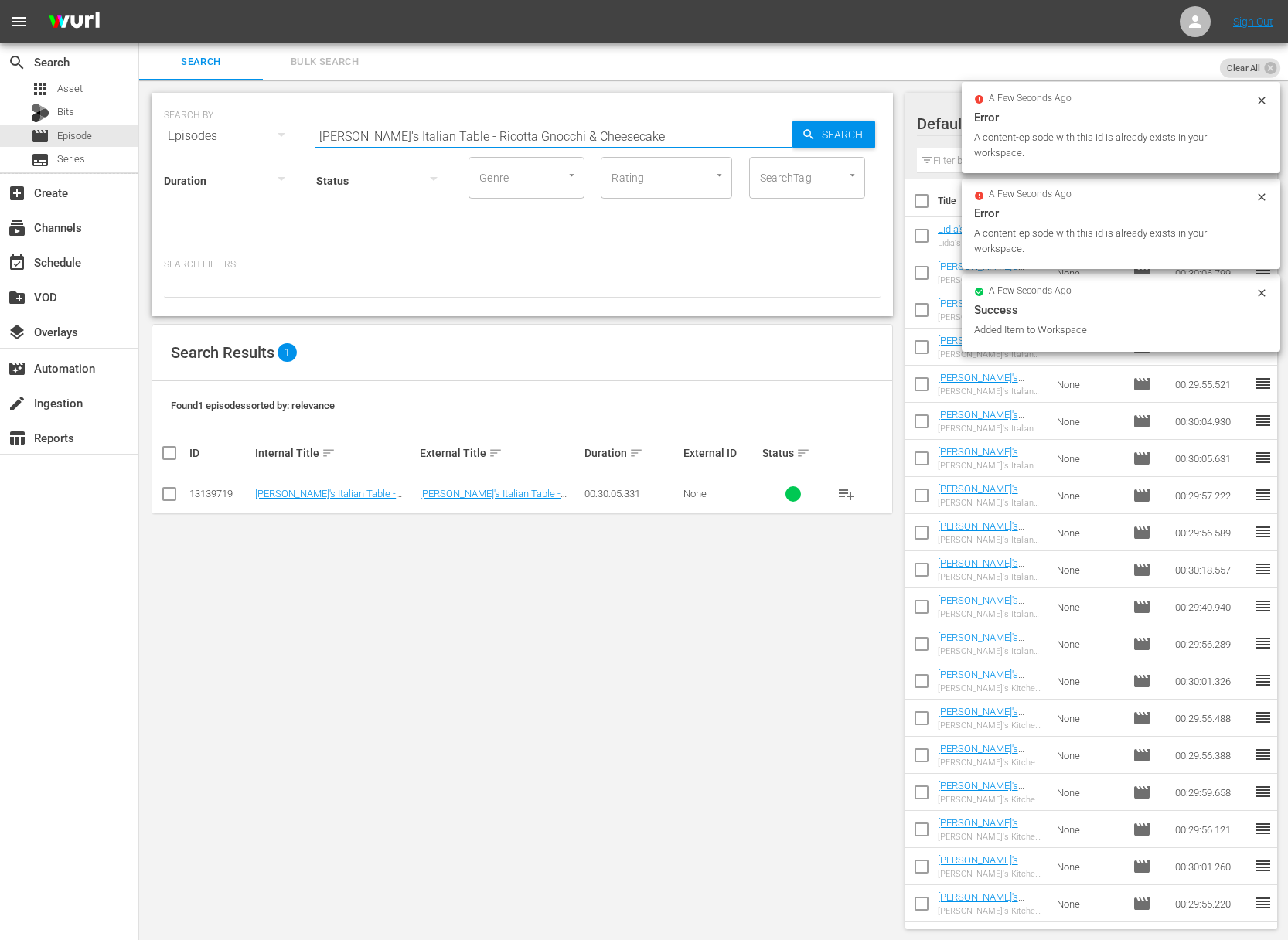
paste input "oasted Veal [PERSON_NAME]"
click at [863, 127] on span "Search" at bounding box center [844, 134] width 59 height 28
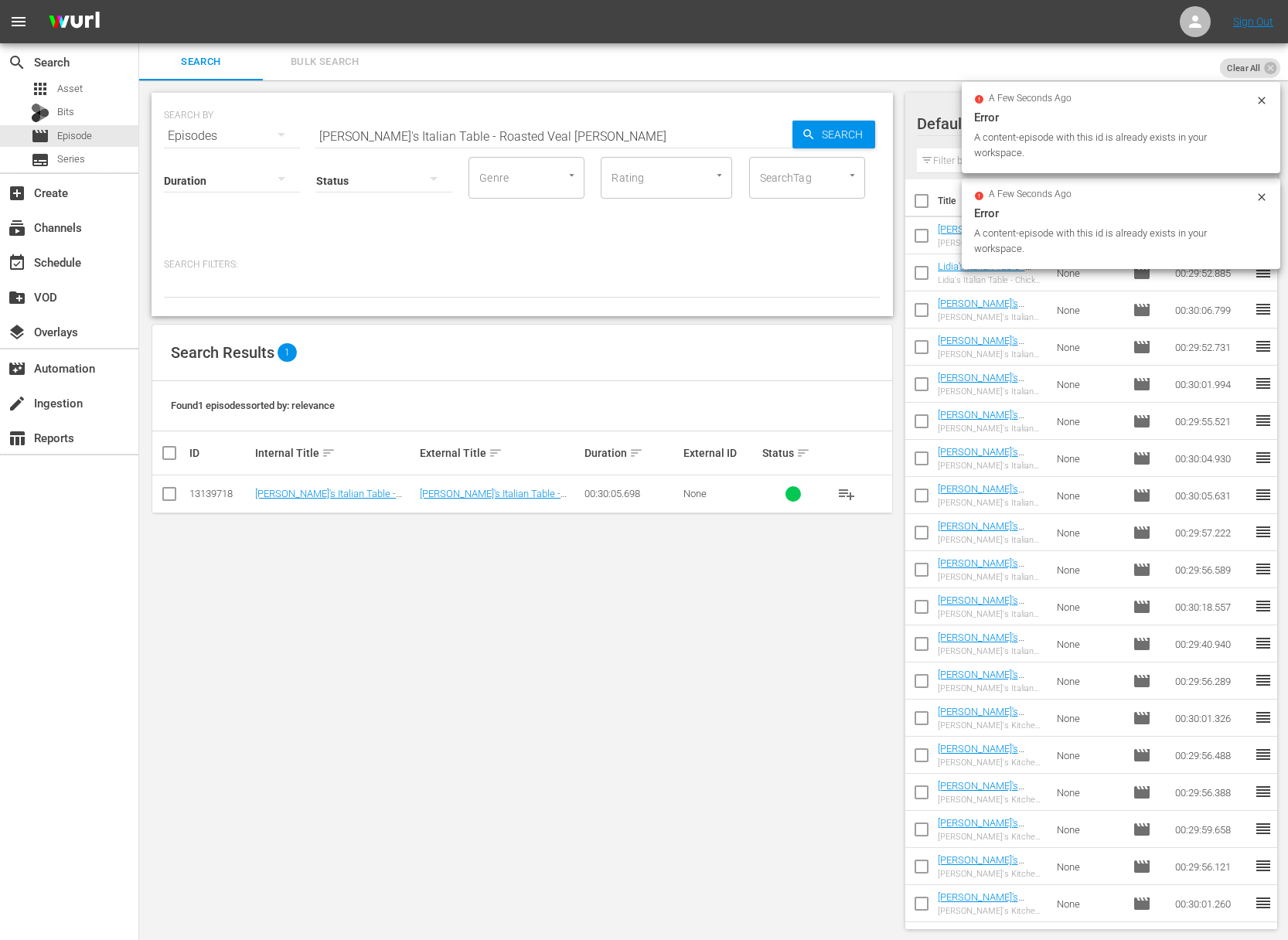
click at [846, 489] on span "playlist_add" at bounding box center [846, 493] width 18 height 18
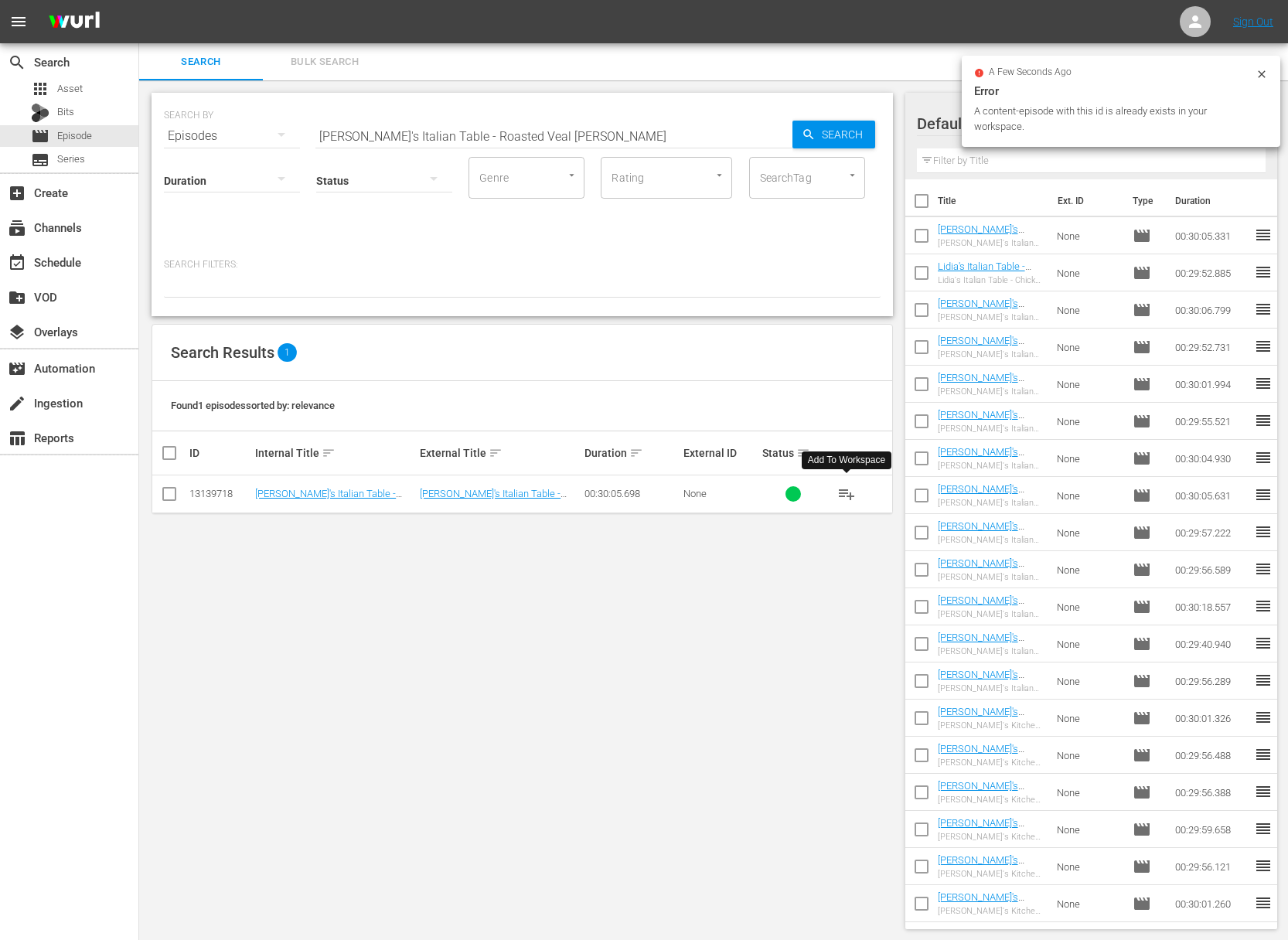
click at [846, 489] on span "playlist_add" at bounding box center [846, 493] width 18 height 18
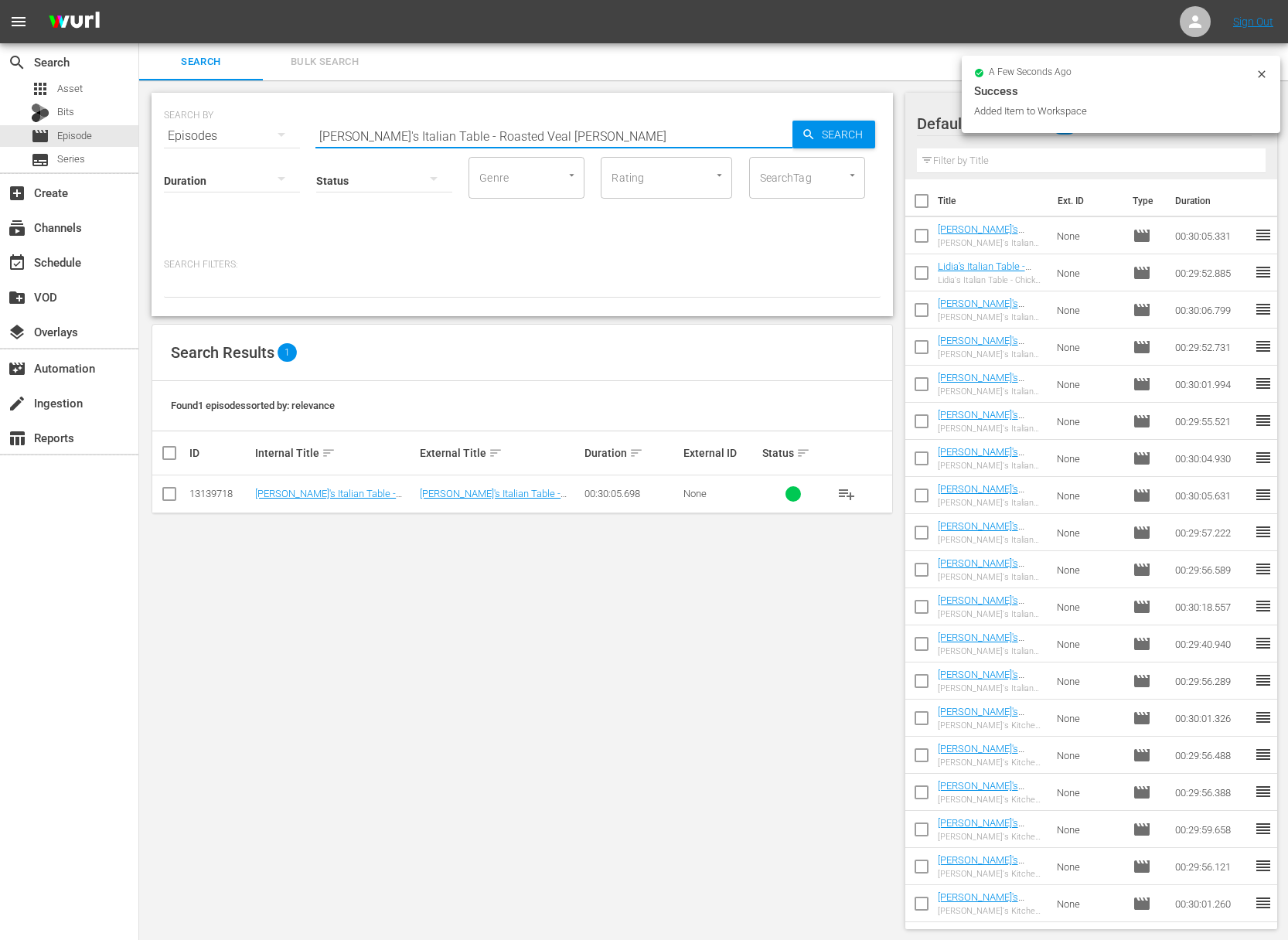
click at [511, 133] on input "[PERSON_NAME]'s Italian Table - Roasted Veal [PERSON_NAME]" at bounding box center [554, 136] width 477 height 37
paste input "Lamb Chops & Scaffata"
click at [827, 124] on span "Search" at bounding box center [844, 134] width 59 height 28
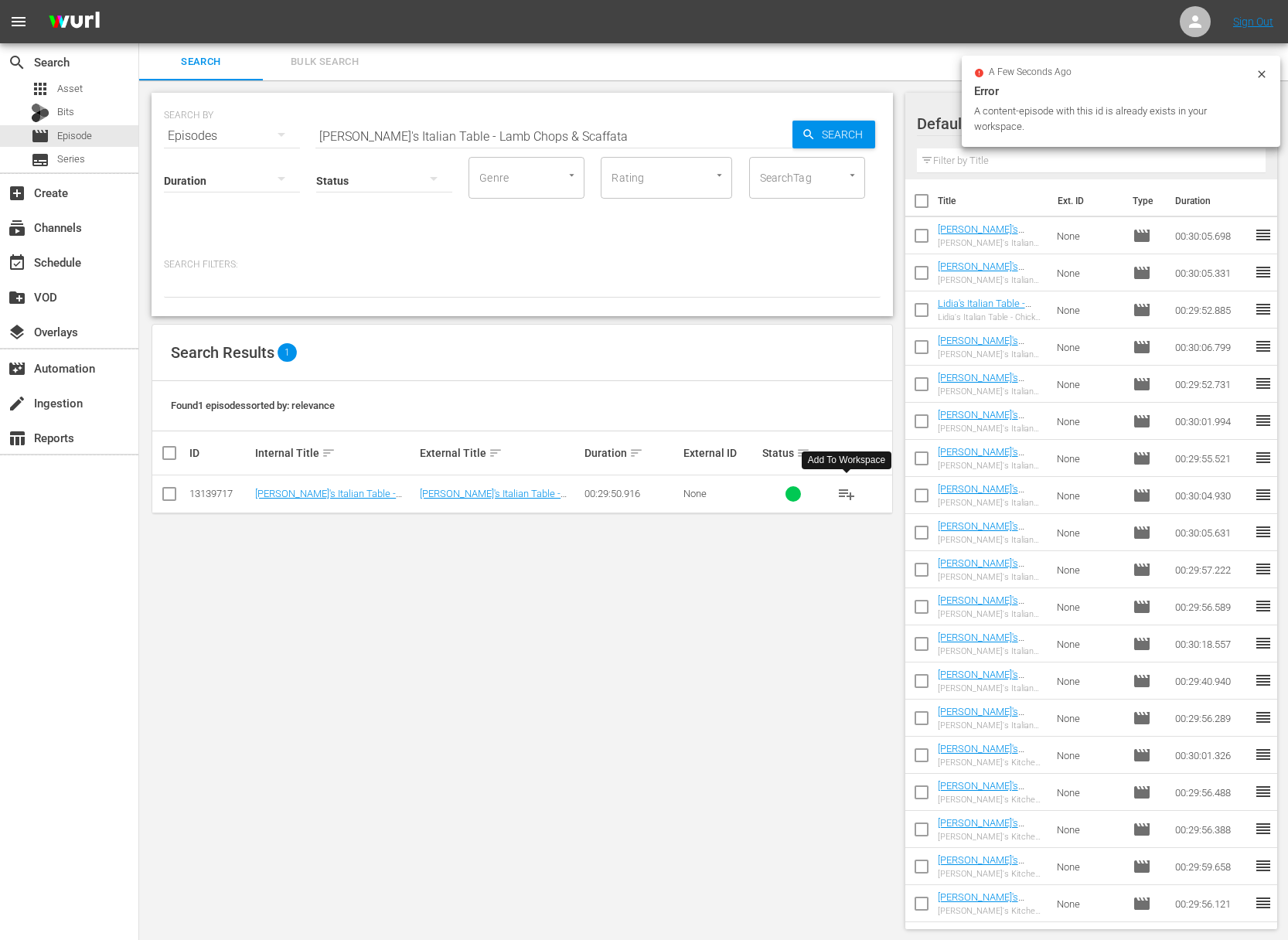
click at [848, 492] on span "playlist_add" at bounding box center [846, 493] width 18 height 18
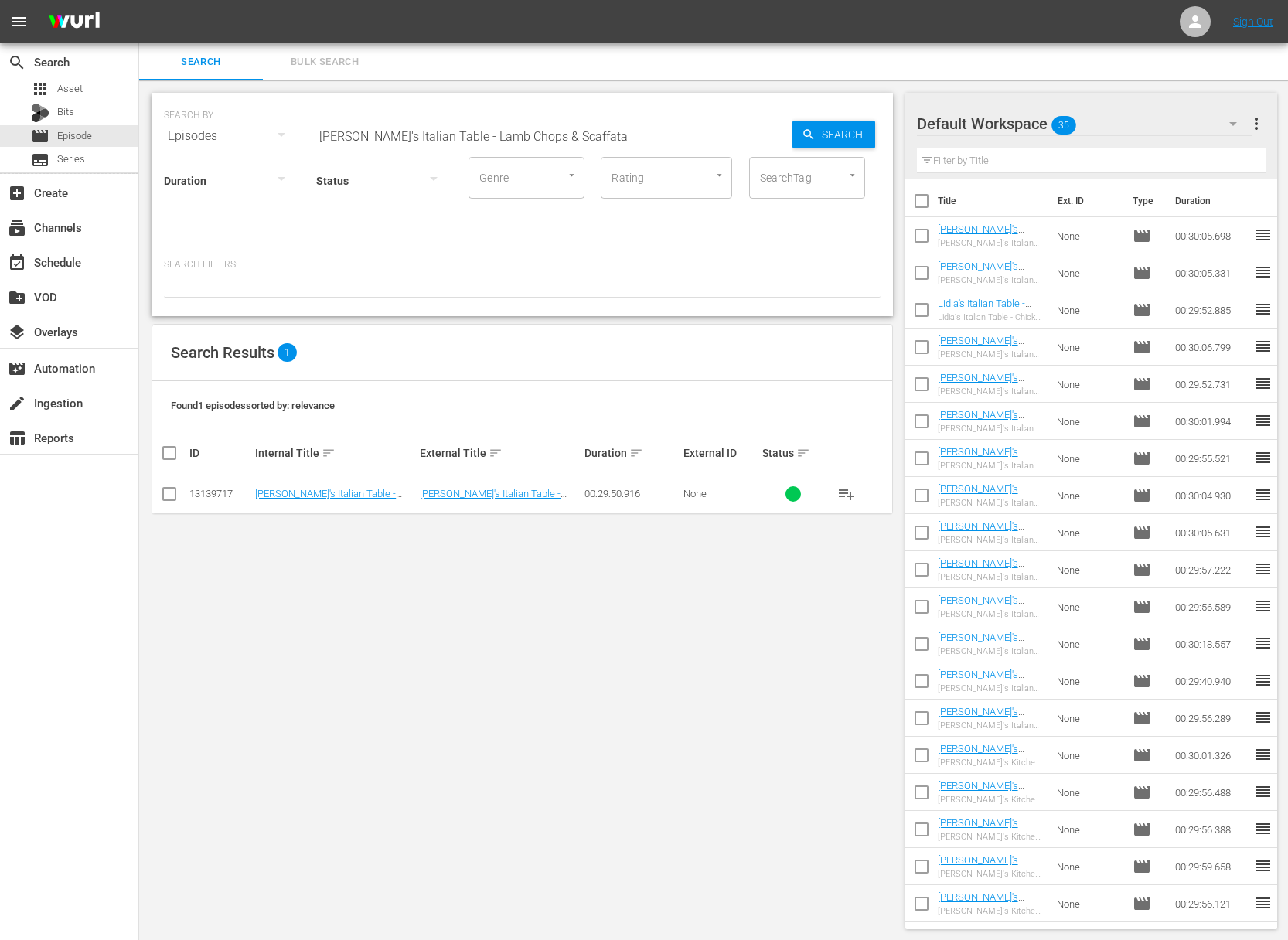
click at [533, 126] on input "[PERSON_NAME]'s Italian Table - Lamb Chops & Scaffata" at bounding box center [554, 136] width 477 height 37
paste input "Frico & Chicken Under A Brick"
drag, startPoint x: 779, startPoint y: 133, endPoint x: 822, endPoint y: 133, distance: 43.0
click at [785, 133] on input "[PERSON_NAME]'s Italian Table - Frico & Chicken Under A Brick" at bounding box center [554, 136] width 477 height 37
click at [822, 133] on span "Search" at bounding box center [844, 134] width 59 height 28
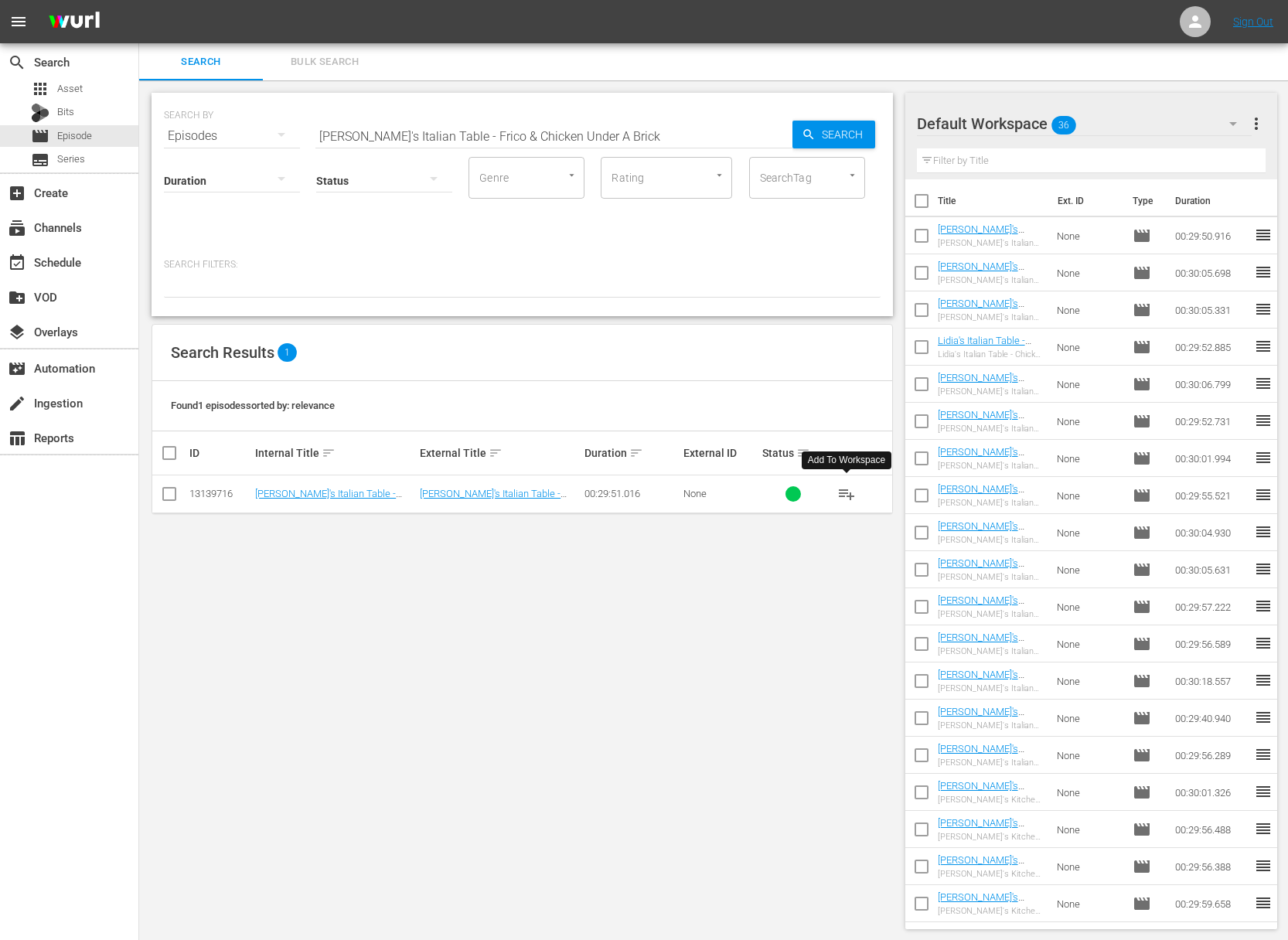
click at [845, 489] on span "playlist_add" at bounding box center [846, 493] width 18 height 18
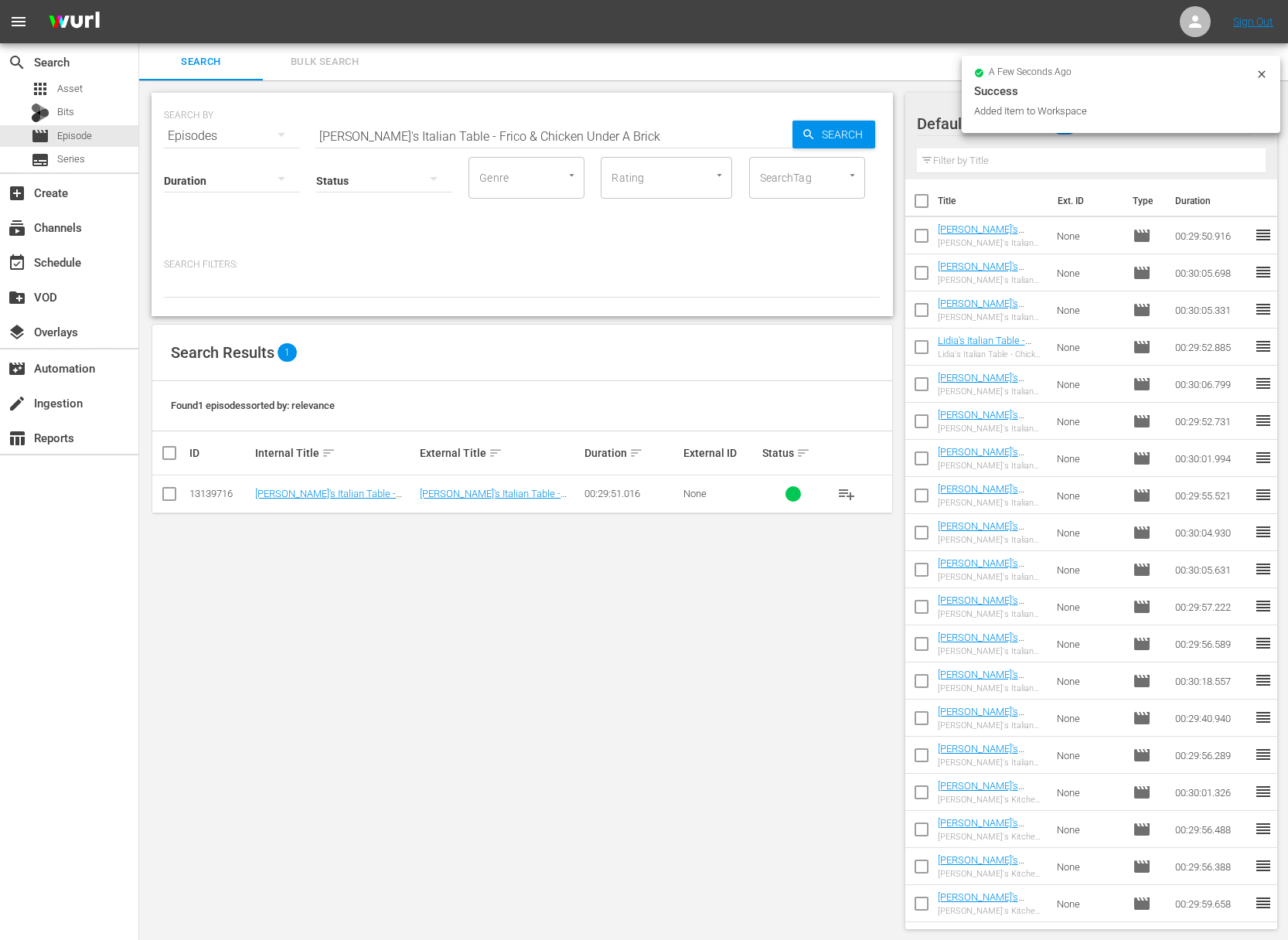
click at [521, 108] on div "SEARCH BY Search By Episodes Search ID, Title, Description, Keywords, or Catego…" at bounding box center [521, 127] width 717 height 55
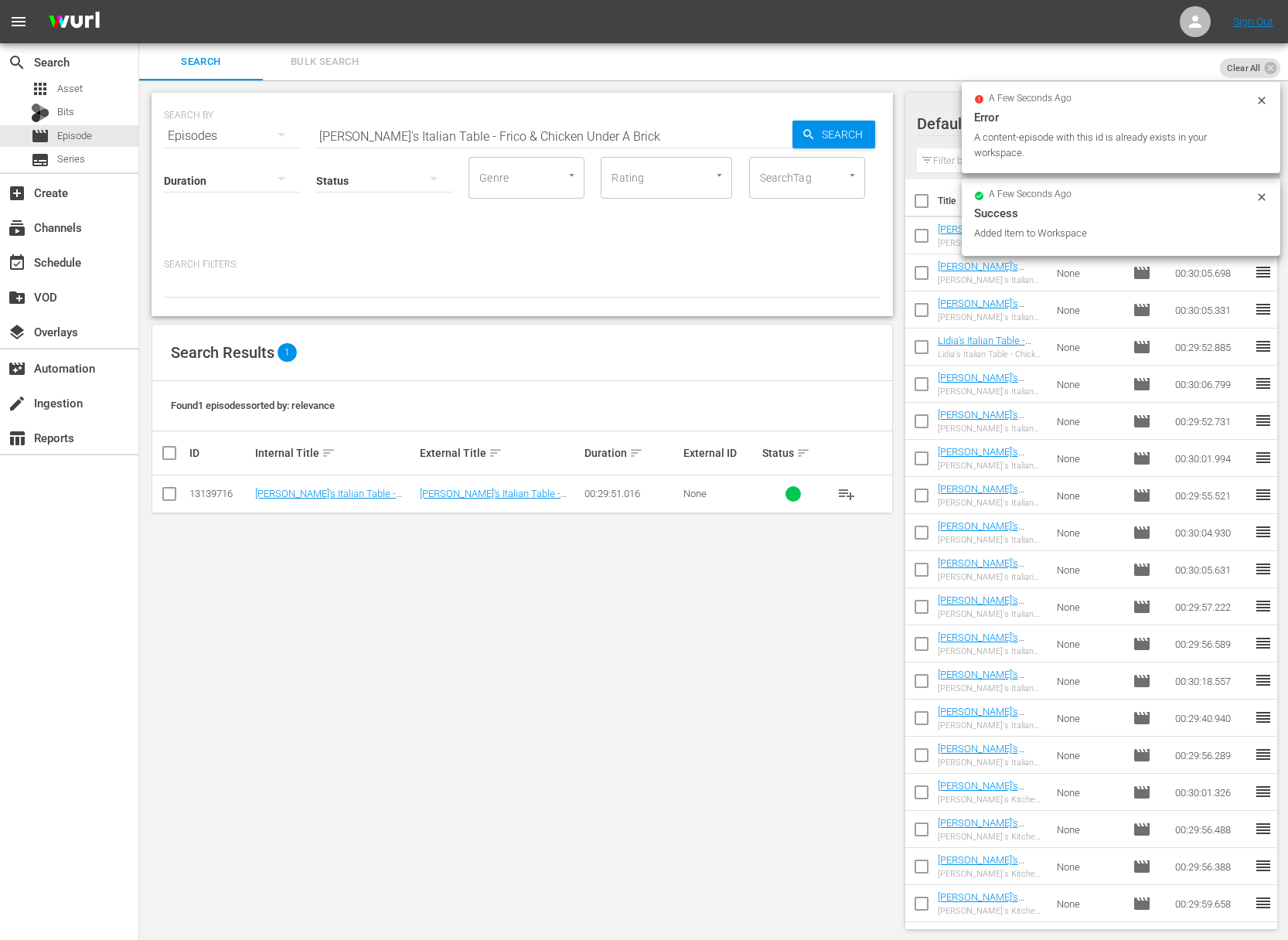
click at [522, 123] on input "[PERSON_NAME]'s Italian Table - Frico & Chicken Under A Brick" at bounding box center [554, 136] width 477 height 37
paste input "Risotto"
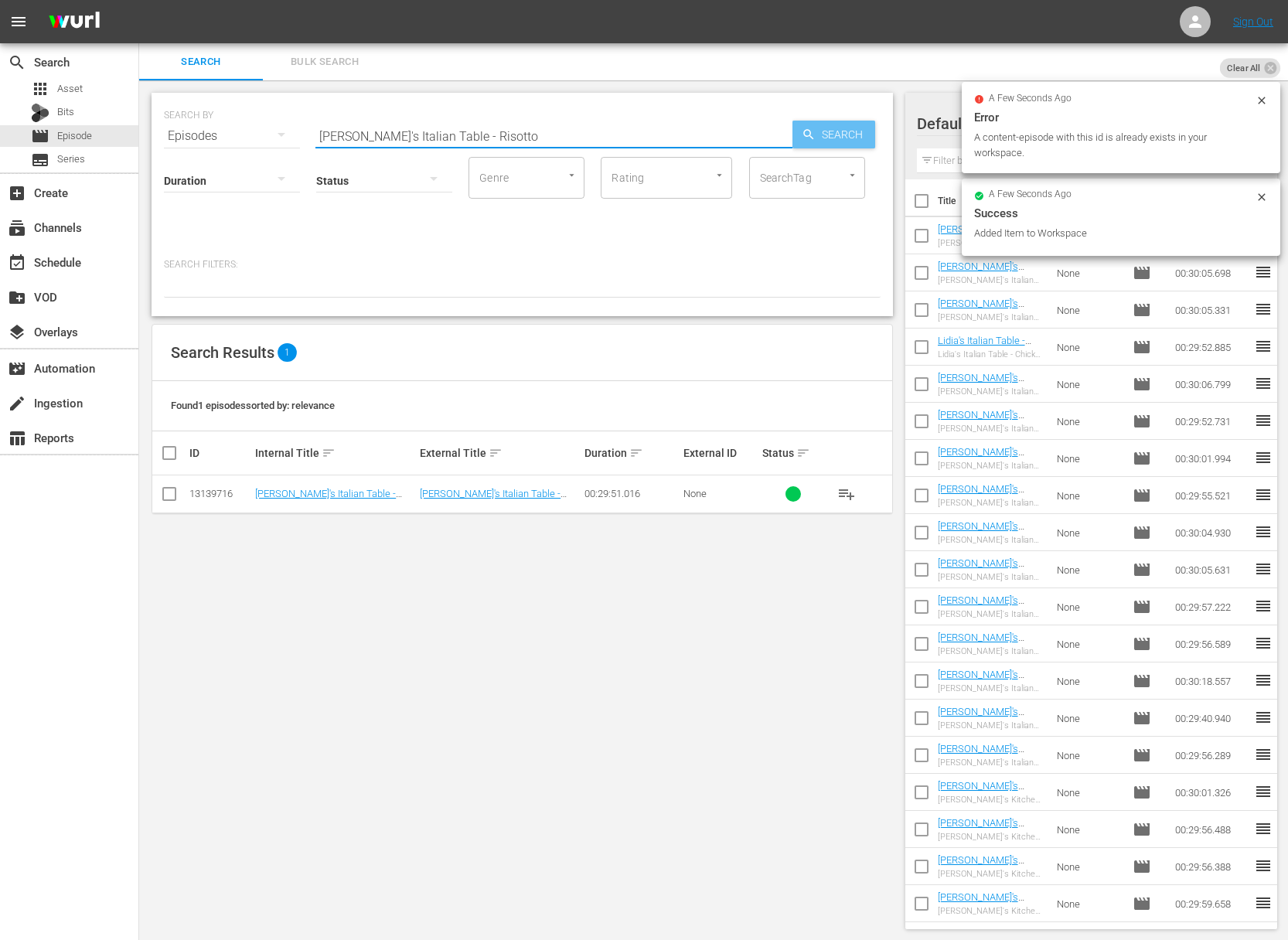
click at [861, 129] on span "Search" at bounding box center [844, 134] width 59 height 28
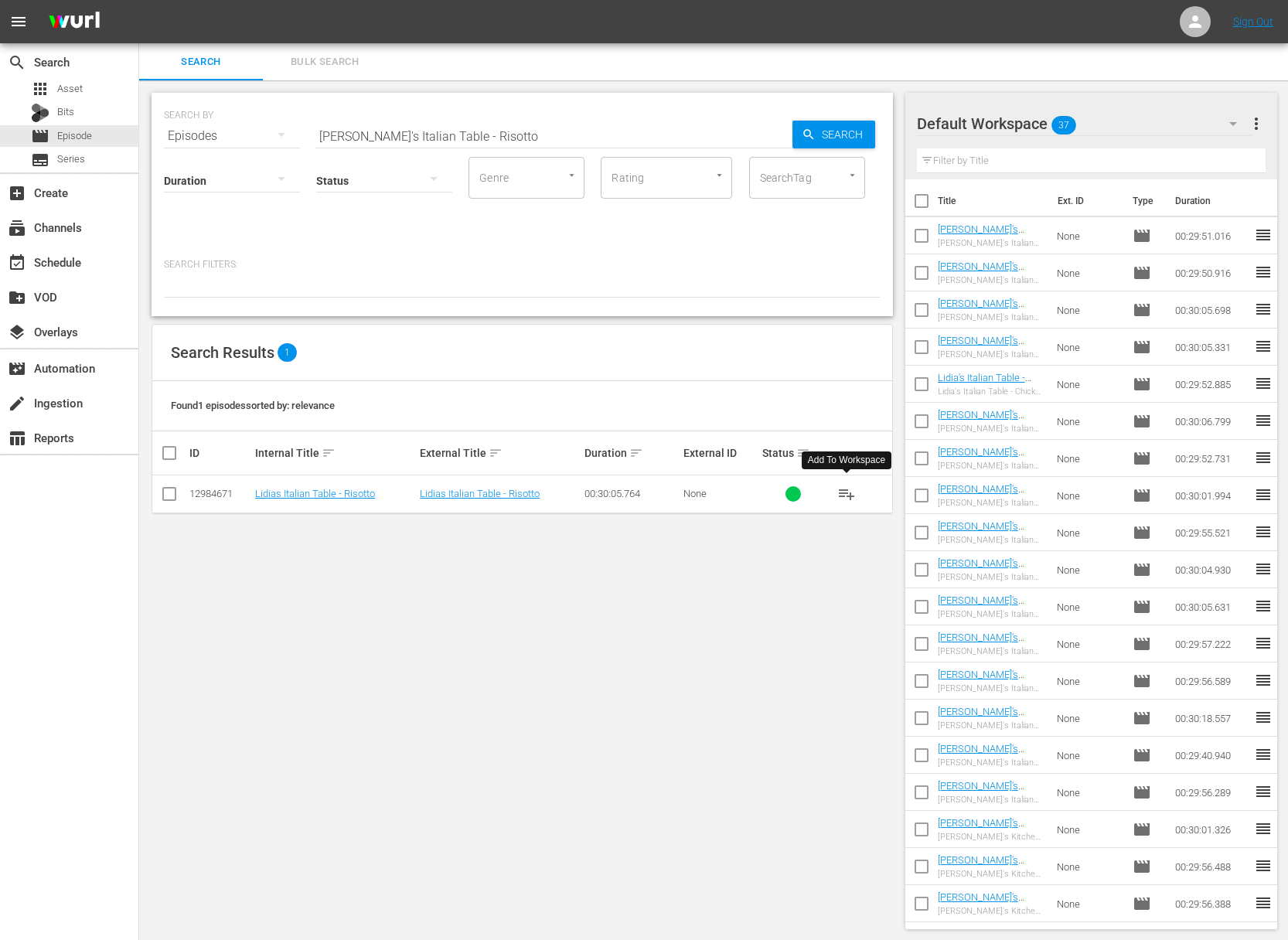
click at [845, 491] on span "playlist_add" at bounding box center [846, 493] width 18 height 18
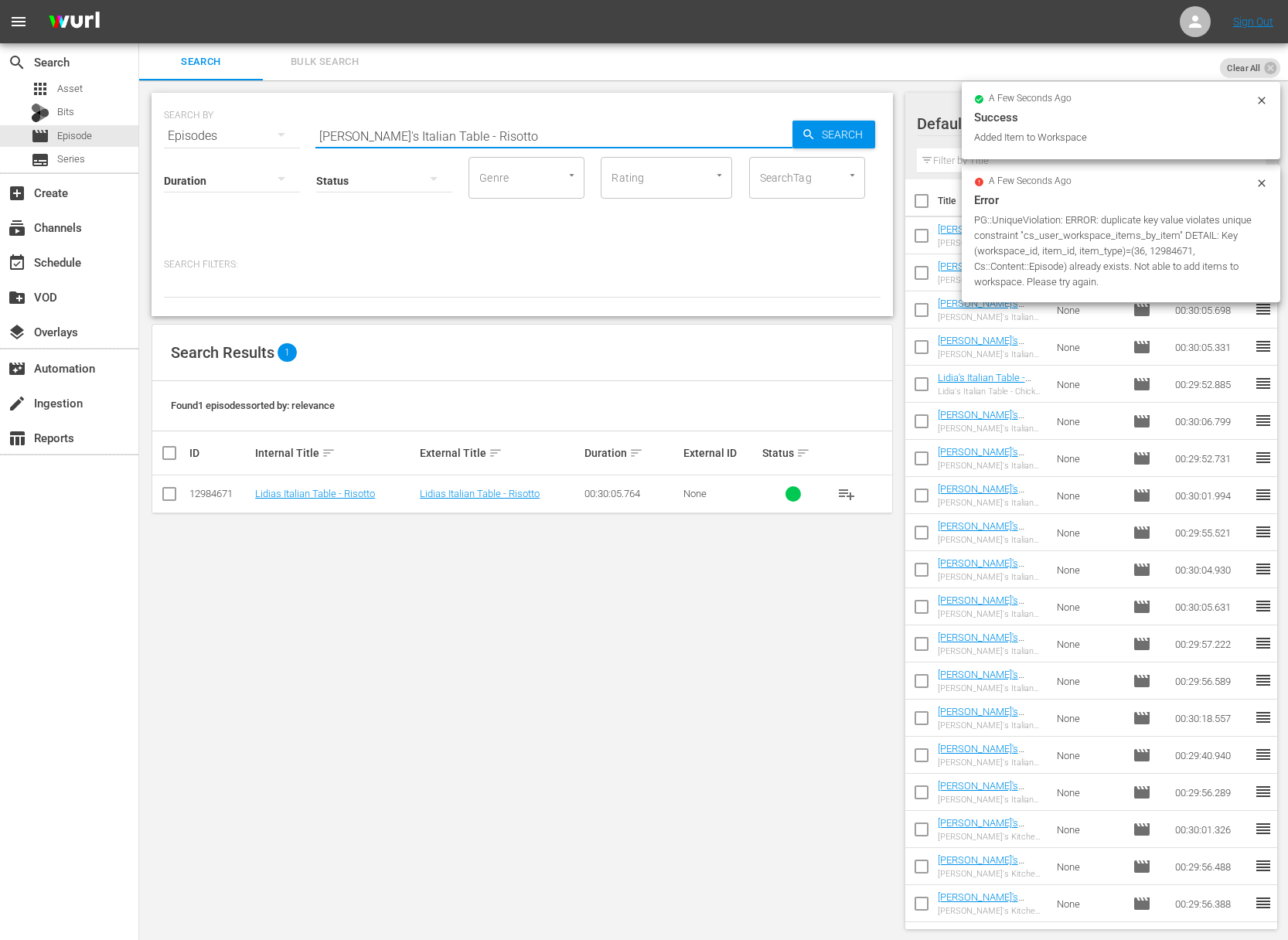
click at [488, 131] on input "[PERSON_NAME]'s Italian Table - Risotto" at bounding box center [554, 136] width 477 height 37
paste input "Gnocchi"
click at [820, 131] on span "Search" at bounding box center [844, 134] width 59 height 28
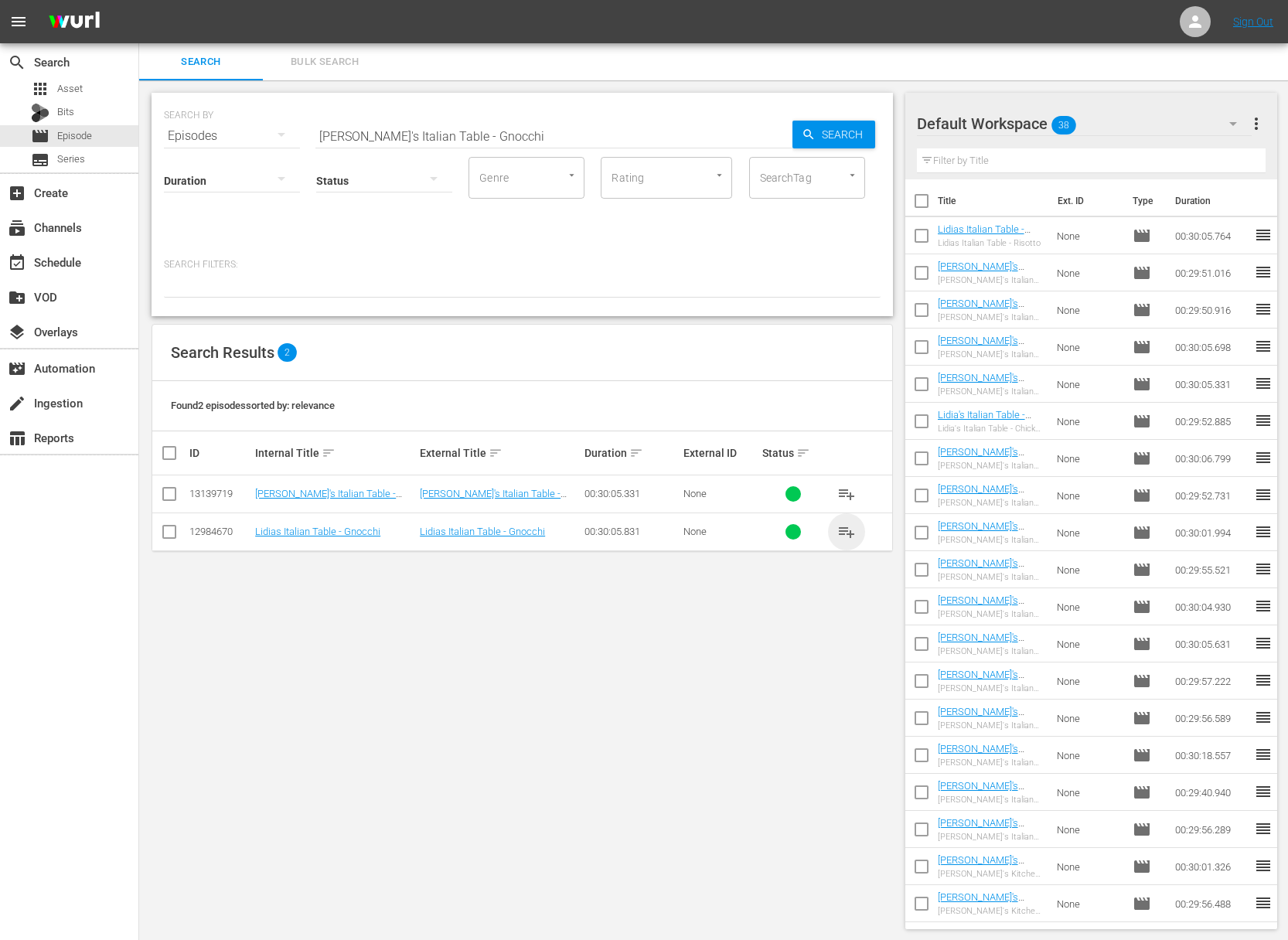
click at [849, 531] on span "playlist_add" at bounding box center [846, 531] width 18 height 18
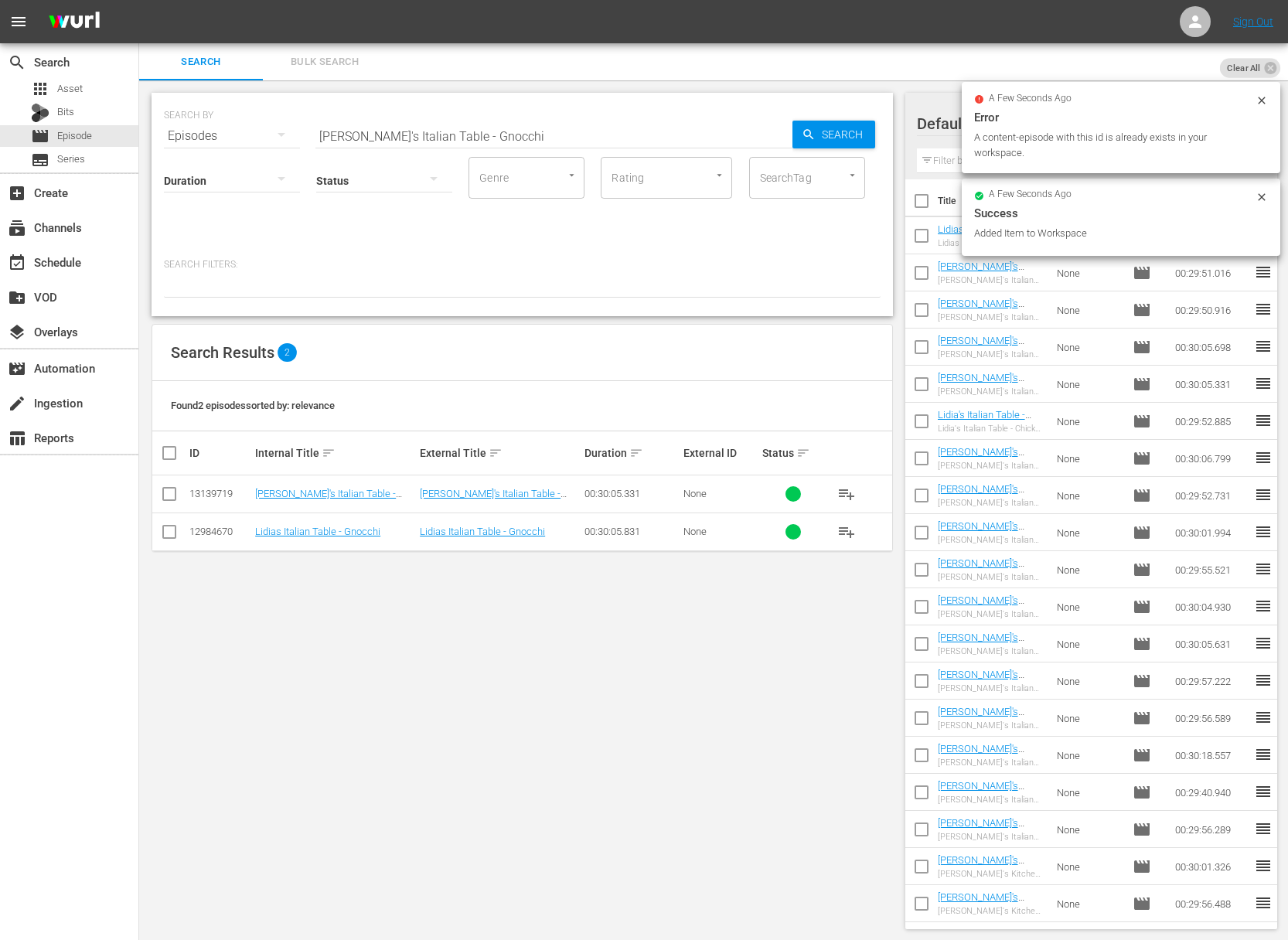
click at [503, 123] on input "[PERSON_NAME]'s Italian Table - Gnocchi" at bounding box center [554, 136] width 477 height 37
paste input "Chicken"
click at [798, 127] on div "Search" at bounding box center [834, 134] width 83 height 28
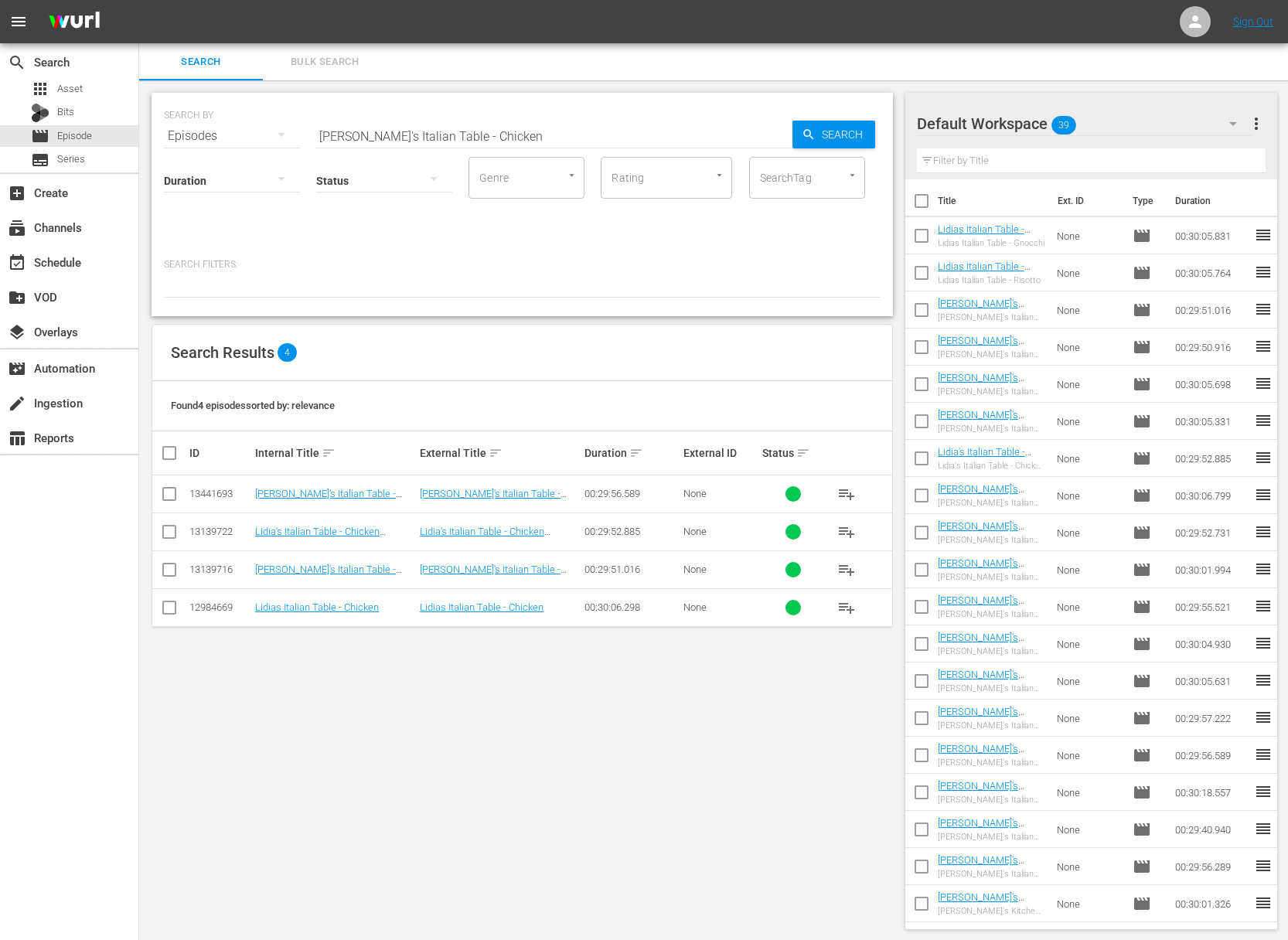
click at [857, 604] on button "playlist_add" at bounding box center [846, 608] width 37 height 37
click at [855, 605] on span "playlist_add" at bounding box center [846, 607] width 18 height 18
click at [852, 605] on span "playlist_add" at bounding box center [846, 607] width 18 height 18
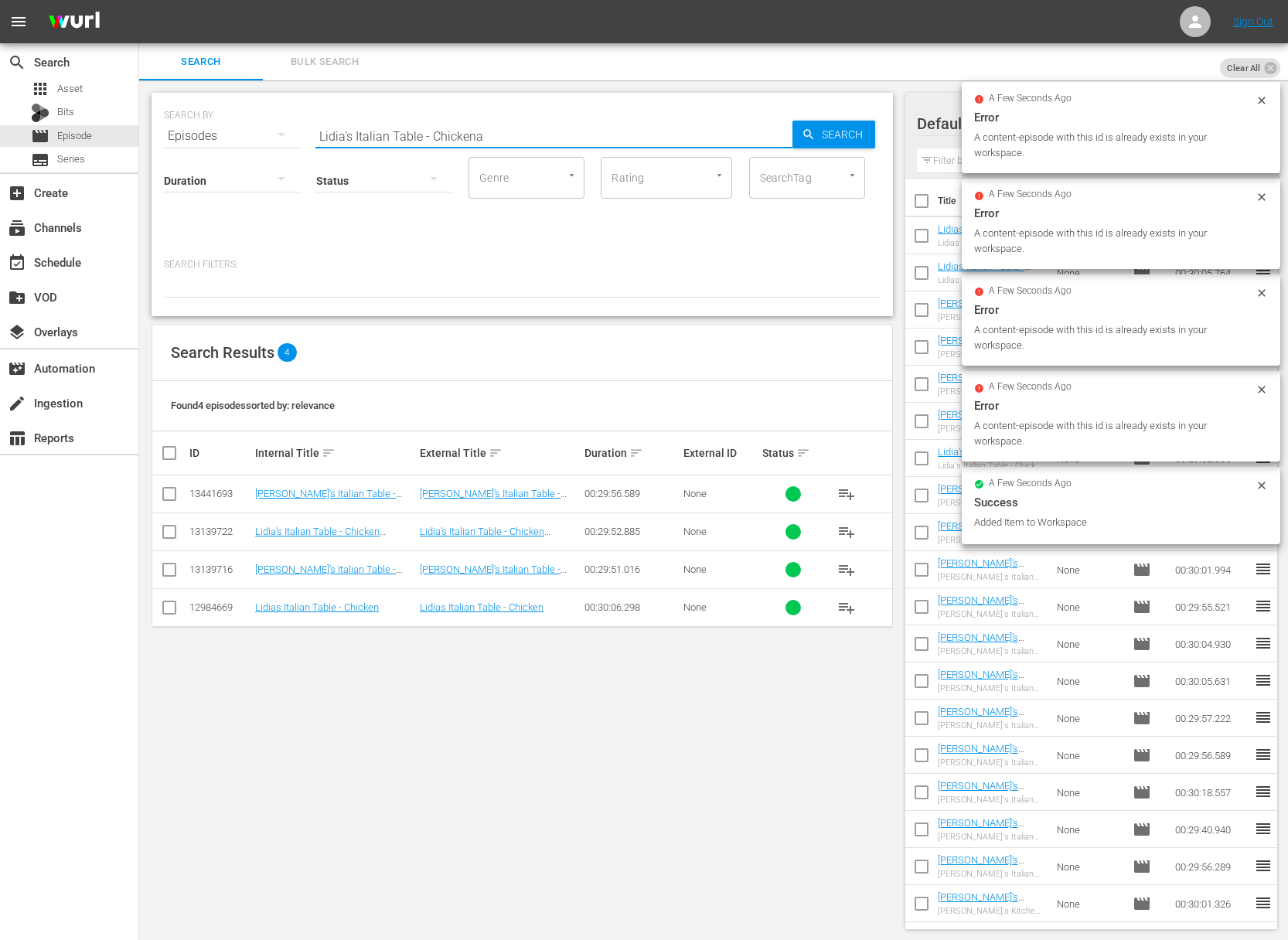
click at [552, 141] on input "Lidia's Italian Table - Chickena" at bounding box center [554, 136] width 477 height 37
paste input "Lidia's Italian Table - Polenta"
click at [534, 139] on input "[PERSON_NAME]'s Italian Table - ChickenaLidia's Italian Table - Polenta" at bounding box center [554, 136] width 477 height 37
paste input "text"
click at [785, 133] on input "Lidia's Italian Table - Polenta" at bounding box center [554, 136] width 477 height 37
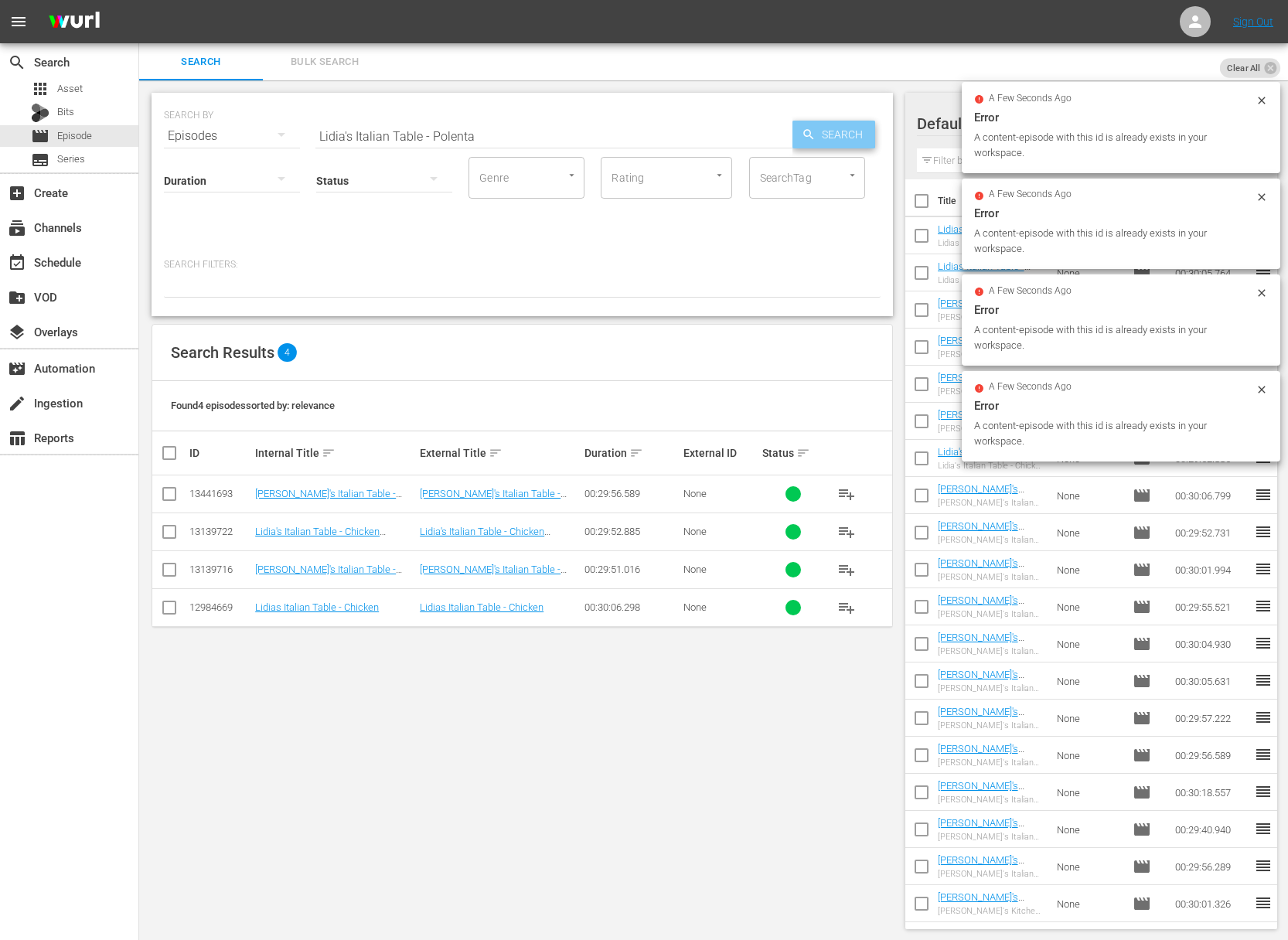
click at [820, 133] on span "Search" at bounding box center [844, 134] width 59 height 28
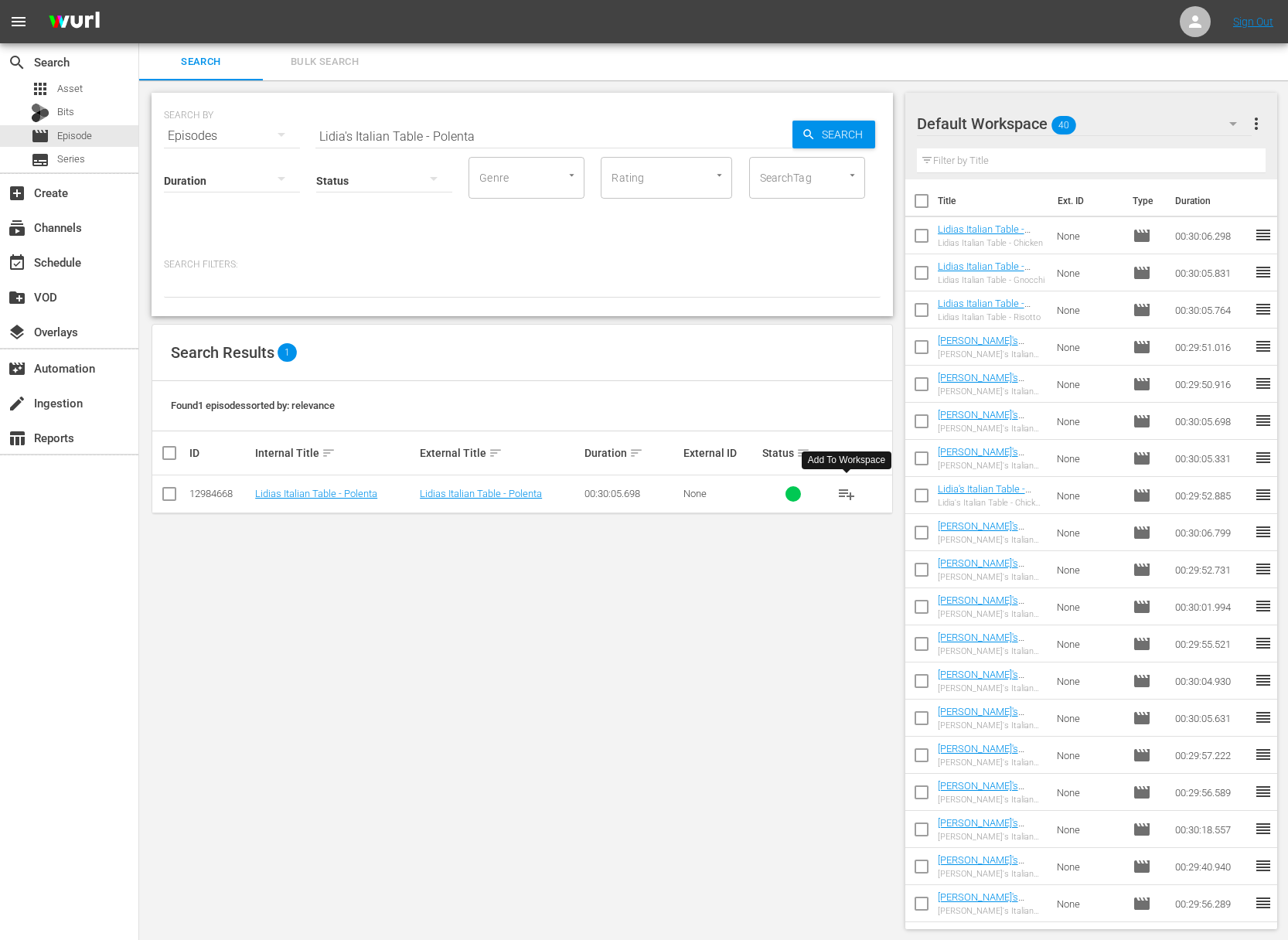
click at [848, 494] on span "playlist_add" at bounding box center [846, 493] width 18 height 18
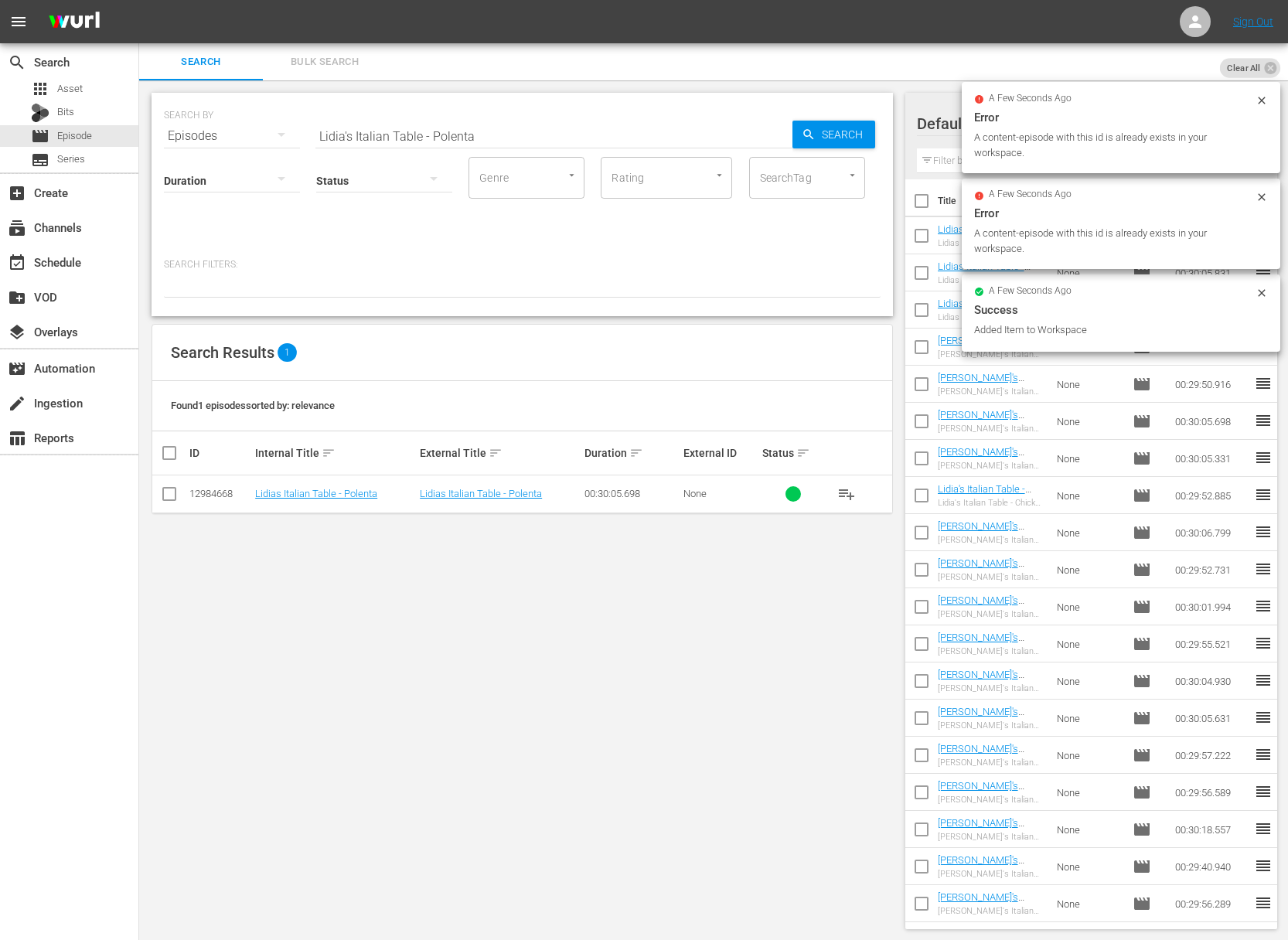
click at [569, 134] on input "Lidia's Italian Table - Polenta" at bounding box center [554, 136] width 477 height 37
paste input "as"
drag, startPoint x: 791, startPoint y: 131, endPoint x: 823, endPoint y: 132, distance: 32.0
click at [793, 131] on div "SEARCH BY Search By Episodes Search ID, Title, Description, Keywords, or Catego…" at bounding box center [521, 127] width 717 height 55
click at [823, 132] on span "Search" at bounding box center [844, 134] width 59 height 28
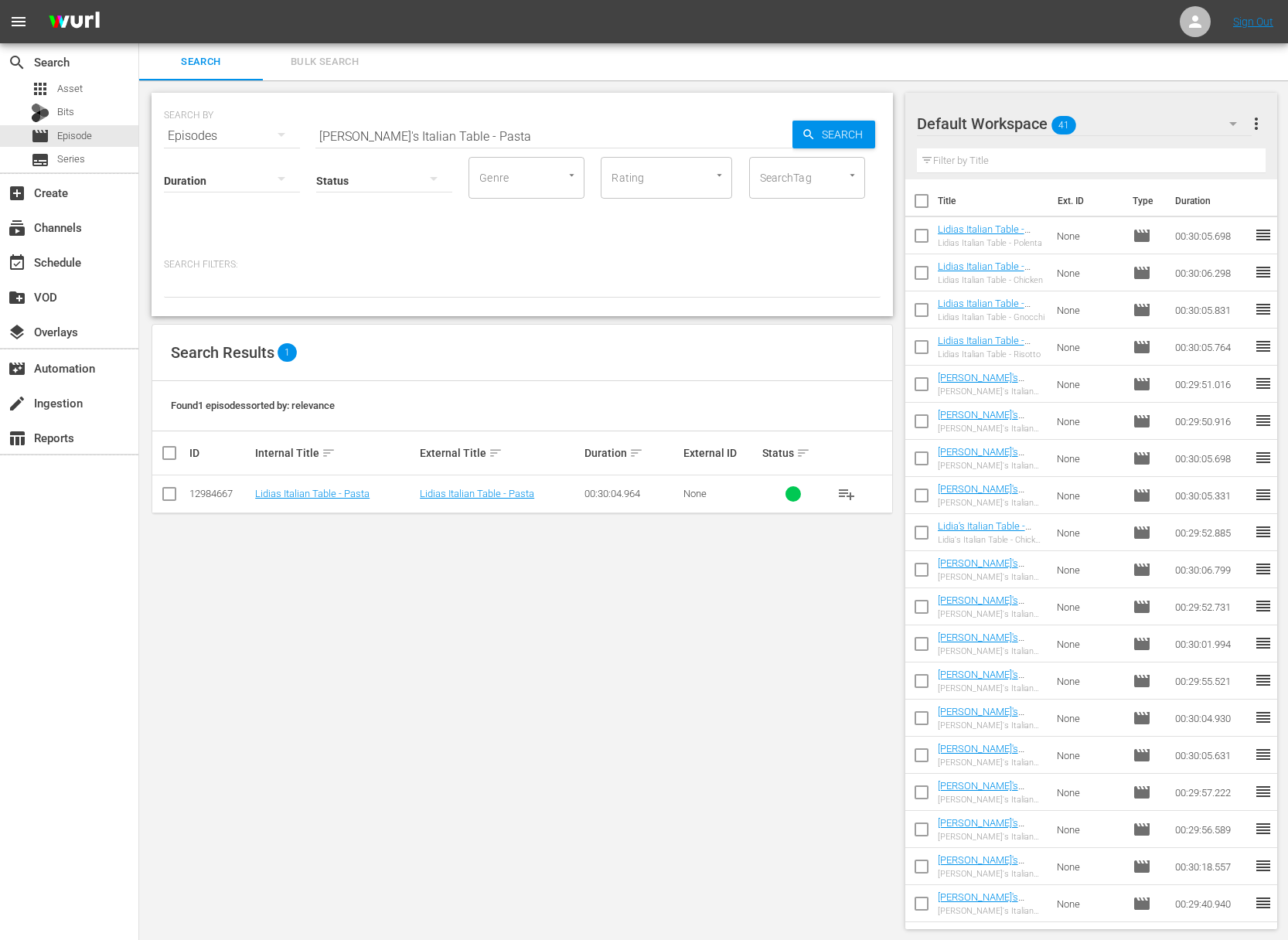
click at [848, 490] on span "playlist_add" at bounding box center [846, 493] width 18 height 18
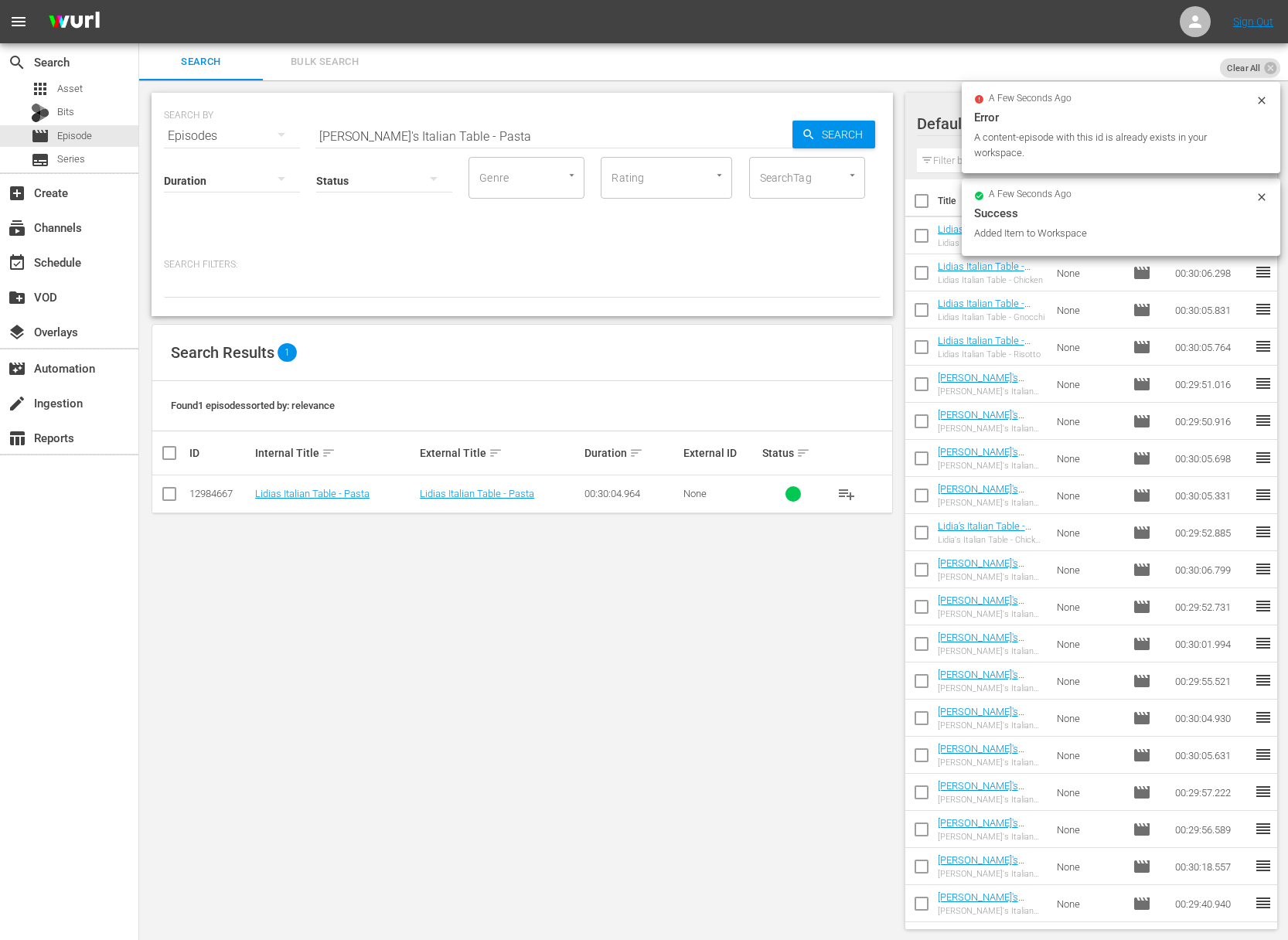
click at [536, 133] on input "[PERSON_NAME]'s Italian Table - Pasta" at bounding box center [554, 136] width 477 height 37
paste input "[PERSON_NAME]'s Weeknight Meals - FROM THE LATIN KITCHEN"
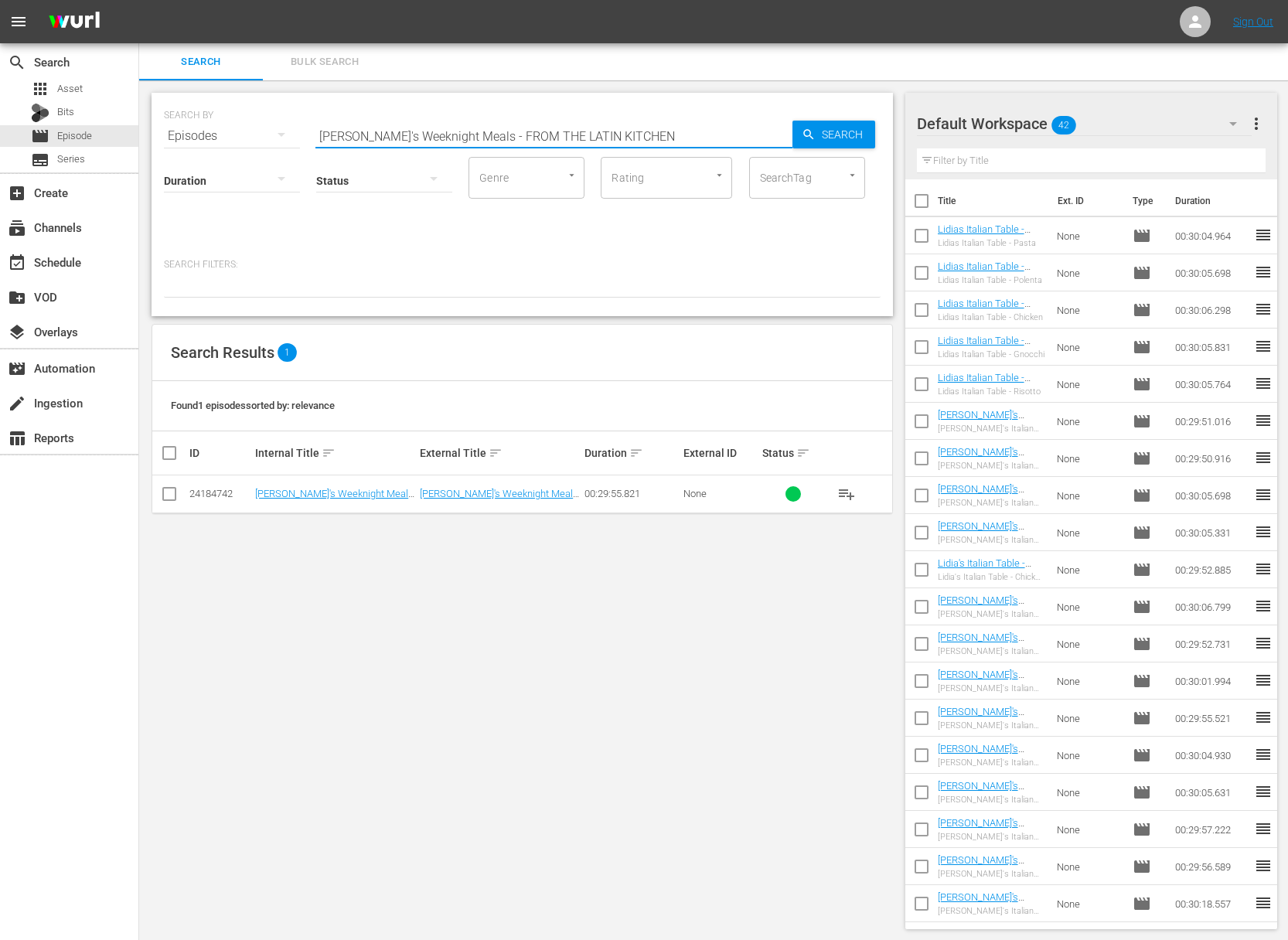
click at [856, 495] on button "playlist_add" at bounding box center [846, 494] width 37 height 37
click at [848, 494] on span "playlist_add" at bounding box center [846, 493] width 18 height 18
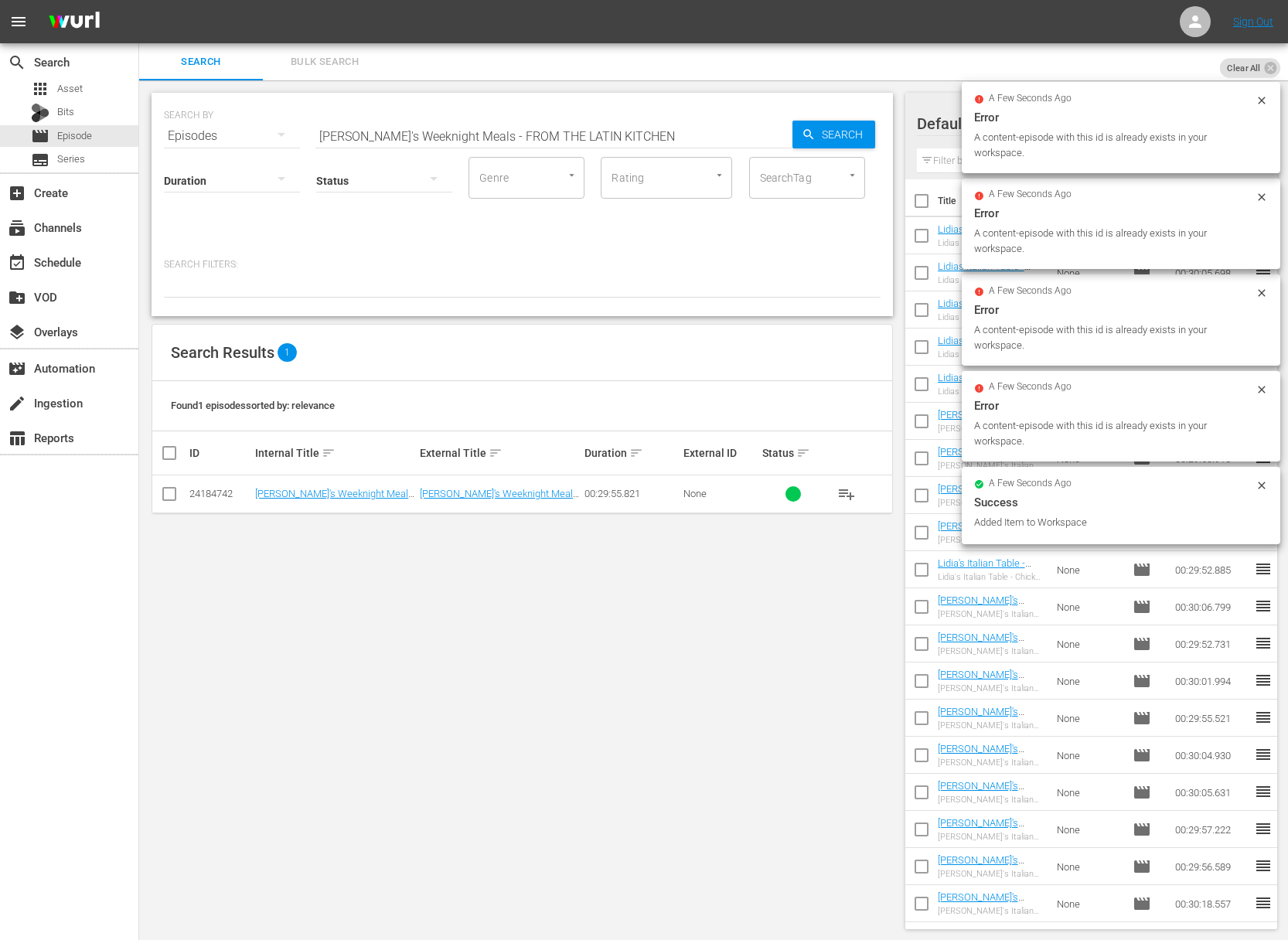
click at [483, 115] on div "SEARCH BY Search By Episodes Search ID, Title, Description, Keywords, or Catego…" at bounding box center [521, 127] width 717 height 55
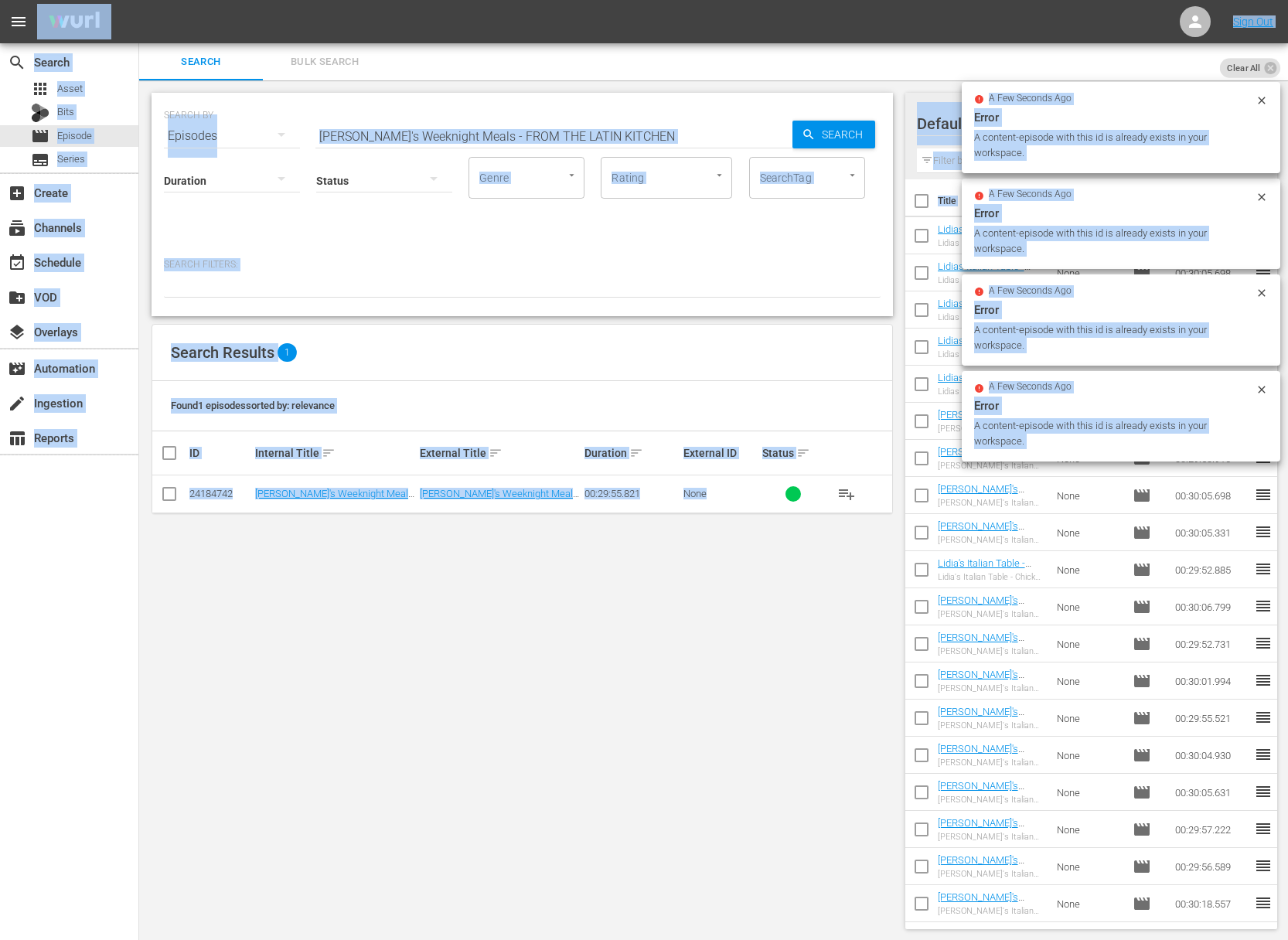
click at [477, 124] on input "[PERSON_NAME]'s Weeknight Meals - FROM THE LATIN KITCHEN" at bounding box center [554, 136] width 477 height 37
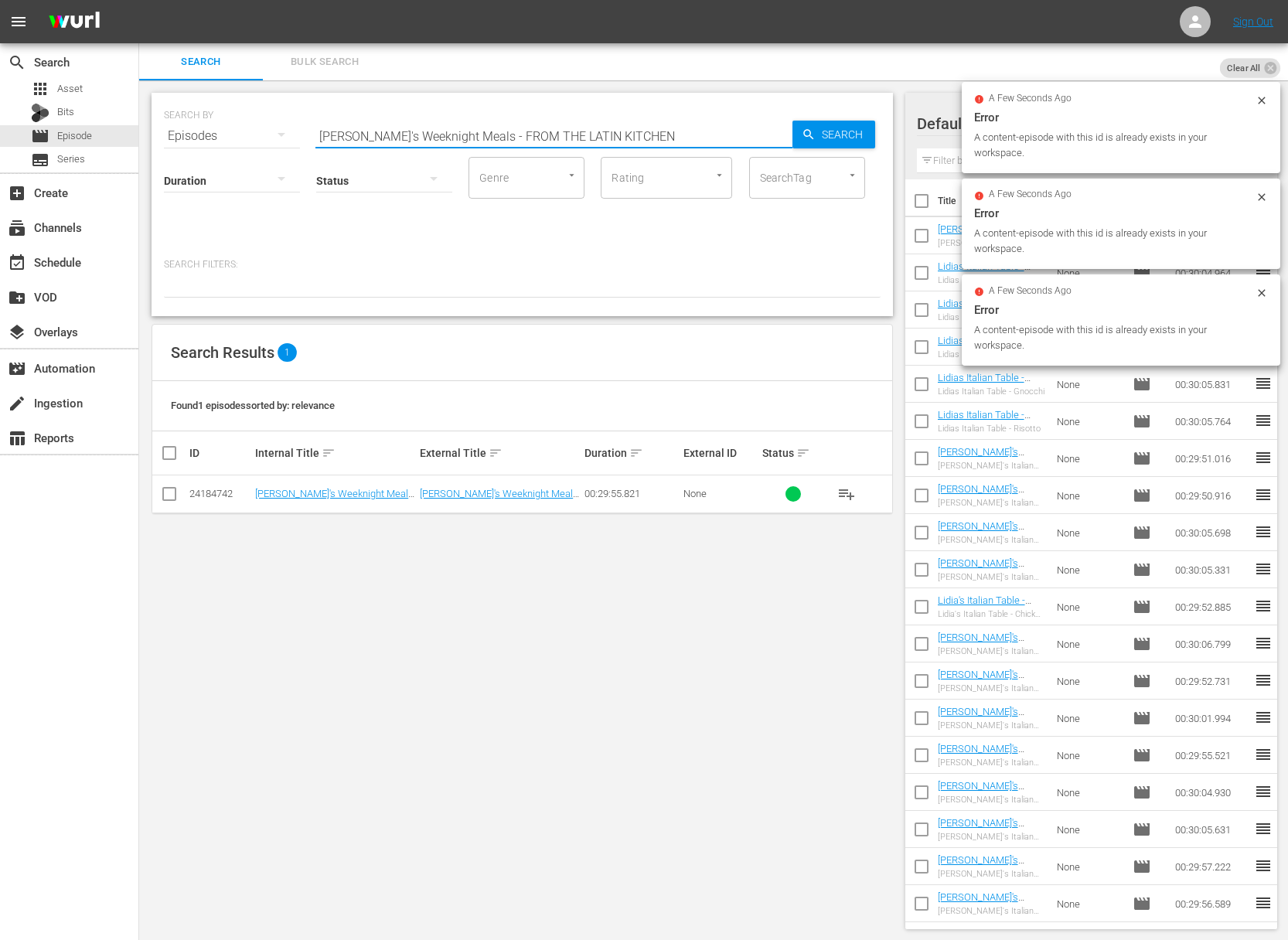
paste input "BASTA PASTA: US VS [GEOGRAPHIC_DATA]"
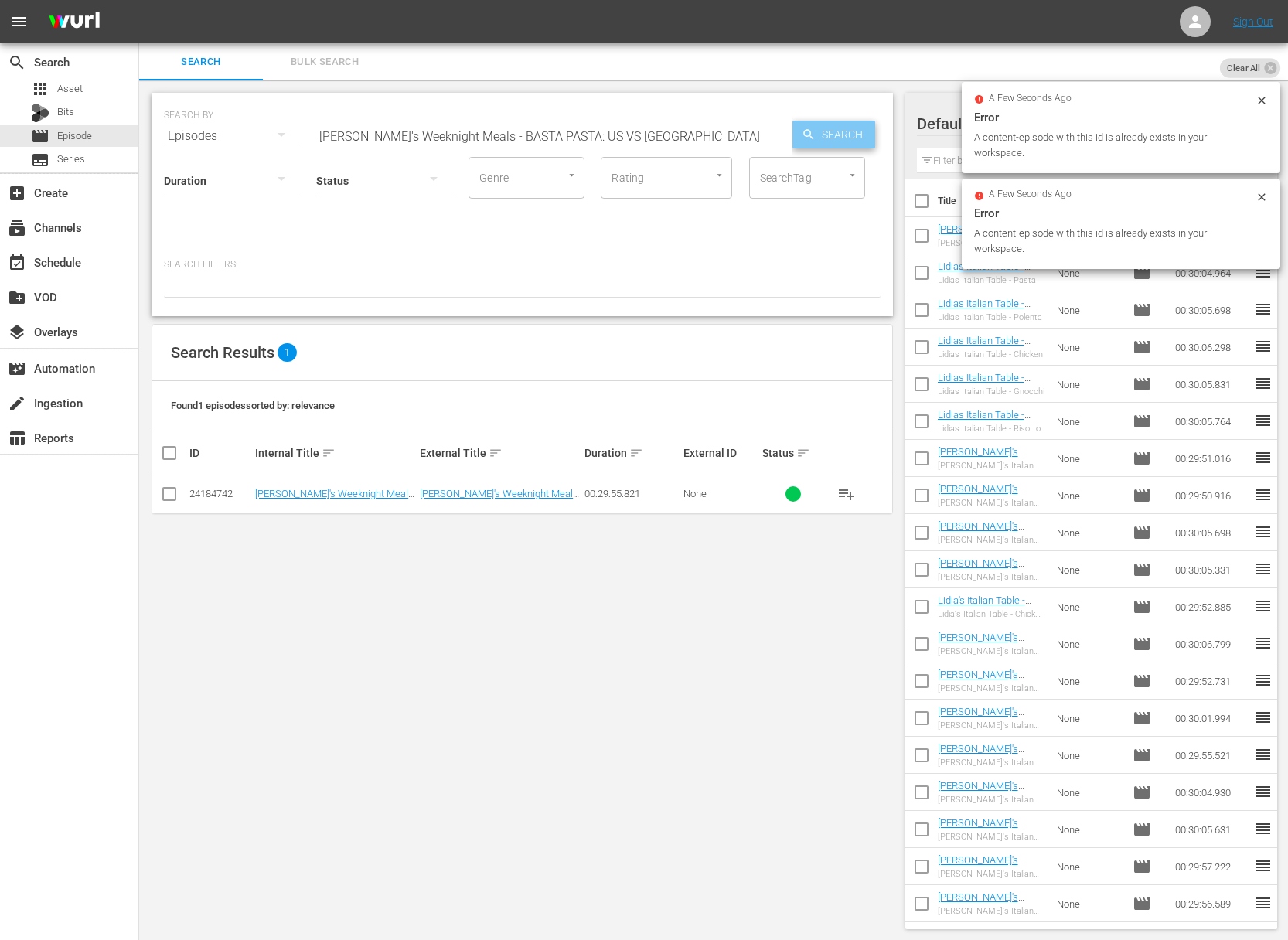
click at [803, 130] on icon "button" at bounding box center [808, 134] width 14 height 14
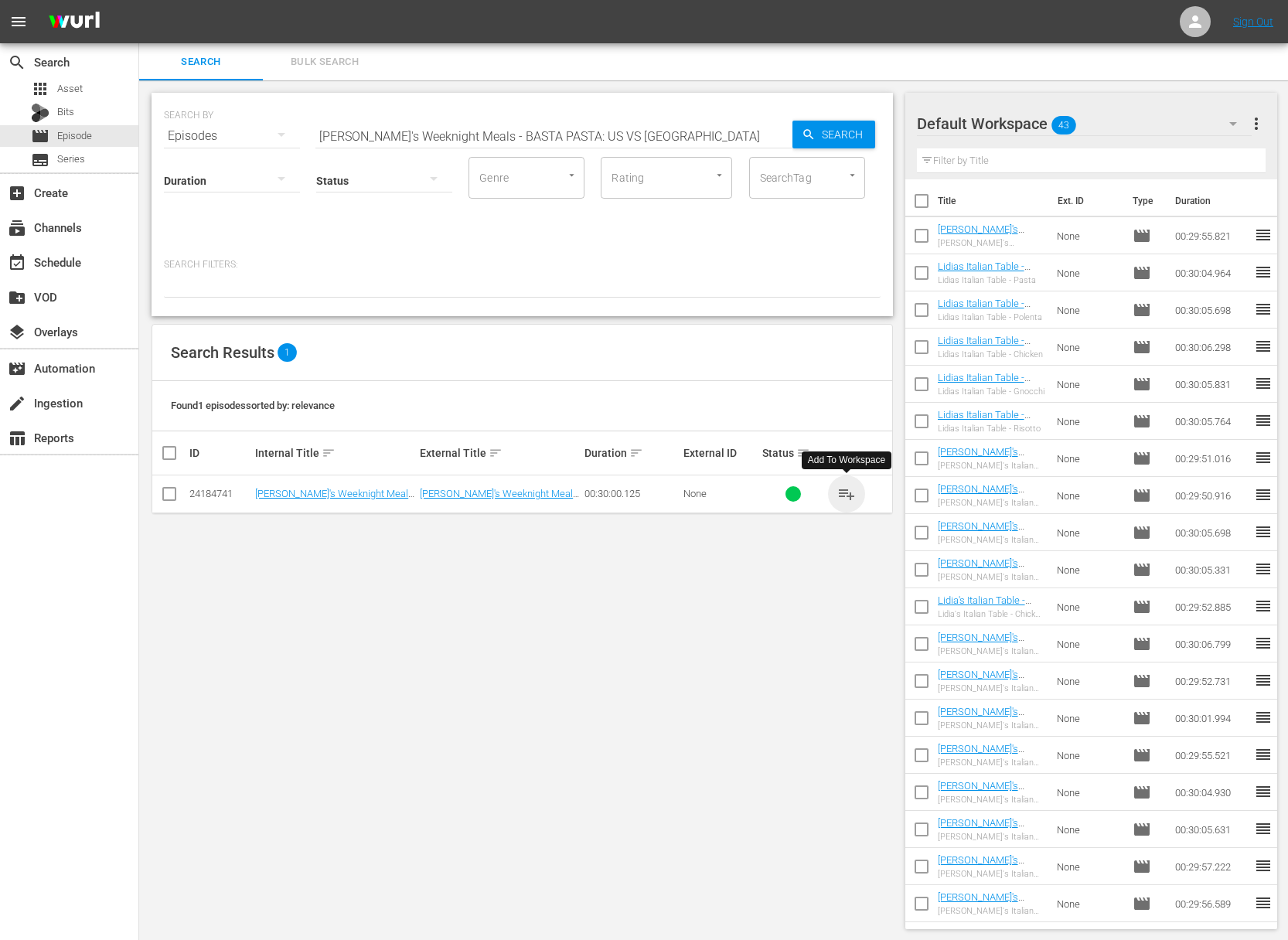
click at [848, 495] on span "playlist_add" at bounding box center [846, 493] width 18 height 18
click at [848, 489] on span "playlist_add" at bounding box center [846, 493] width 18 height 18
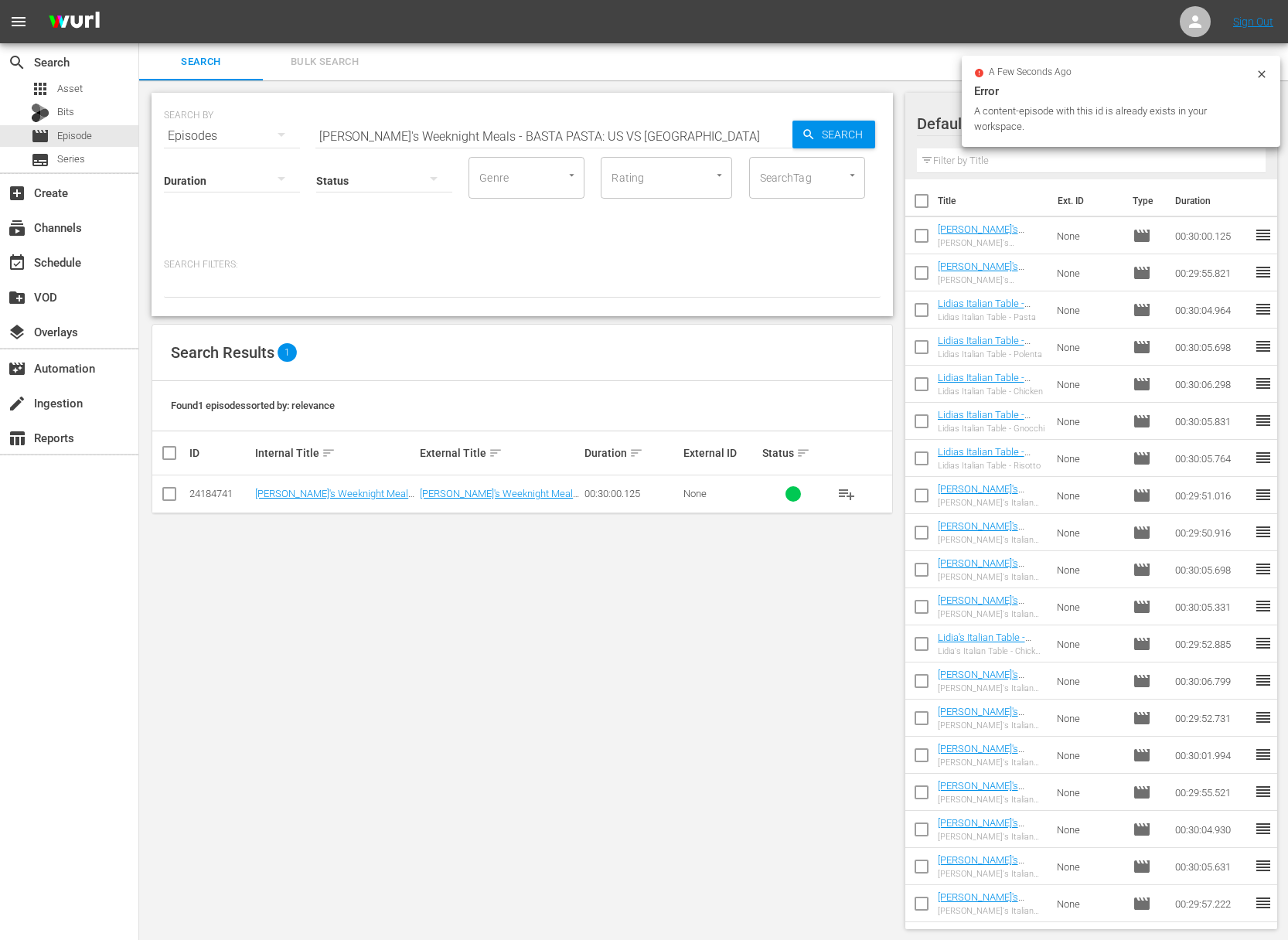
click at [508, 142] on input "[PERSON_NAME]'s Weeknight Meals - BASTA PASTA: US VS [GEOGRAPHIC_DATA]" at bounding box center [554, 136] width 477 height 37
paste input "ara's Weeknight Meals - SUNS OUT, BUNS OUT S"
click at [524, 136] on input "[PERSON_NAME]'s Weeknight Meals - BASTA PAaSara's Weeknight Meals - SUNS OUT, B…" at bounding box center [554, 136] width 477 height 37
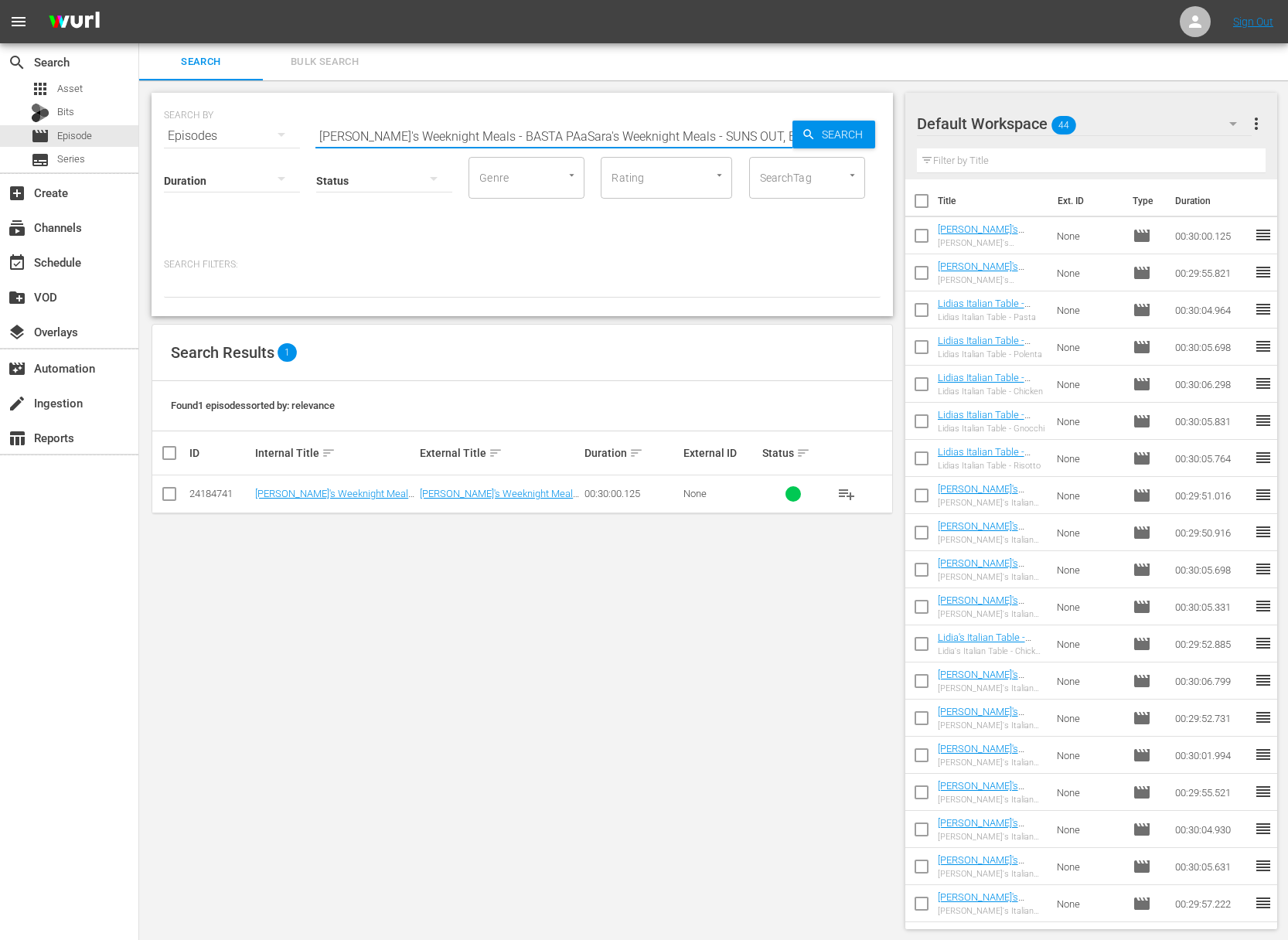
paste input "SUNS OUT, BUNS OUT"
click at [847, 130] on span "Search" at bounding box center [844, 134] width 59 height 28
click at [849, 488] on span "playlist_add" at bounding box center [846, 493] width 18 height 18
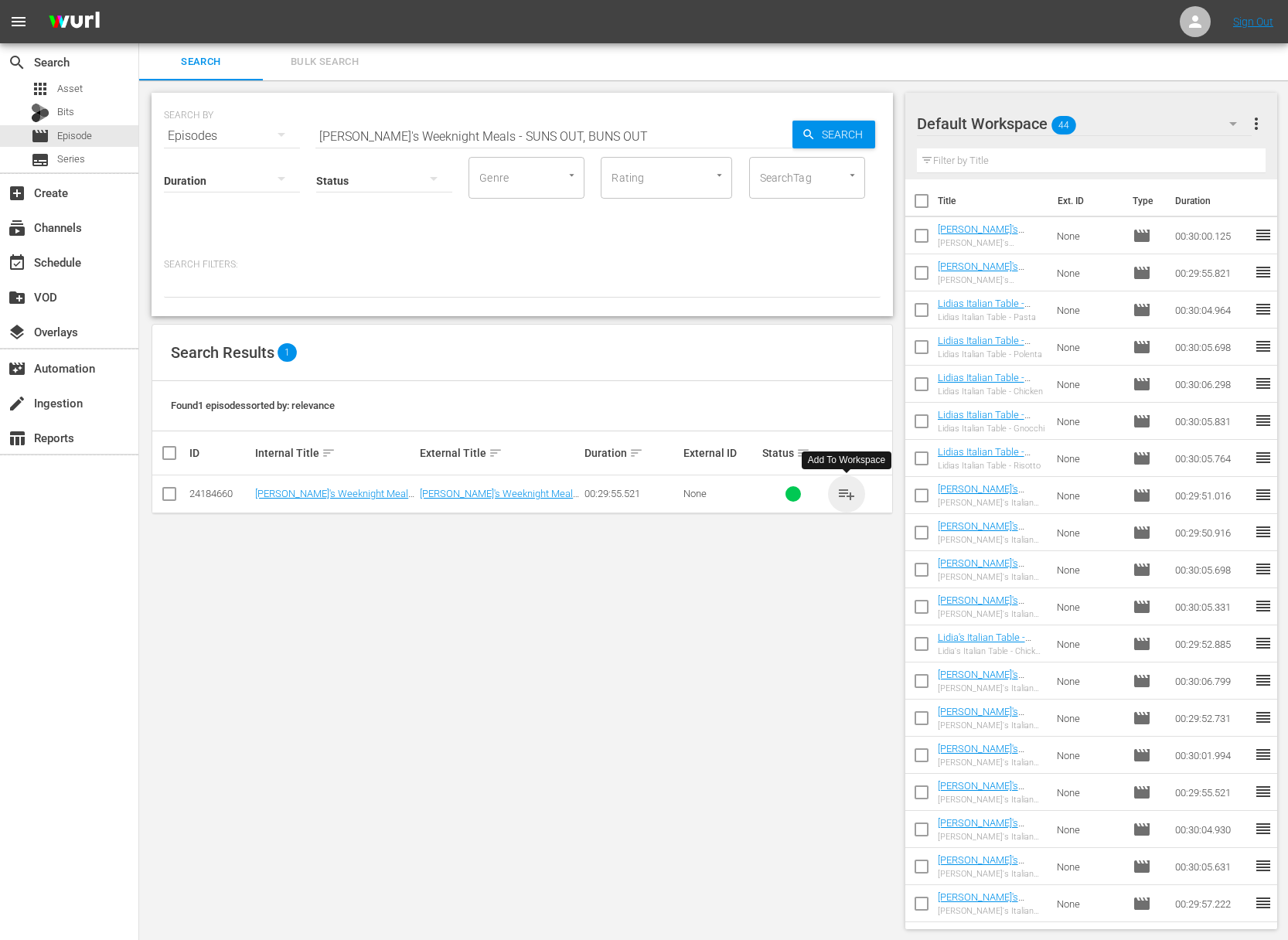
click at [848, 488] on span "playlist_add" at bounding box center [846, 493] width 18 height 18
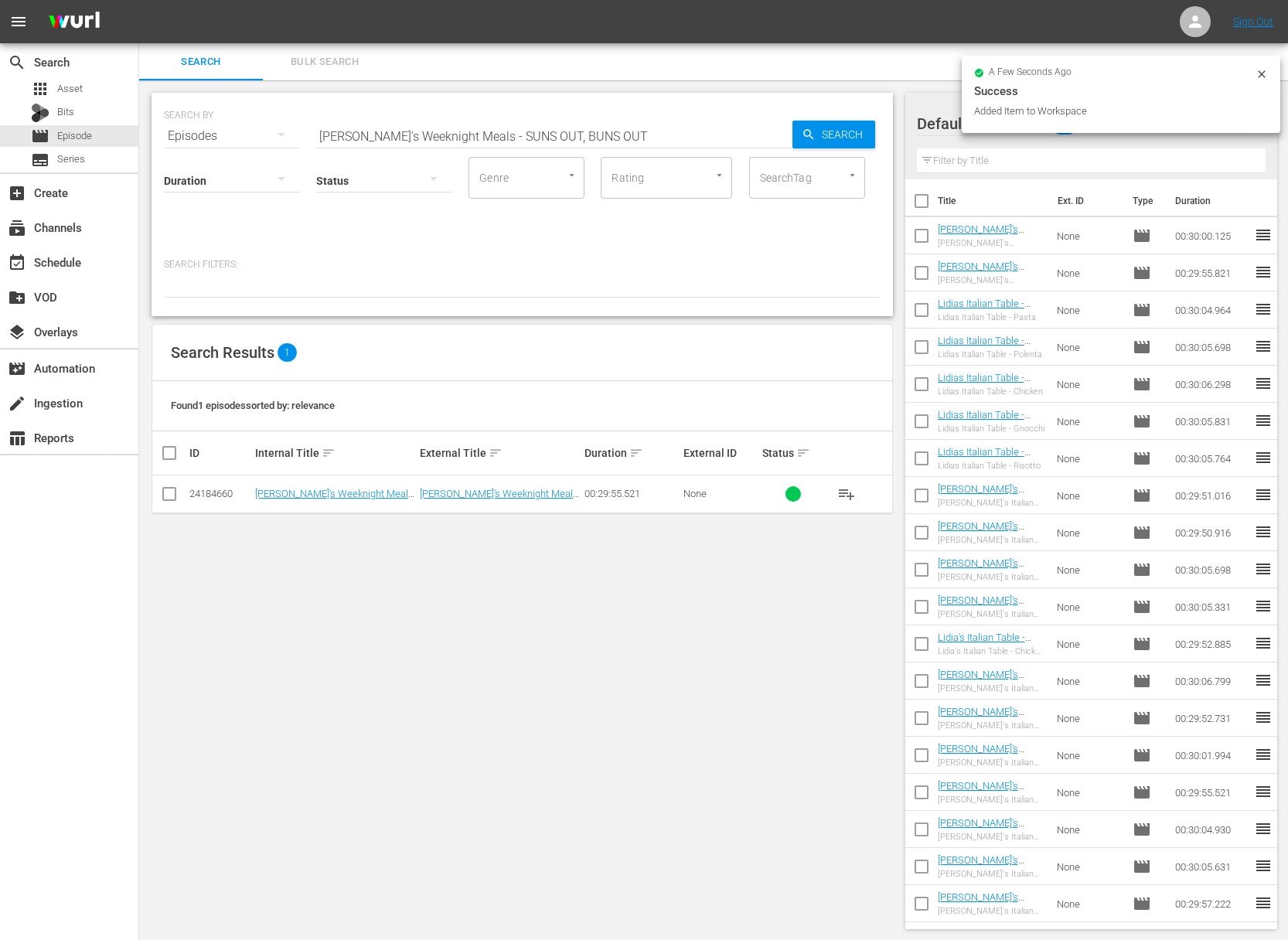
click at [474, 134] on input "[PERSON_NAME]'s Weeknight Meals - SUNS OUT, BUNS OUT" at bounding box center [554, 136] width 477 height 37
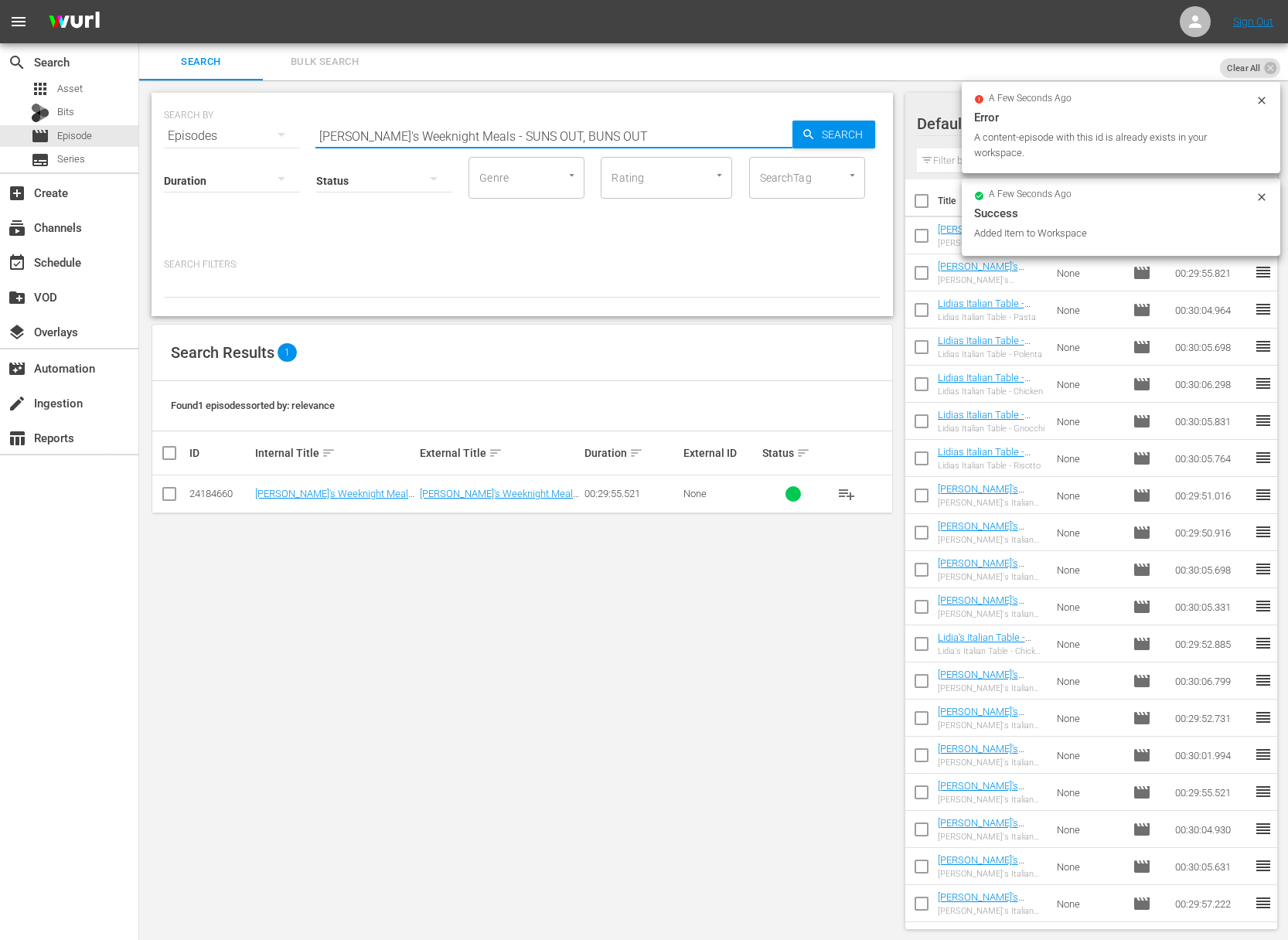
paste input "COZY CASSEROLES"
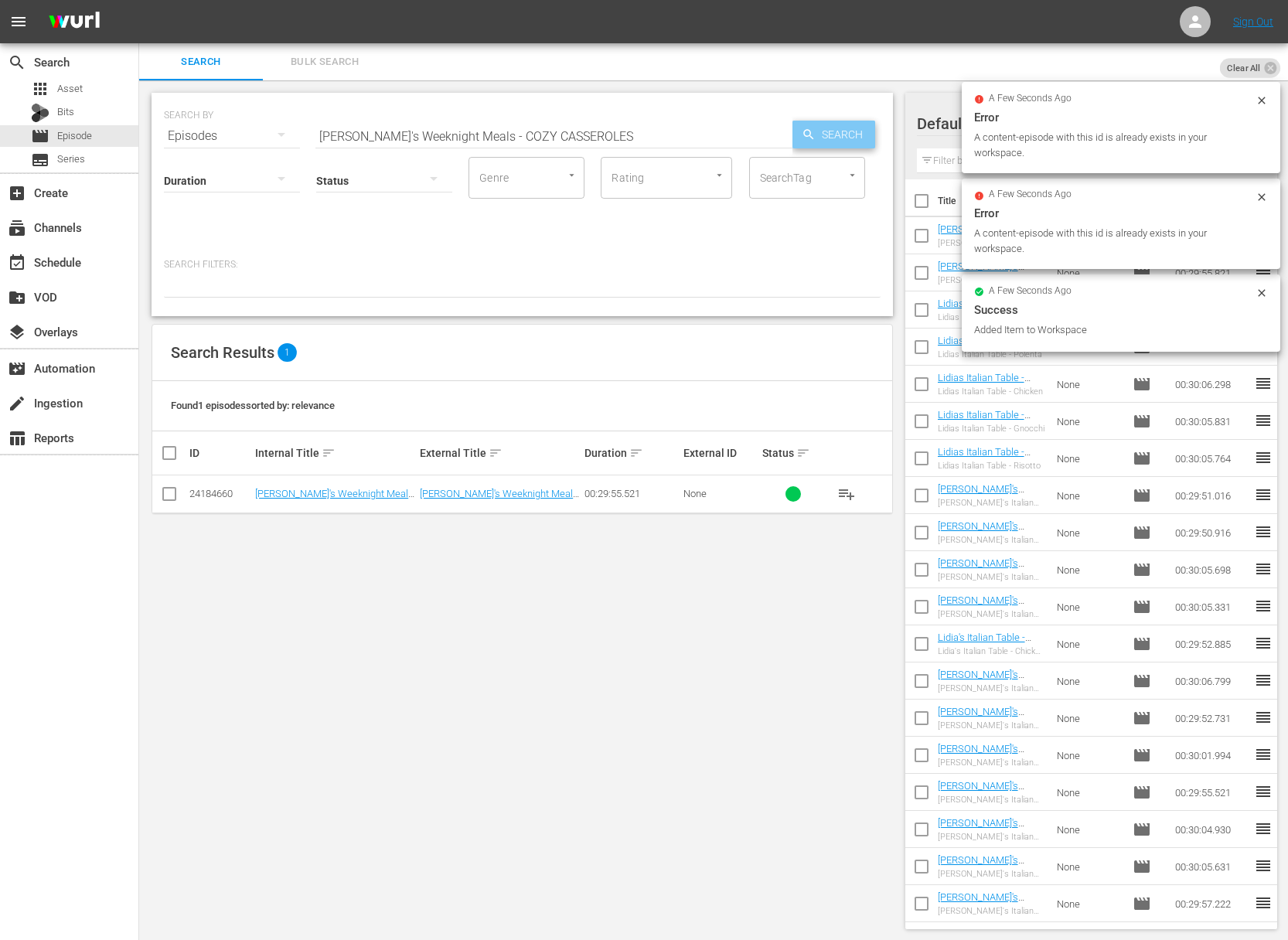
click at [823, 126] on span "Search" at bounding box center [844, 134] width 59 height 28
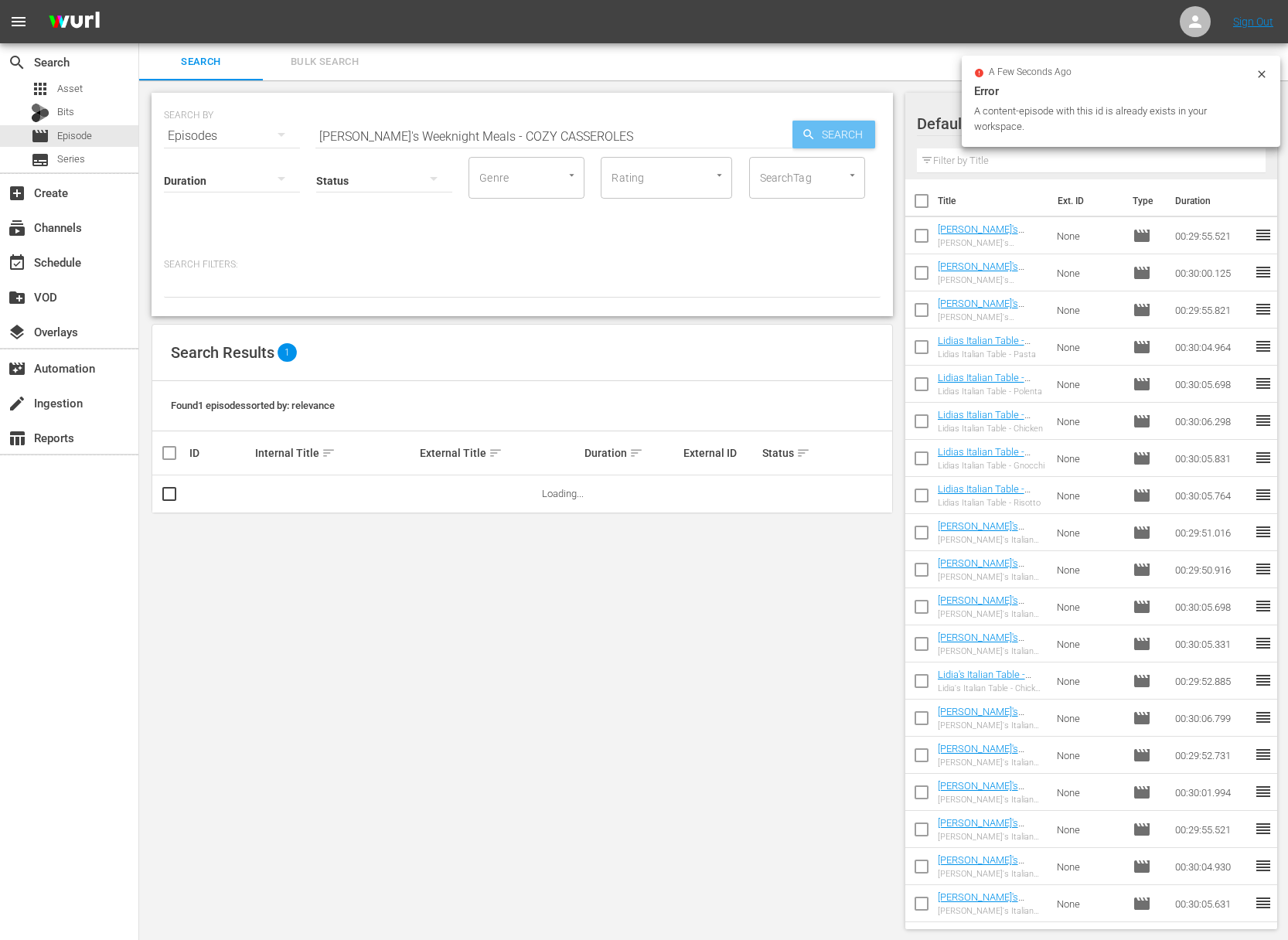
click at [824, 129] on span "Search" at bounding box center [844, 134] width 59 height 28
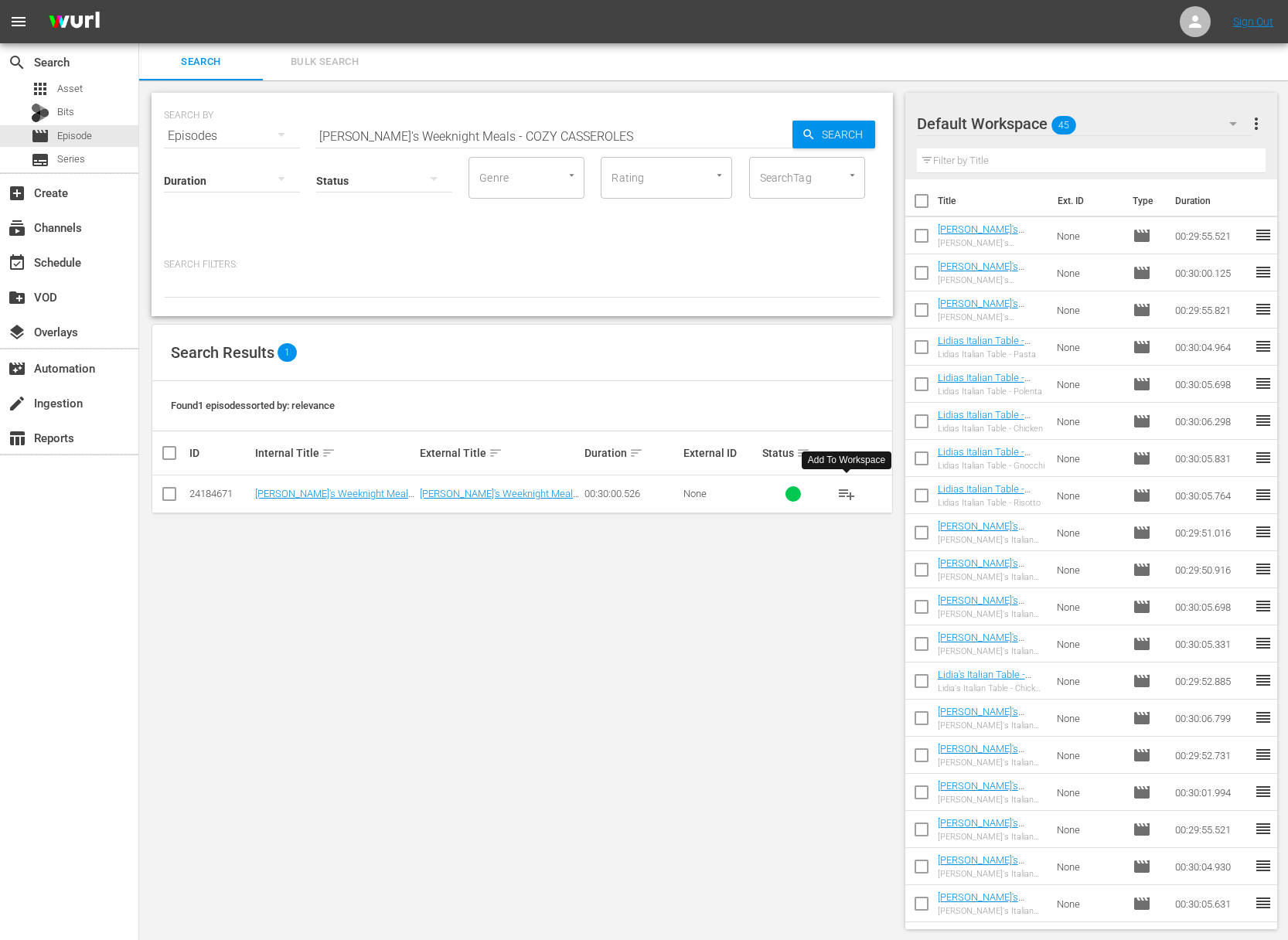
click at [849, 495] on span "playlist_add" at bounding box center [846, 493] width 18 height 18
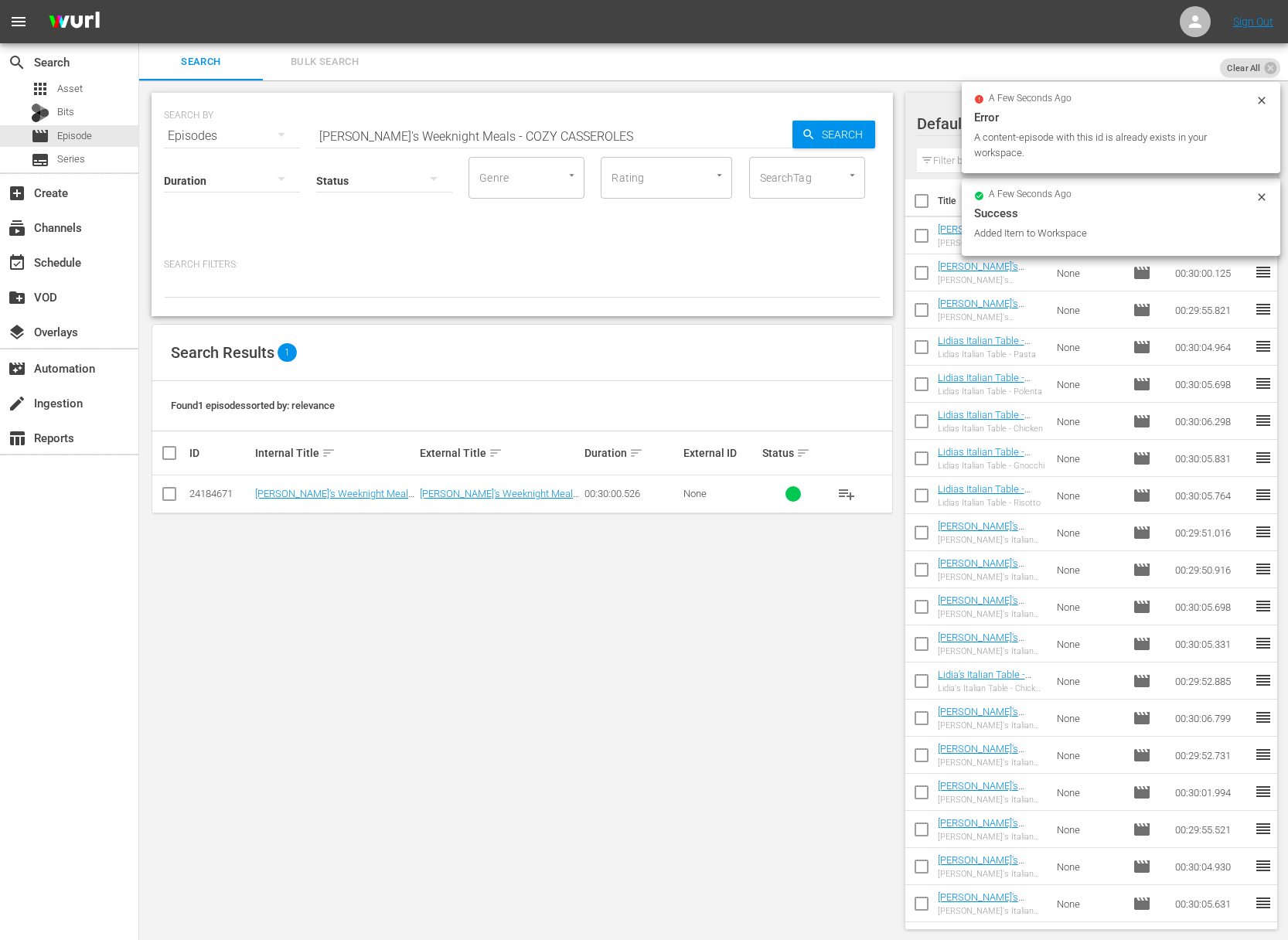
click at [549, 137] on input "[PERSON_NAME]'s Weeknight Meals - COZY CASSEROLES" at bounding box center [554, 136] width 477 height 37
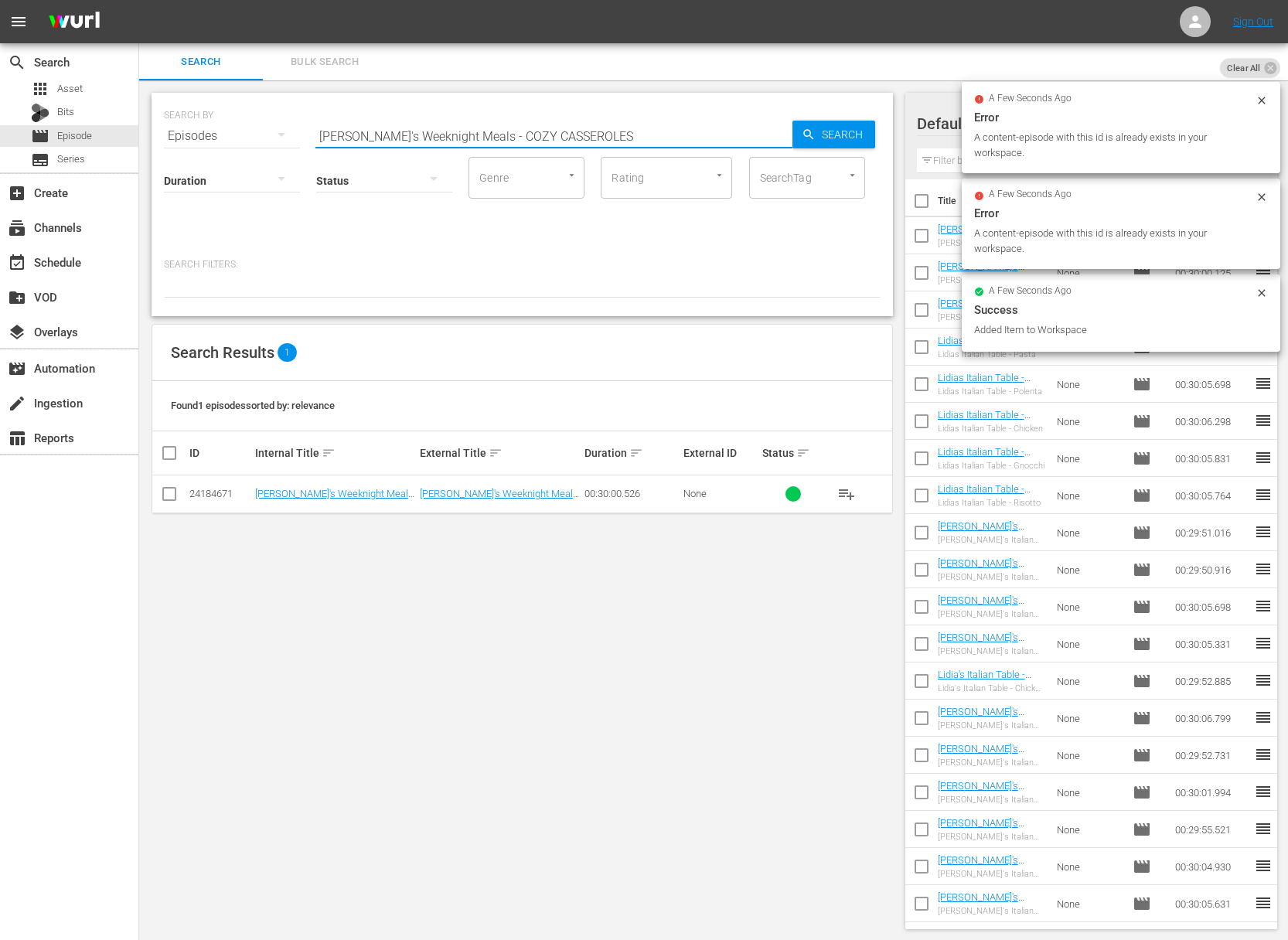
paste input "EATING WITH FRIEND"
click at [798, 128] on div "Search" at bounding box center [834, 134] width 83 height 28
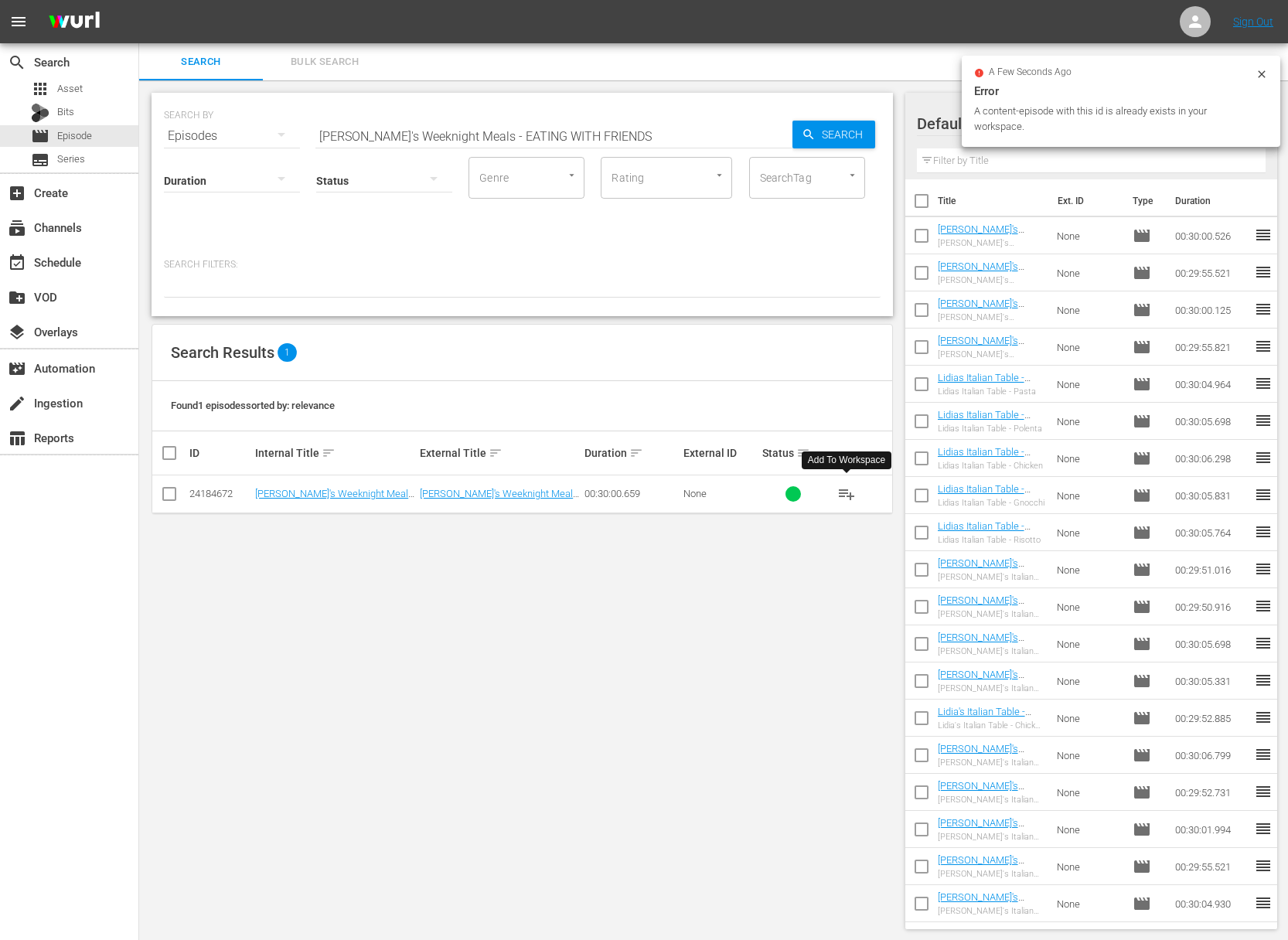
click at [846, 494] on span "playlist_add" at bounding box center [846, 493] width 18 height 18
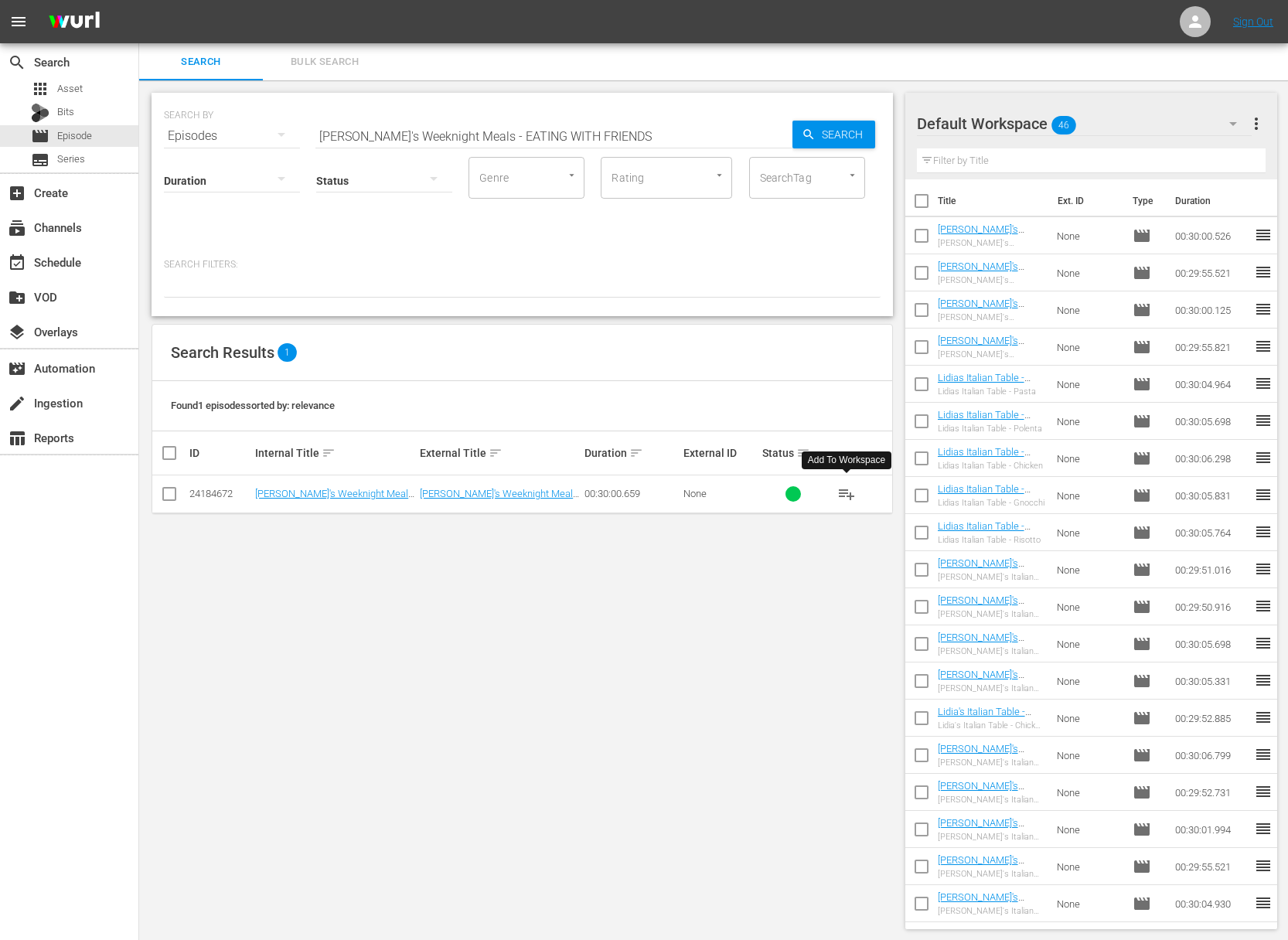
click at [847, 492] on span "playlist_add" at bounding box center [846, 493] width 18 height 18
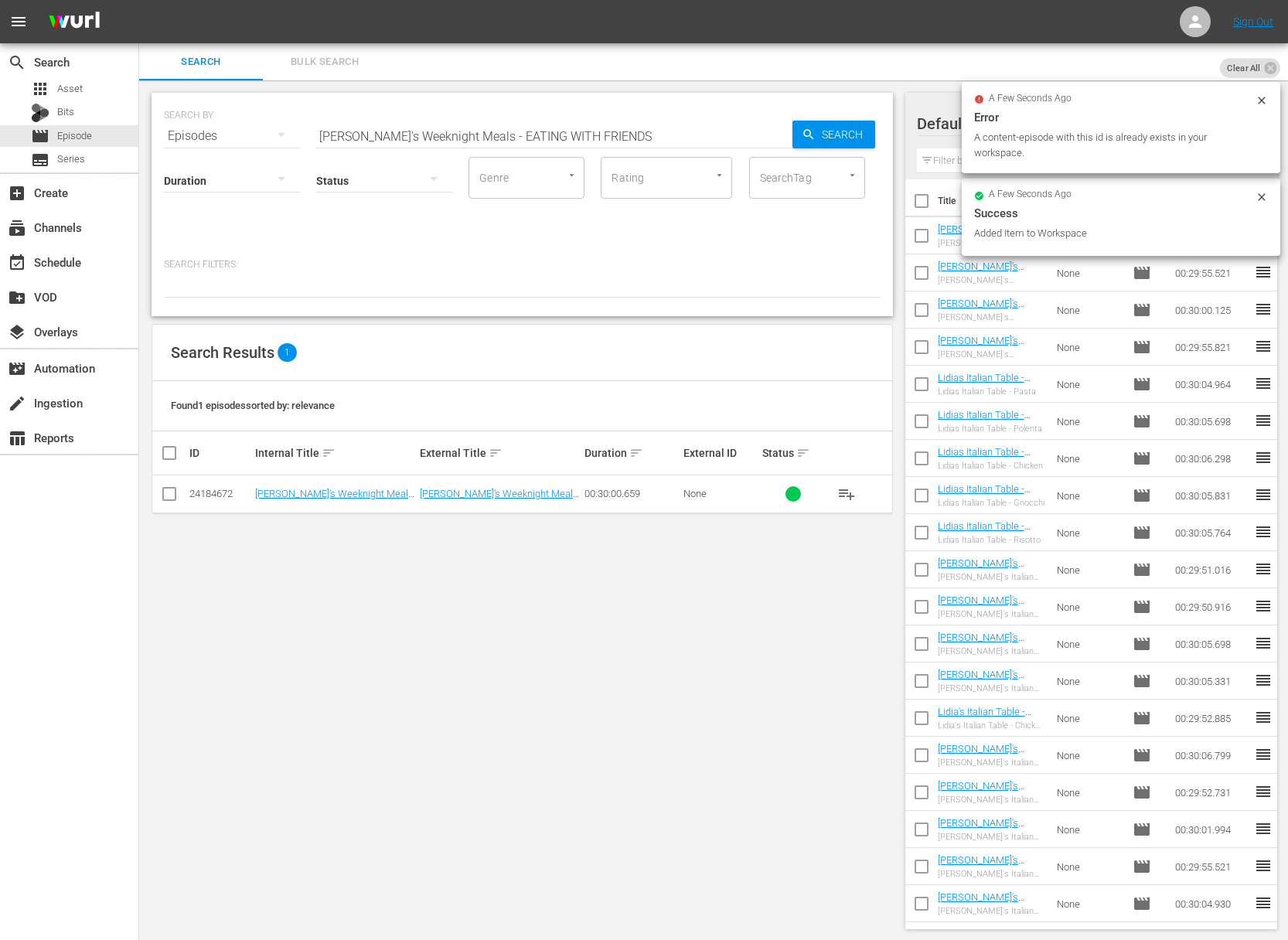
click at [555, 127] on input "[PERSON_NAME]'s Weeknight Meals - EATING WITH FRIENDS" at bounding box center [554, 136] width 477 height 37
paste input "WHEN PIGS FRY"
type input "[PERSON_NAME]'s Weeknight Meals - WHEN PIGS FRY"
click at [821, 133] on span "Search" at bounding box center [844, 134] width 59 height 28
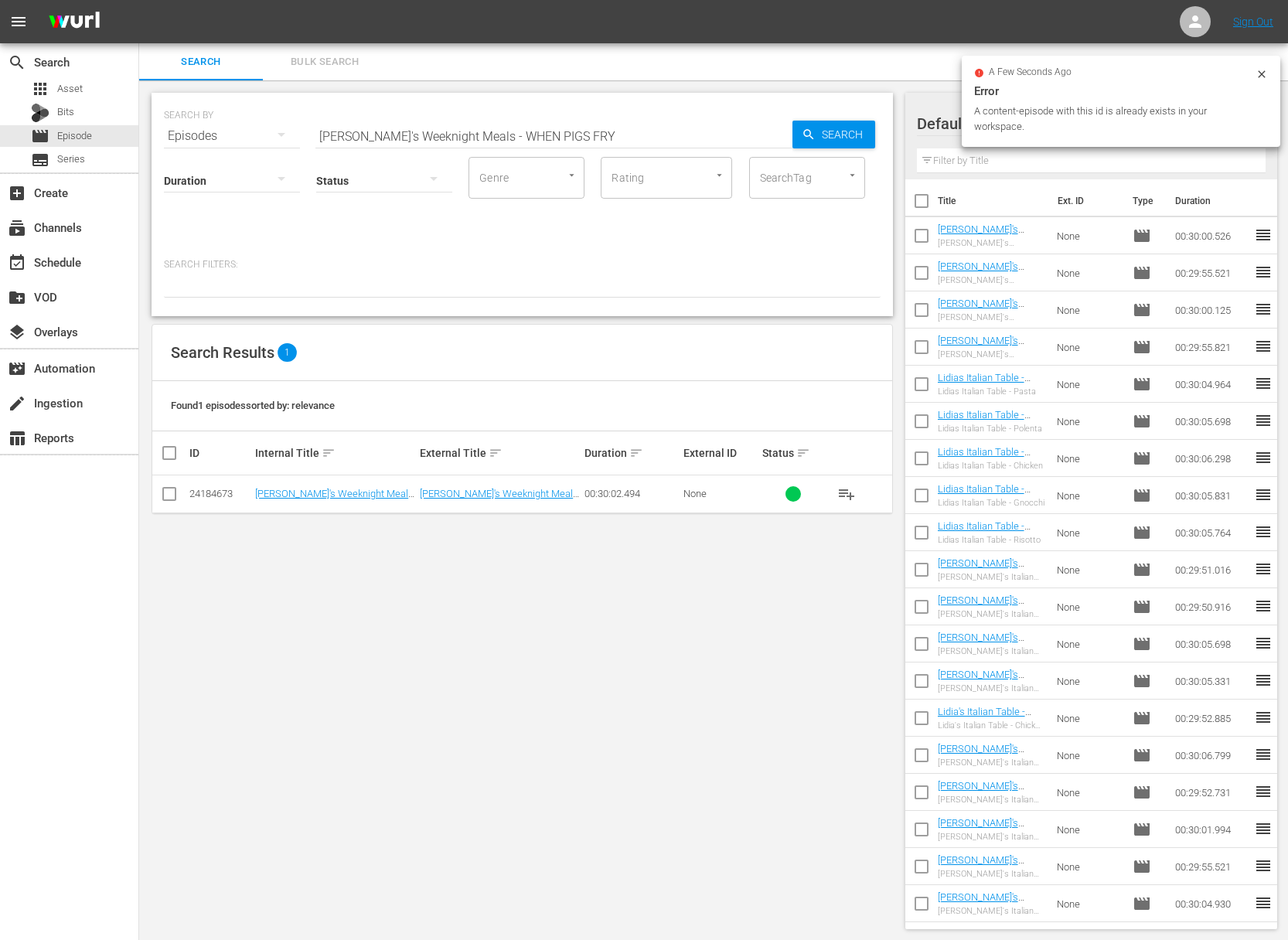
click at [850, 490] on span "playlist_add" at bounding box center [846, 493] width 18 height 18
click at [849, 491] on span "playlist_add" at bounding box center [846, 493] width 18 height 18
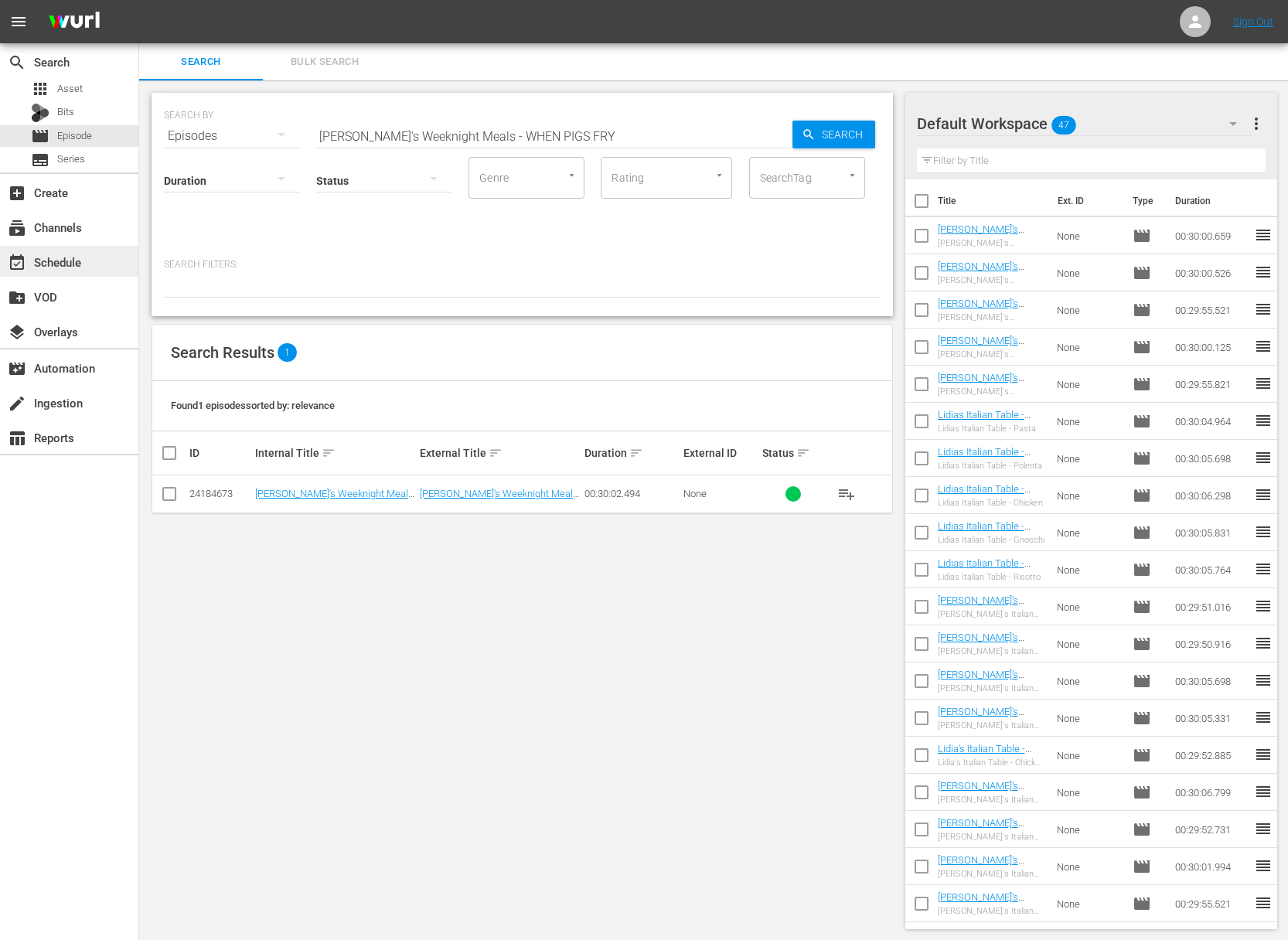
click at [87, 266] on div "event_available Schedule" at bounding box center [69, 262] width 138 height 31
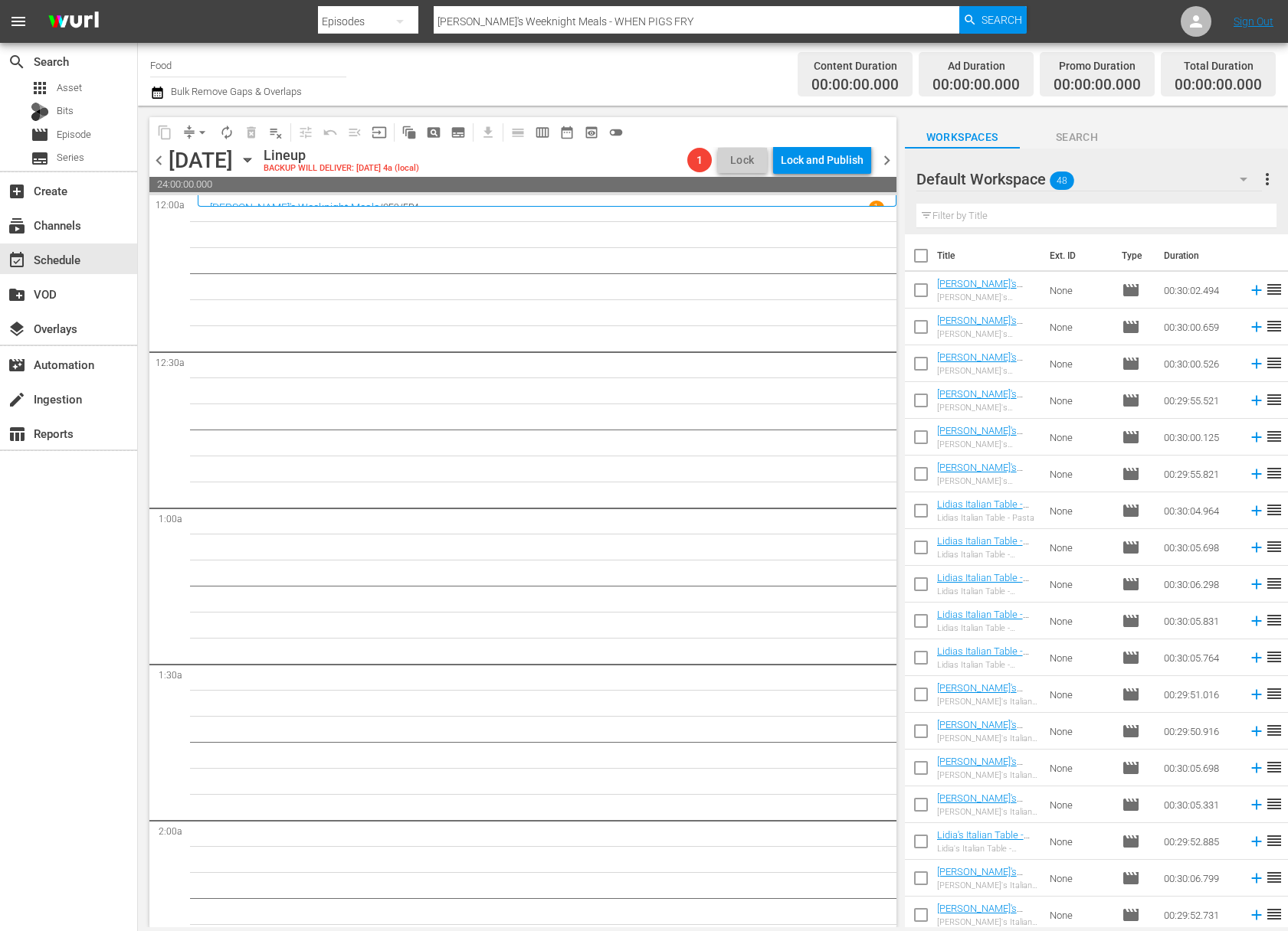
click at [923, 257] on input "checkbox" at bounding box center [921, 258] width 32 height 32
checkbox input "true"
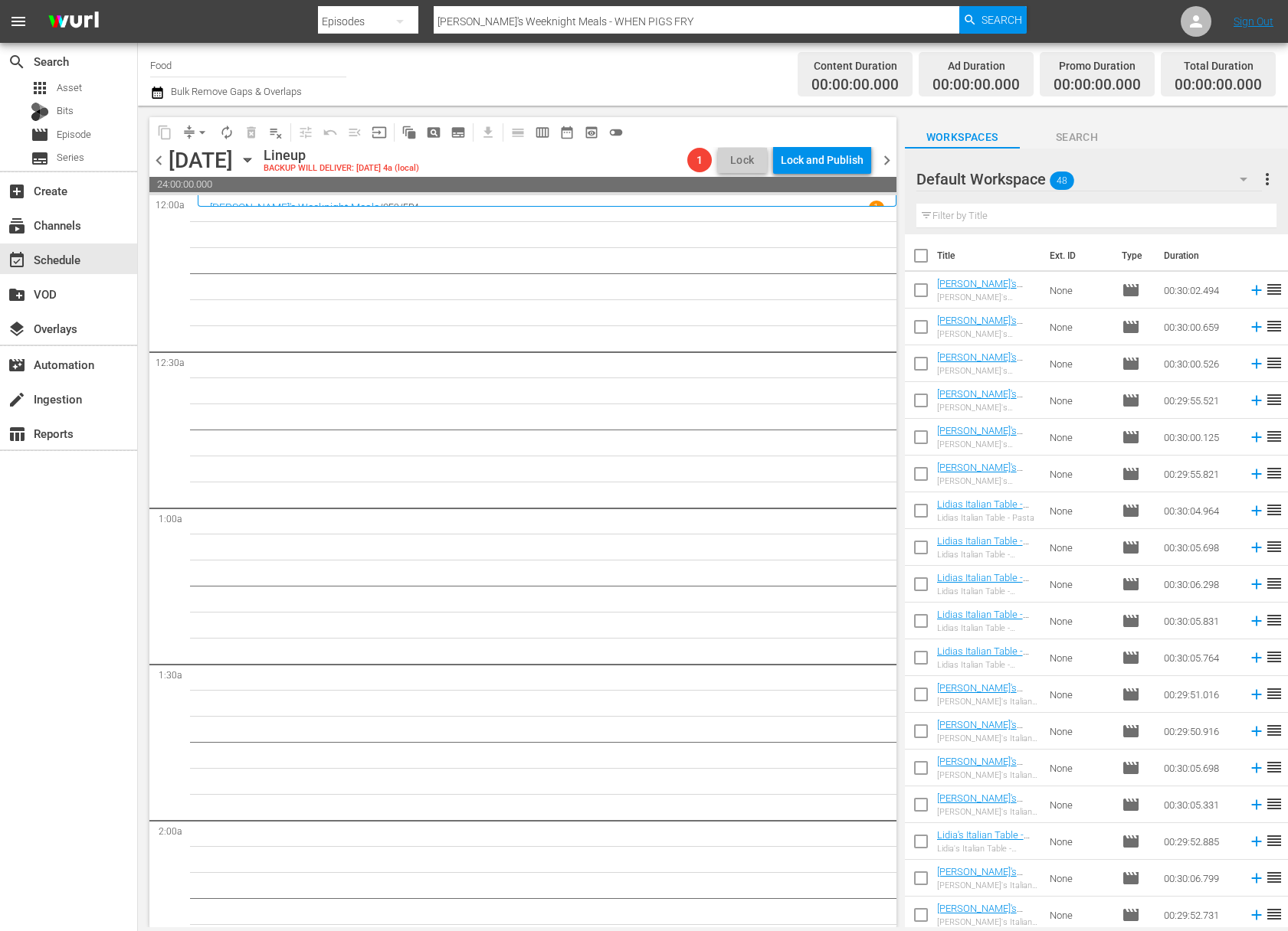
checkbox input "true"
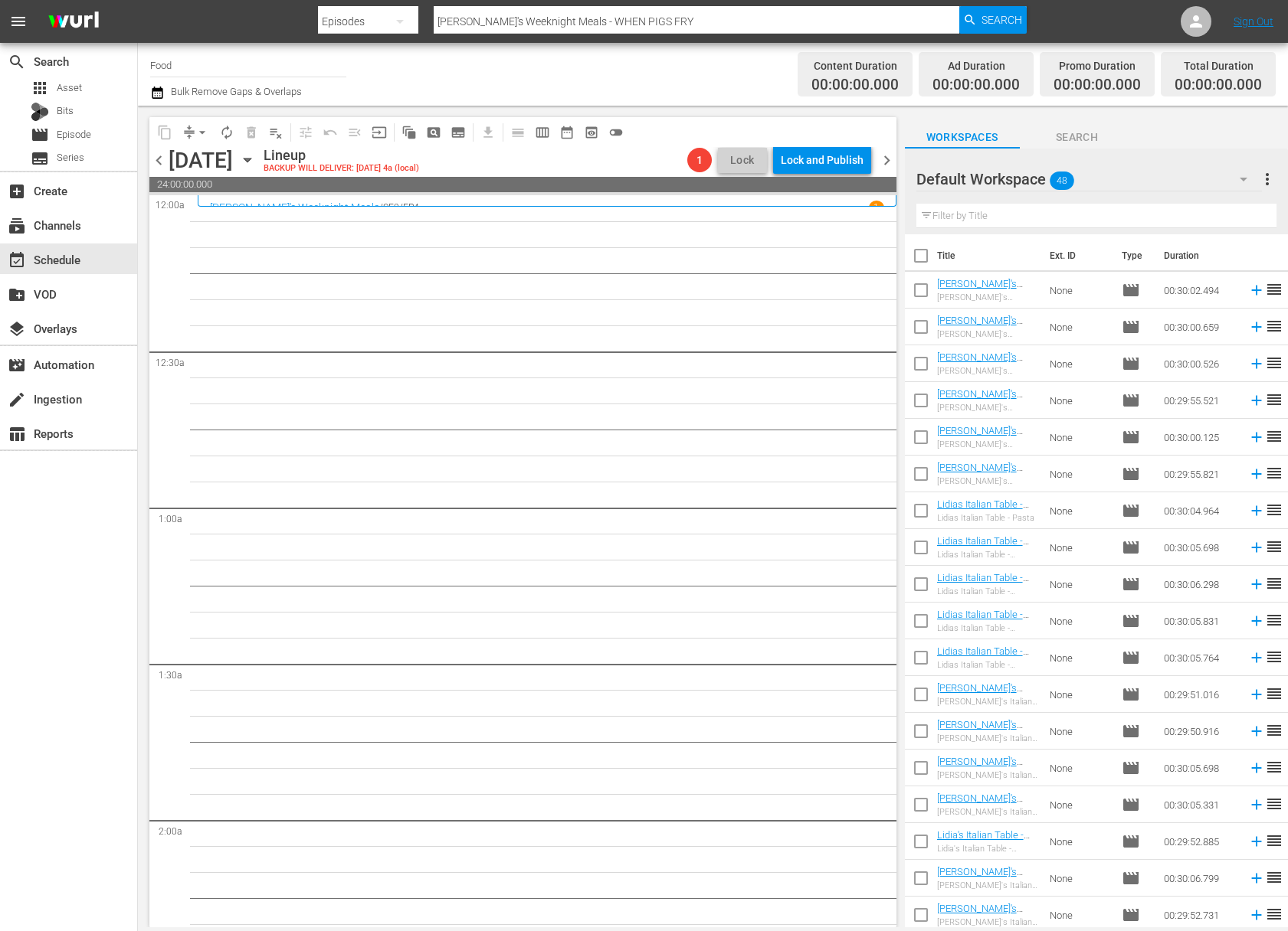
checkbox input "true"
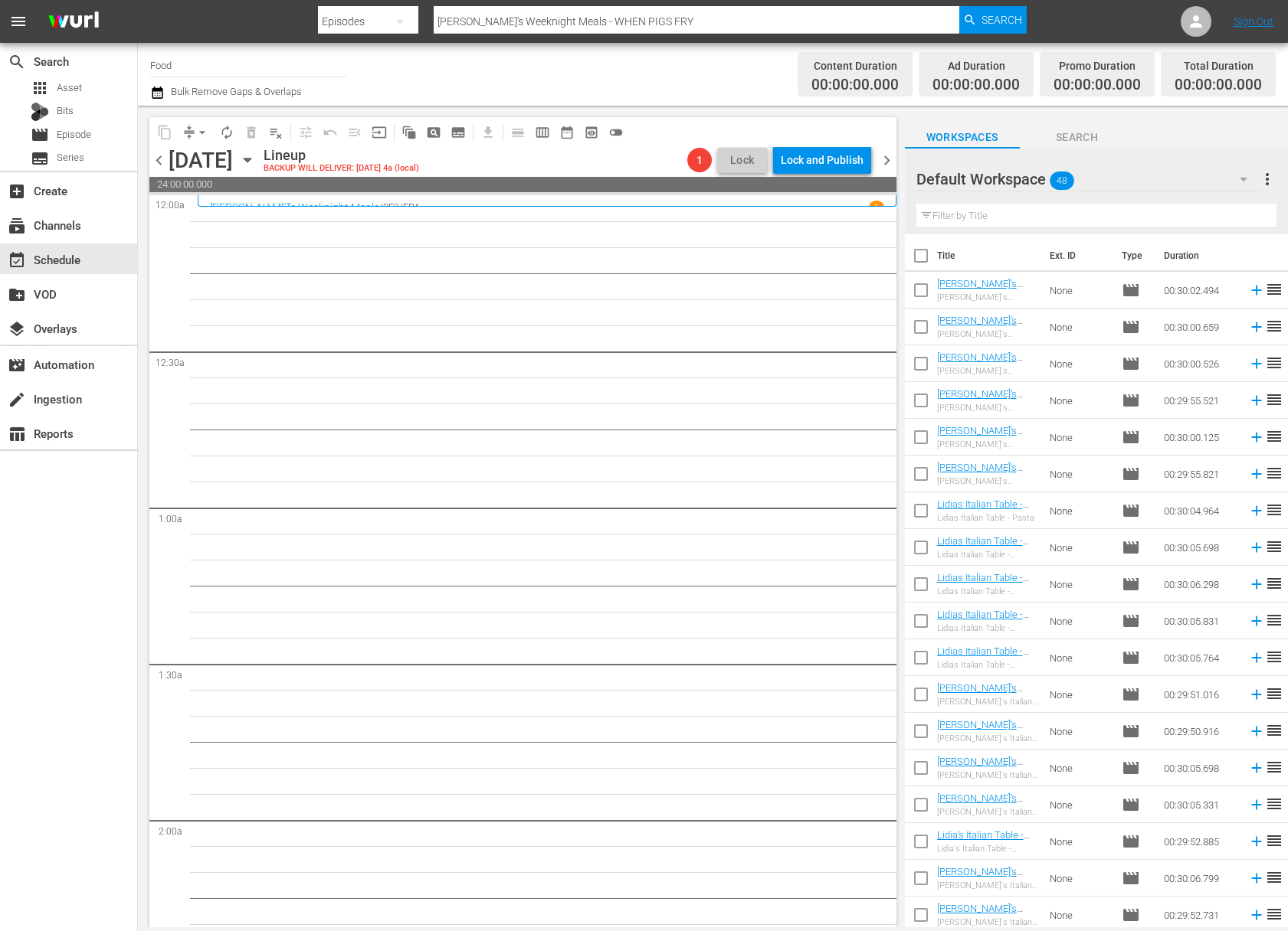
checkbox input "true"
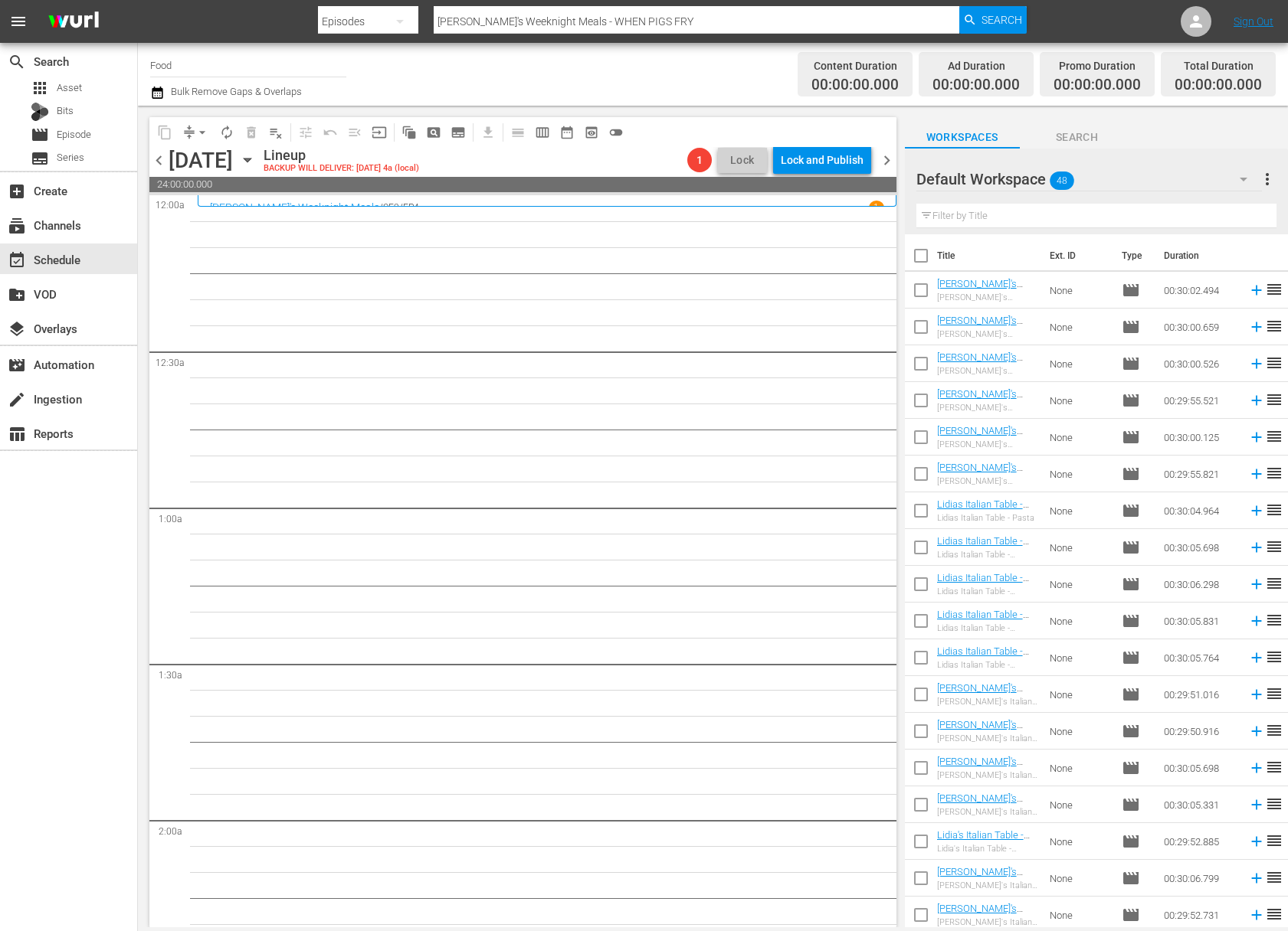
checkbox input "true"
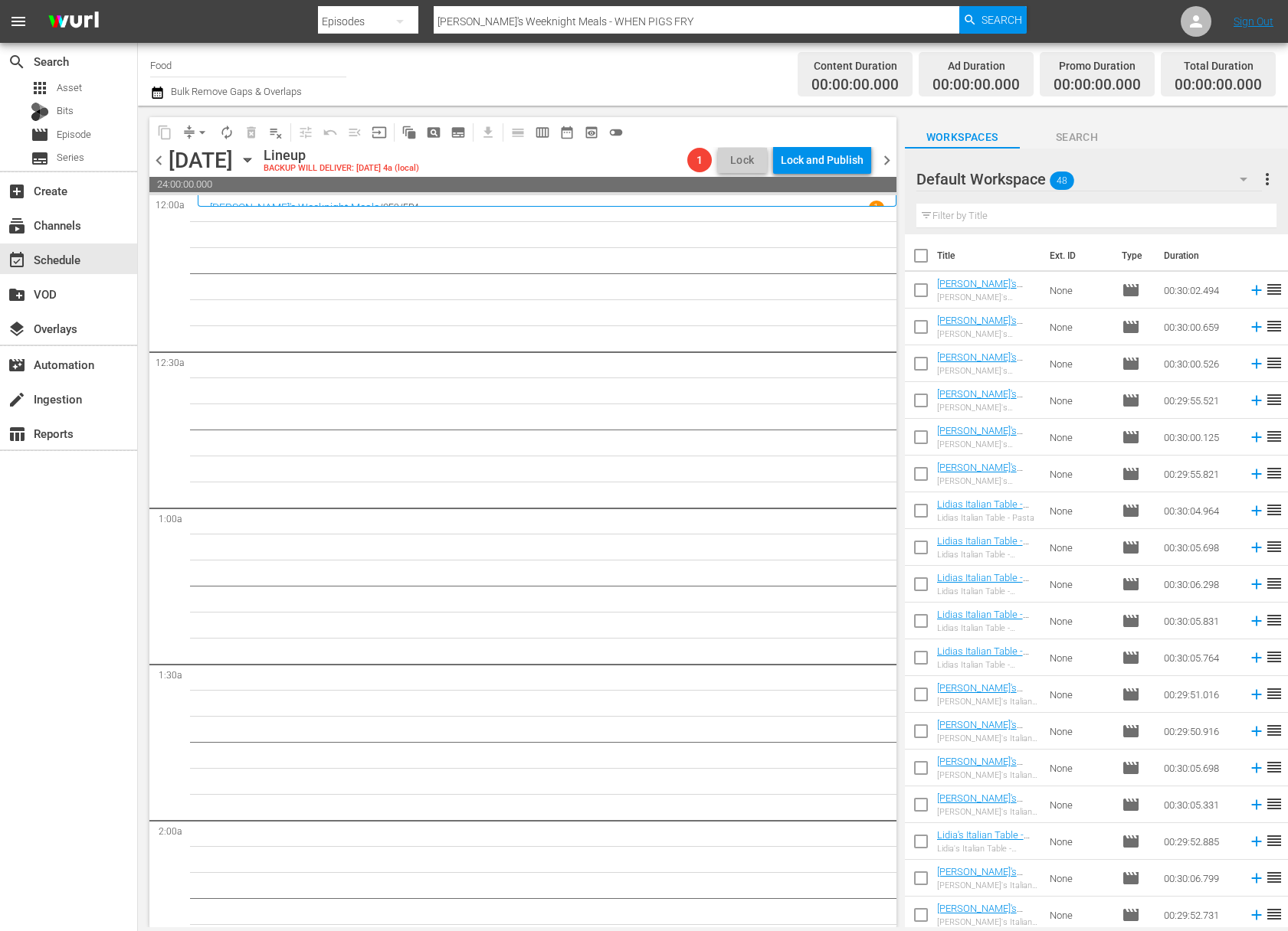
checkbox input "true"
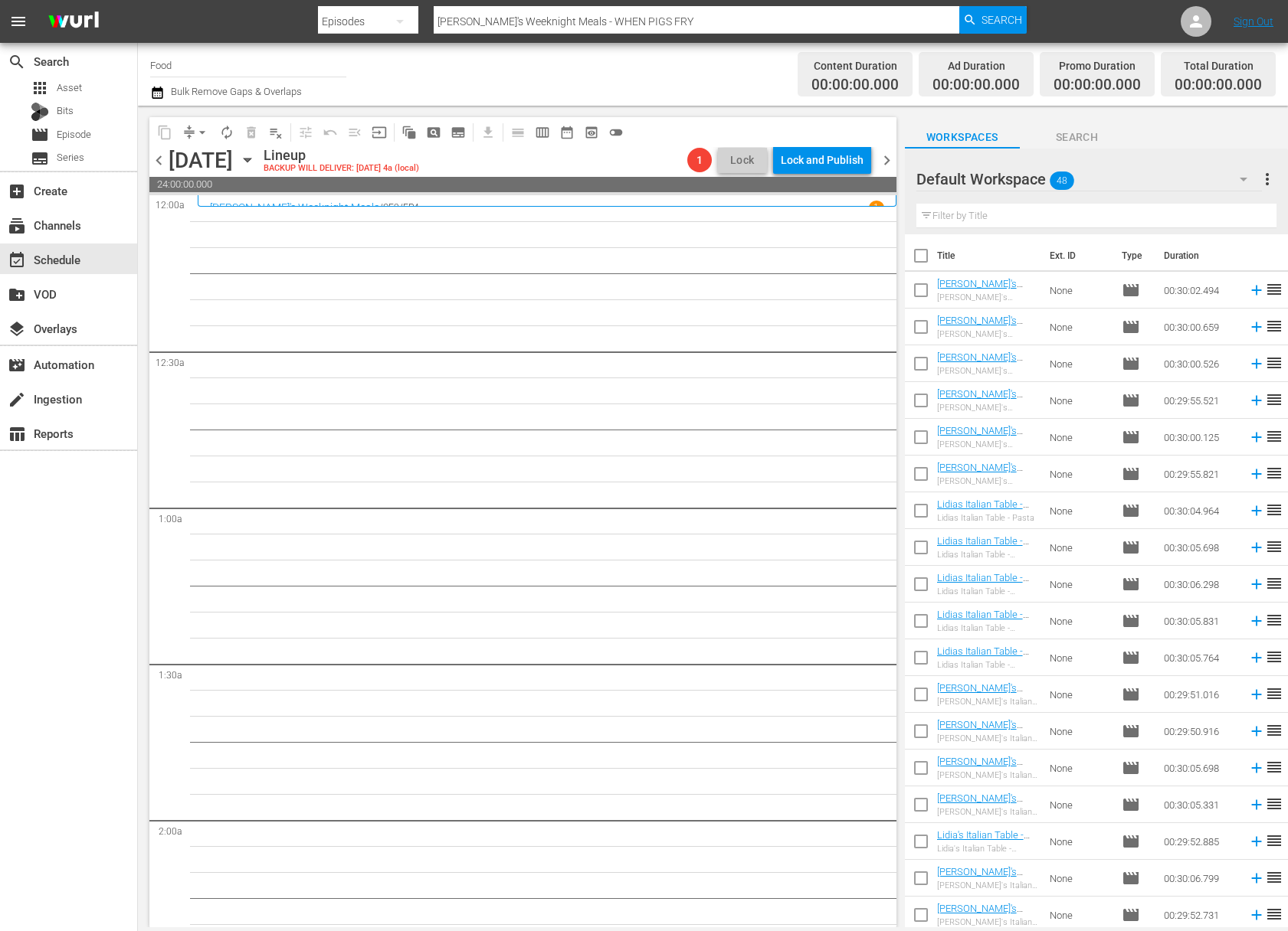
checkbox input "true"
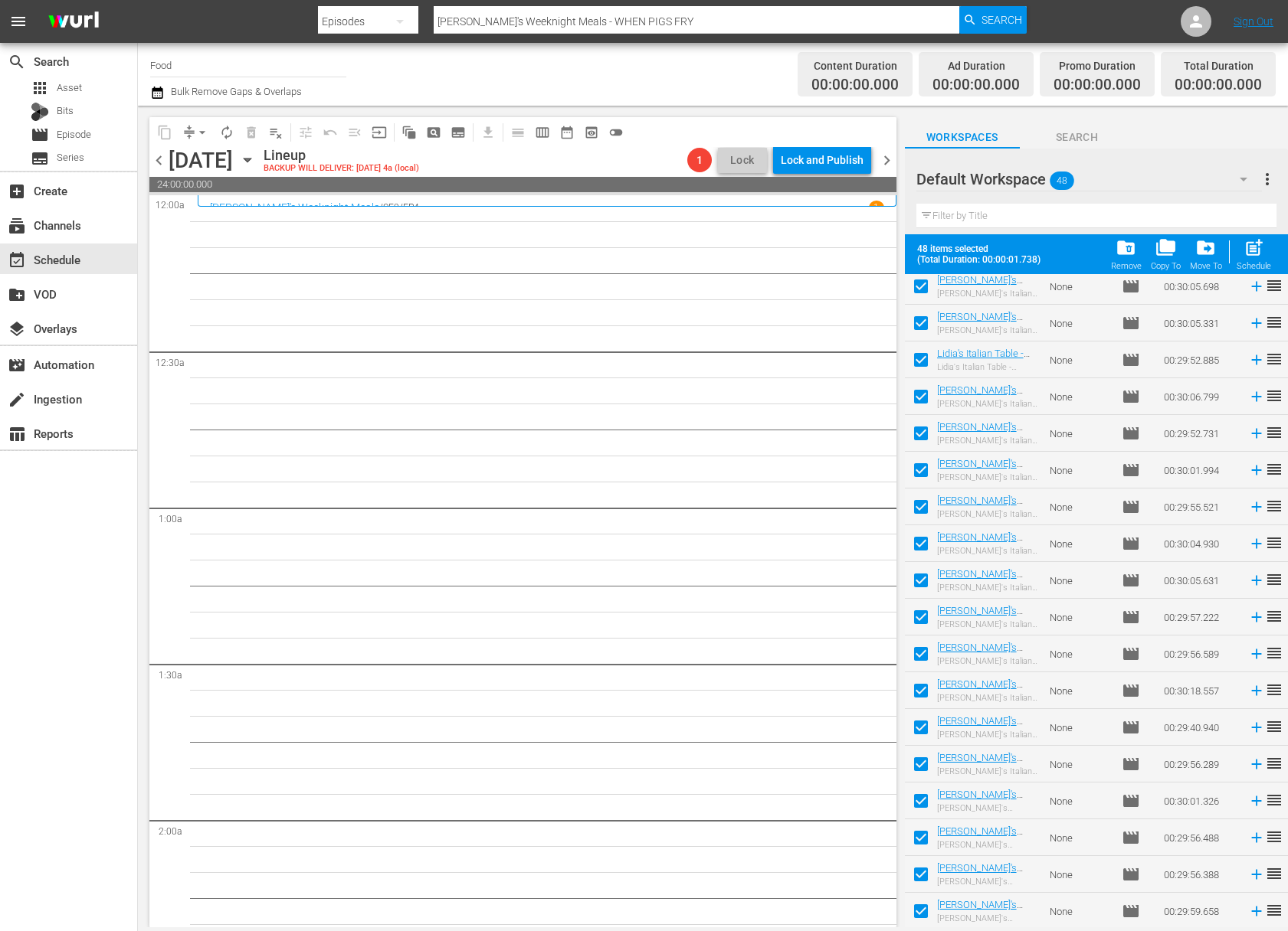
scroll to position [1147, 0]
click at [1260, 252] on span "post_add" at bounding box center [1253, 247] width 20 height 20
checkbox input "false"
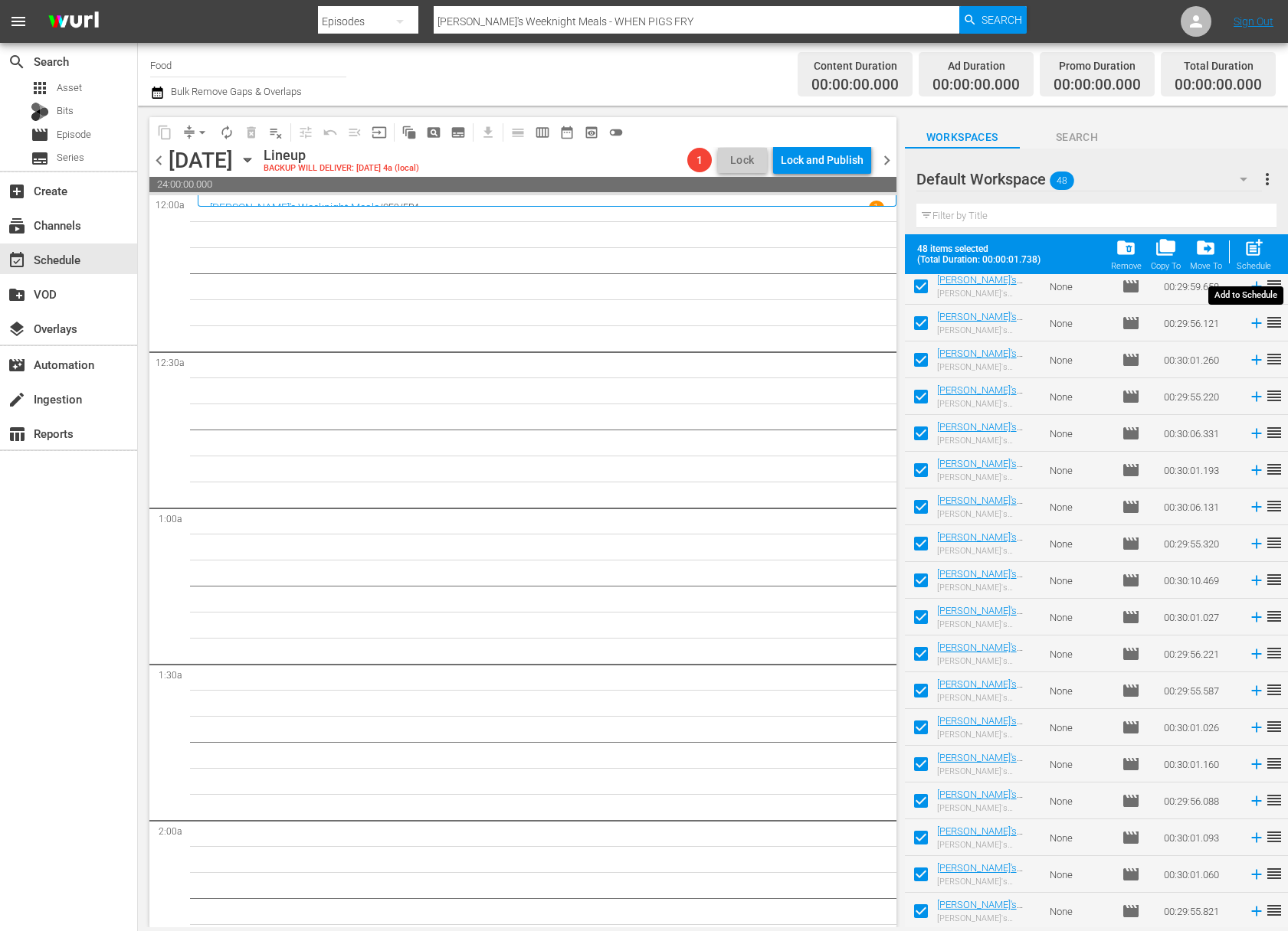
checkbox input "false"
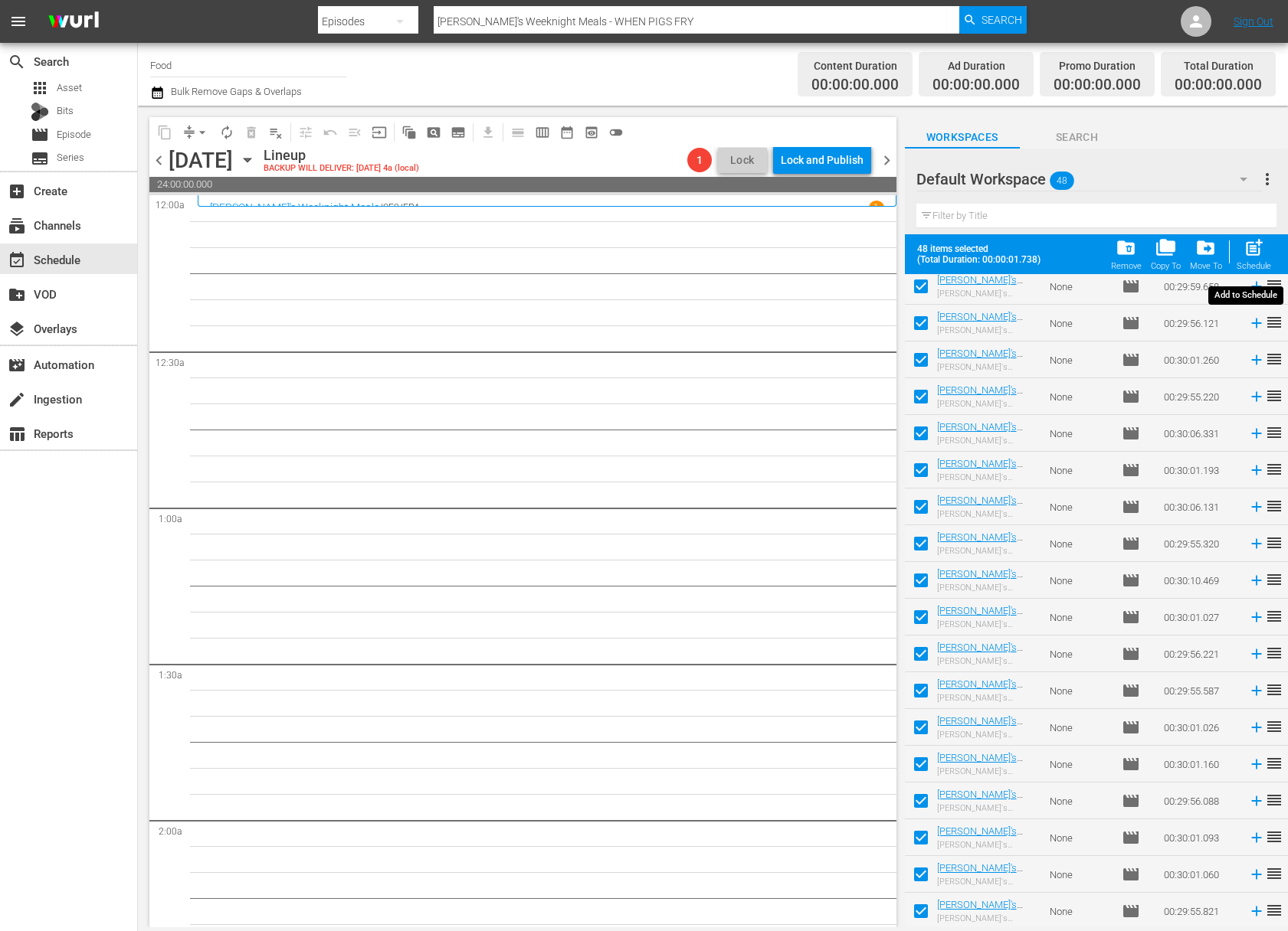
checkbox input "false"
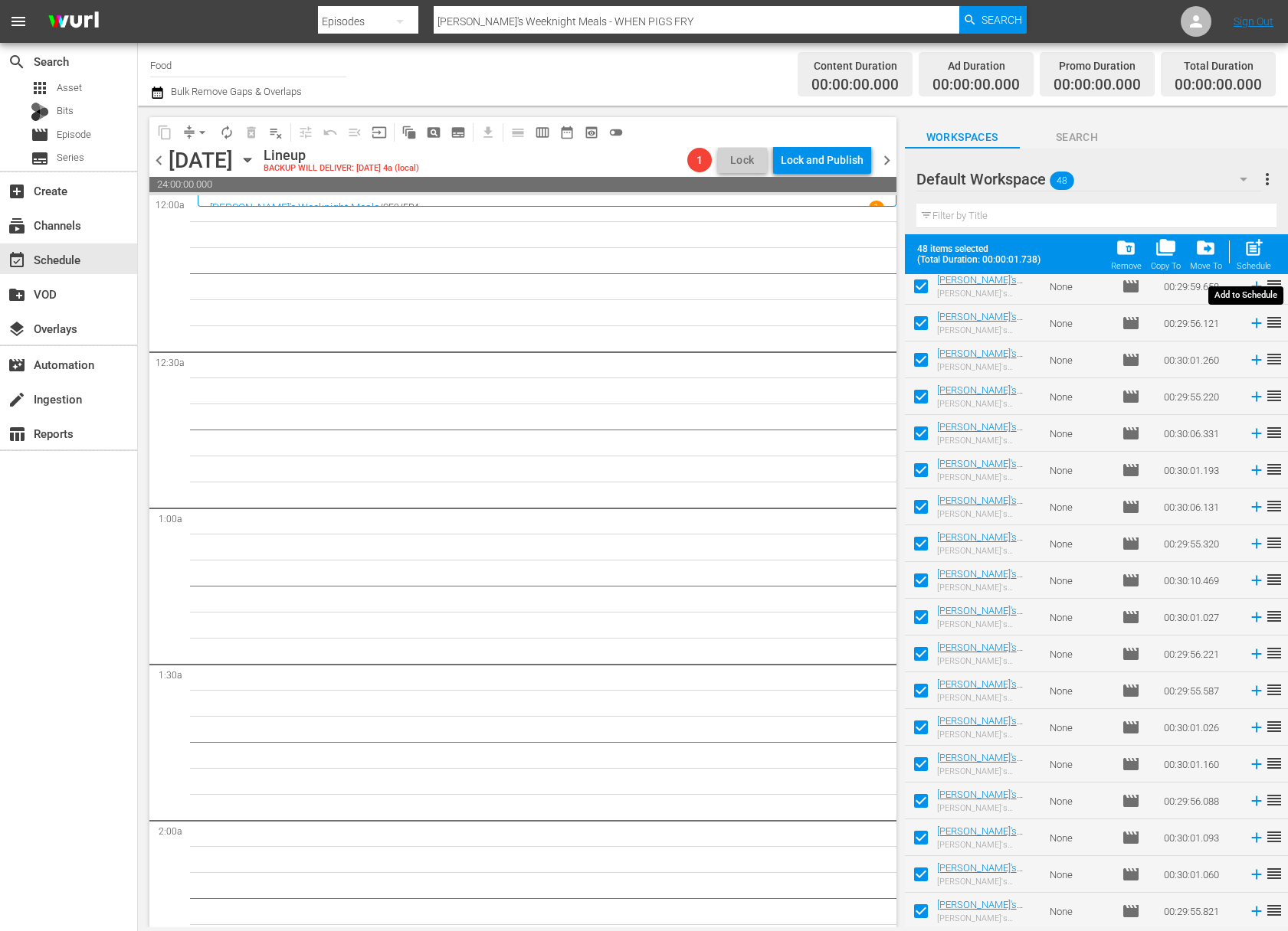
checkbox input "false"
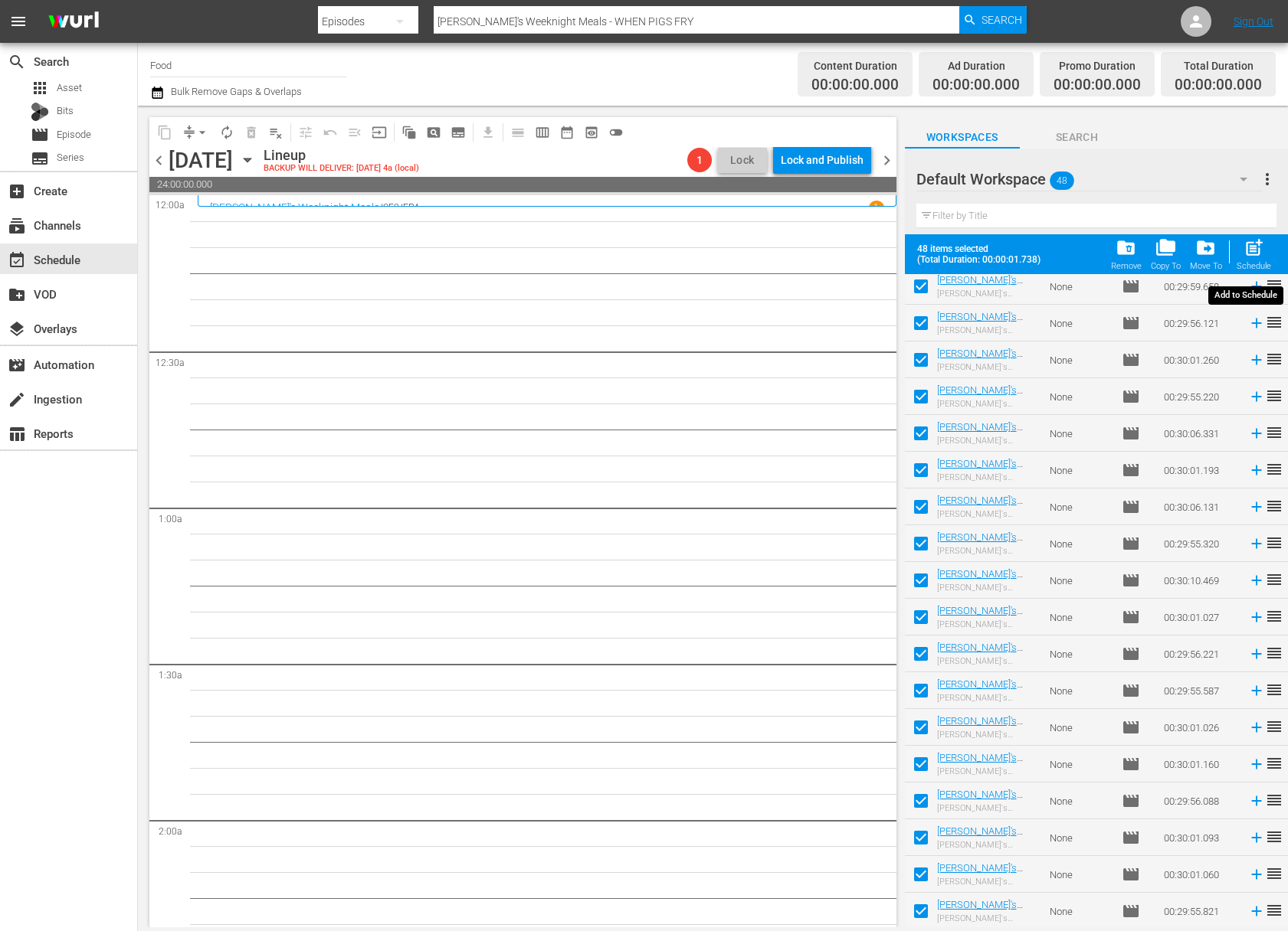
checkbox input "false"
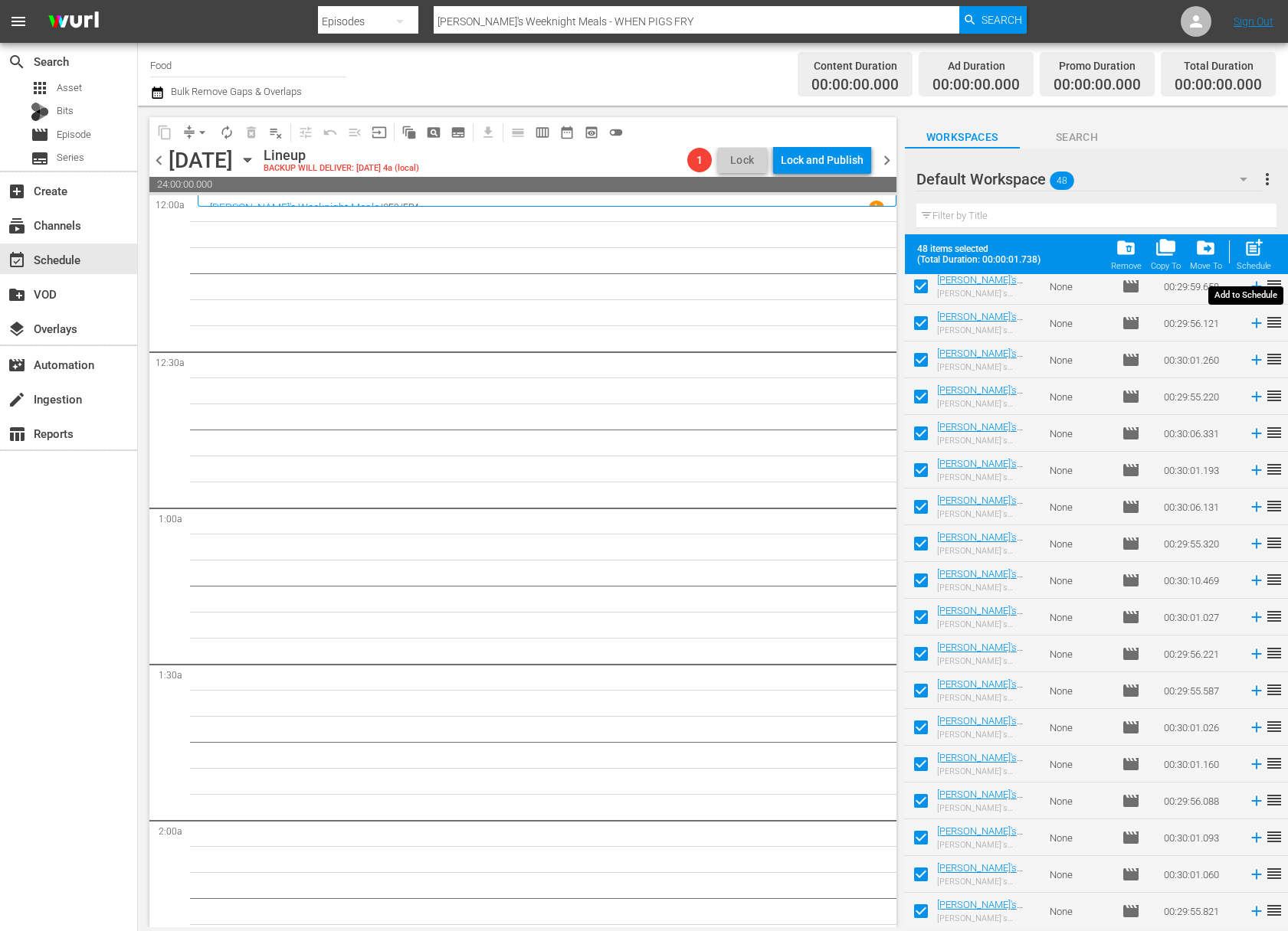
checkbox input "false"
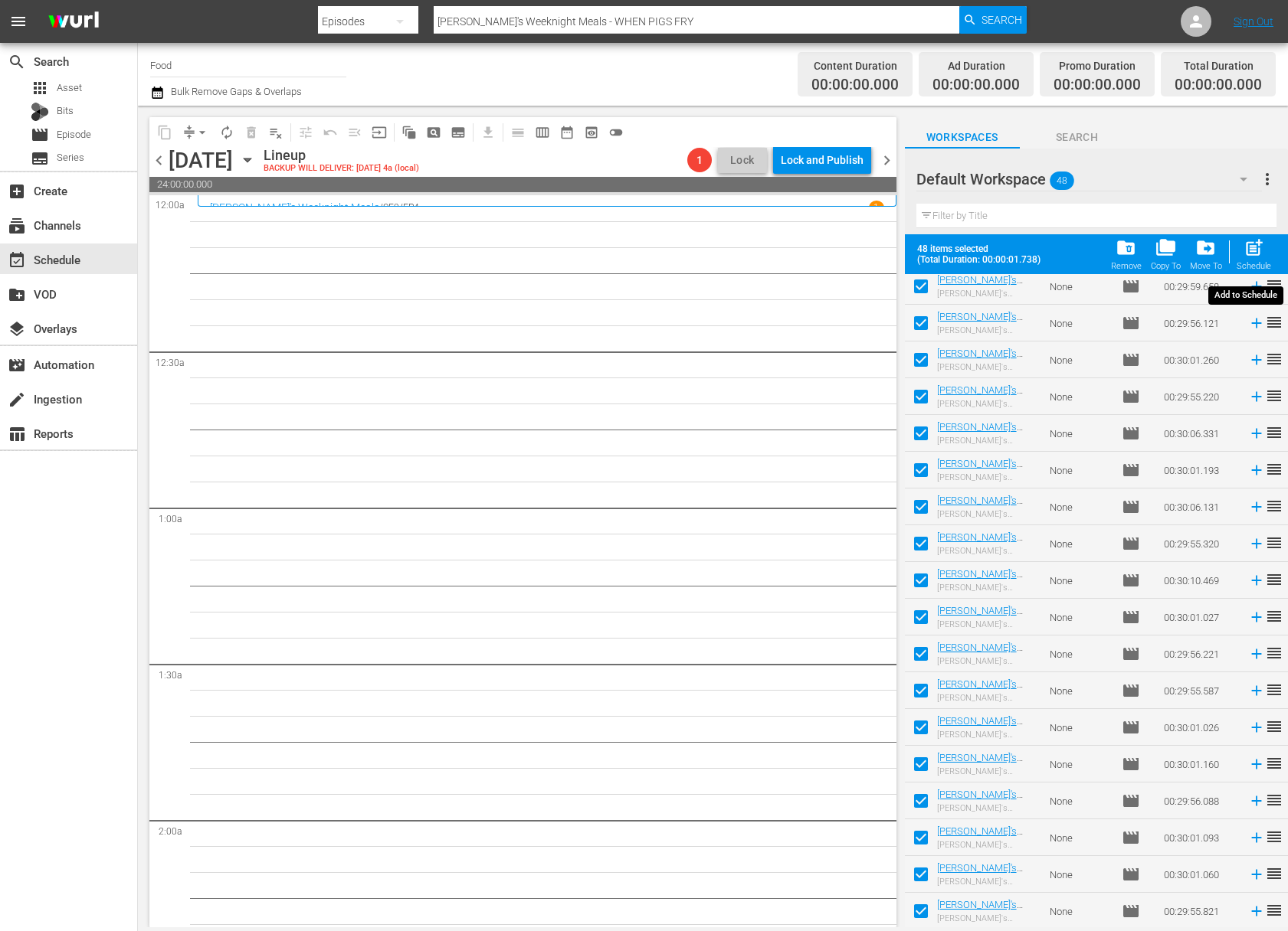
checkbox input "false"
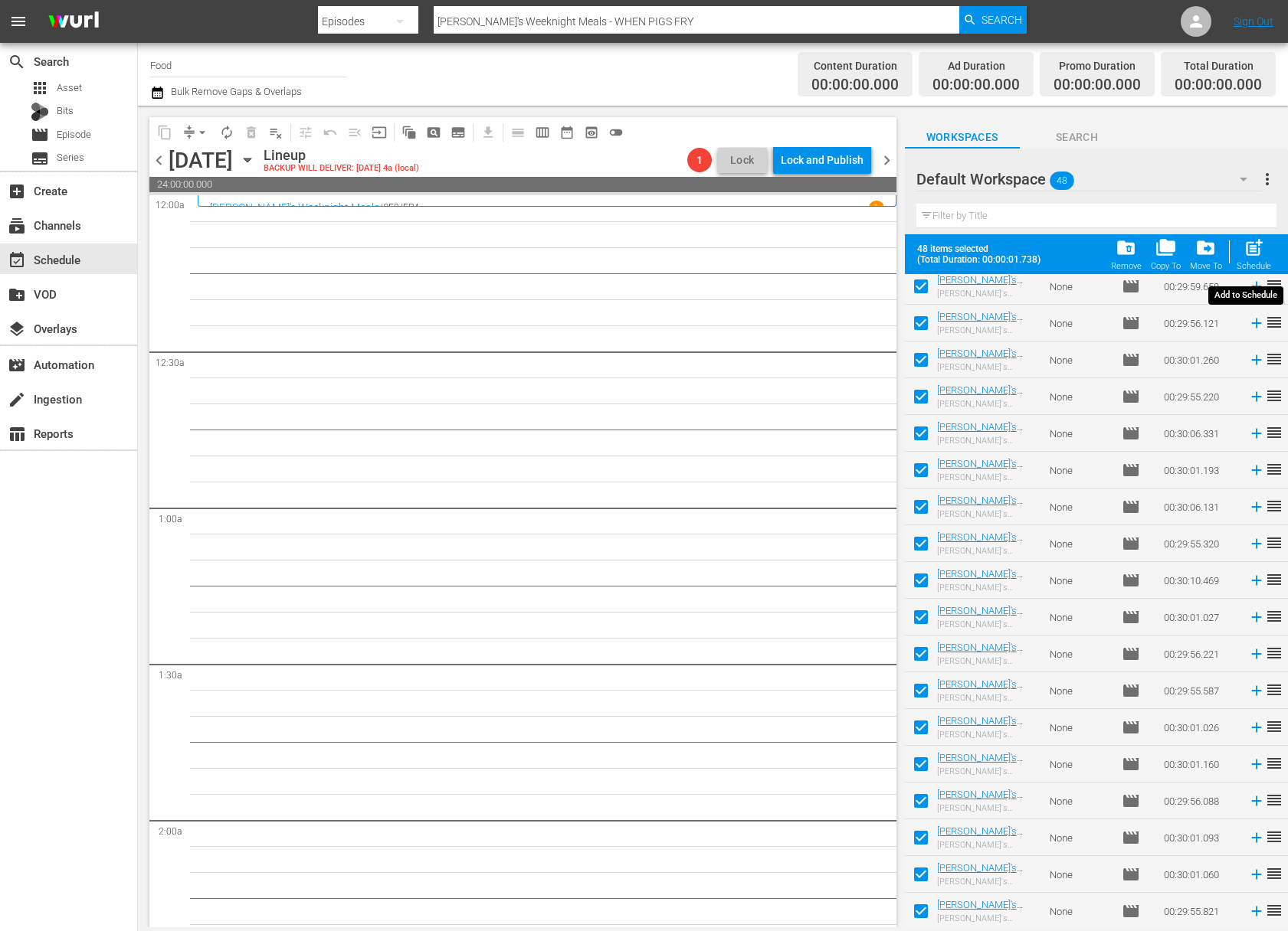
checkbox input "false"
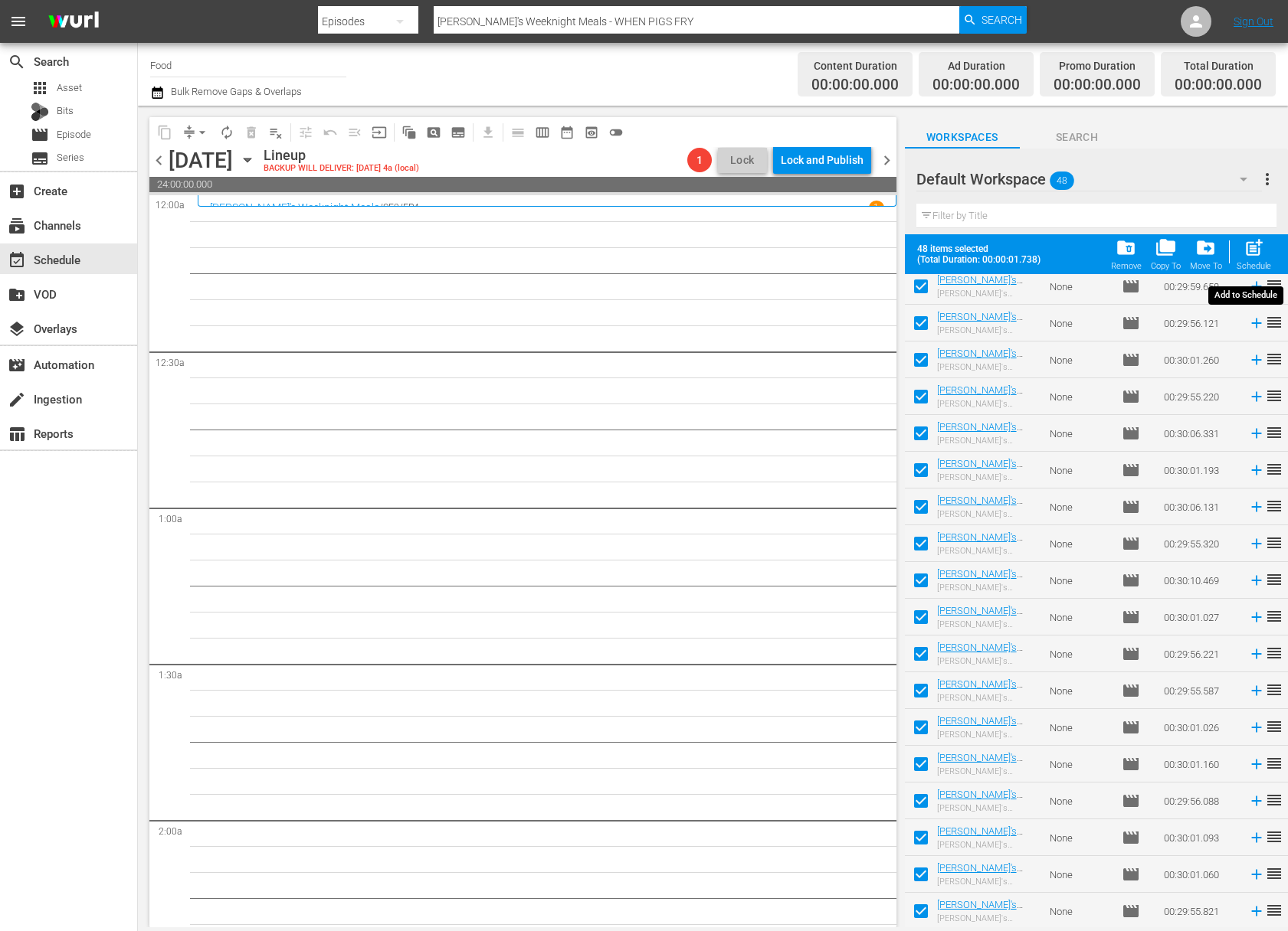
checkbox input "false"
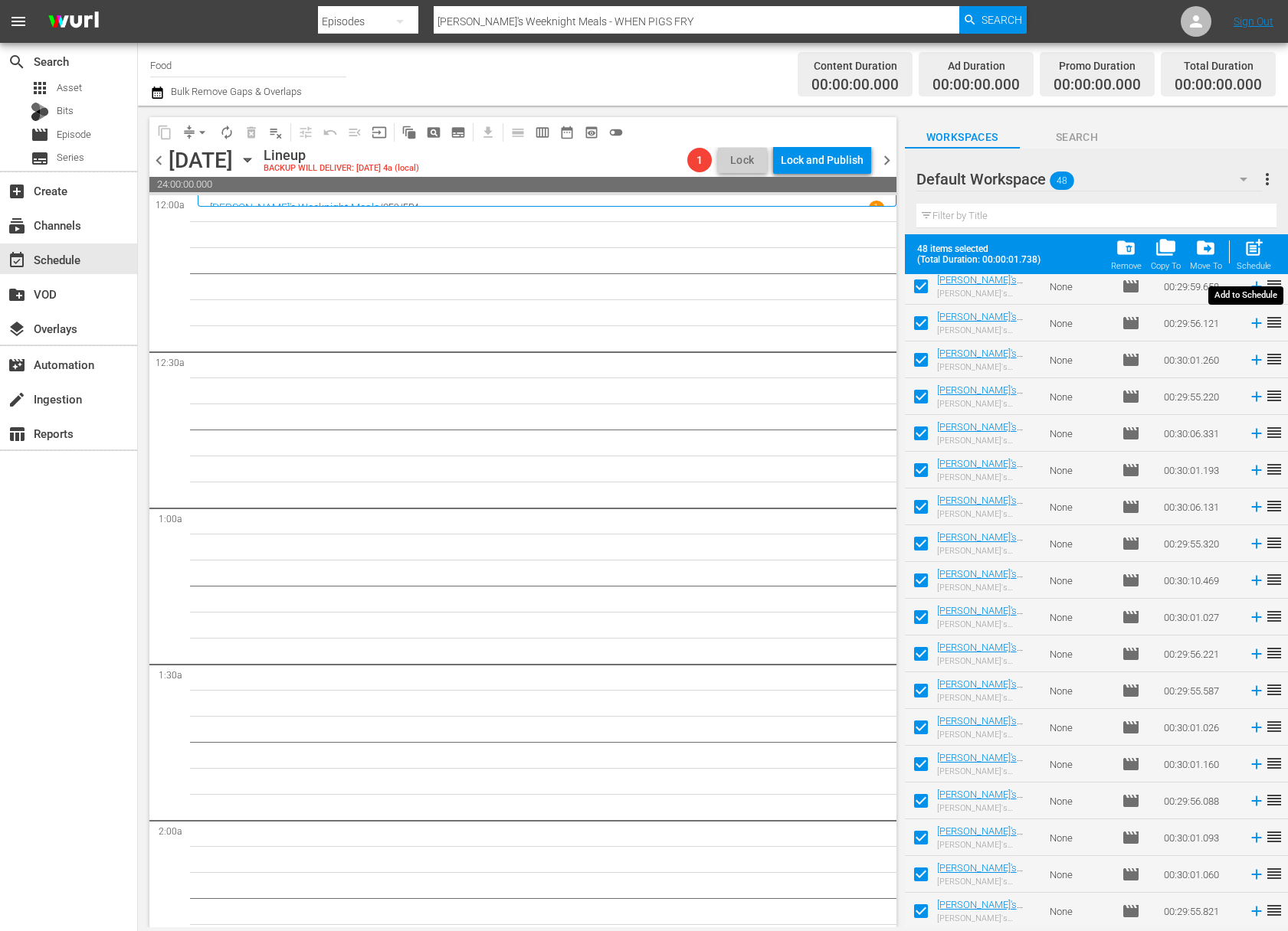
checkbox input "false"
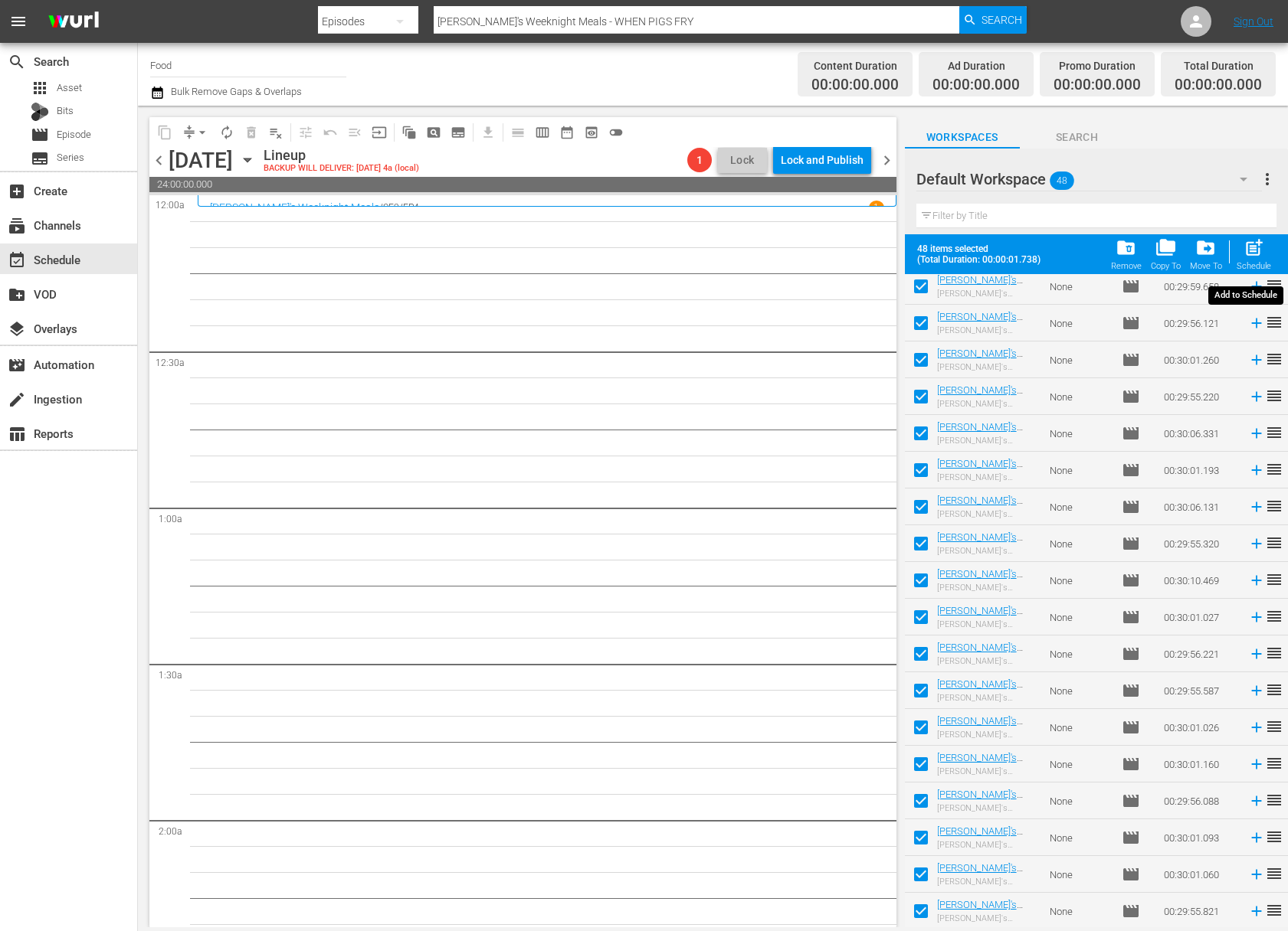
checkbox input "false"
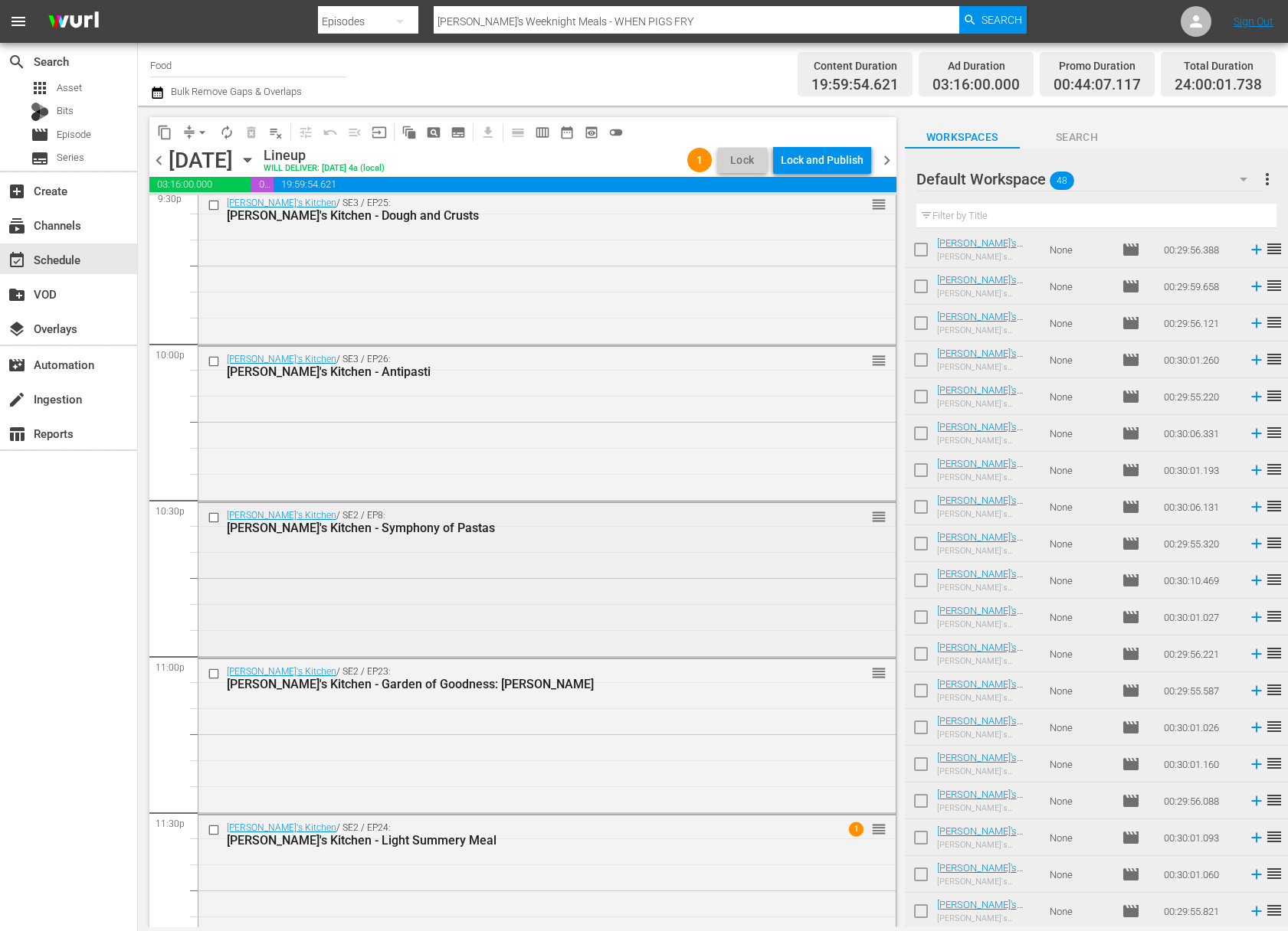
scroll to position [6770, 0]
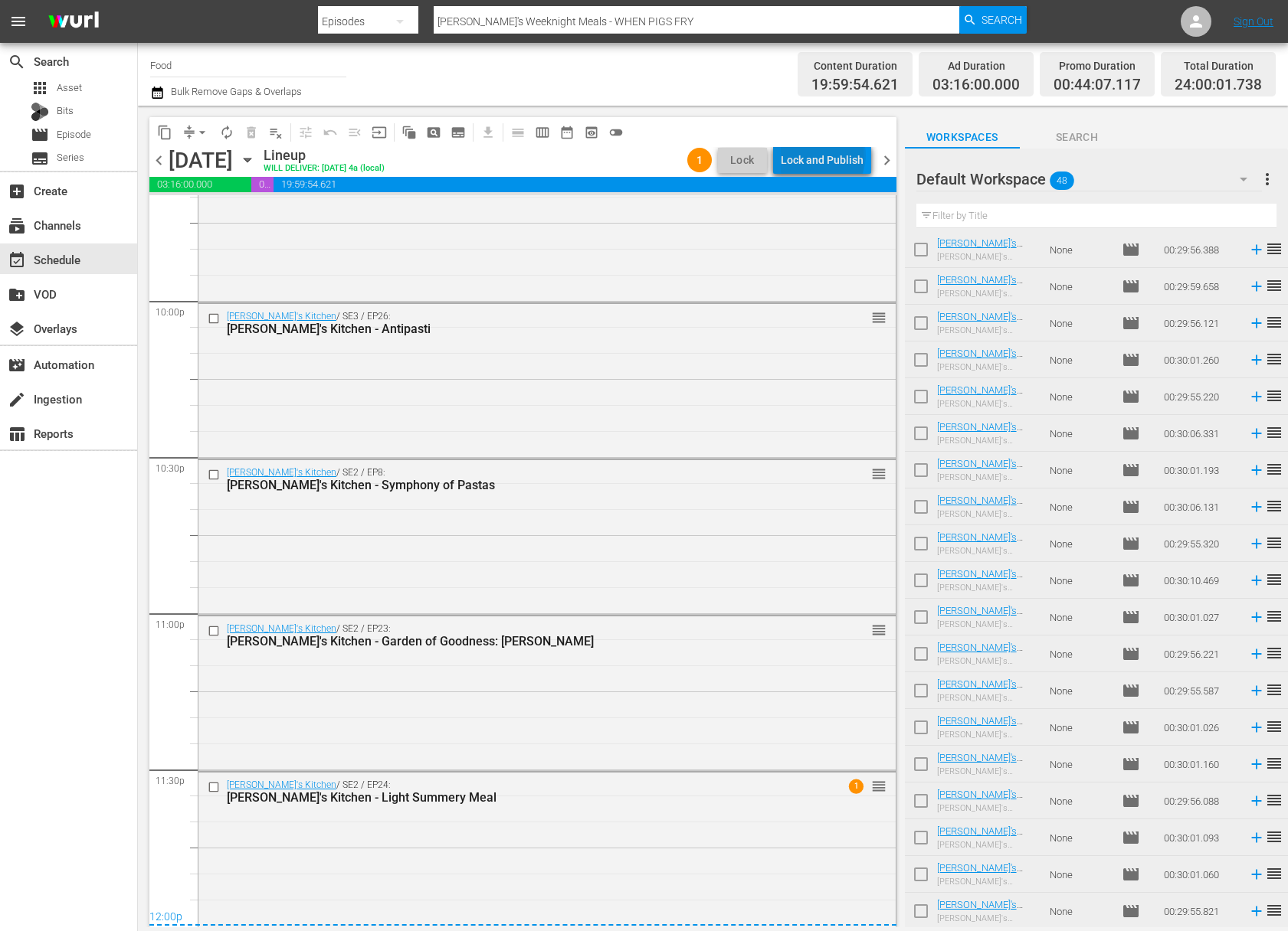
click at [826, 155] on div "Lock and Publish" at bounding box center [822, 160] width 83 height 28
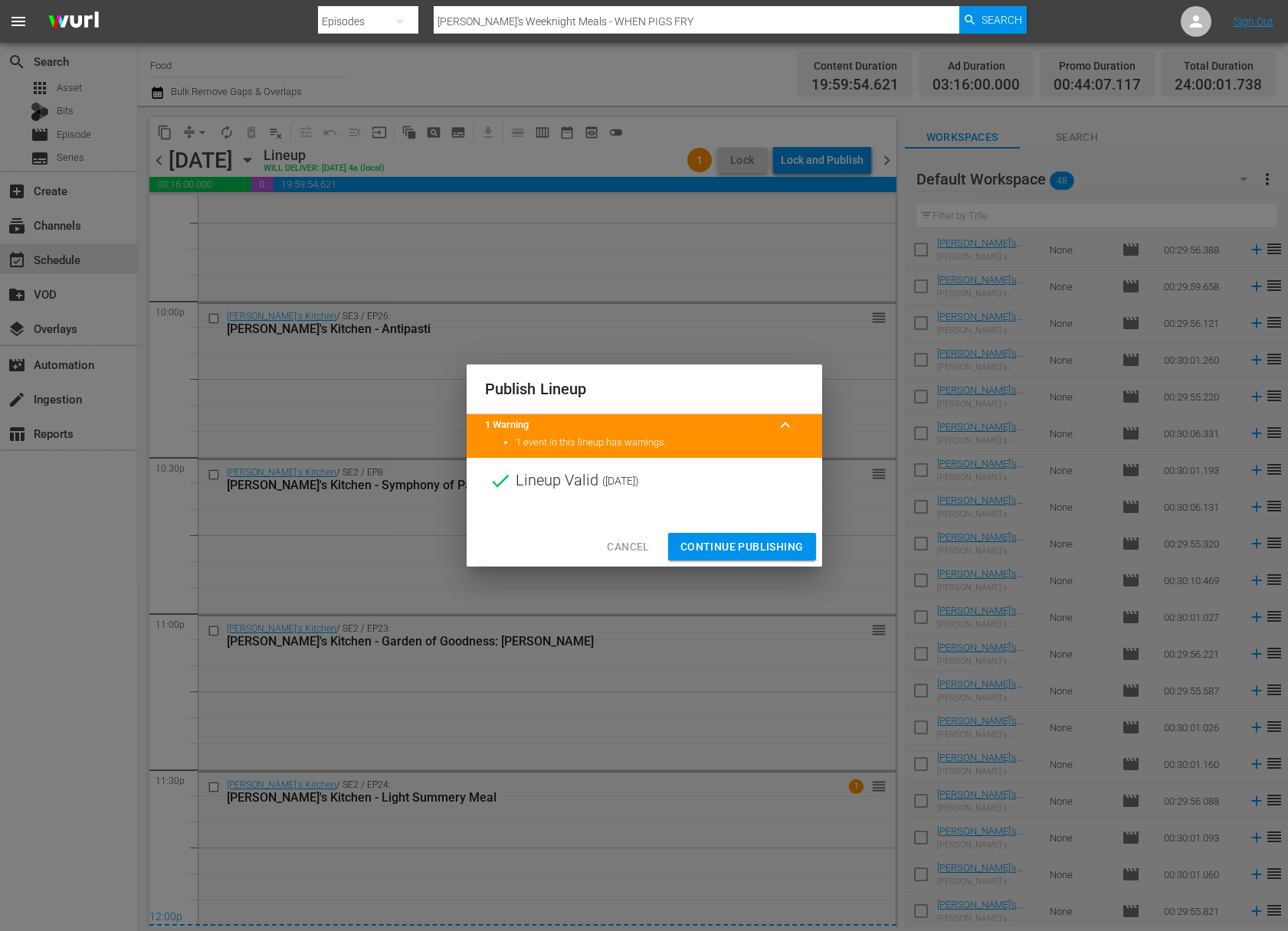
click at [749, 551] on span "Continue Publishing" at bounding box center [742, 547] width 123 height 19
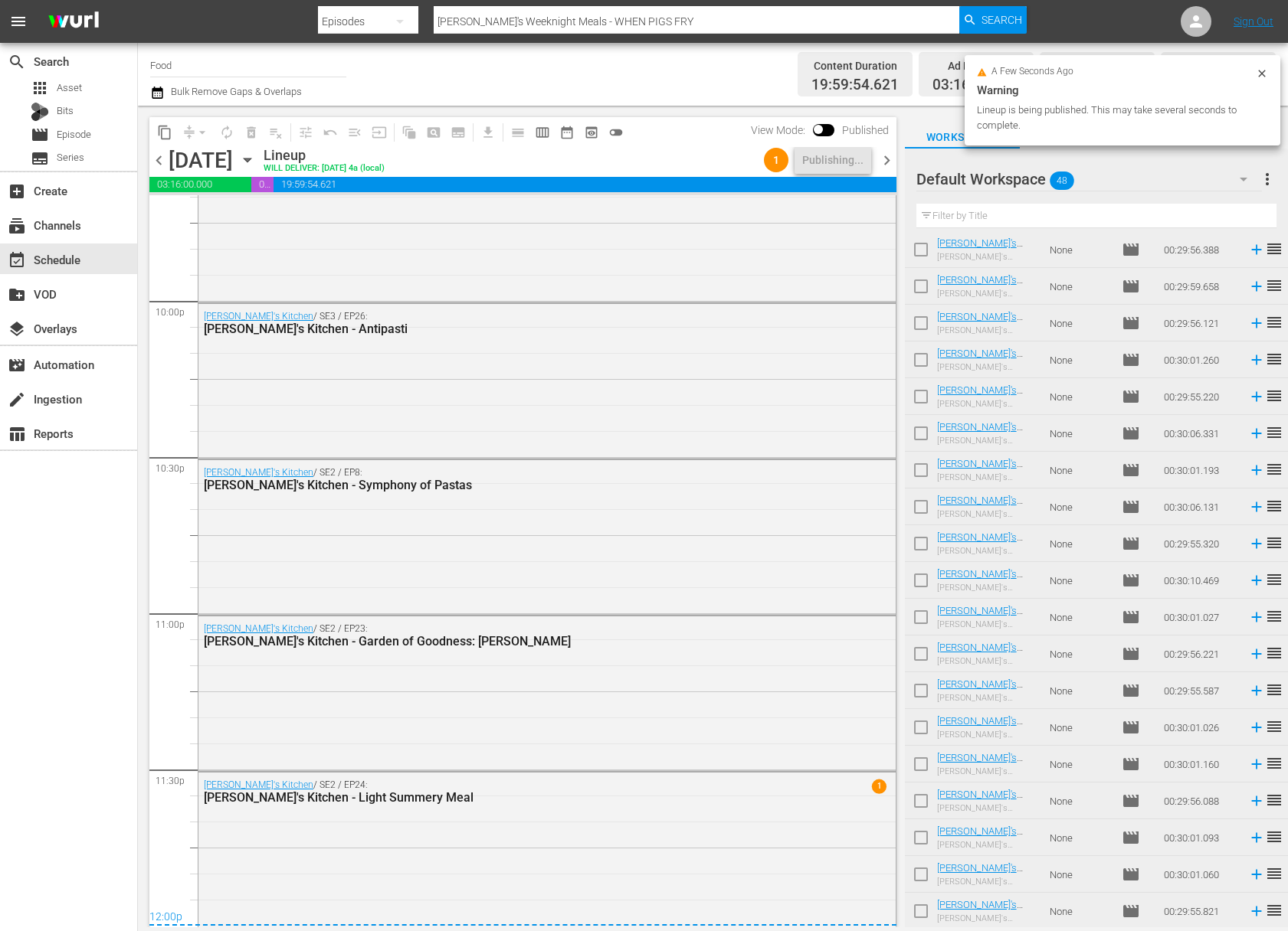
click at [1275, 181] on span "more_vert" at bounding box center [1267, 178] width 18 height 18
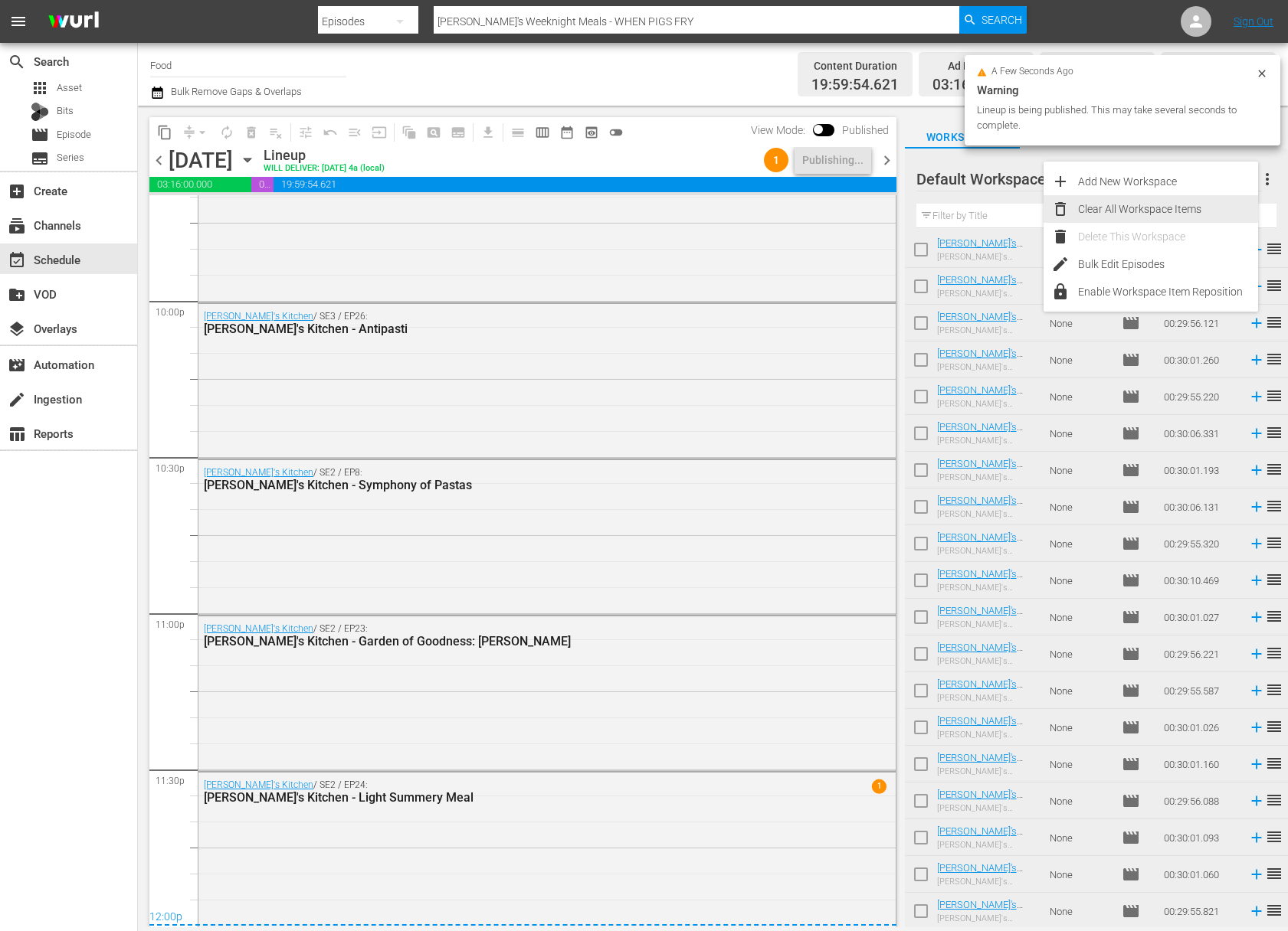
click at [1148, 212] on div "Clear All Workspace Items" at bounding box center [1167, 209] width 180 height 28
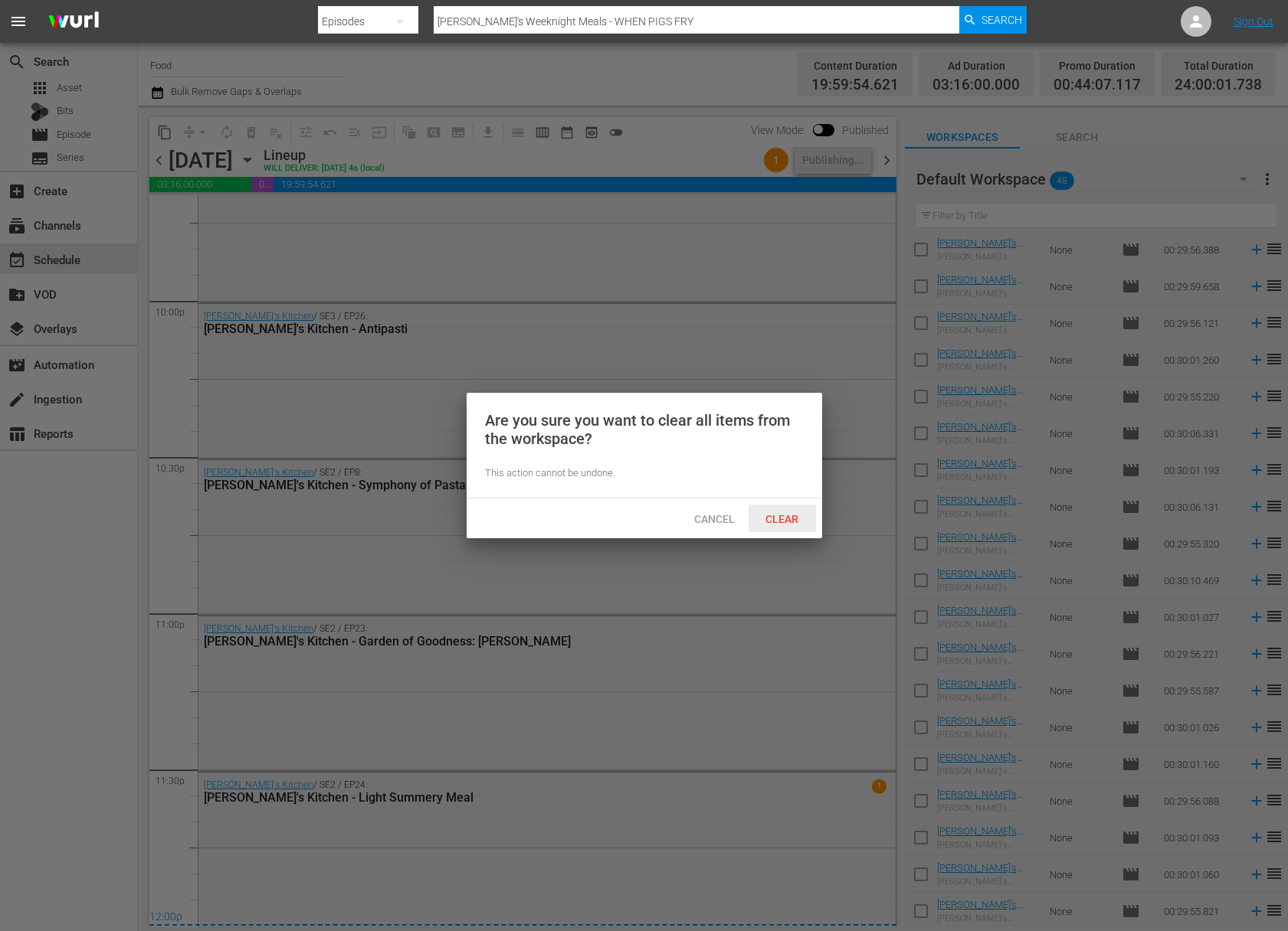
click at [789, 507] on div "Clear" at bounding box center [782, 519] width 67 height 28
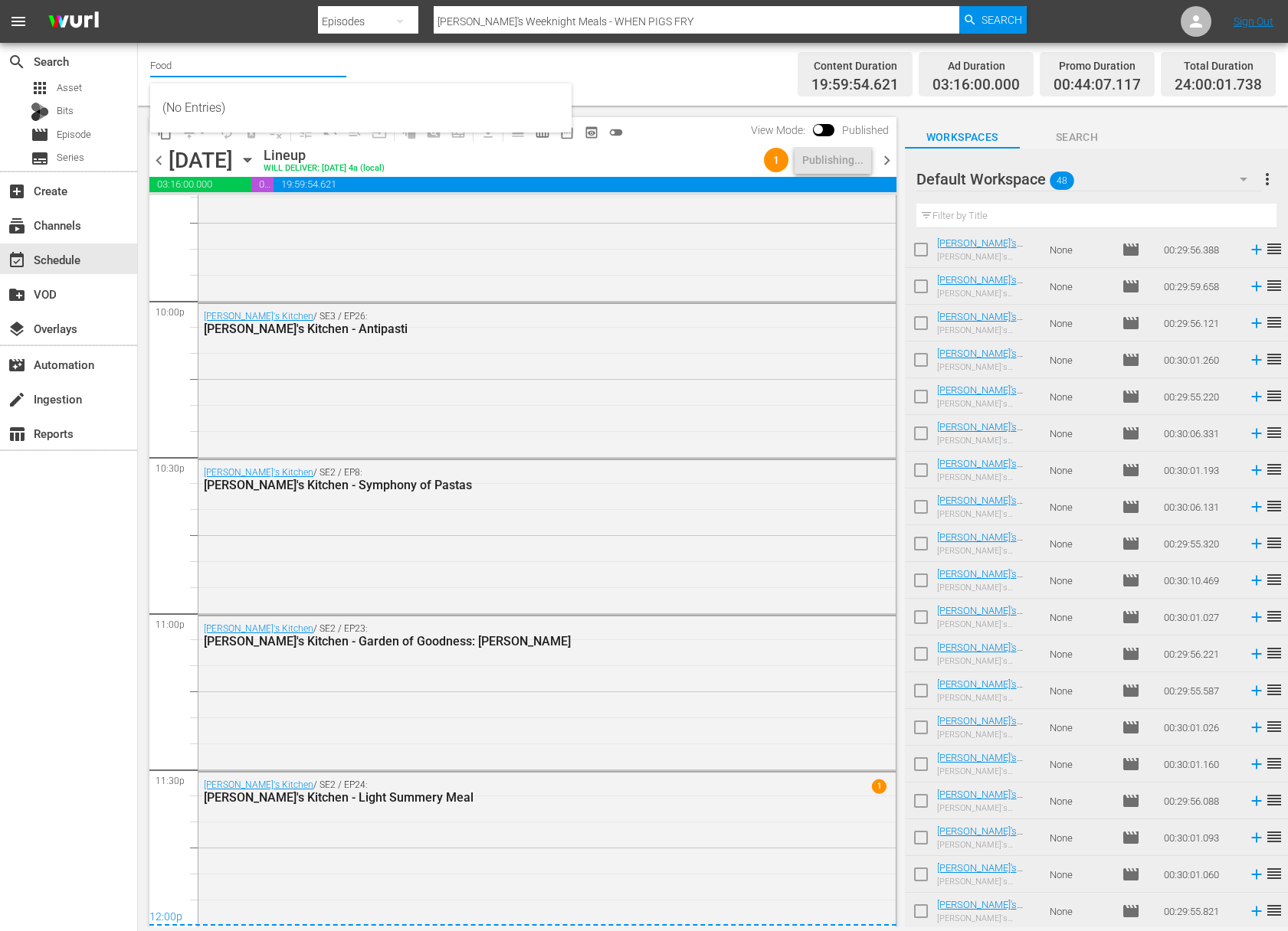
click at [177, 54] on input "Food" at bounding box center [248, 65] width 196 height 37
drag, startPoint x: 185, startPoint y: 62, endPoint x: 140, endPoint y: 61, distance: 45.0
click at [140, 61] on div "Channel Title Food Bulk Remove Gaps & Overlaps Content Duration 19:59:54.621 Ad…" at bounding box center [712, 74] width 1150 height 63
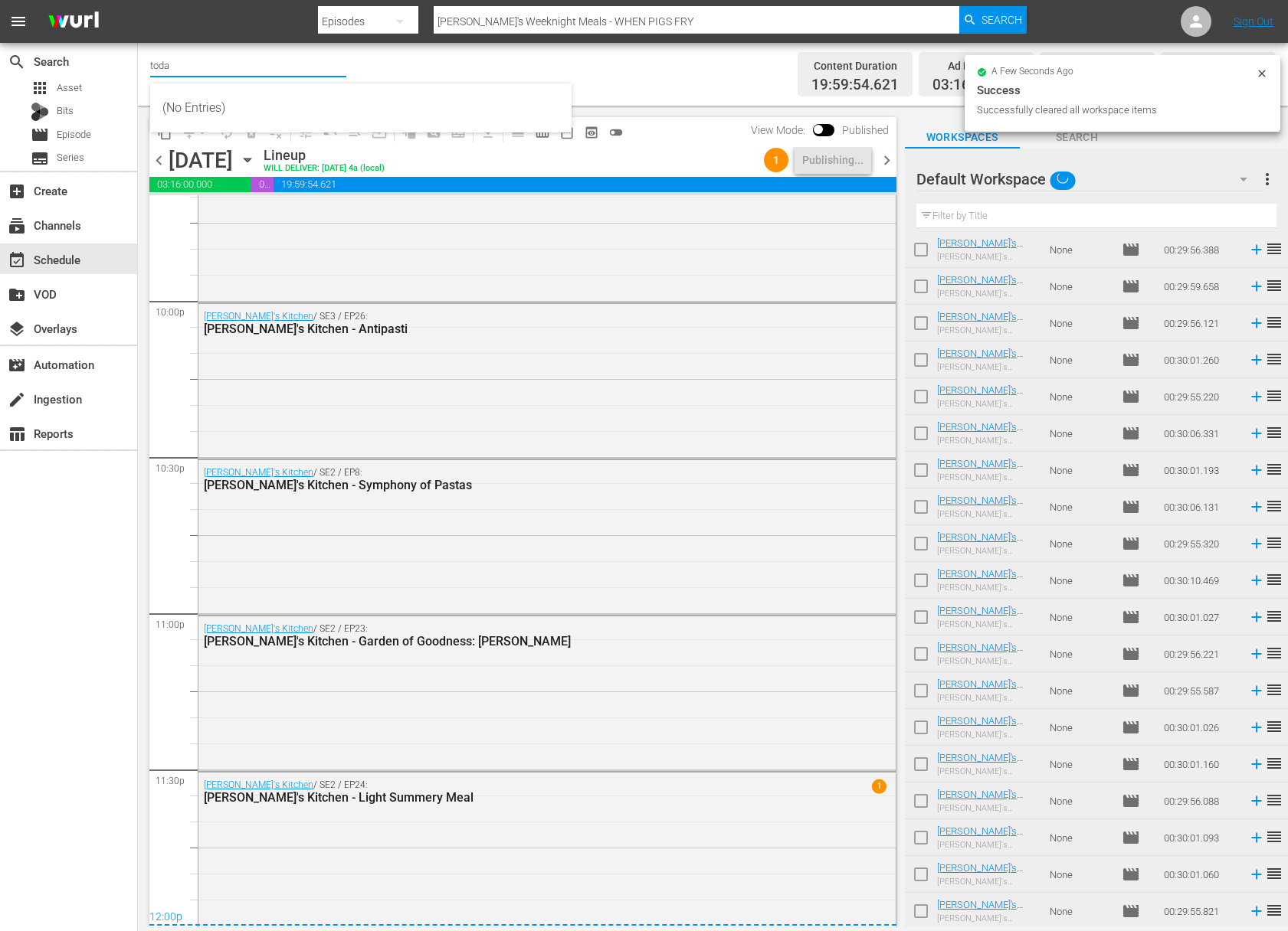
type input "[DATE]"
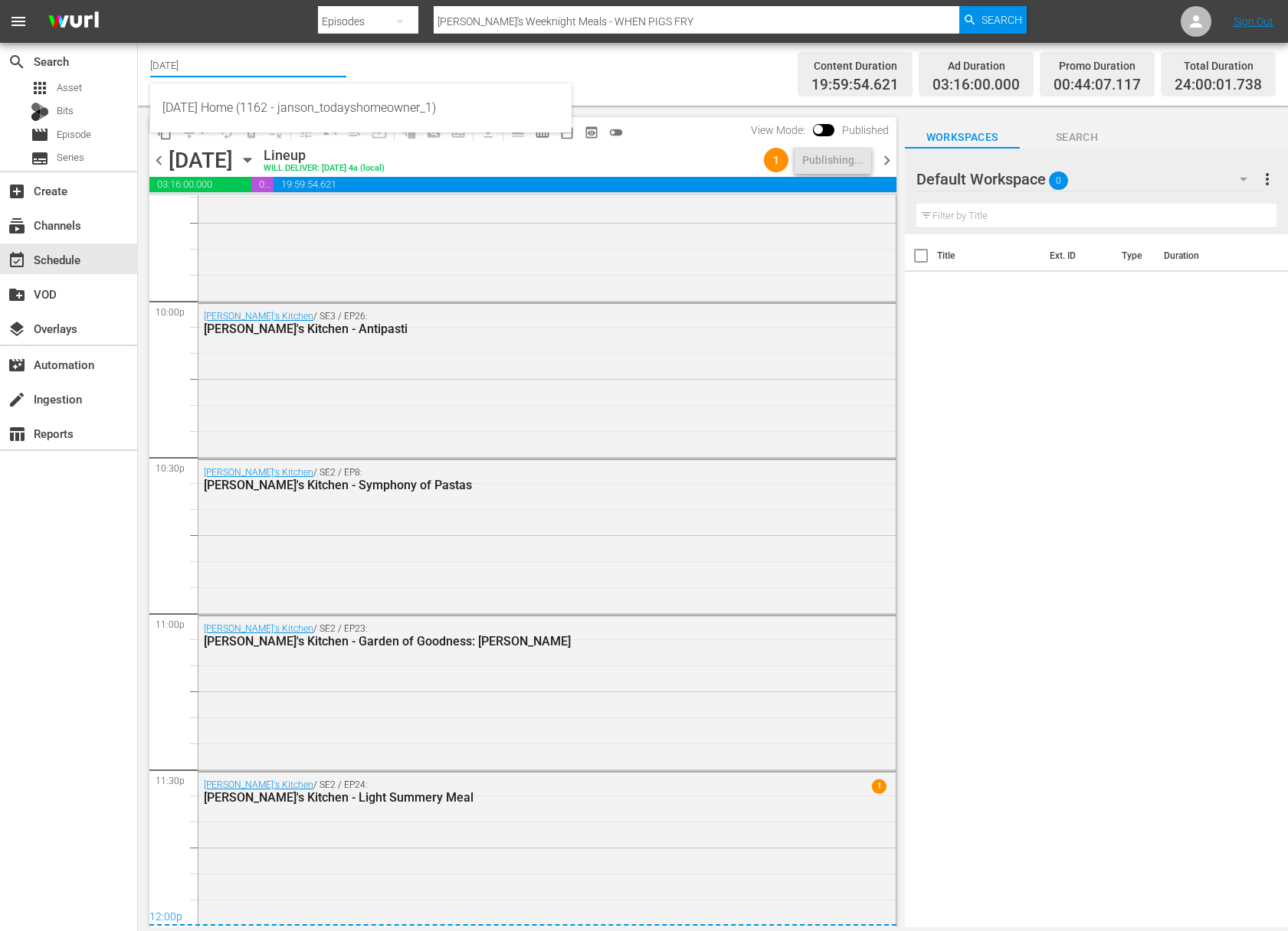
click at [197, 95] on div "[DATE] Home (1162 - janson_todayshomeowner_1)" at bounding box center [361, 108] width 397 height 37
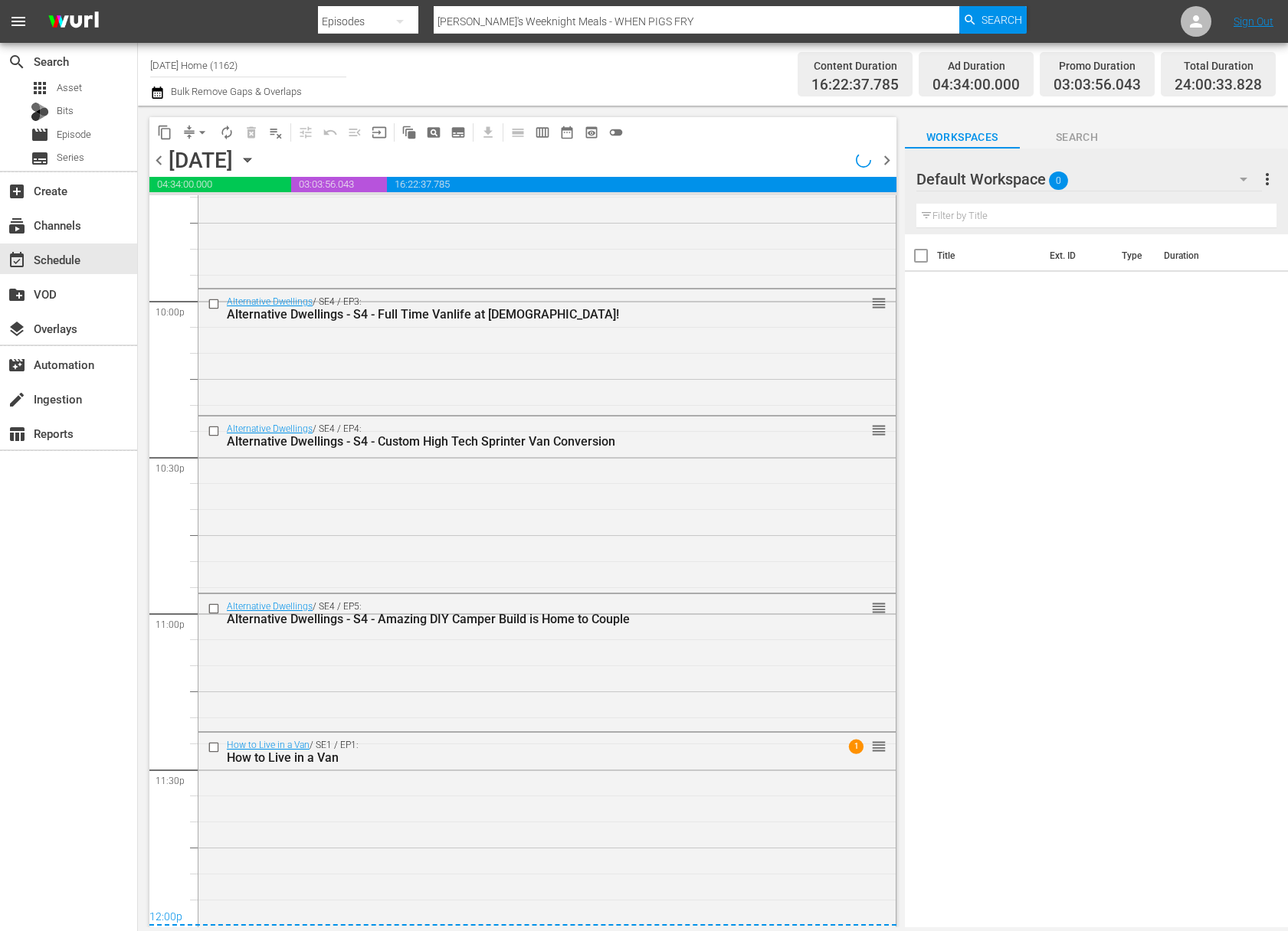
scroll to position [5832, 0]
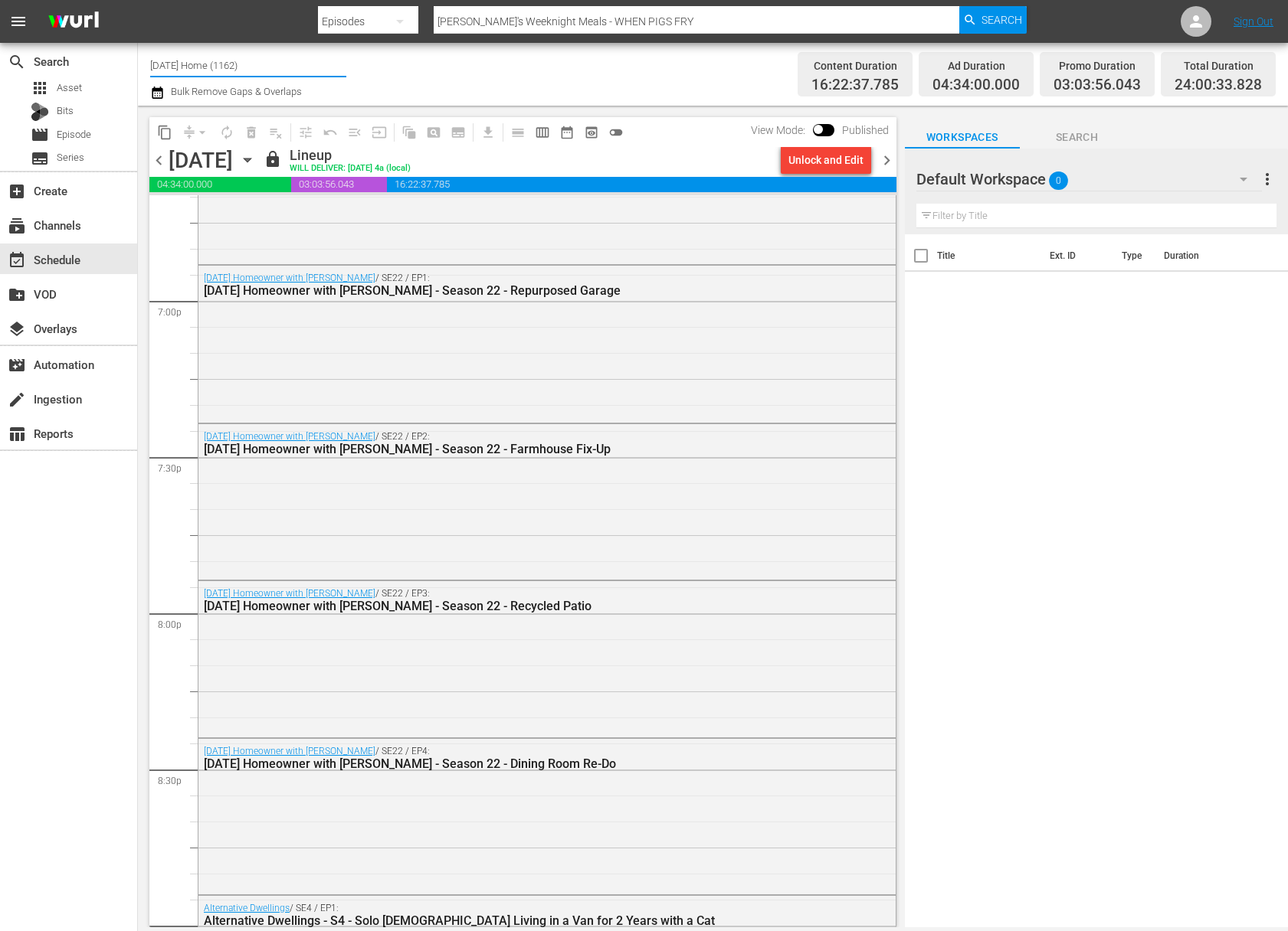
click at [289, 65] on input "[DATE] Home (1162)" at bounding box center [248, 65] width 196 height 37
click at [200, 63] on input "food" at bounding box center [248, 65] width 196 height 37
click at [190, 105] on div "Food (140 - food)" at bounding box center [361, 108] width 397 height 37
type input "Food (140 - food)"
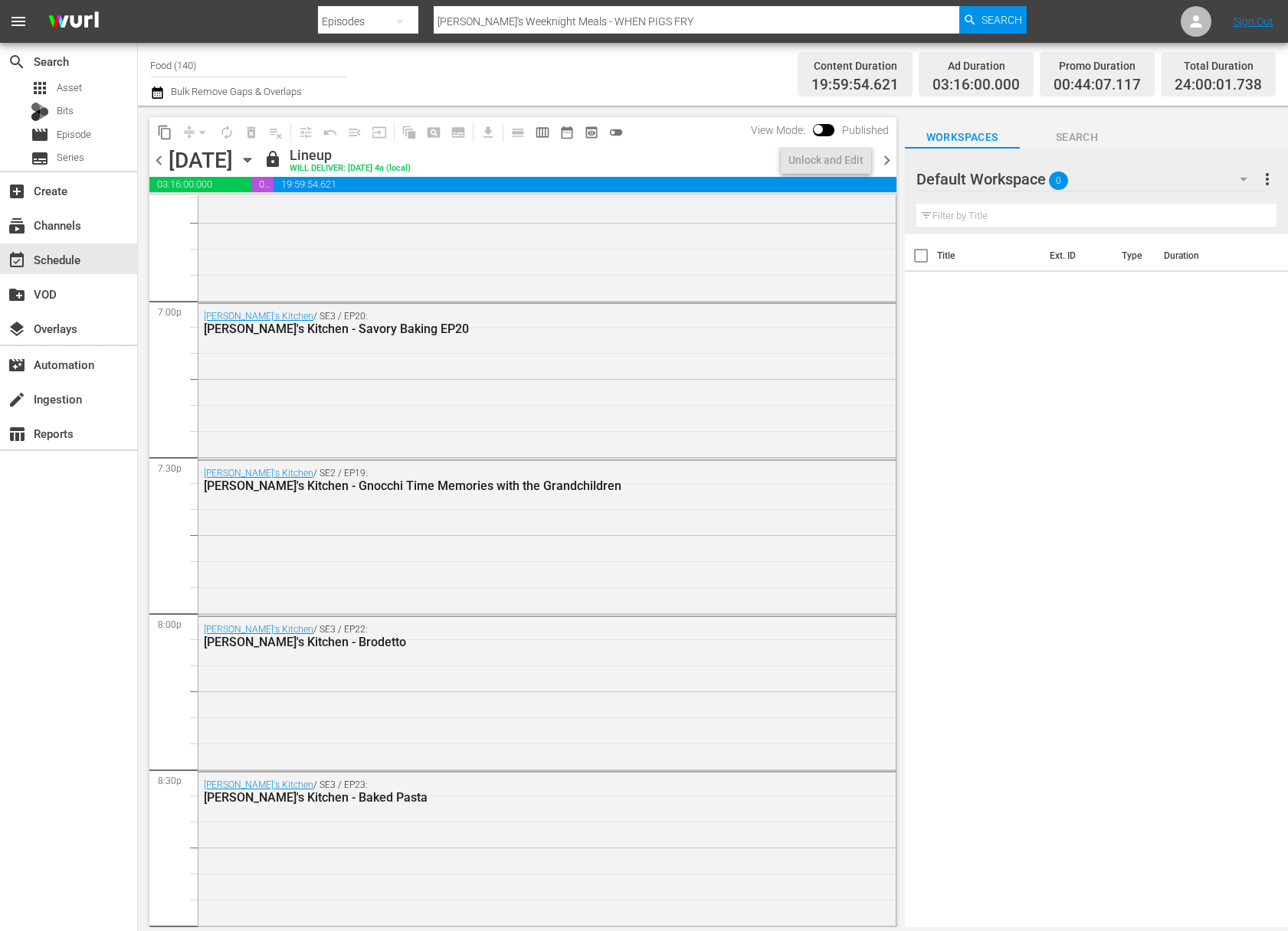
scroll to position [6770, 0]
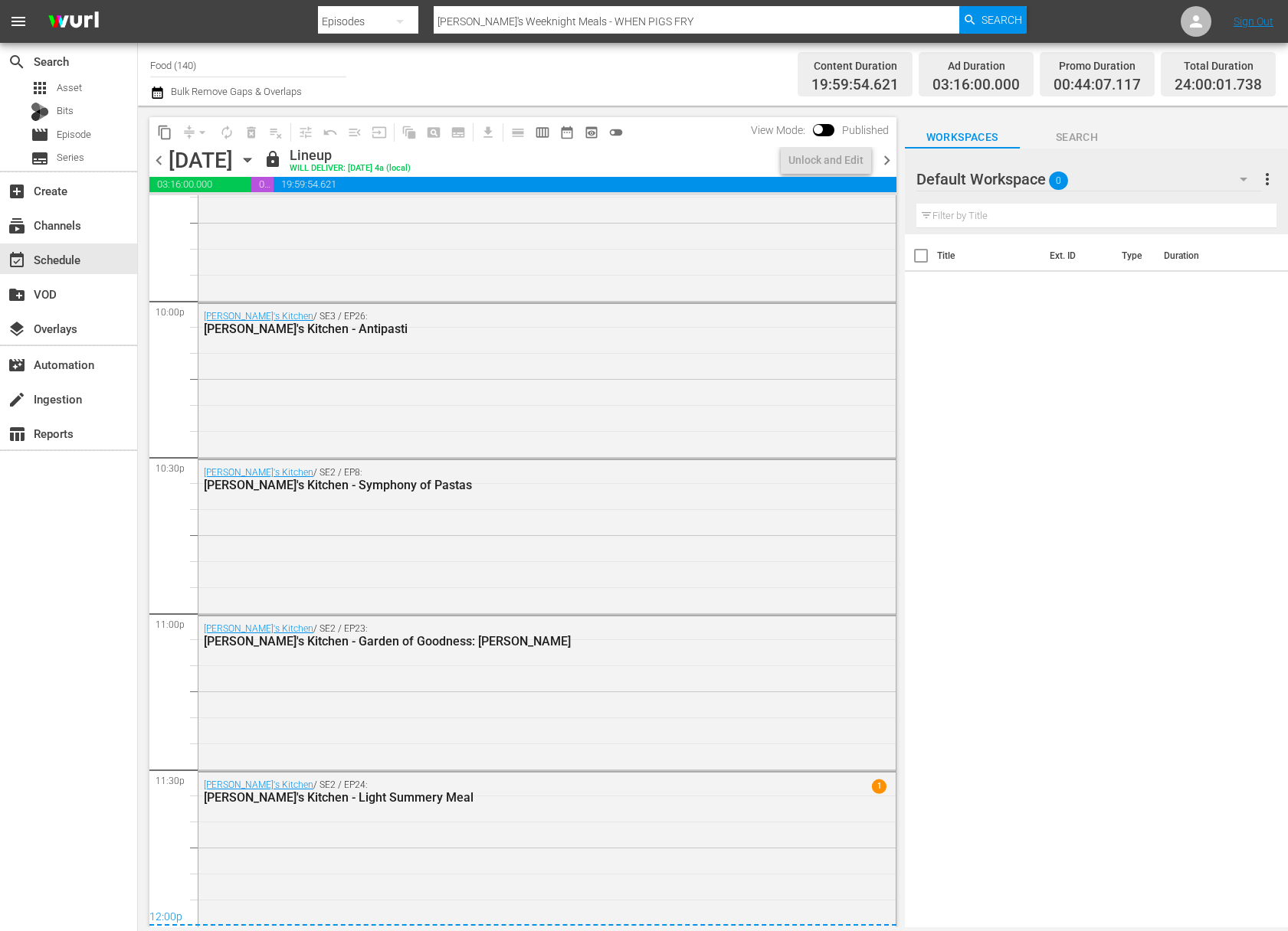
click at [251, 160] on icon "button" at bounding box center [247, 161] width 7 height 4
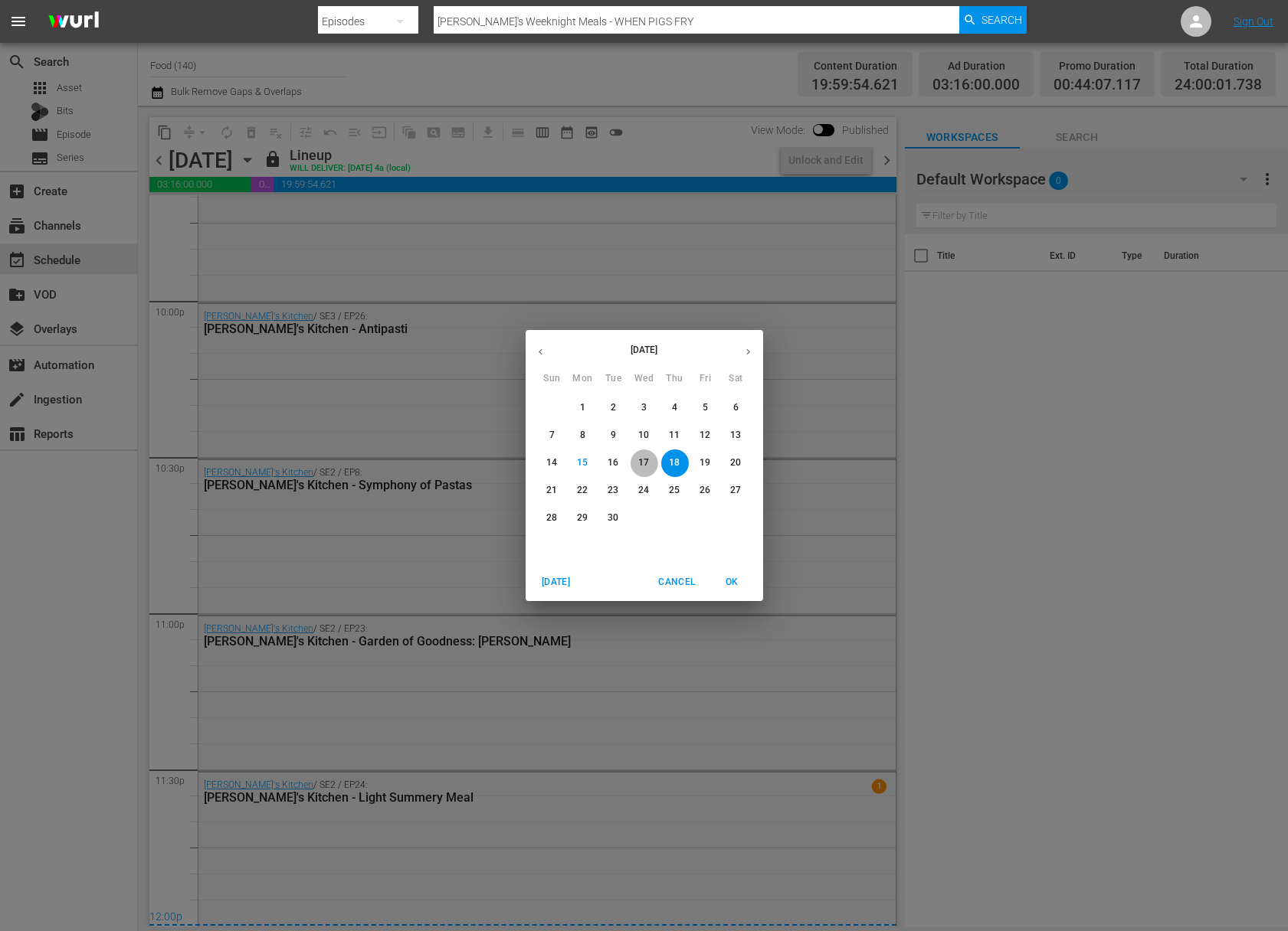
click at [642, 466] on p "17" at bounding box center [643, 464] width 11 height 13
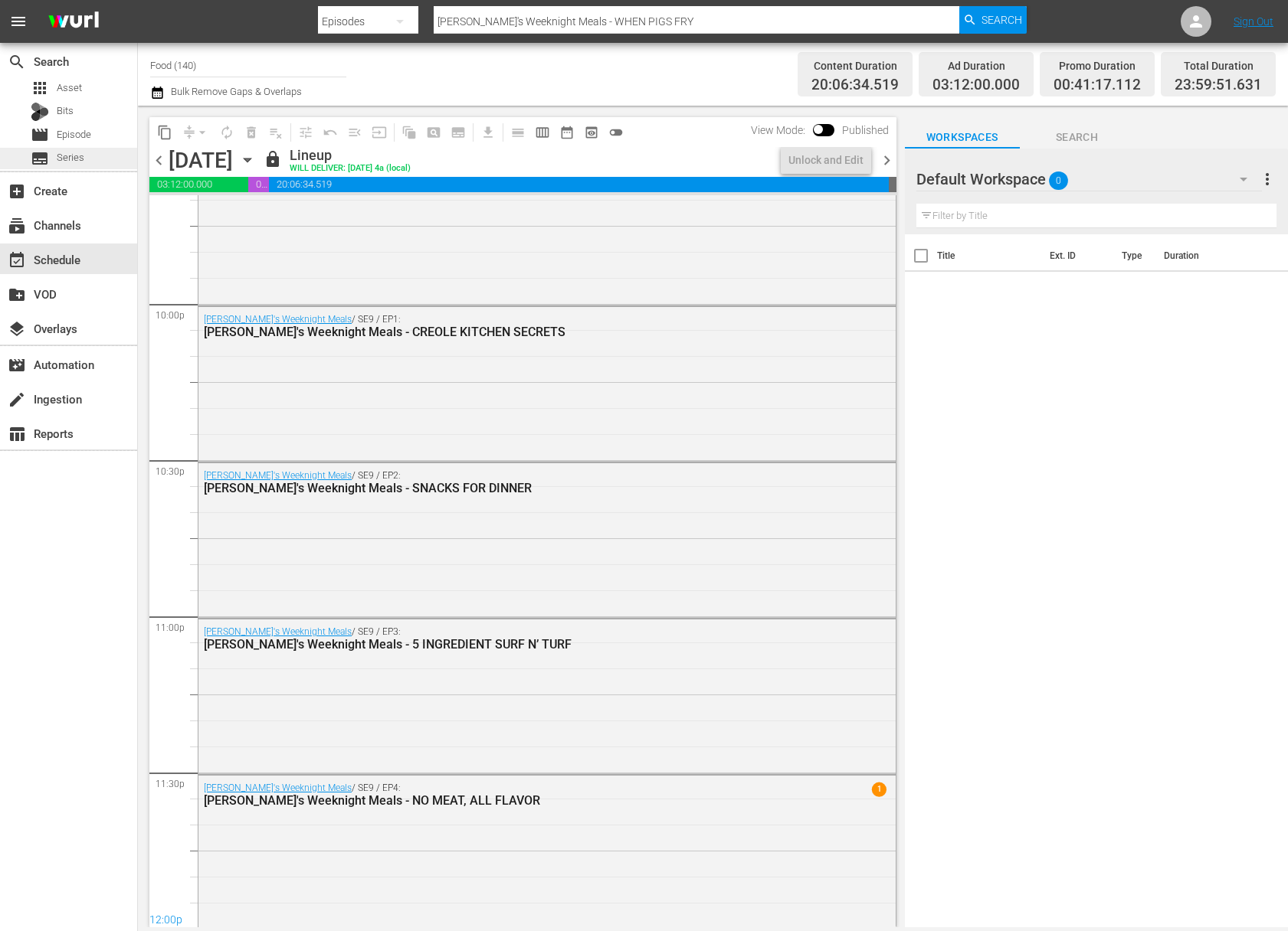
scroll to position [6770, 0]
